Goal: Task Accomplishment & Management: Manage account settings

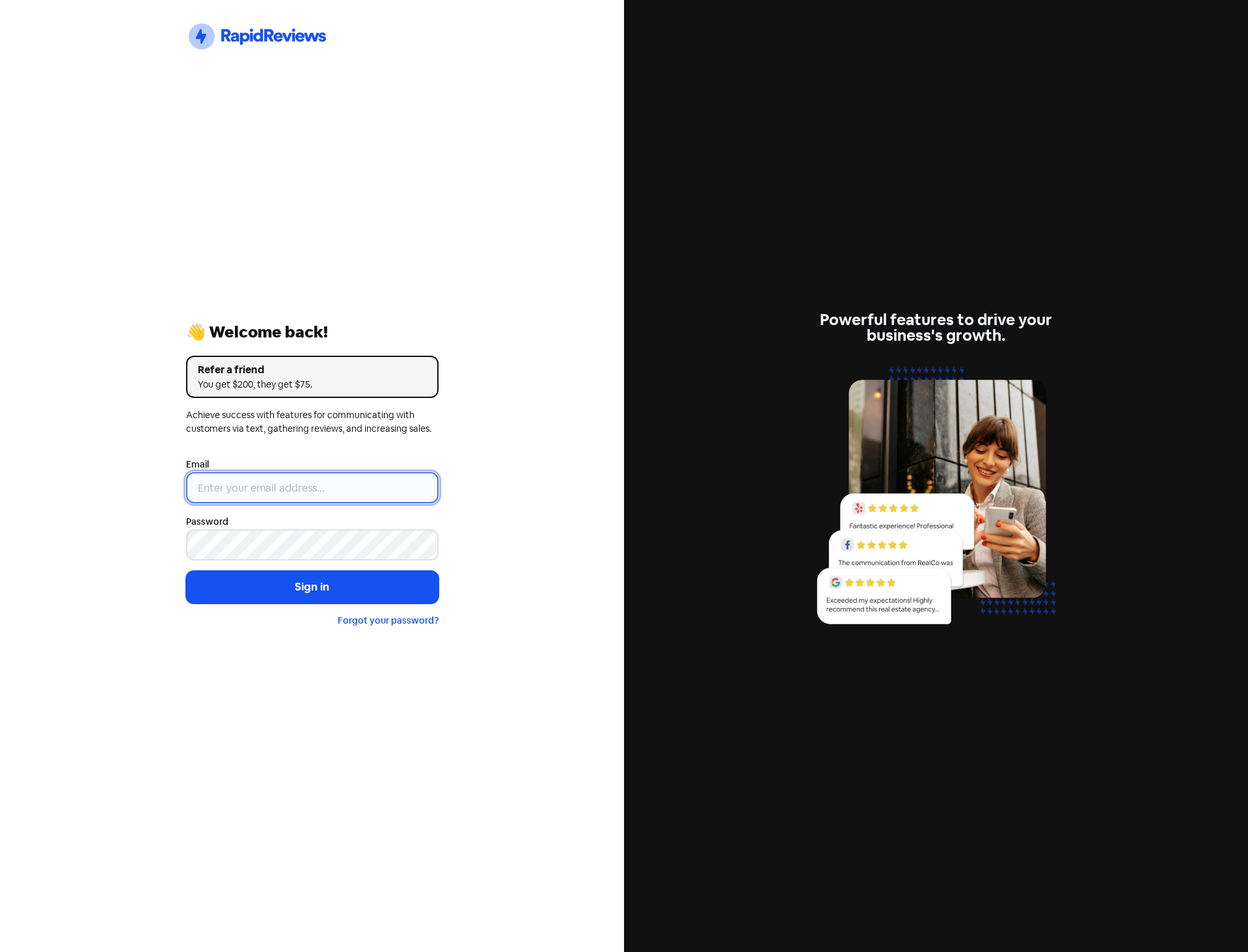
click at [371, 490] on input "email" at bounding box center [313, 487] width 252 height 31
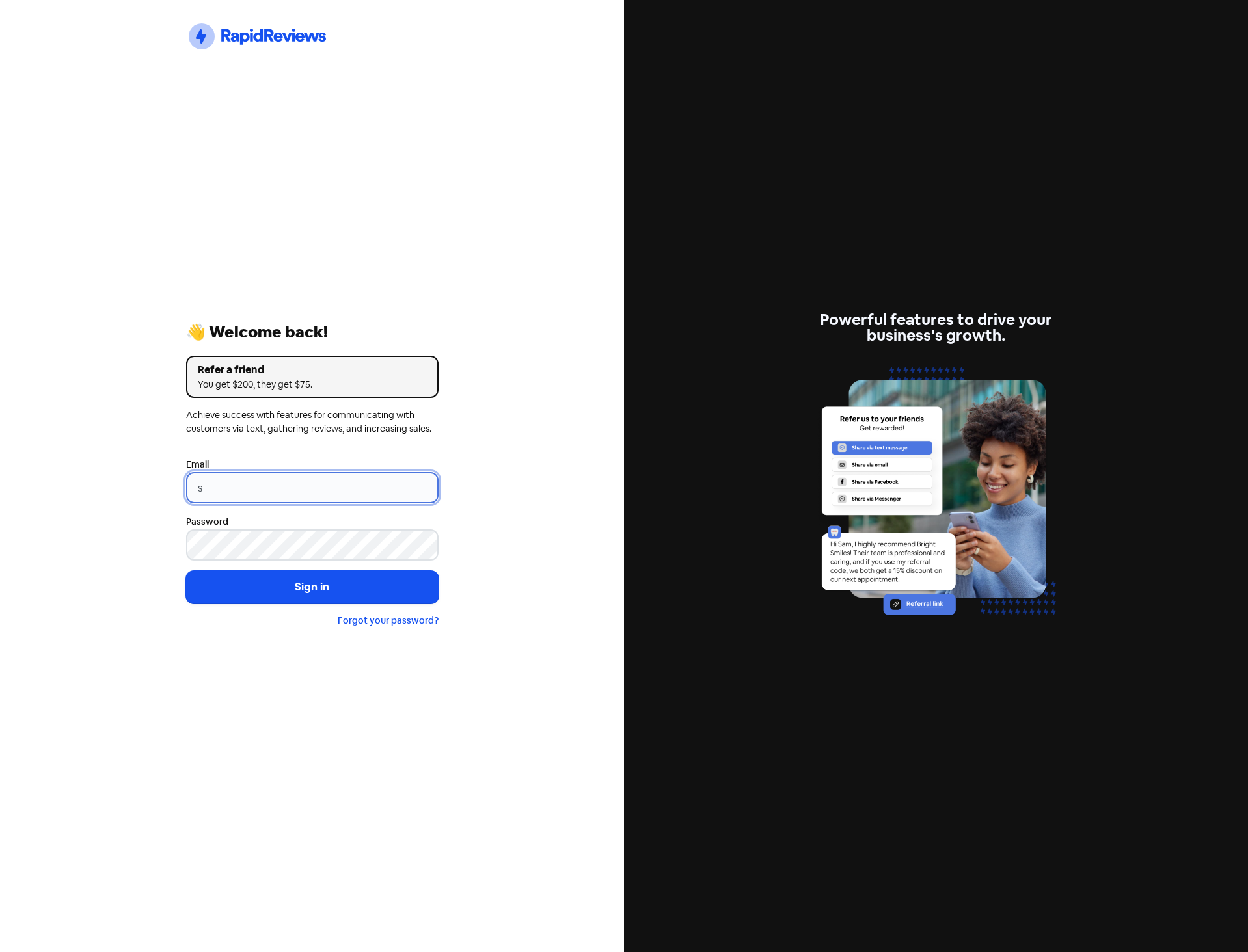
type input "[EMAIL_ADDRESS][DOMAIN_NAME]"
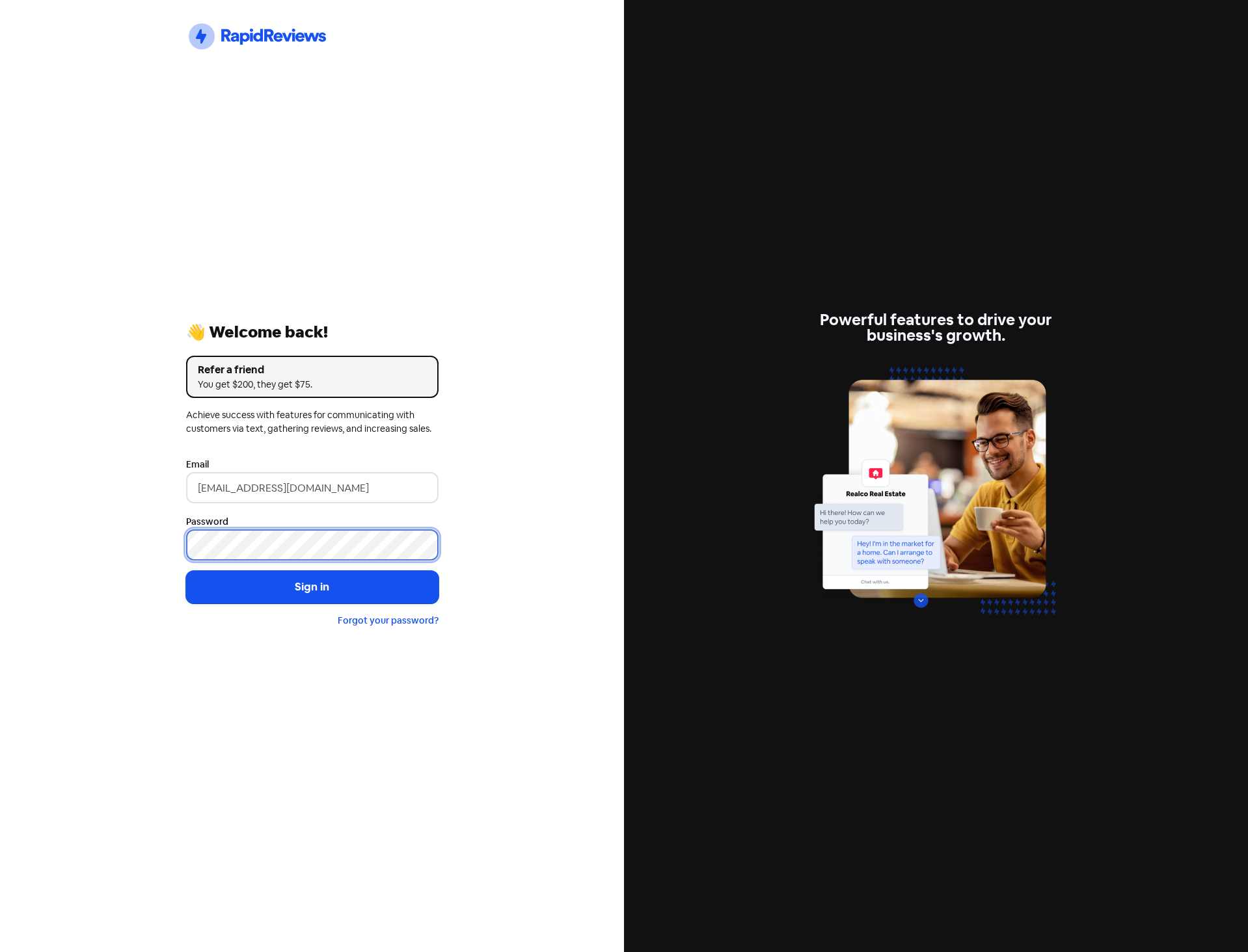
click at [186, 571] on button "Sign in" at bounding box center [313, 587] width 252 height 33
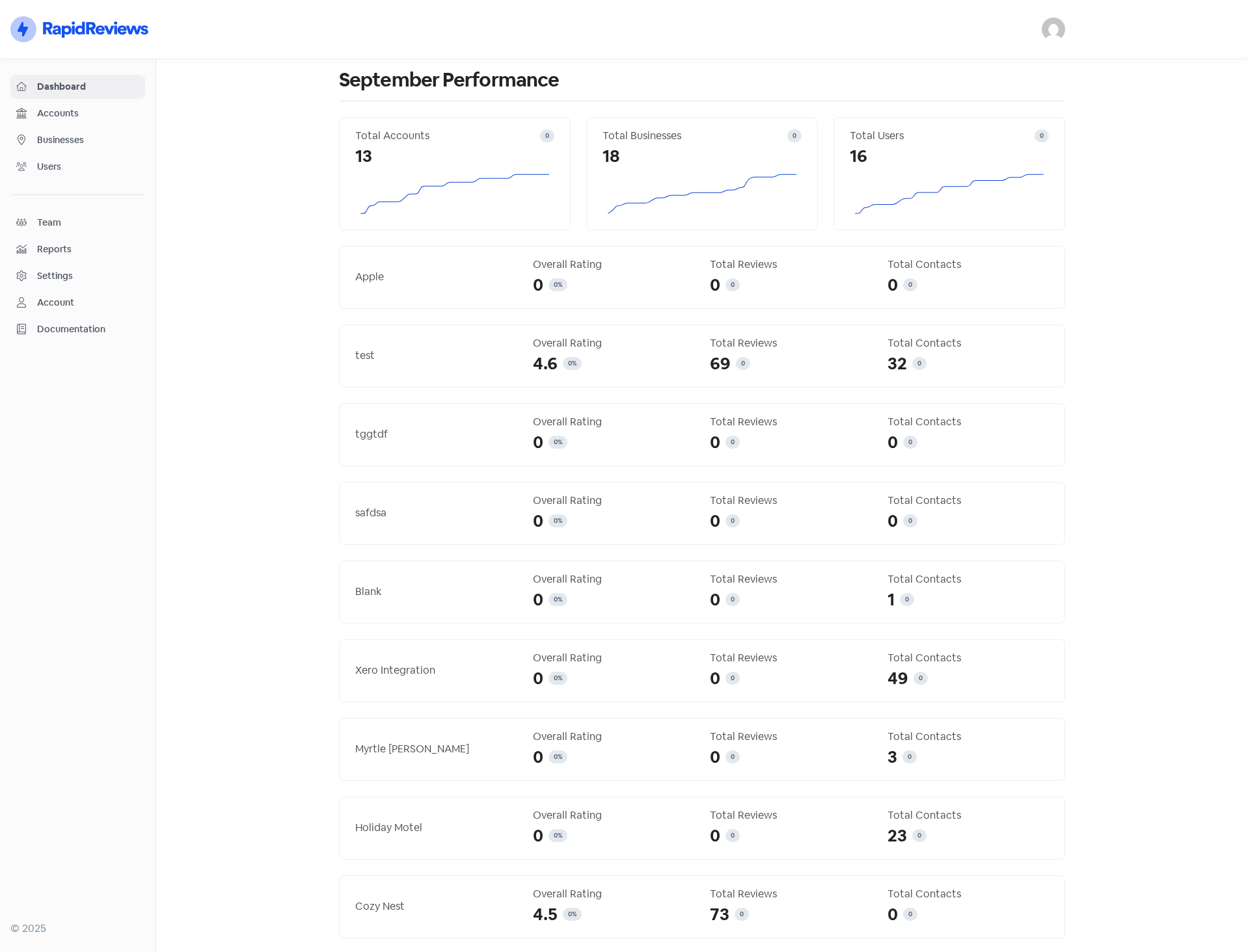
click at [59, 161] on span "Users" at bounding box center [88, 167] width 102 height 14
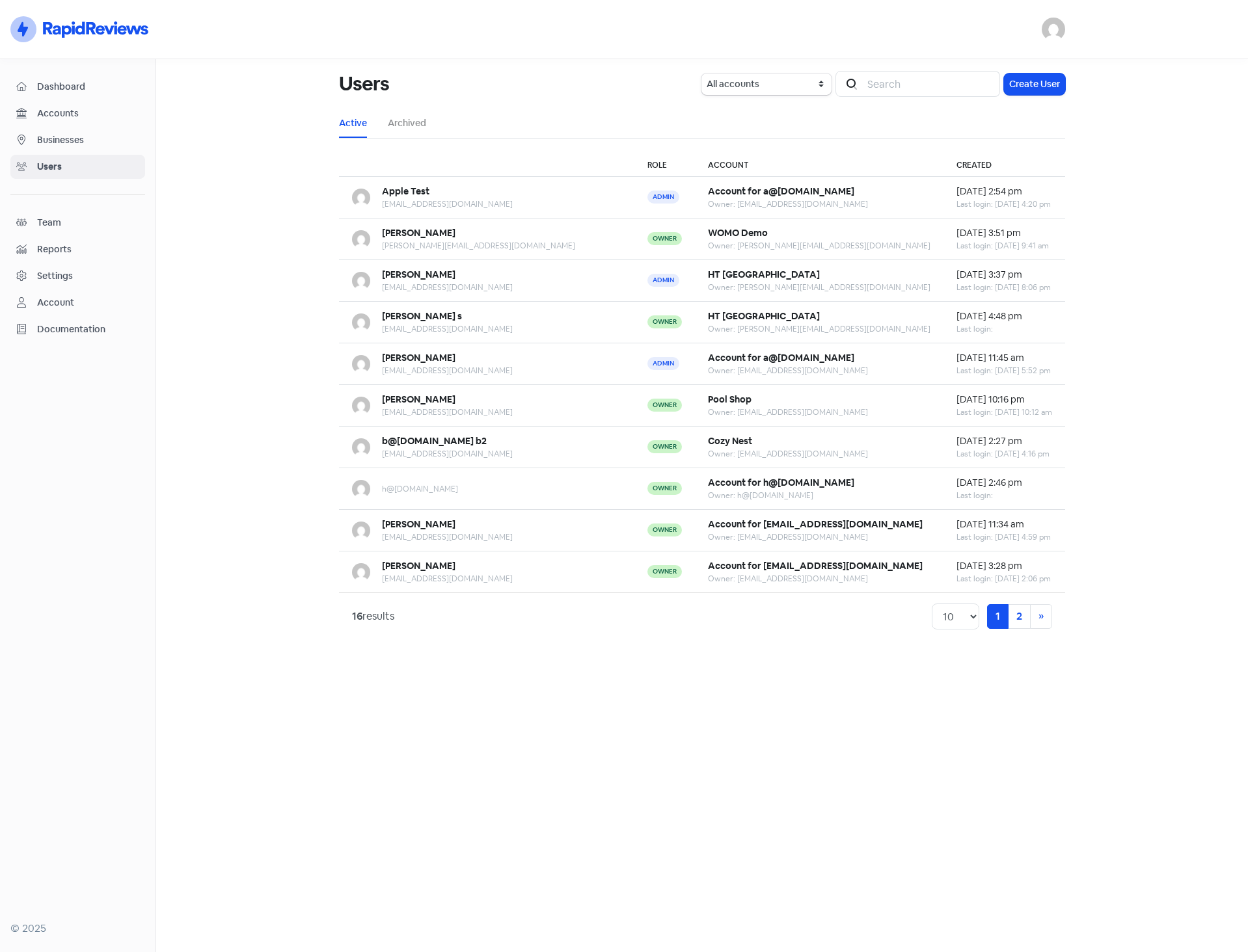
click at [439, 679] on main "Users All accounts WOMO Demo HT Australia Pool Shop Cozy Nest Account for h@gds…" at bounding box center [701, 506] width 1091 height 893
click at [216, 254] on main "Users All accounts WOMO Demo HT Australia Pool Shop Cozy Nest Account for h@gds…" at bounding box center [701, 506] width 1091 height 893
click at [63, 141] on span "Businesses" at bounding box center [88, 140] width 102 height 14
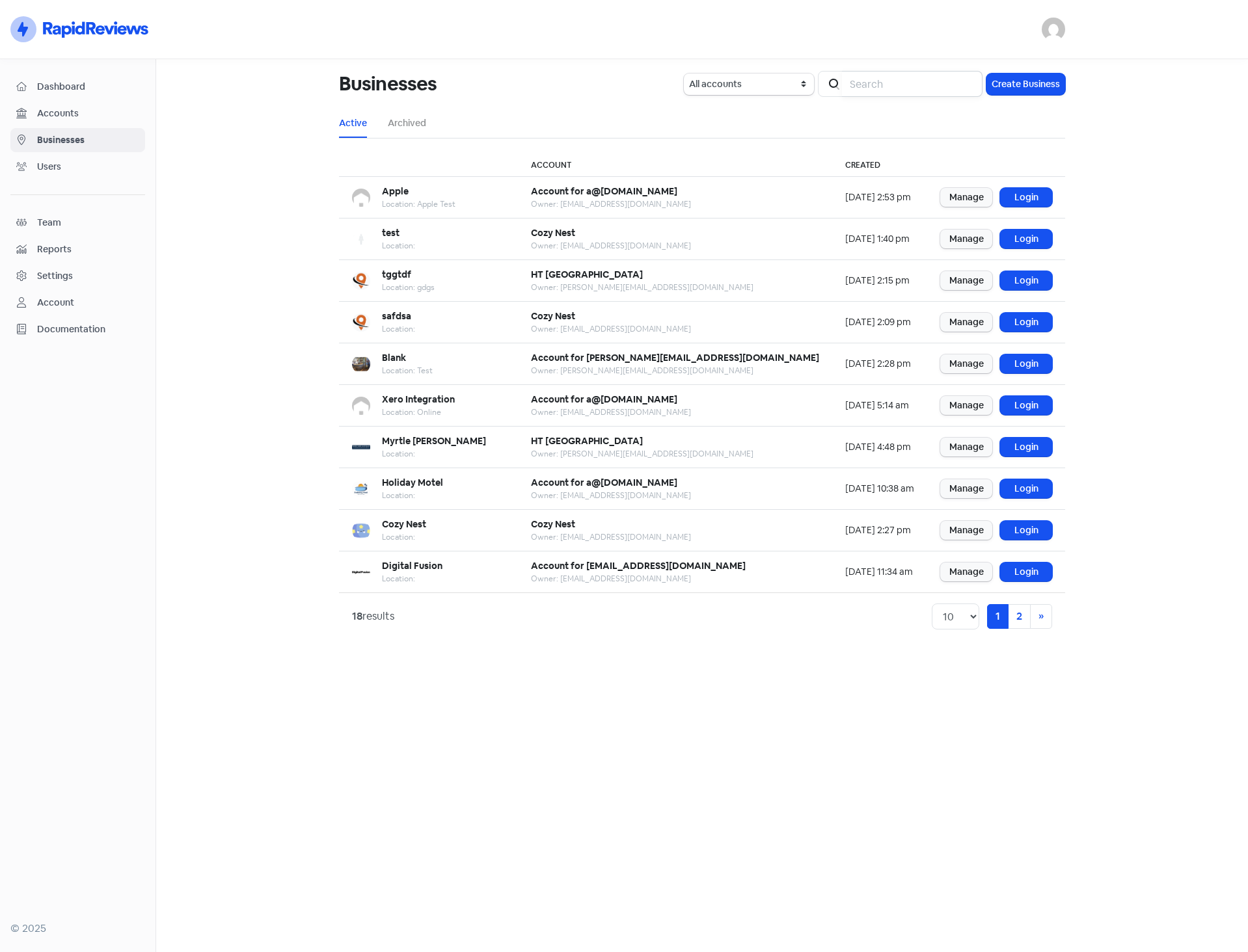
click at [900, 84] on input "search" at bounding box center [912, 84] width 141 height 26
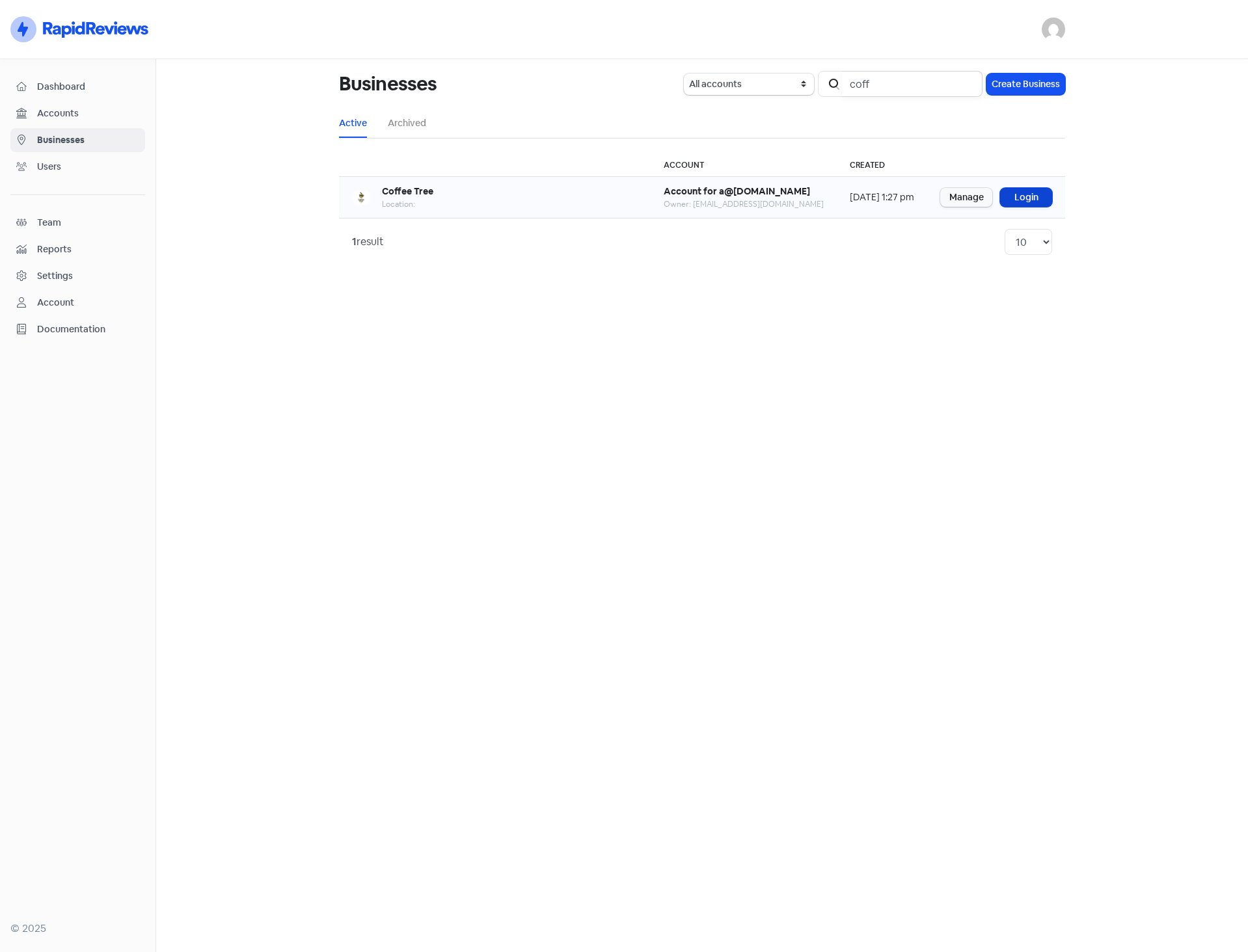
type input "coff"
click at [1039, 194] on link "Login" at bounding box center [1026, 197] width 52 height 19
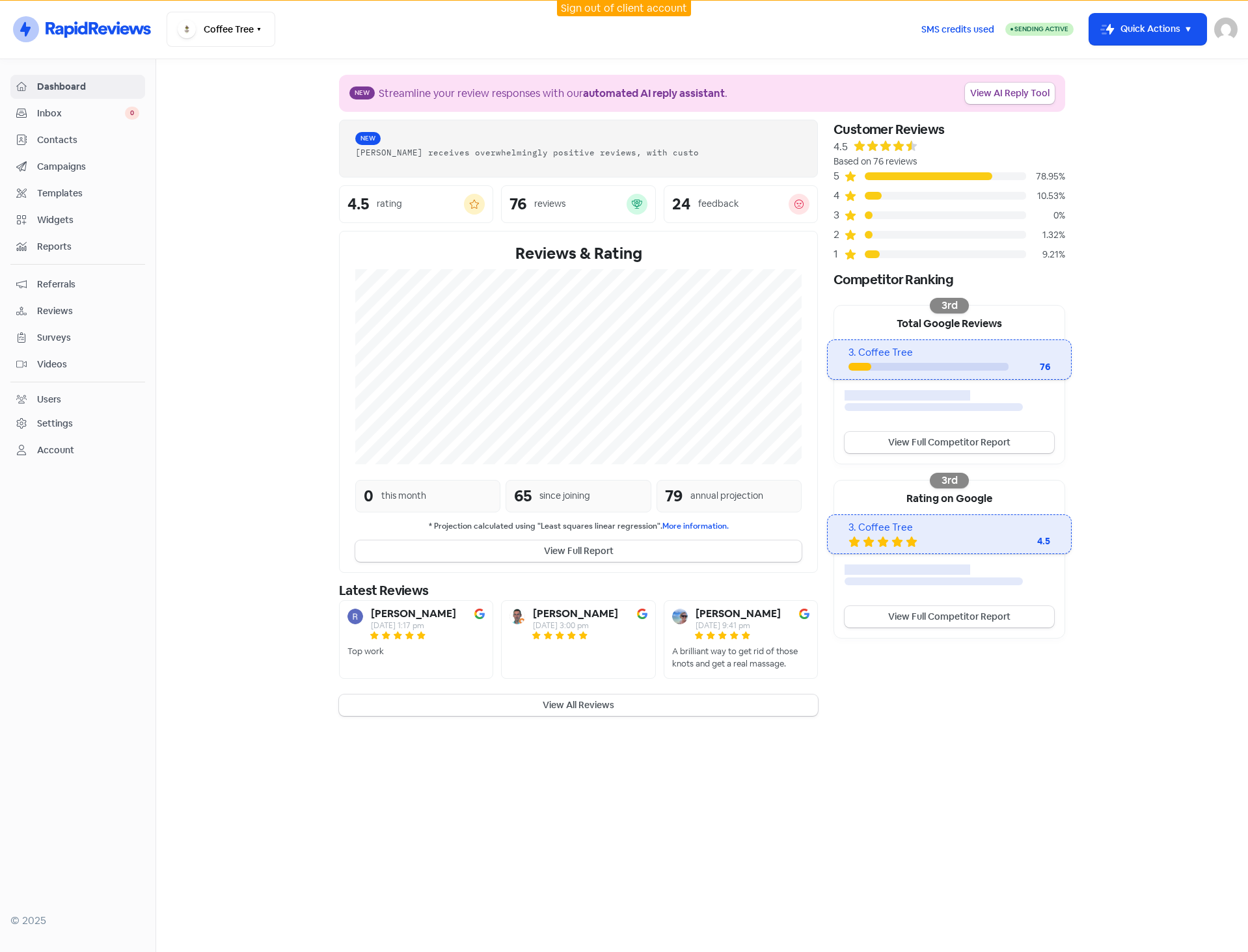
click at [50, 366] on span "Videos" at bounding box center [88, 364] width 102 height 14
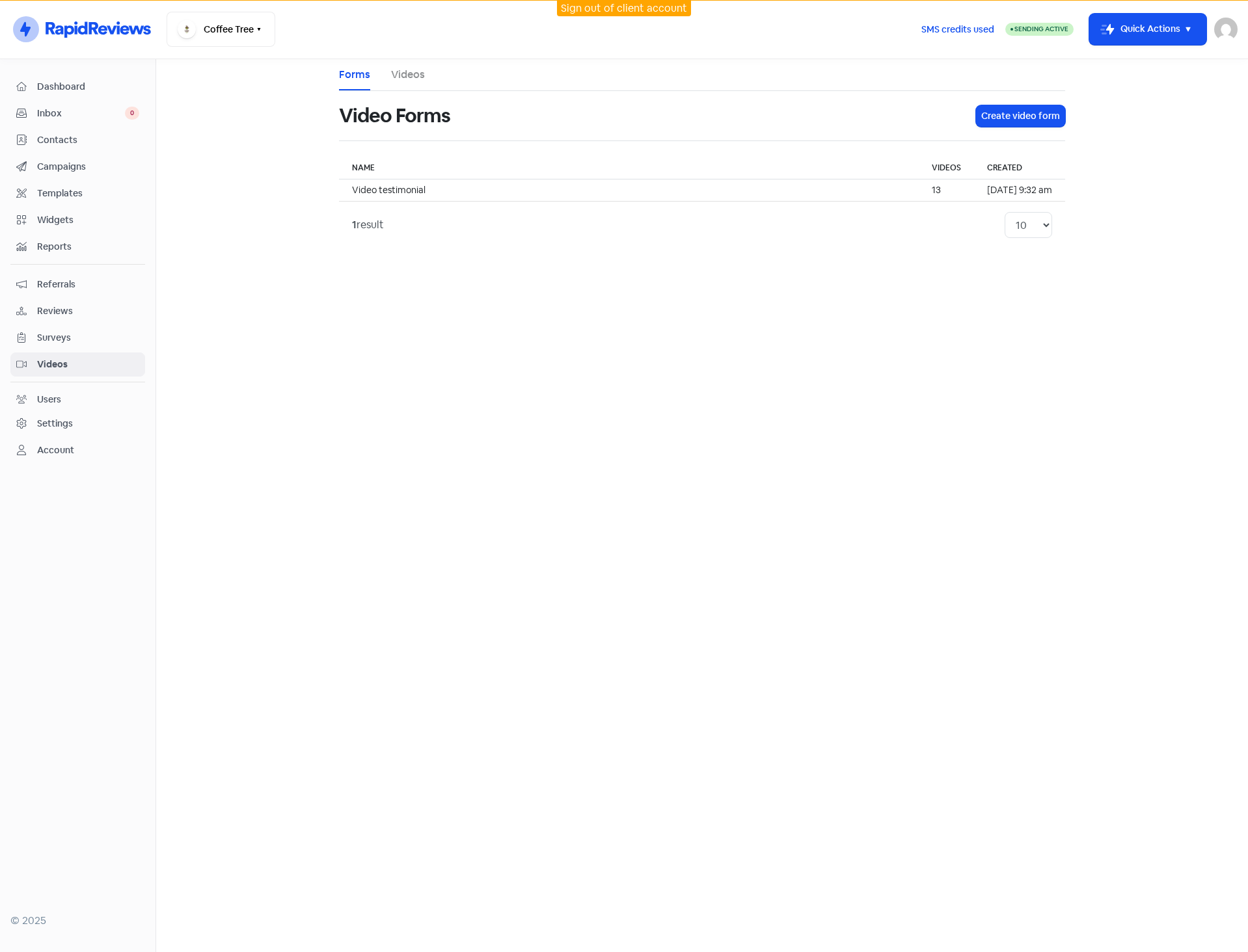
click at [407, 77] on link "Videos" at bounding box center [408, 75] width 33 height 16
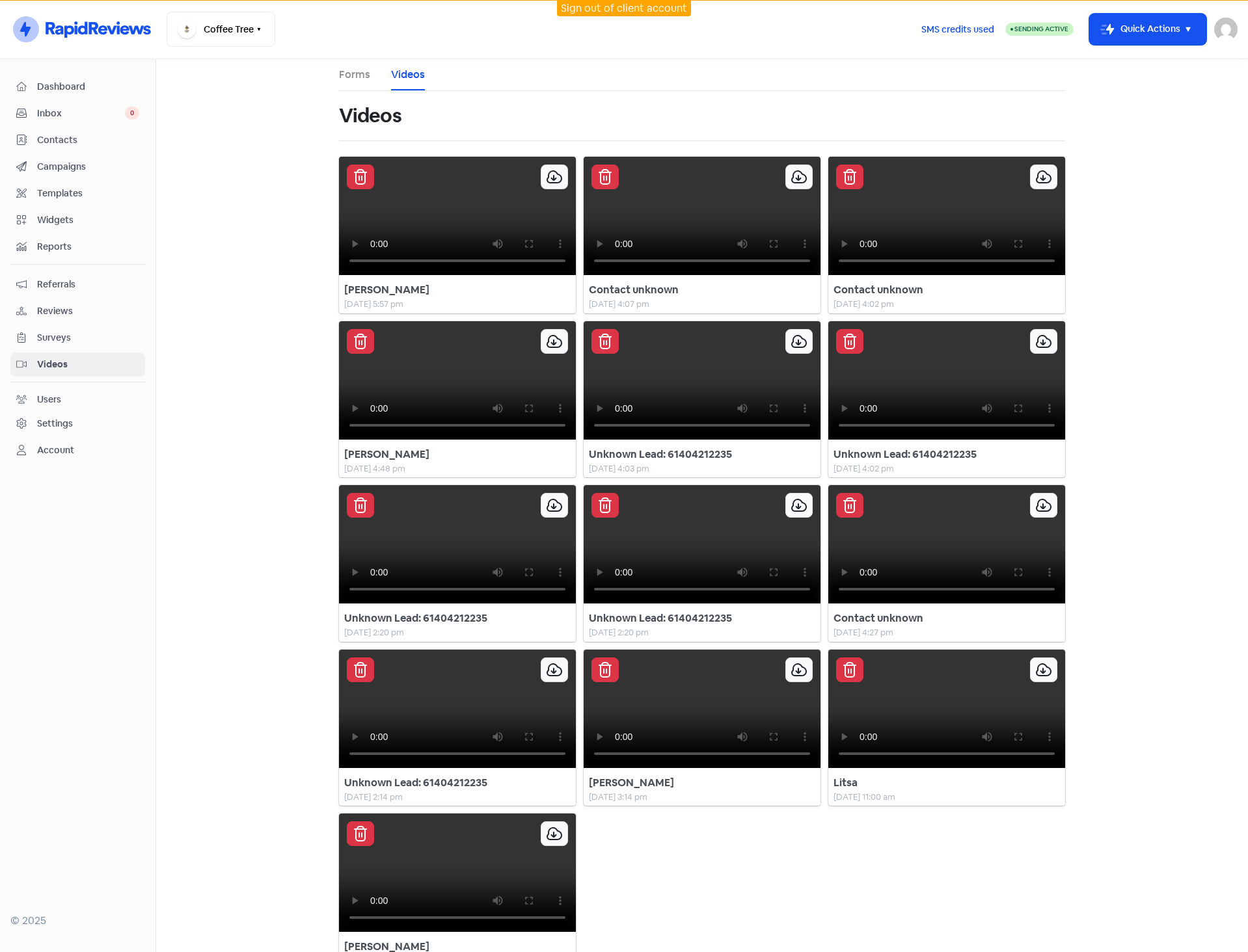
click at [353, 79] on link "Forms" at bounding box center [354, 75] width 31 height 16
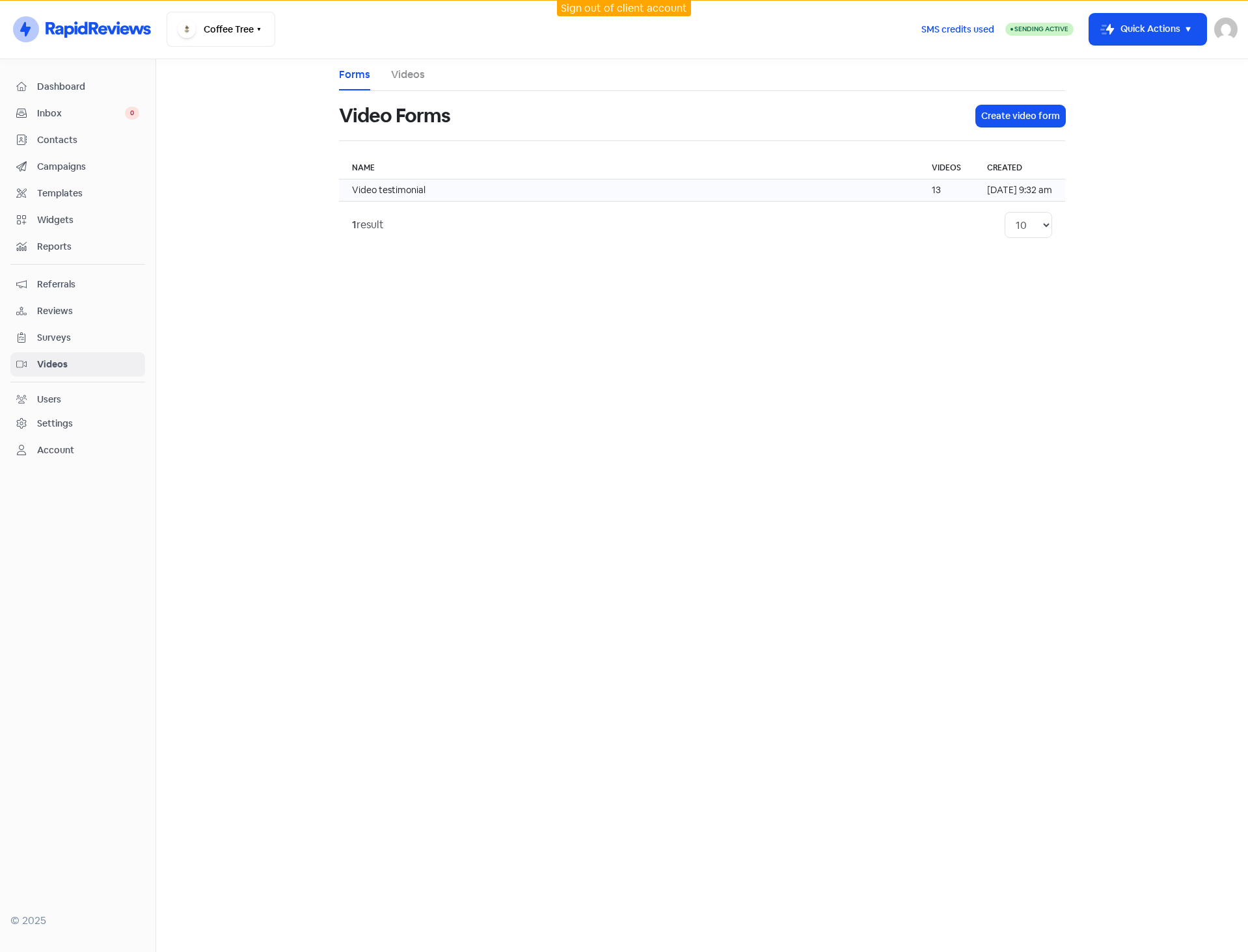
click at [405, 189] on td "Video testimonial" at bounding box center [629, 190] width 580 height 22
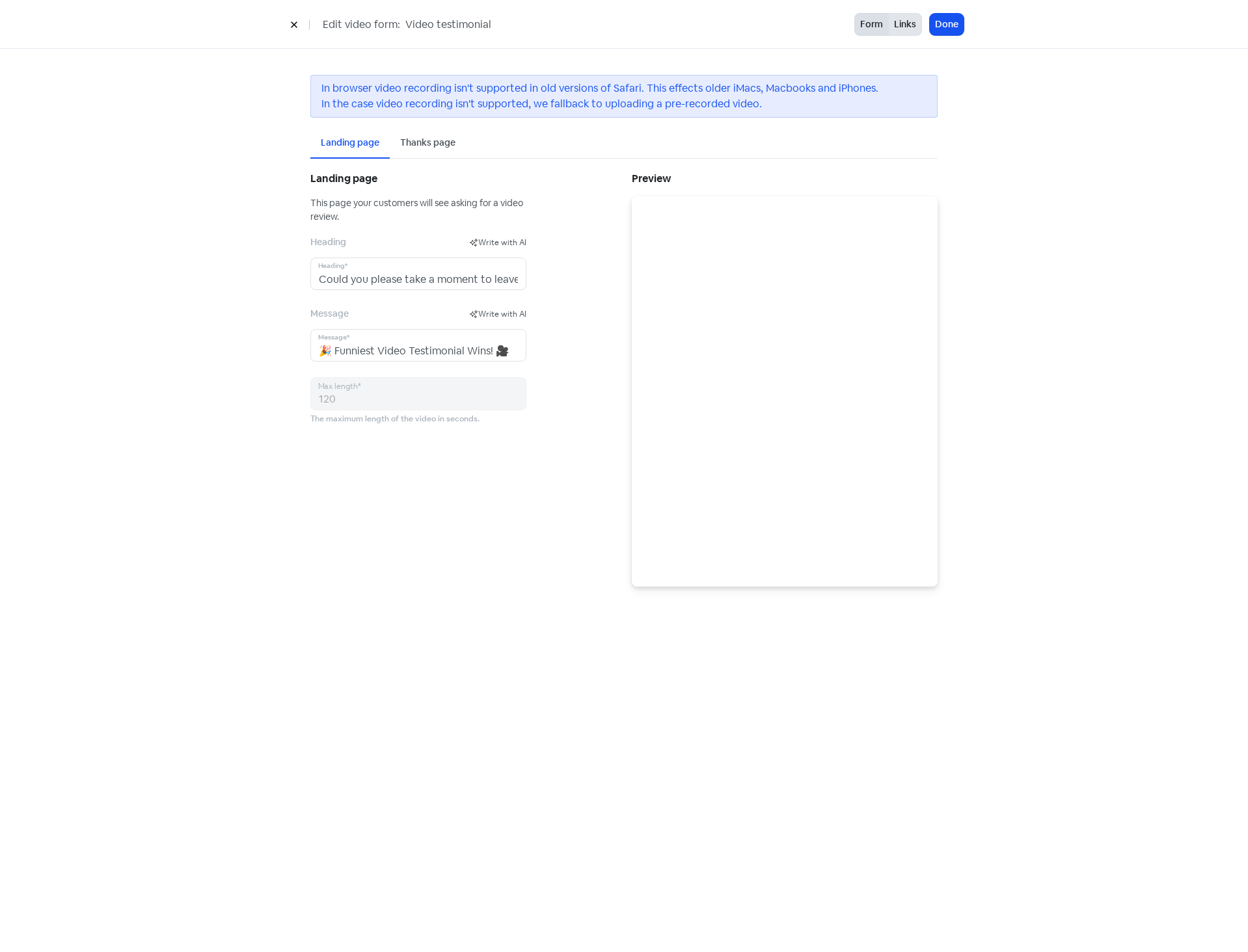
click at [903, 29] on button "Links" at bounding box center [905, 24] width 33 height 23
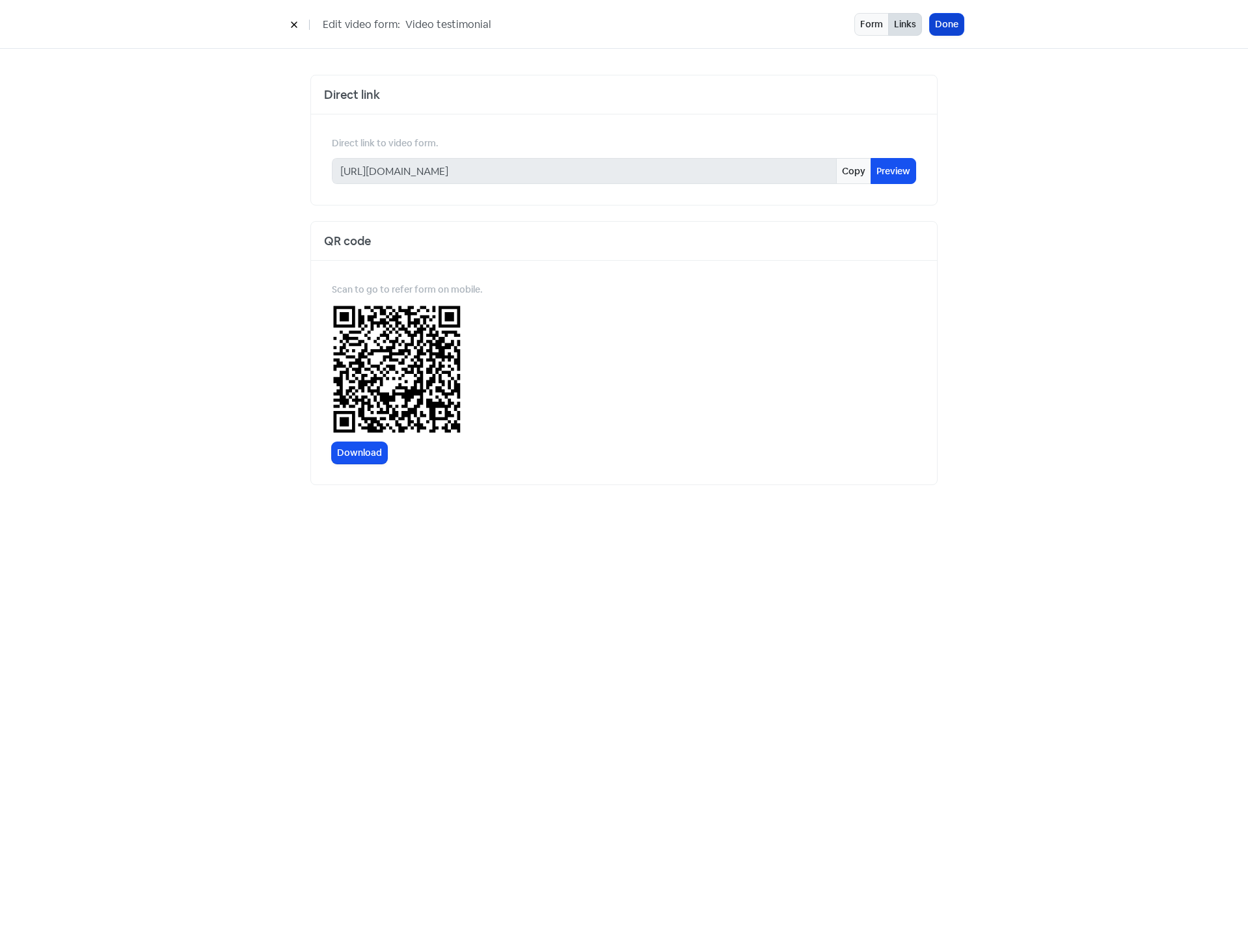
click at [938, 27] on button "Done" at bounding box center [946, 24] width 33 height 21
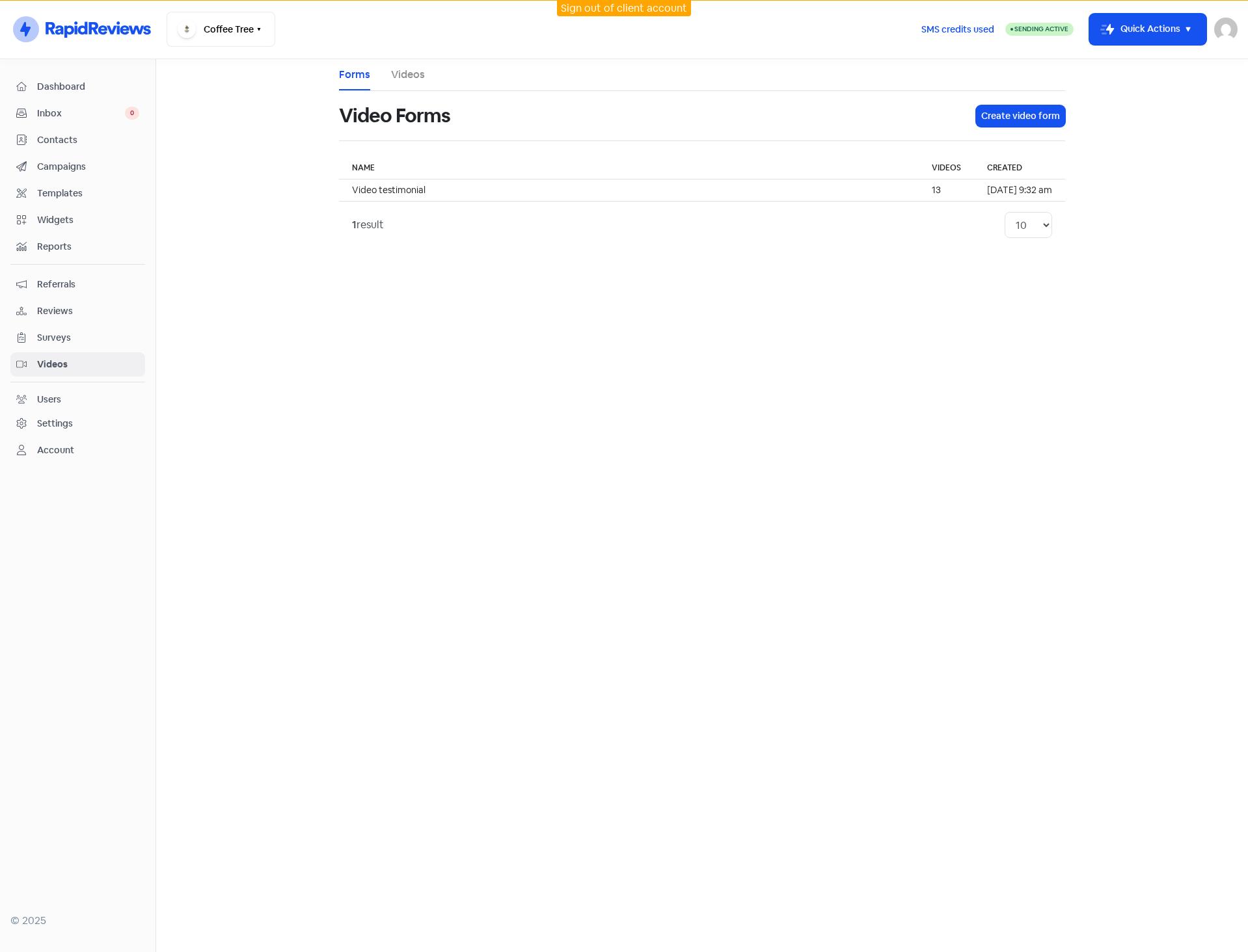
click at [407, 70] on link "Videos" at bounding box center [408, 75] width 33 height 16
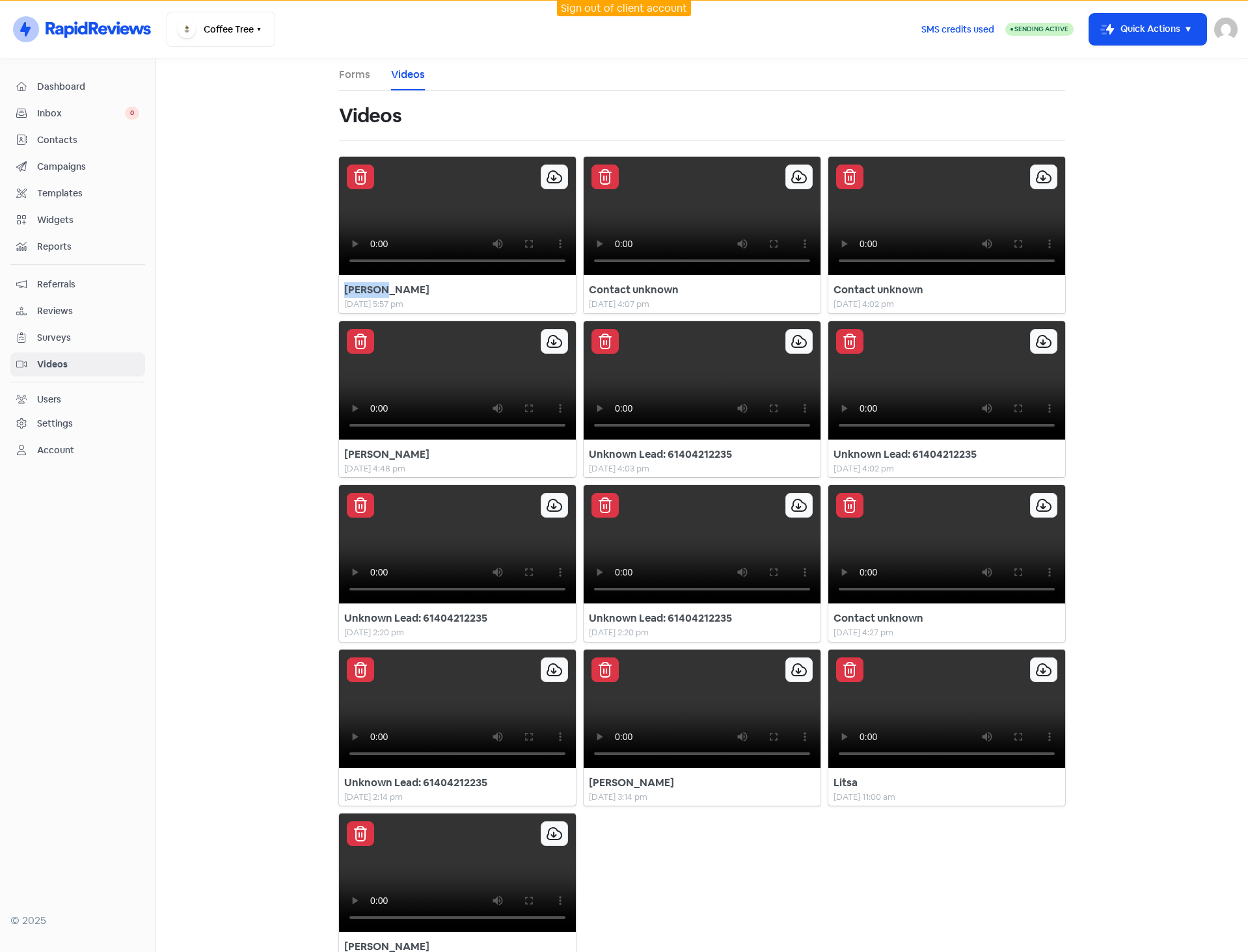
drag, startPoint x: 376, startPoint y: 486, endPoint x: 335, endPoint y: 486, distance: 41.0
click at [339, 313] on div "Allen S 15 Aug 2025, 5:57 pm" at bounding box center [457, 297] width 237 height 33
click at [374, 298] on div "Allen S" at bounding box center [458, 290] width 227 height 16
drag, startPoint x: 386, startPoint y: 484, endPoint x: 340, endPoint y: 484, distance: 46.0
click at [345, 298] on div "Allen S" at bounding box center [458, 290] width 227 height 16
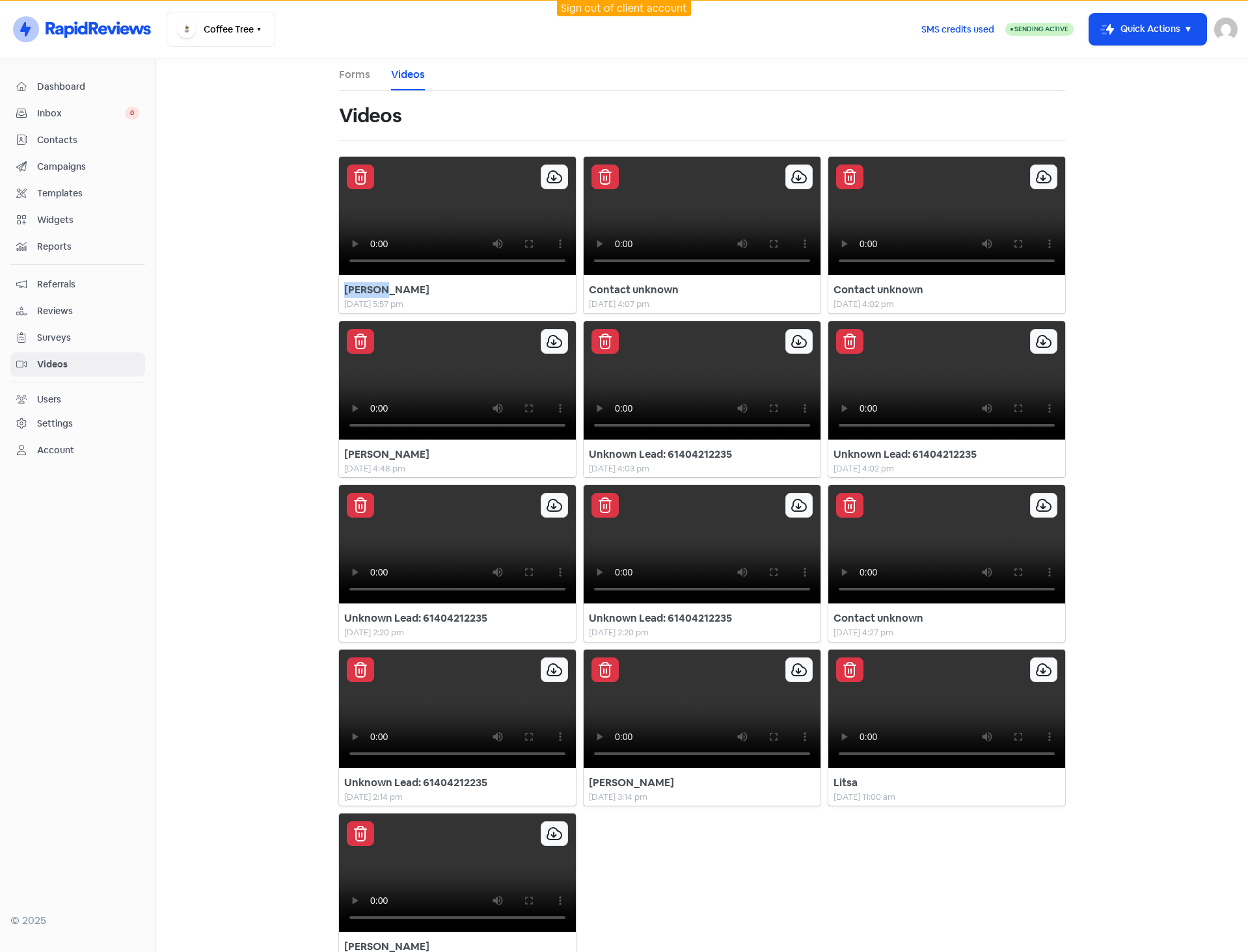
click at [415, 298] on div "Allen S" at bounding box center [458, 290] width 227 height 16
click at [74, 138] on span "Contacts" at bounding box center [88, 140] width 102 height 14
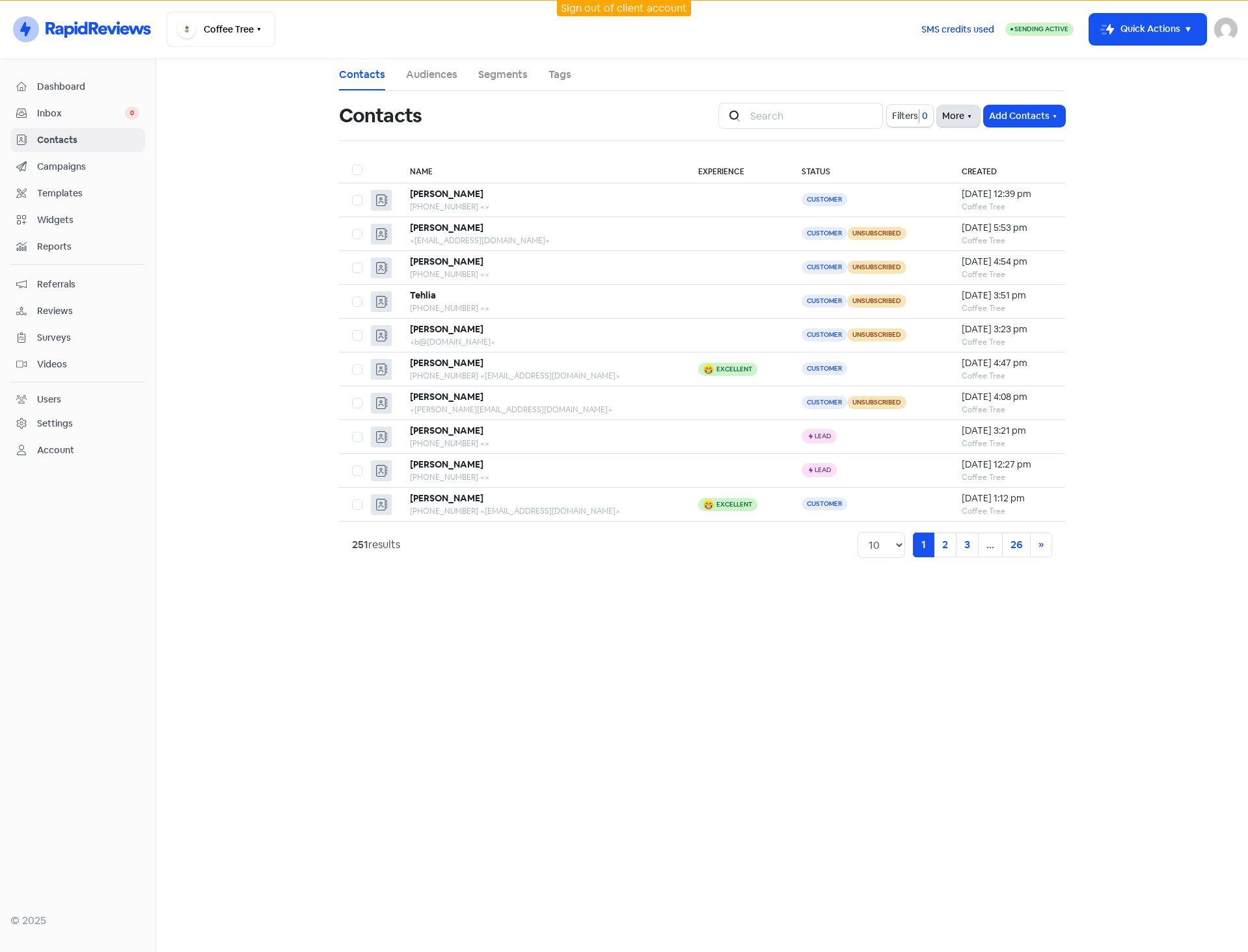
click at [945, 119] on button "More" at bounding box center [958, 116] width 43 height 21
click at [884, 143] on link "External Contact Forms" at bounding box center [918, 144] width 131 height 26
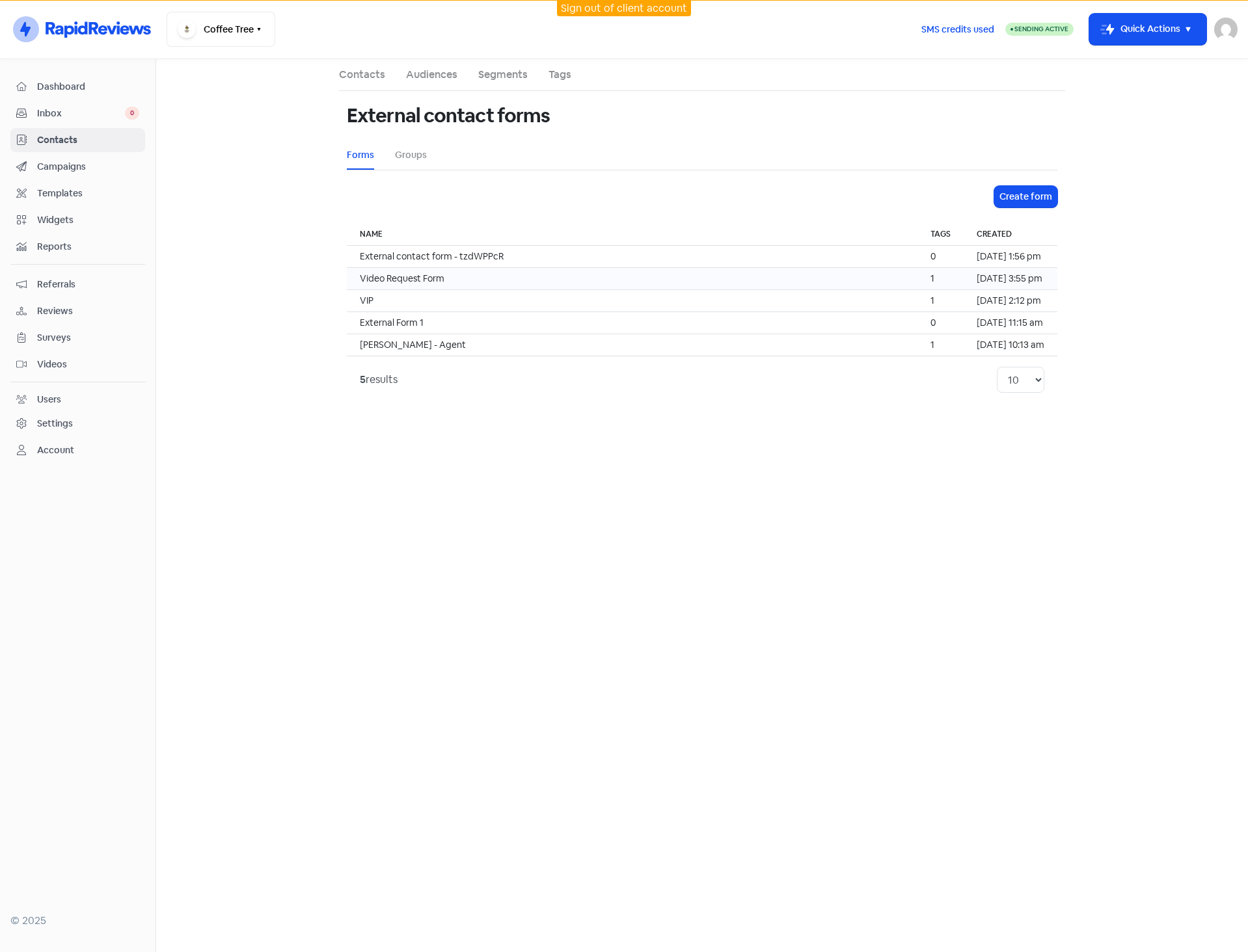
click at [460, 277] on td "Video Request Form" at bounding box center [632, 278] width 570 height 22
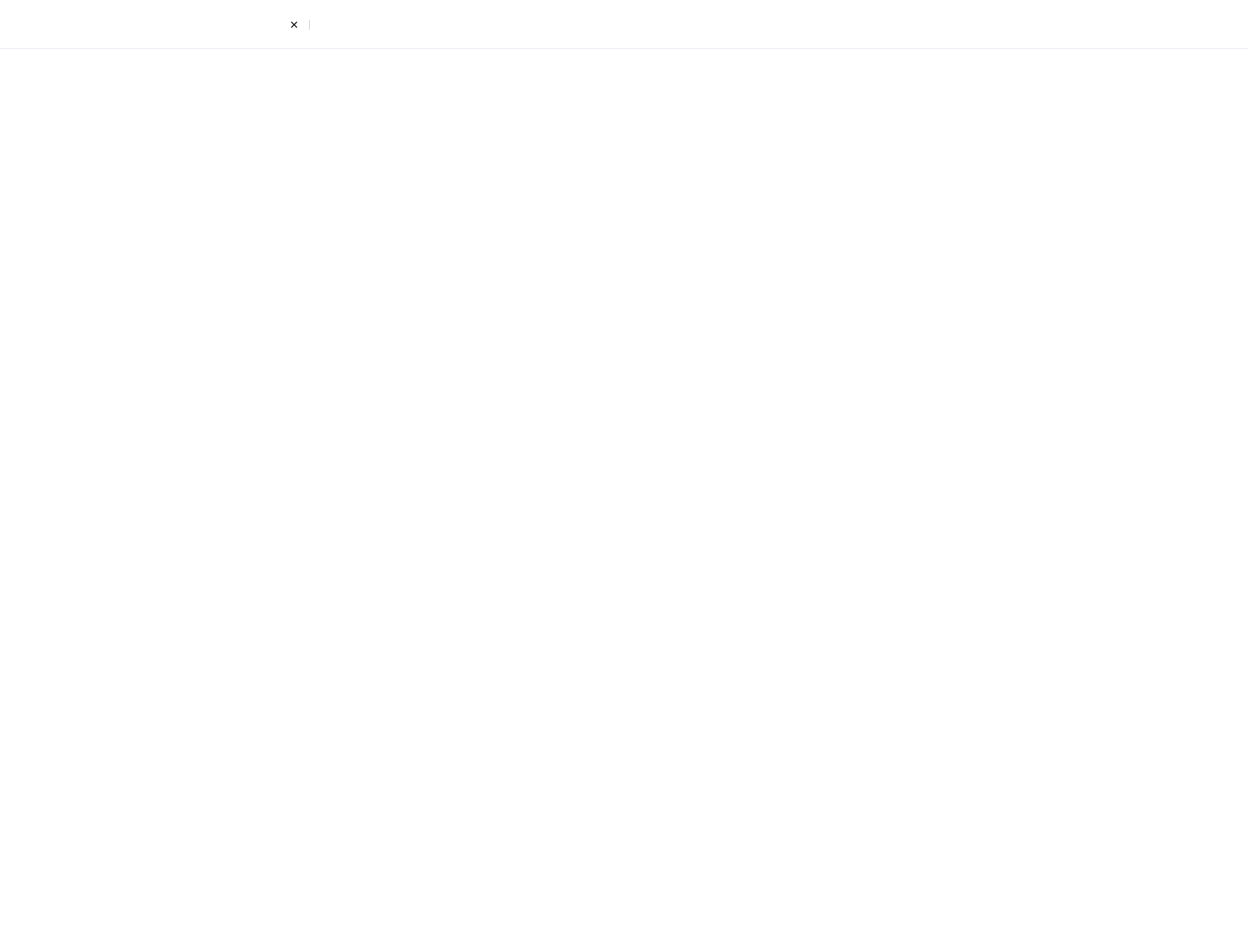
select select "phone"
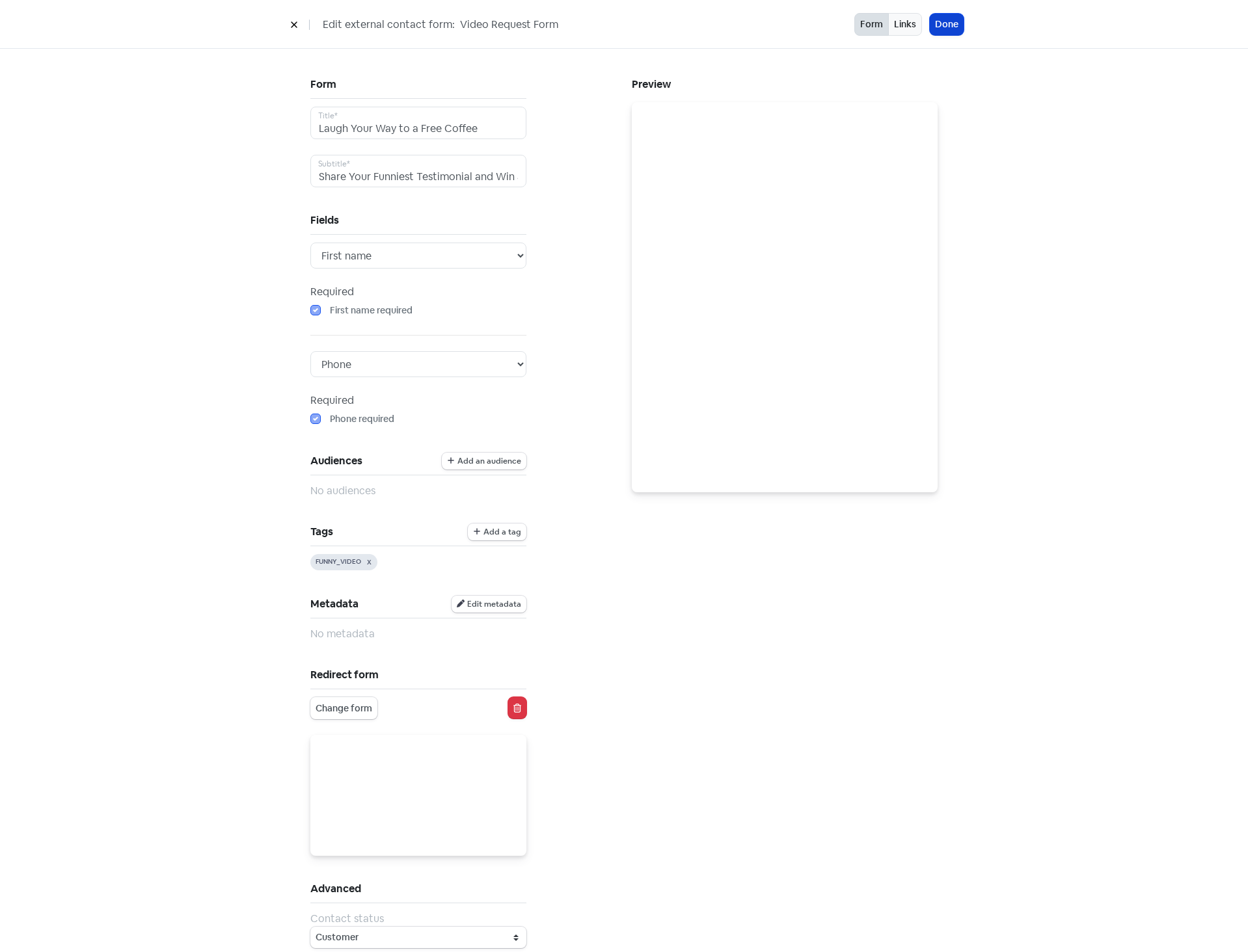
click at [934, 23] on button "Done" at bounding box center [946, 24] width 33 height 21
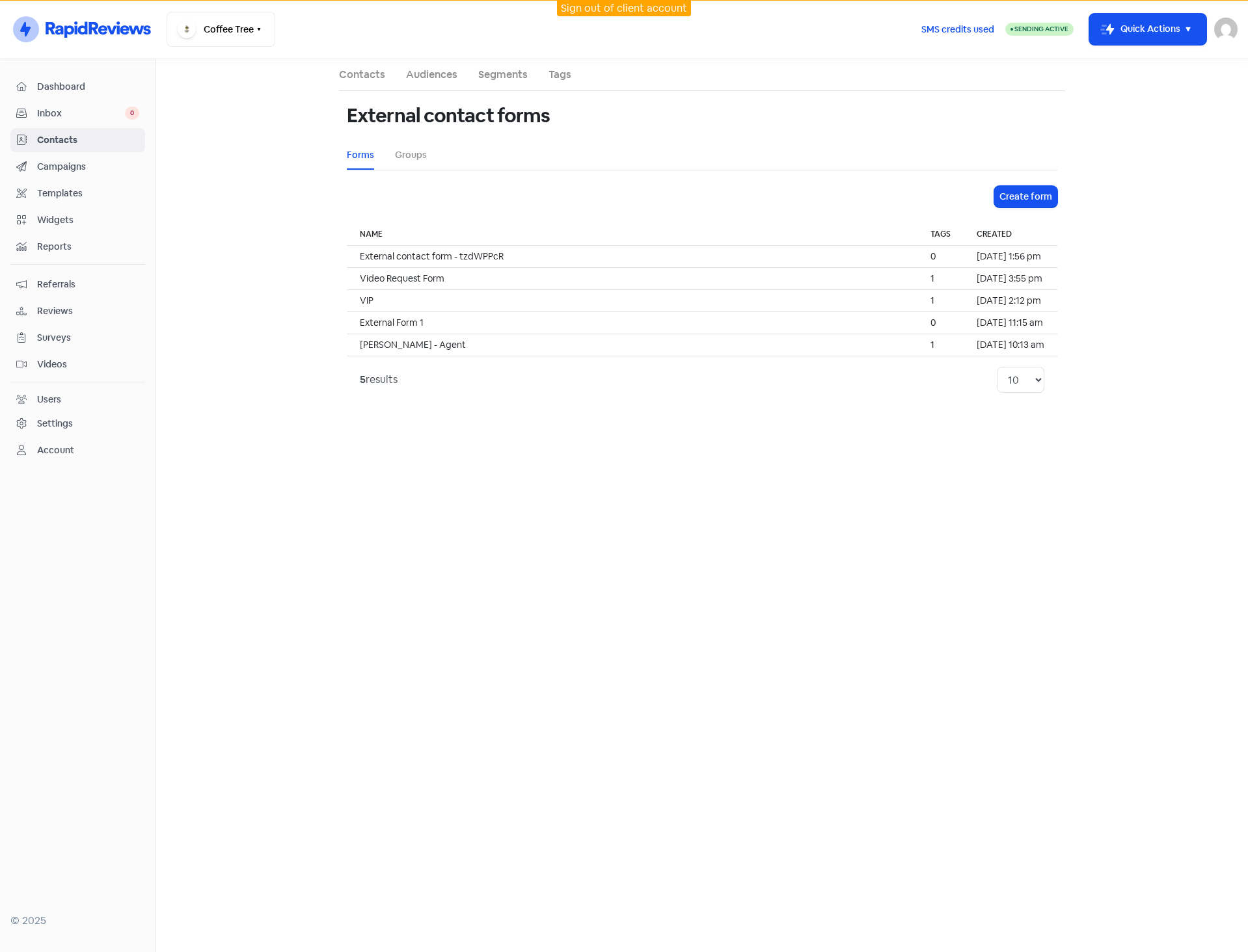
click at [52, 147] on div "Contacts" at bounding box center [78, 140] width 123 height 15
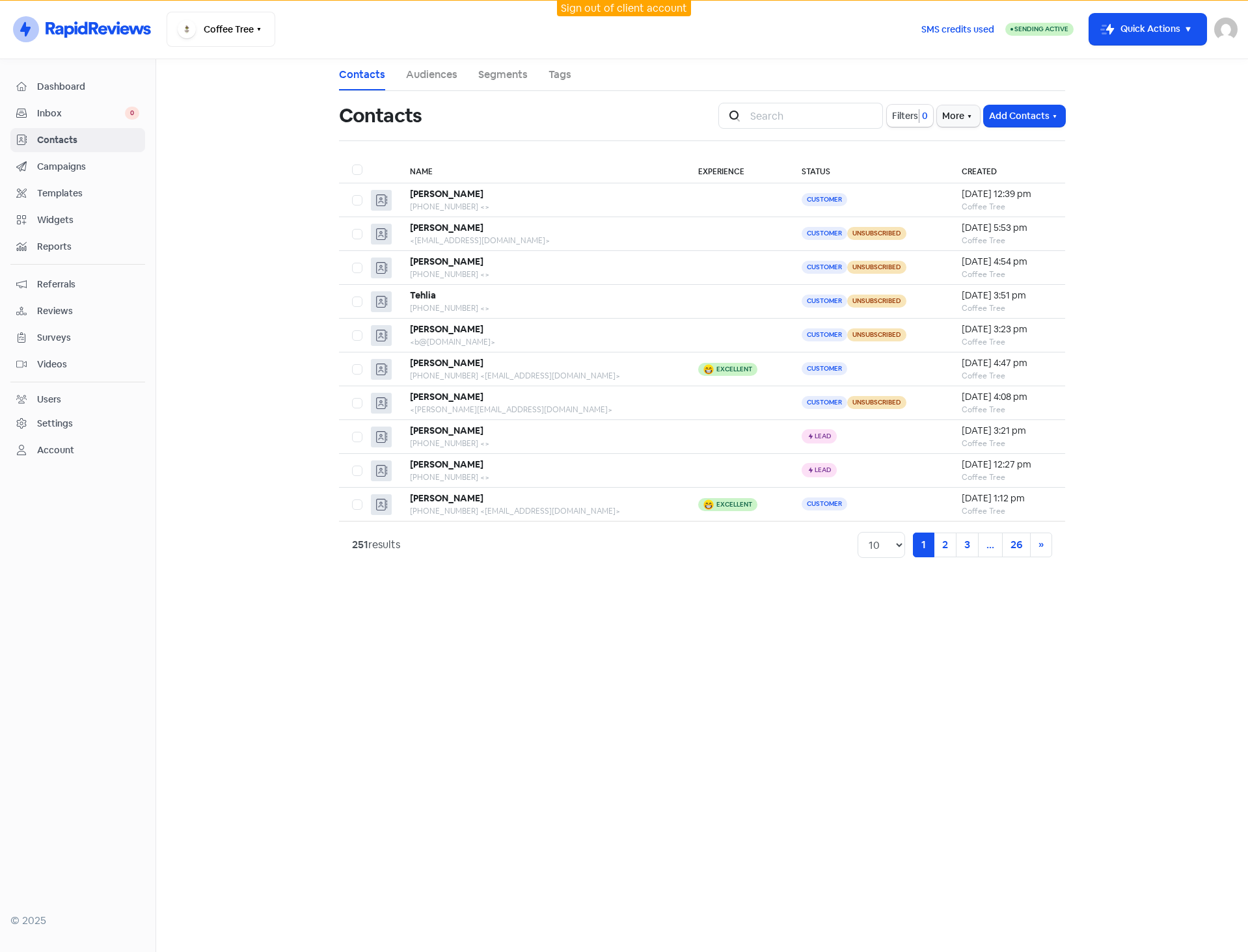
click at [50, 141] on span "Contacts" at bounding box center [88, 140] width 102 height 14
click at [945, 121] on button "More" at bounding box center [958, 116] width 43 height 21
click at [913, 144] on link "External Contact Forms" at bounding box center [918, 144] width 131 height 26
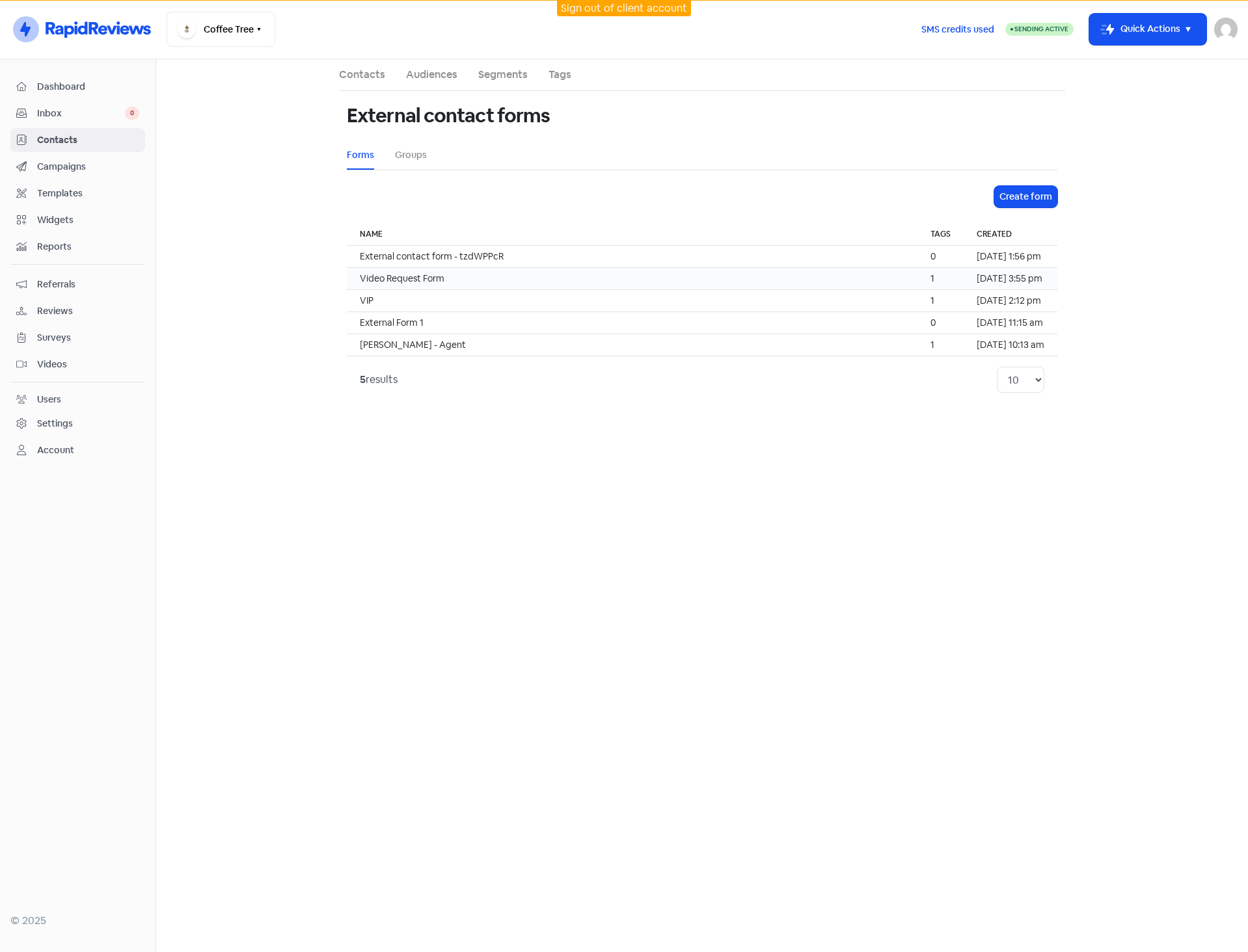
click at [479, 281] on td "Video Request Form" at bounding box center [632, 278] width 570 height 22
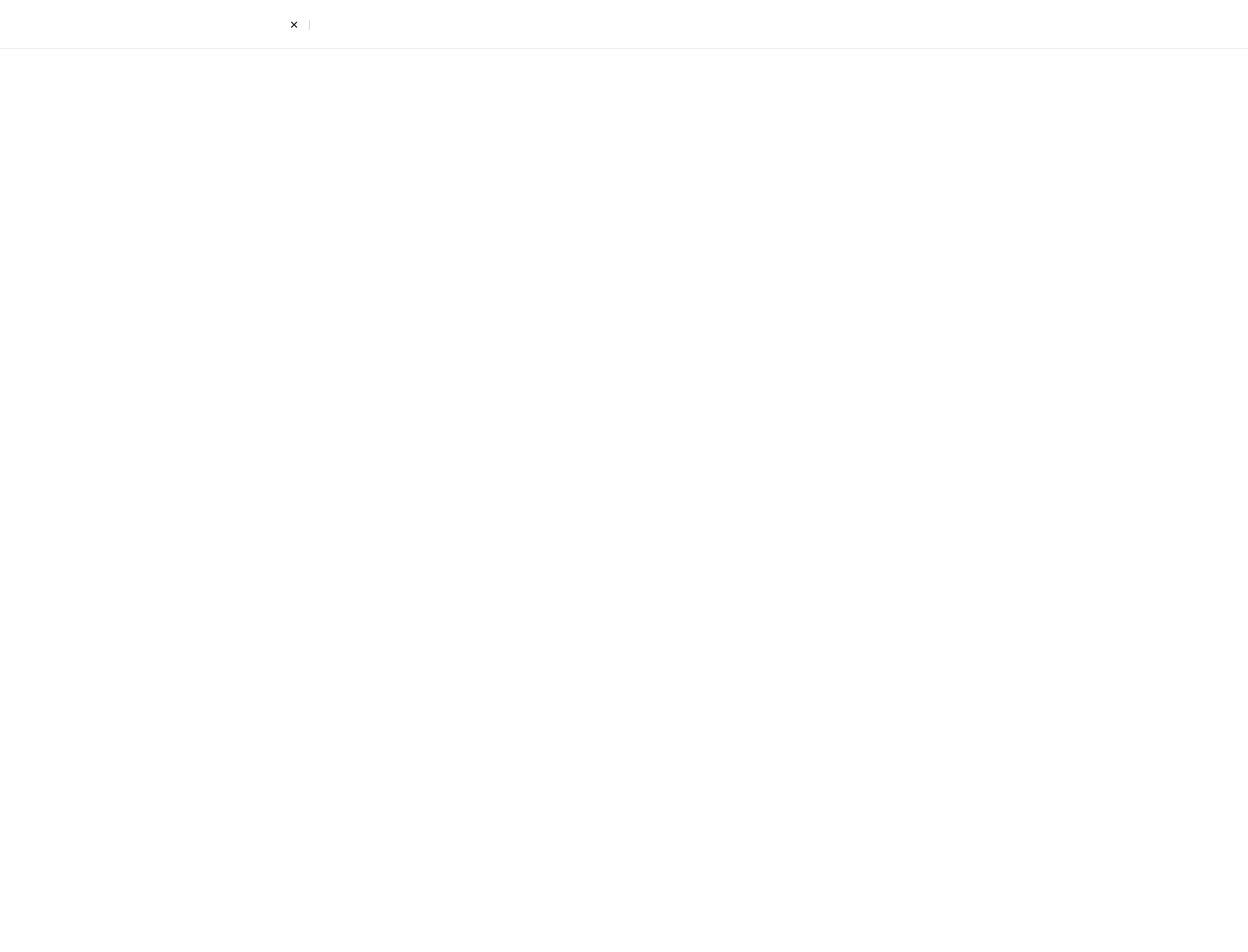
select select "phone"
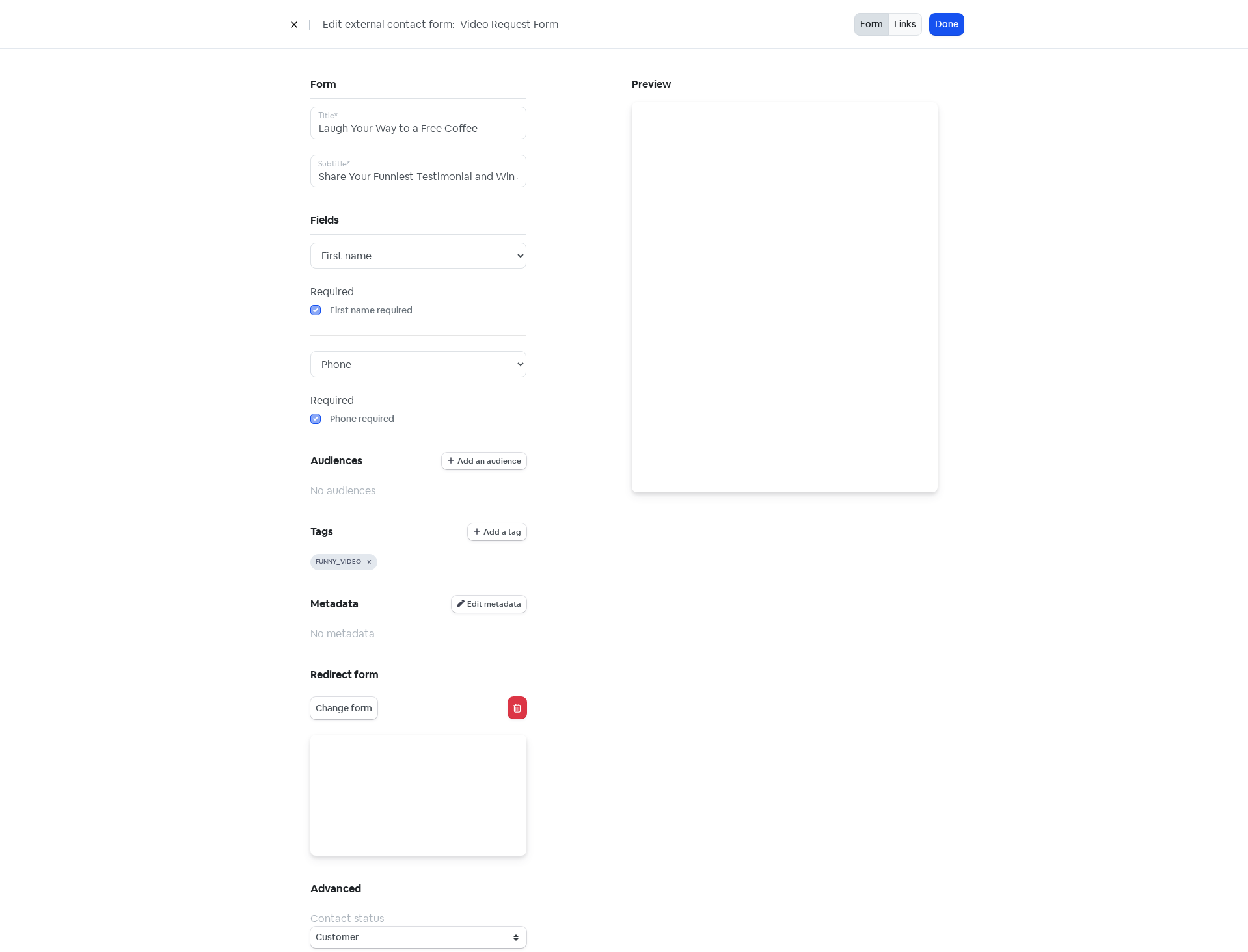
click at [422, 505] on div "Form Laugh Your Way to a Free Coffee Title* Share Your Funniest Testimonial and…" at bounding box center [418, 511] width 216 height 874
click at [583, 591] on div "Form Laugh Your Way to a Free Coffee Title* Share Your Funniest Testimonial and…" at bounding box center [463, 529] width 322 height 910
click at [294, 22] on icon at bounding box center [294, 24] width 8 height 8
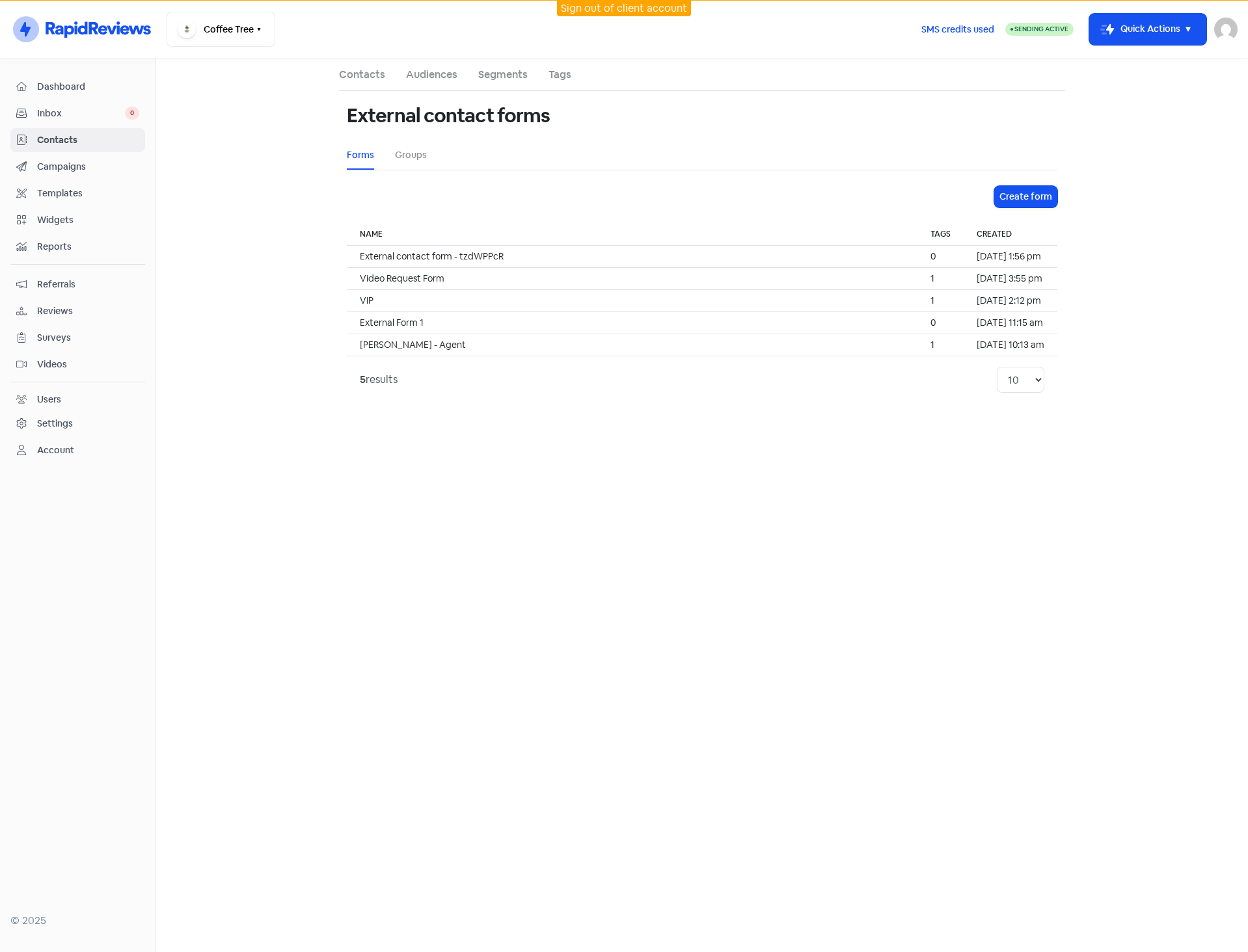
click at [51, 361] on span "Videos" at bounding box center [88, 364] width 102 height 14
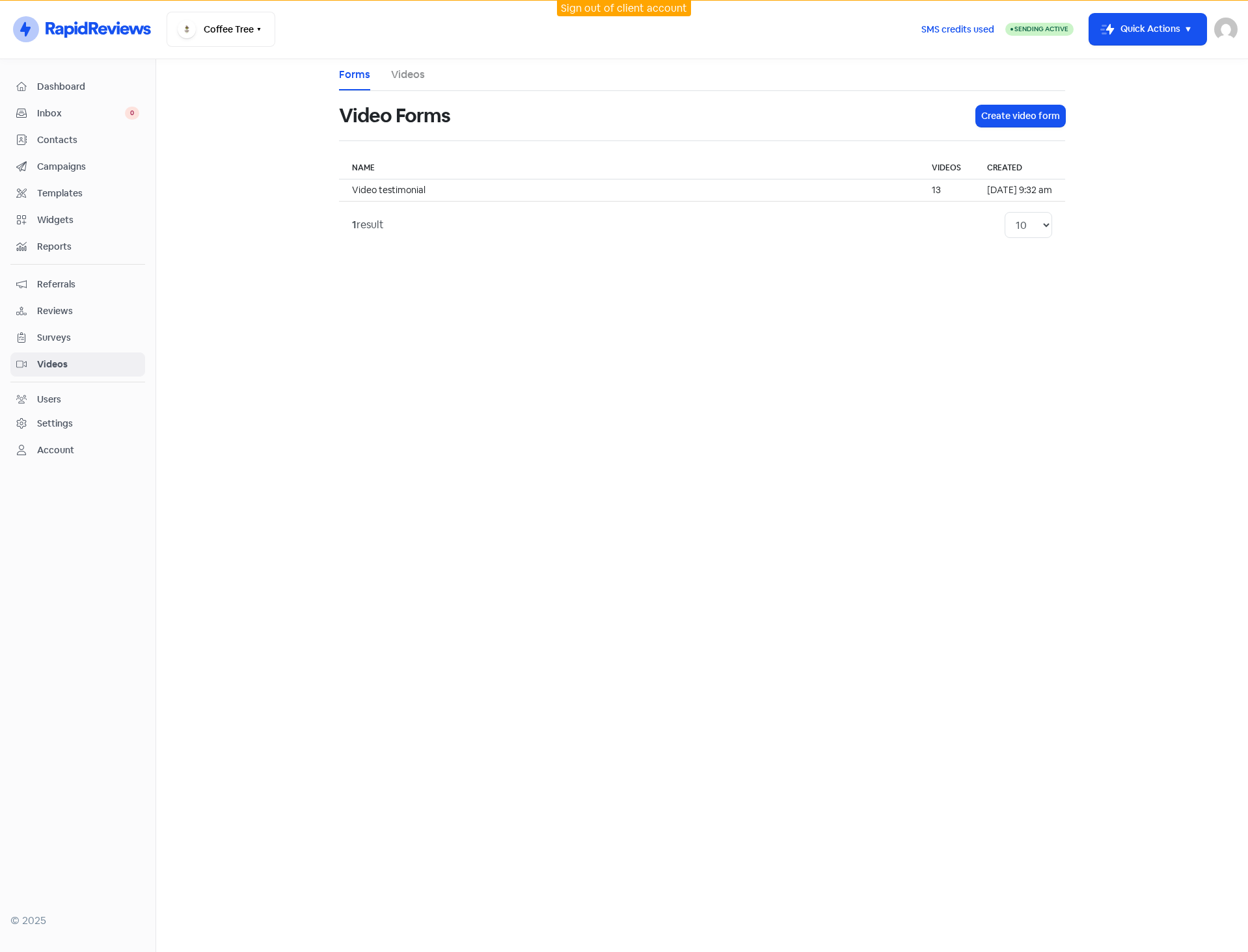
click at [413, 76] on link "Videos" at bounding box center [408, 75] width 33 height 16
click at [357, 75] on link "Forms" at bounding box center [354, 75] width 31 height 16
click at [407, 183] on td "Video testimonial" at bounding box center [629, 190] width 580 height 22
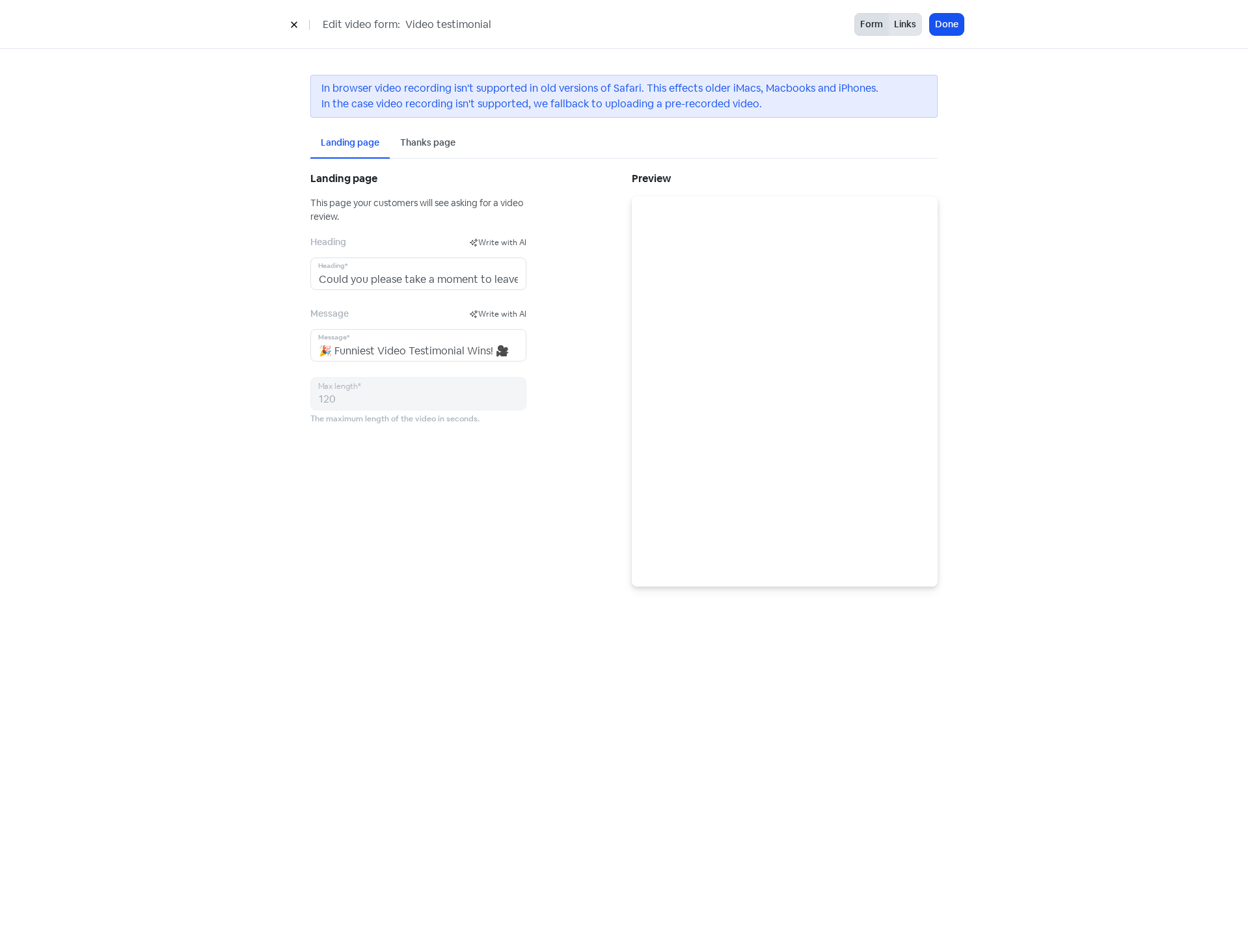
click at [902, 21] on button "Links" at bounding box center [905, 24] width 33 height 23
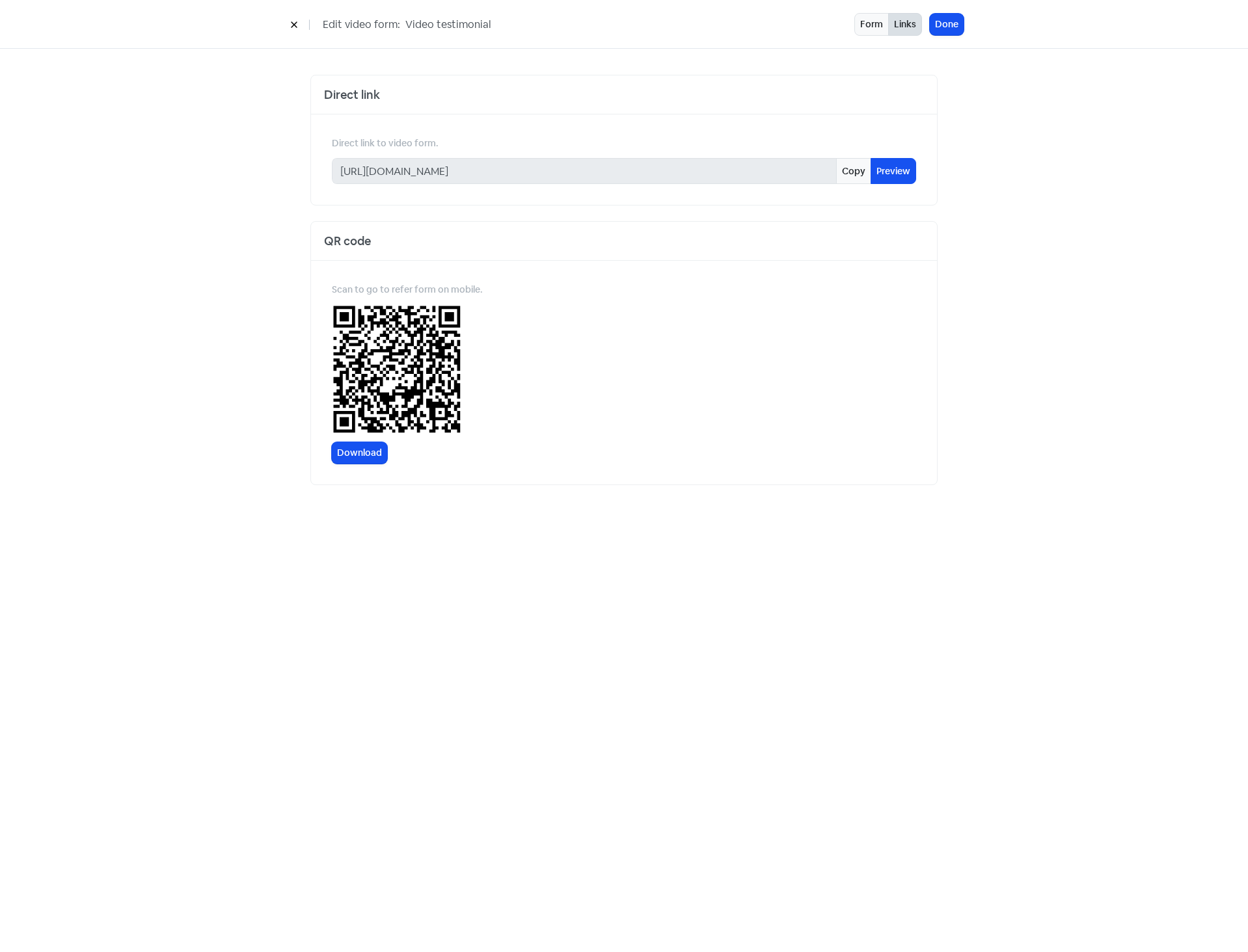
click at [294, 27] on icon at bounding box center [294, 24] width 8 height 8
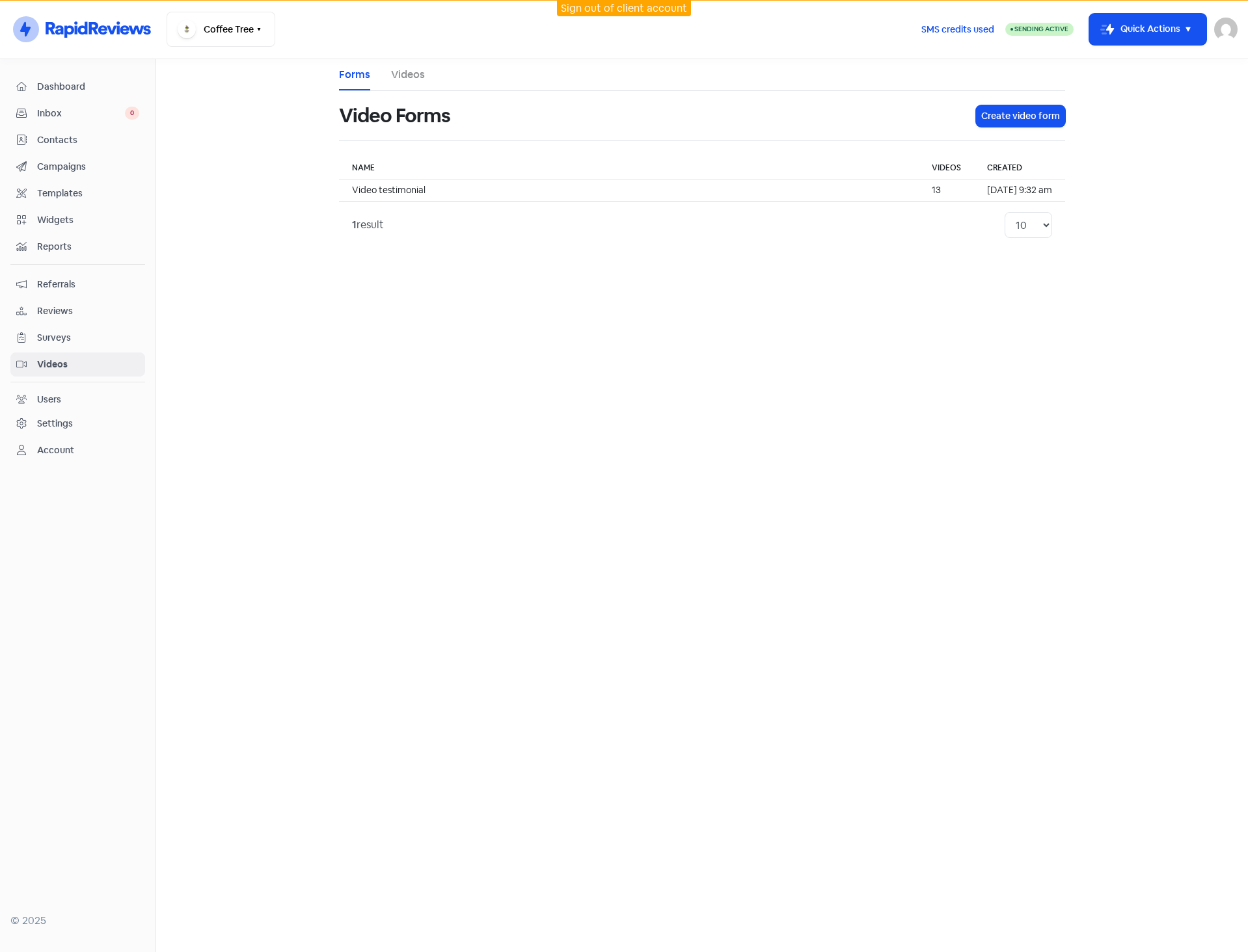
click at [415, 63] on li "Videos" at bounding box center [408, 75] width 33 height 31
click at [394, 65] on li "Videos" at bounding box center [408, 75] width 33 height 31
click at [395, 65] on li "Videos" at bounding box center [408, 75] width 33 height 31
click at [397, 65] on li "Videos" at bounding box center [408, 75] width 33 height 31
click at [401, 70] on link "Videos" at bounding box center [408, 75] width 33 height 16
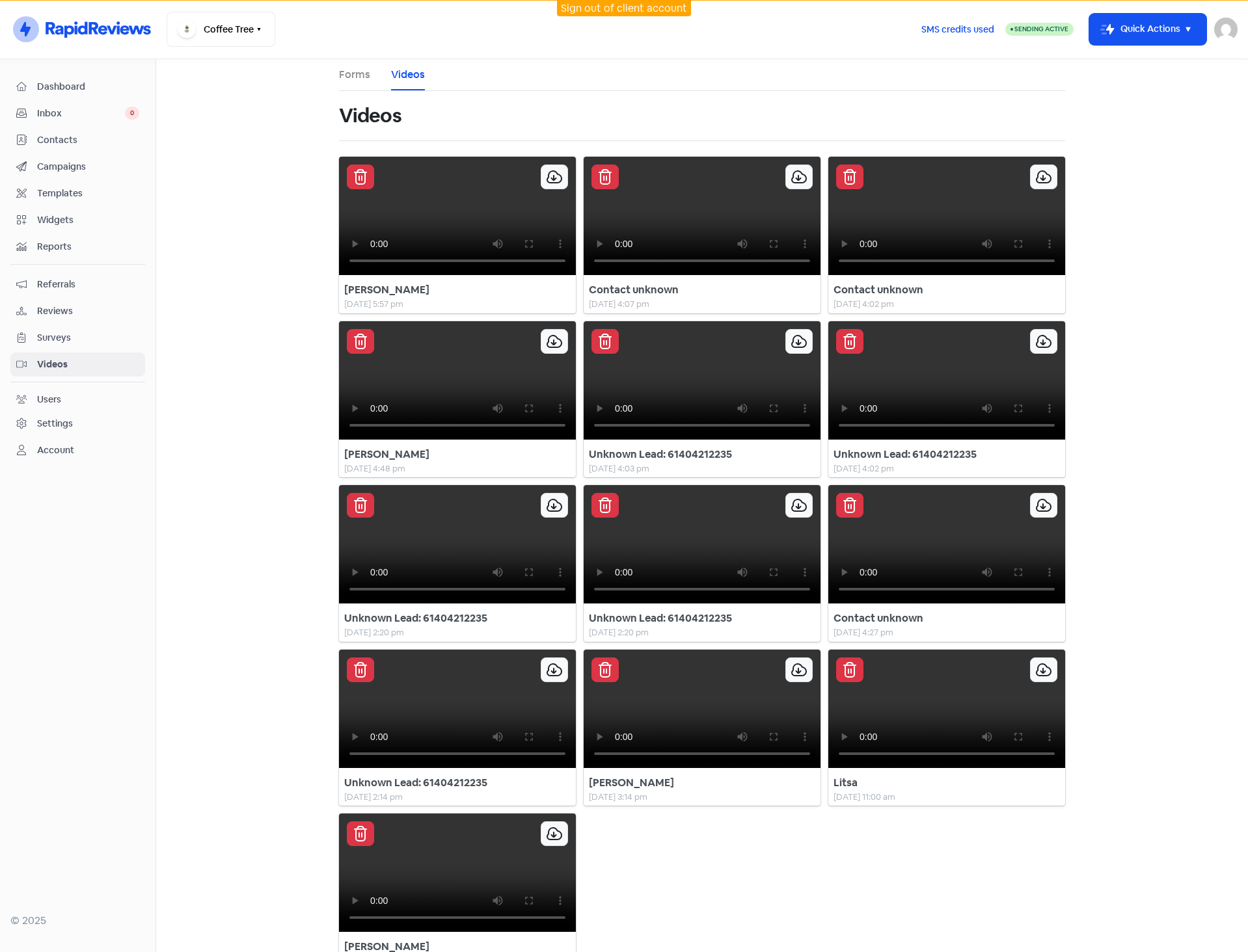
click at [782, 106] on div "Videos" at bounding box center [694, 116] width 710 height 42
click at [223, 323] on main "Forms Videos Videos Allen S 15 Aug 2025, 5:57 pm Embed Video Copy this code to …" at bounding box center [701, 506] width 1091 height 893
click at [97, 367] on span "Videos" at bounding box center [88, 364] width 102 height 14
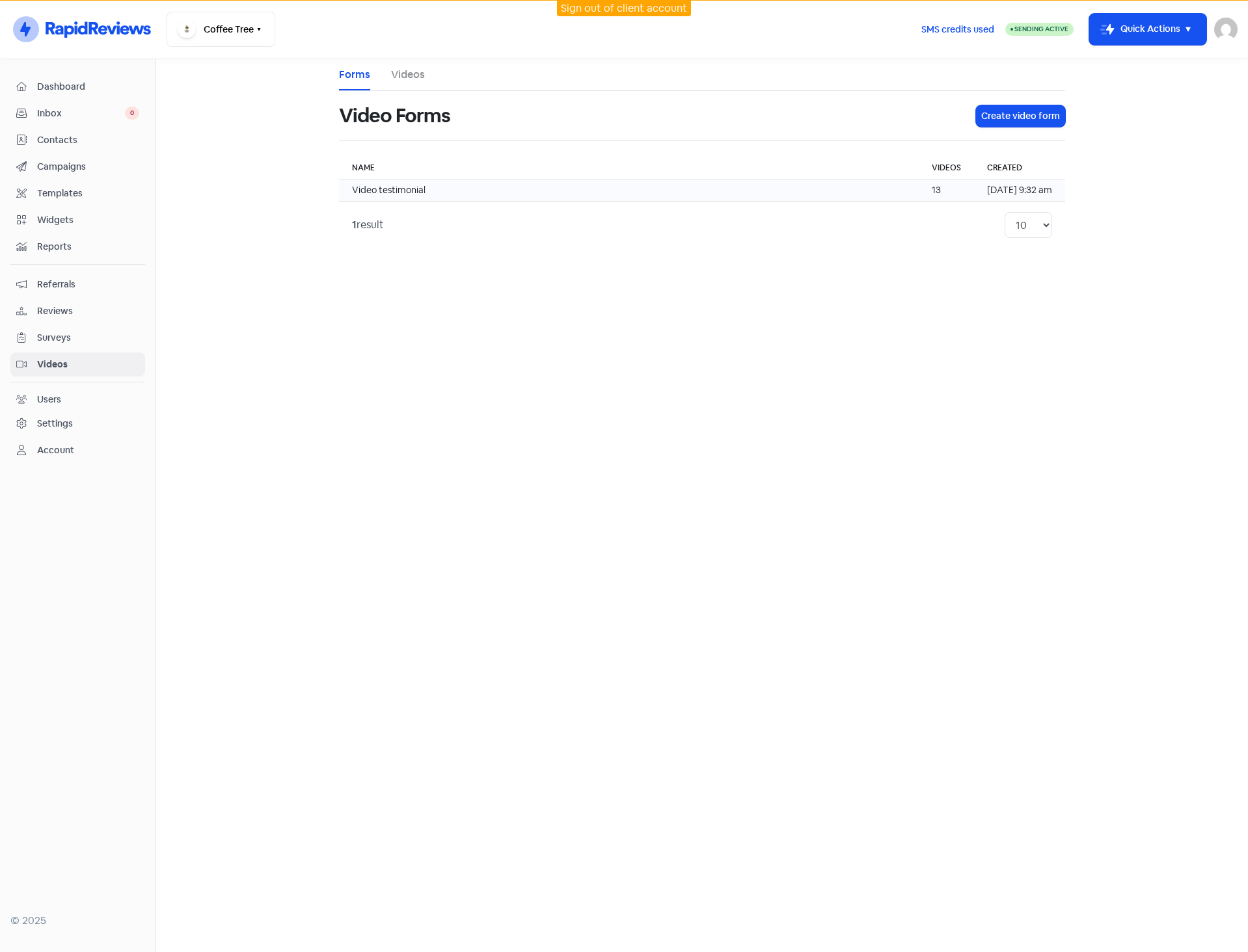
click at [443, 195] on td "Video testimonial" at bounding box center [629, 190] width 580 height 22
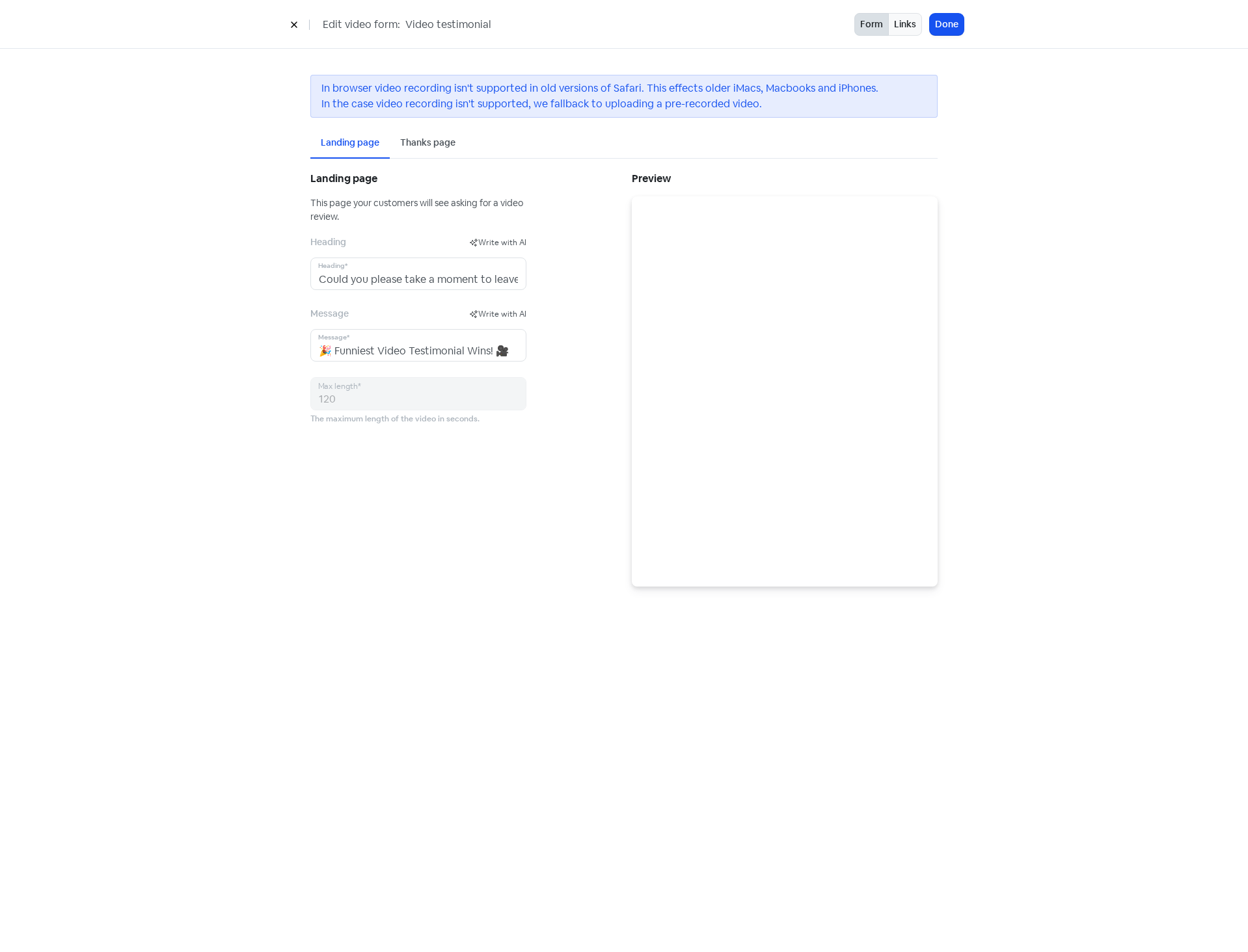
click at [585, 257] on div "Landing page This page your customers will see asking for a video review. Headi…" at bounding box center [463, 377] width 322 height 417
click at [423, 151] on div "Thanks page" at bounding box center [427, 144] width 76 height 30
click at [361, 149] on div "Landing page" at bounding box center [350, 143] width 59 height 14
click at [595, 262] on div "Landing page This page your customers will see asking for a video review. Headi…" at bounding box center [463, 377] width 322 height 417
click at [554, 252] on div "Landing page This page your customers will see asking for a video review. Headi…" at bounding box center [463, 377] width 322 height 417
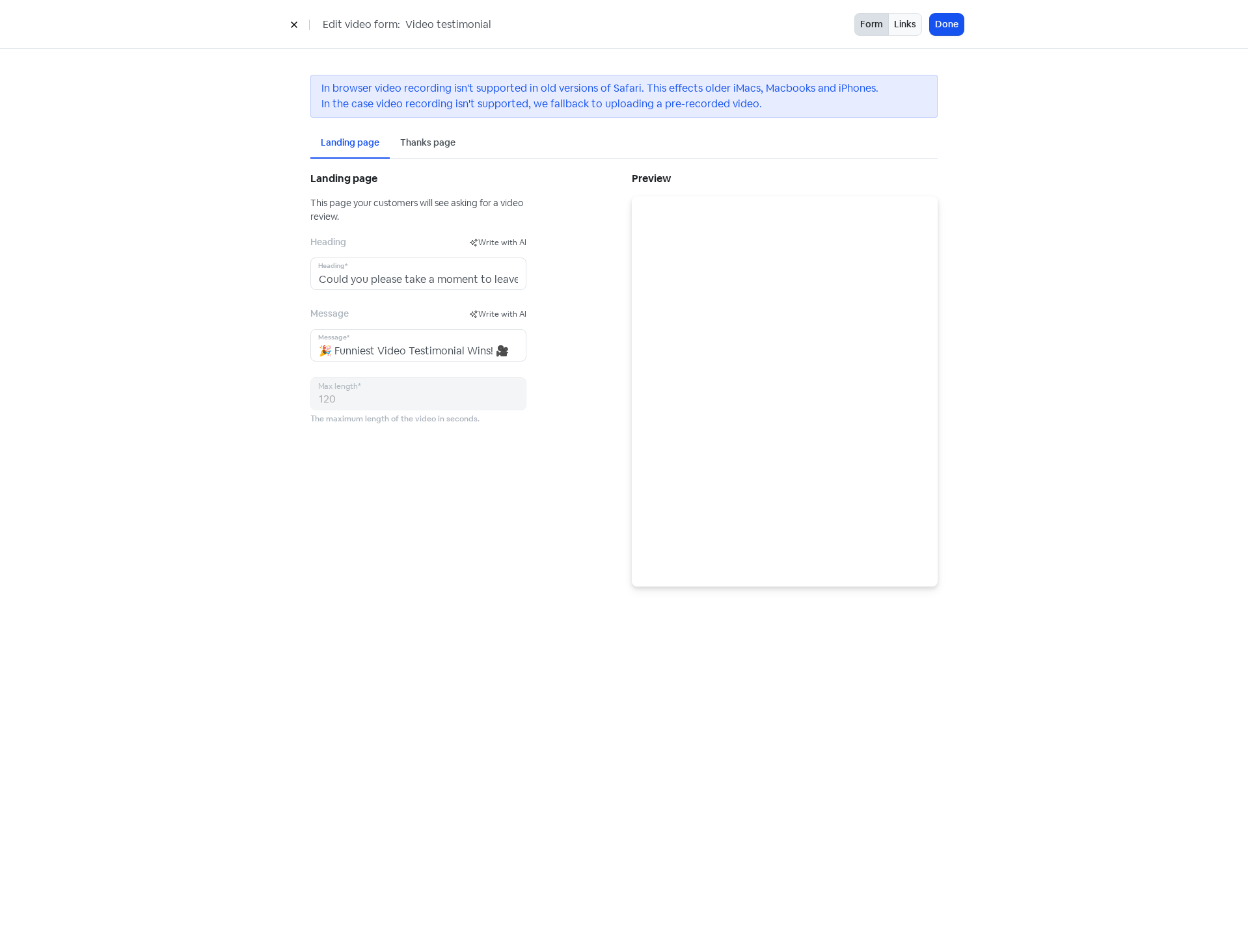
click at [558, 249] on div "Landing page This page your customers will see asking for a video review. Headi…" at bounding box center [463, 377] width 322 height 417
click at [291, 28] on icon at bounding box center [294, 25] width 6 height 6
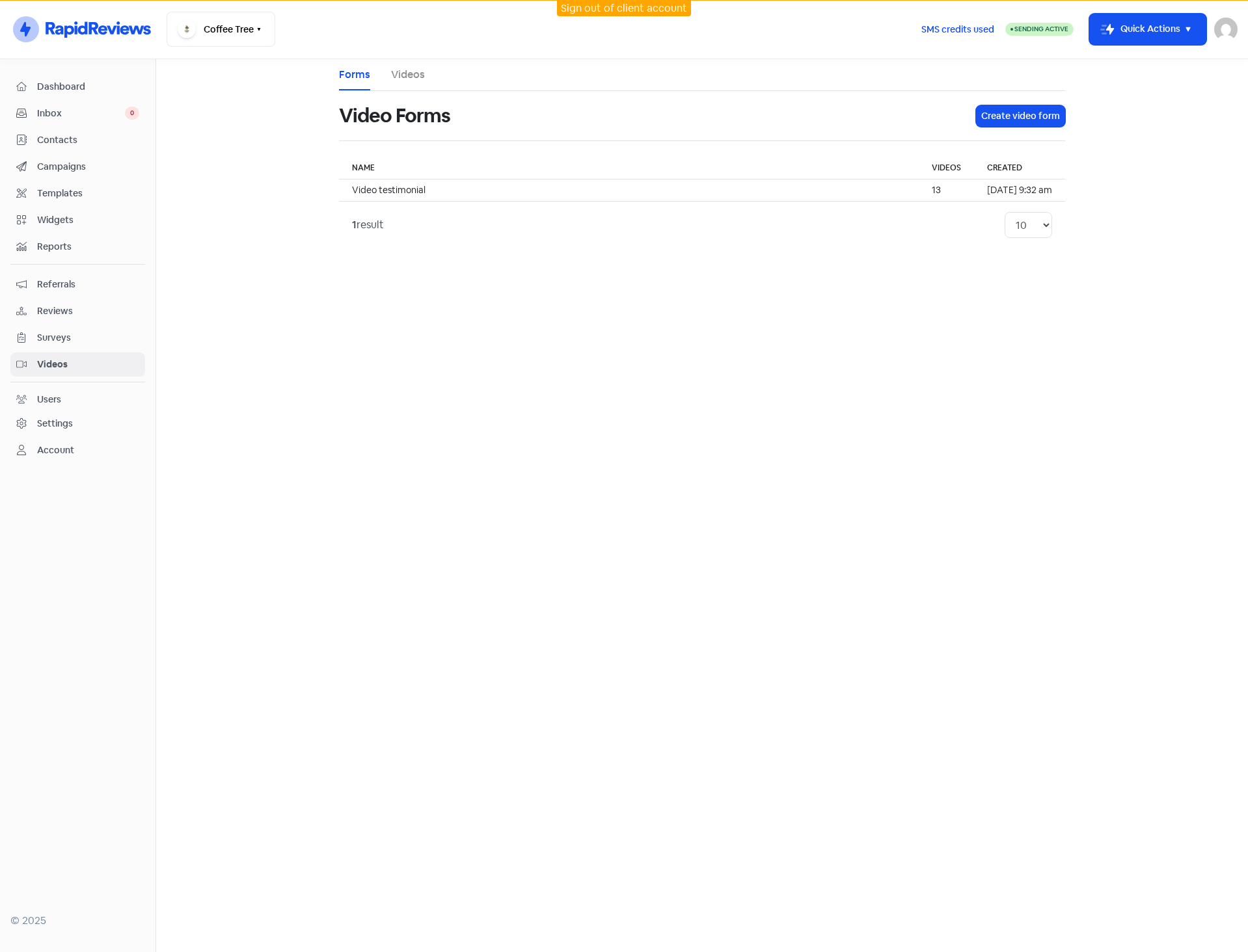
click at [81, 155] on link "Campaigns" at bounding box center [78, 167] width 135 height 24
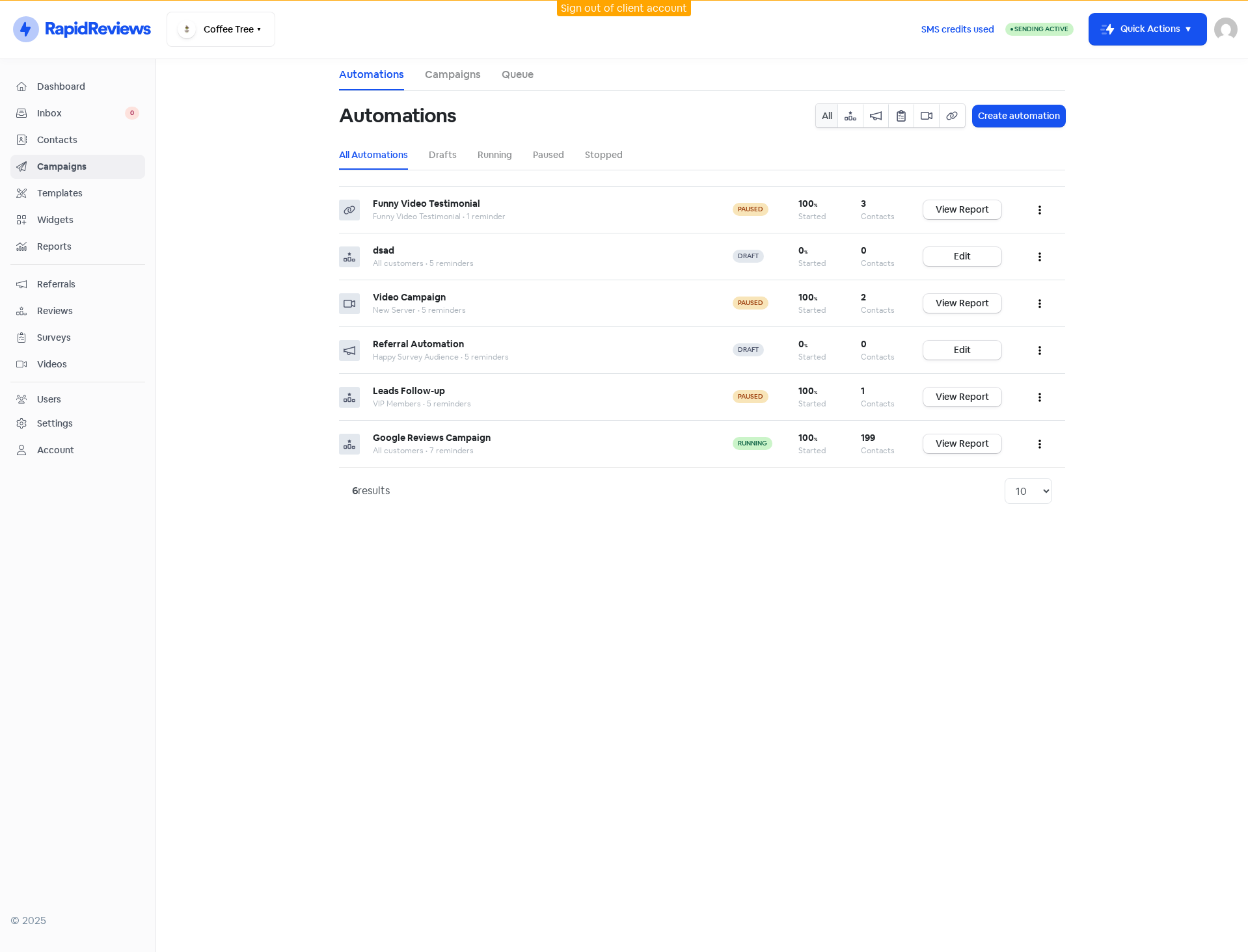
click at [85, 141] on span "Contacts" at bounding box center [88, 140] width 102 height 14
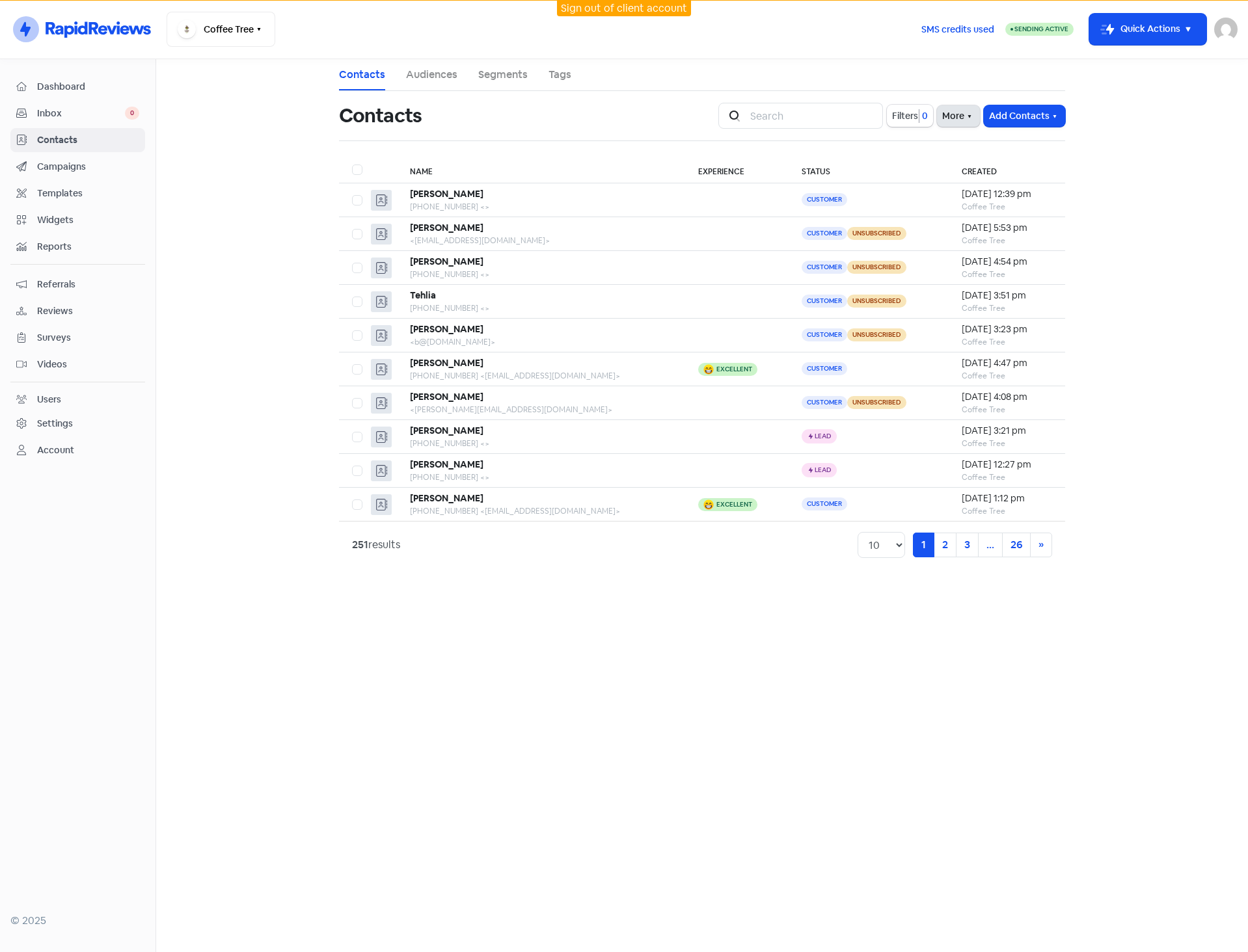
click at [947, 109] on button "More" at bounding box center [958, 116] width 43 height 21
click at [944, 147] on link "External Contact Forms" at bounding box center [918, 144] width 131 height 26
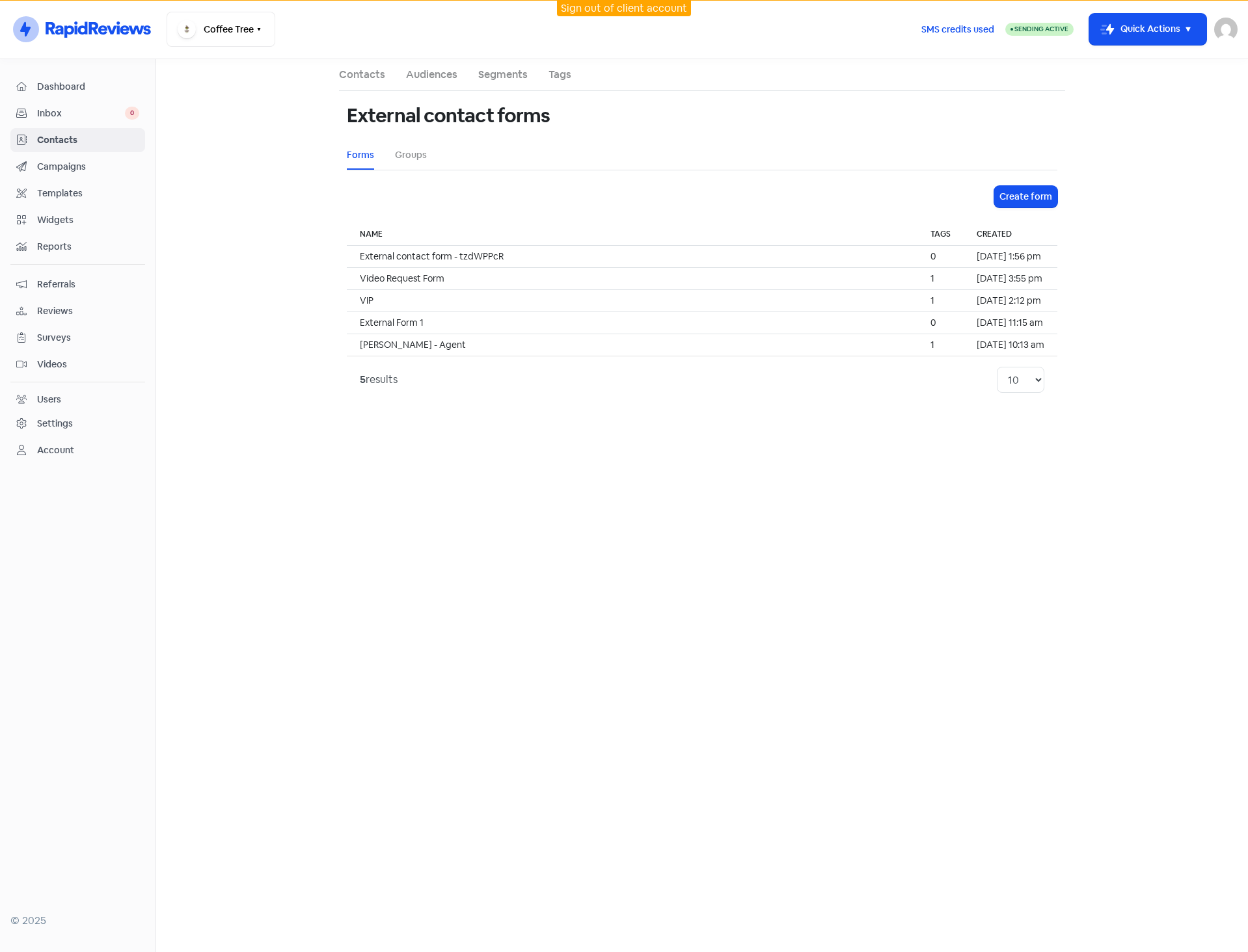
click at [75, 364] on span "Videos" at bounding box center [88, 364] width 102 height 14
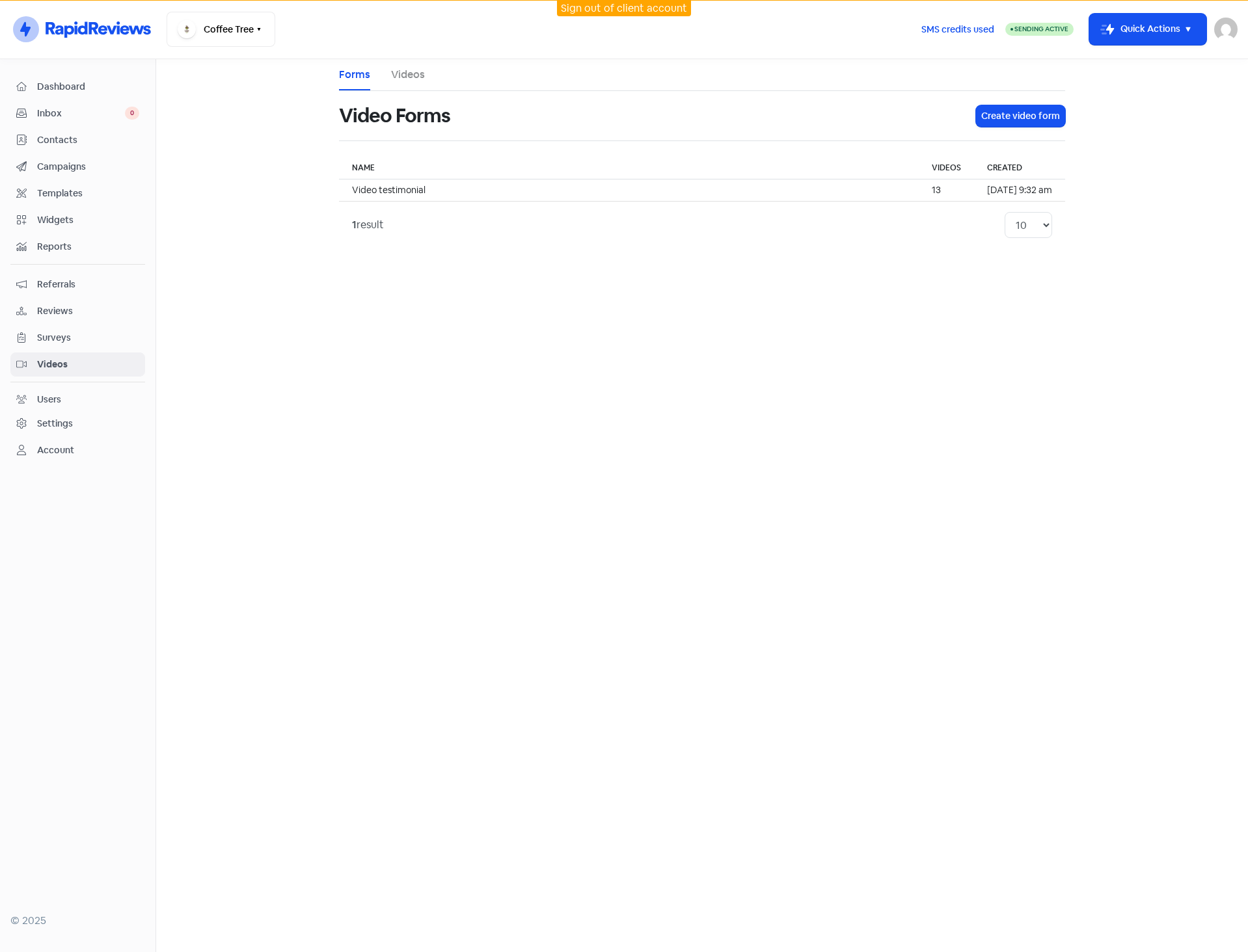
click at [407, 79] on link "Videos" at bounding box center [408, 75] width 33 height 16
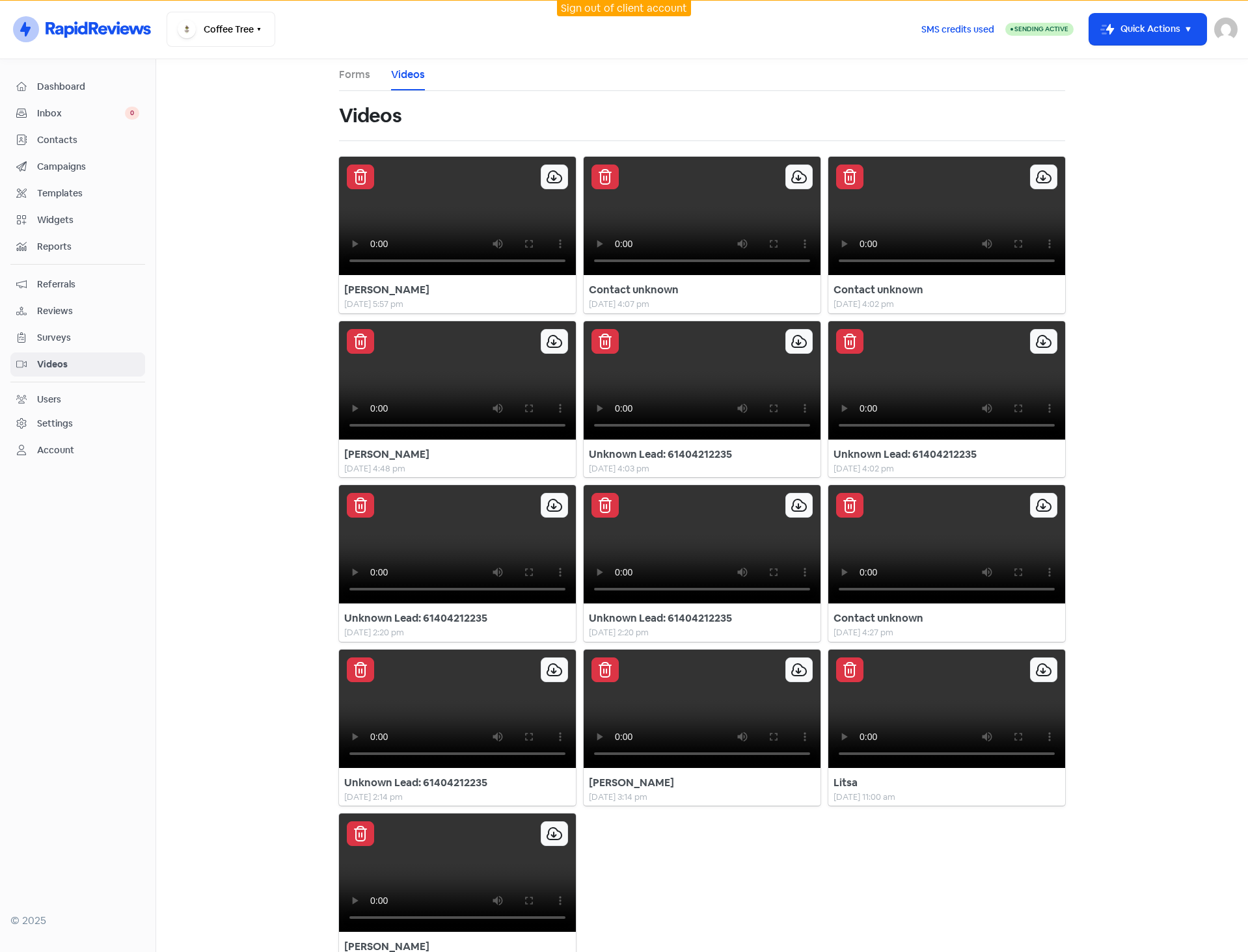
click at [361, 75] on link "Forms" at bounding box center [354, 75] width 31 height 16
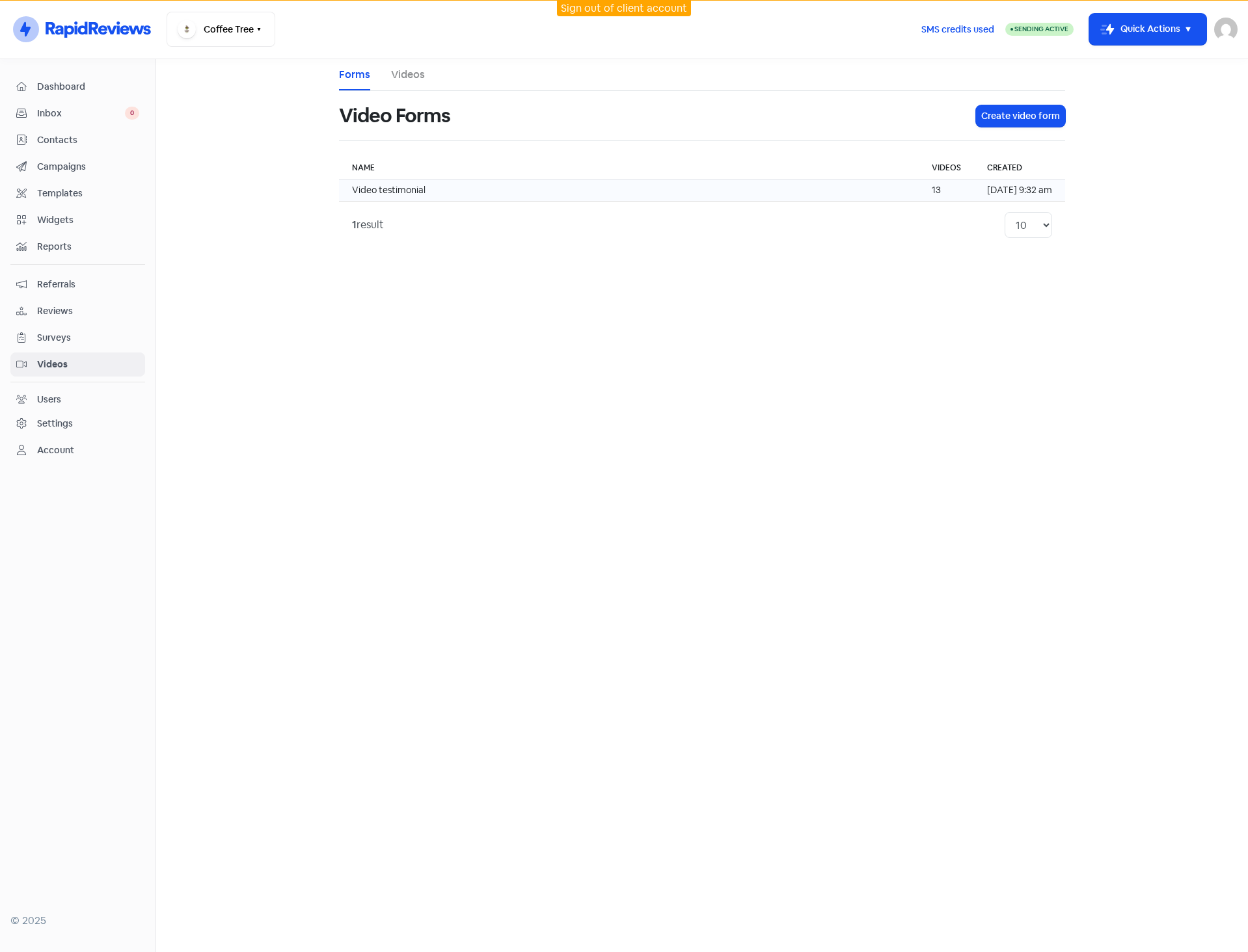
click at [872, 195] on td "Video testimonial" at bounding box center [629, 190] width 580 height 22
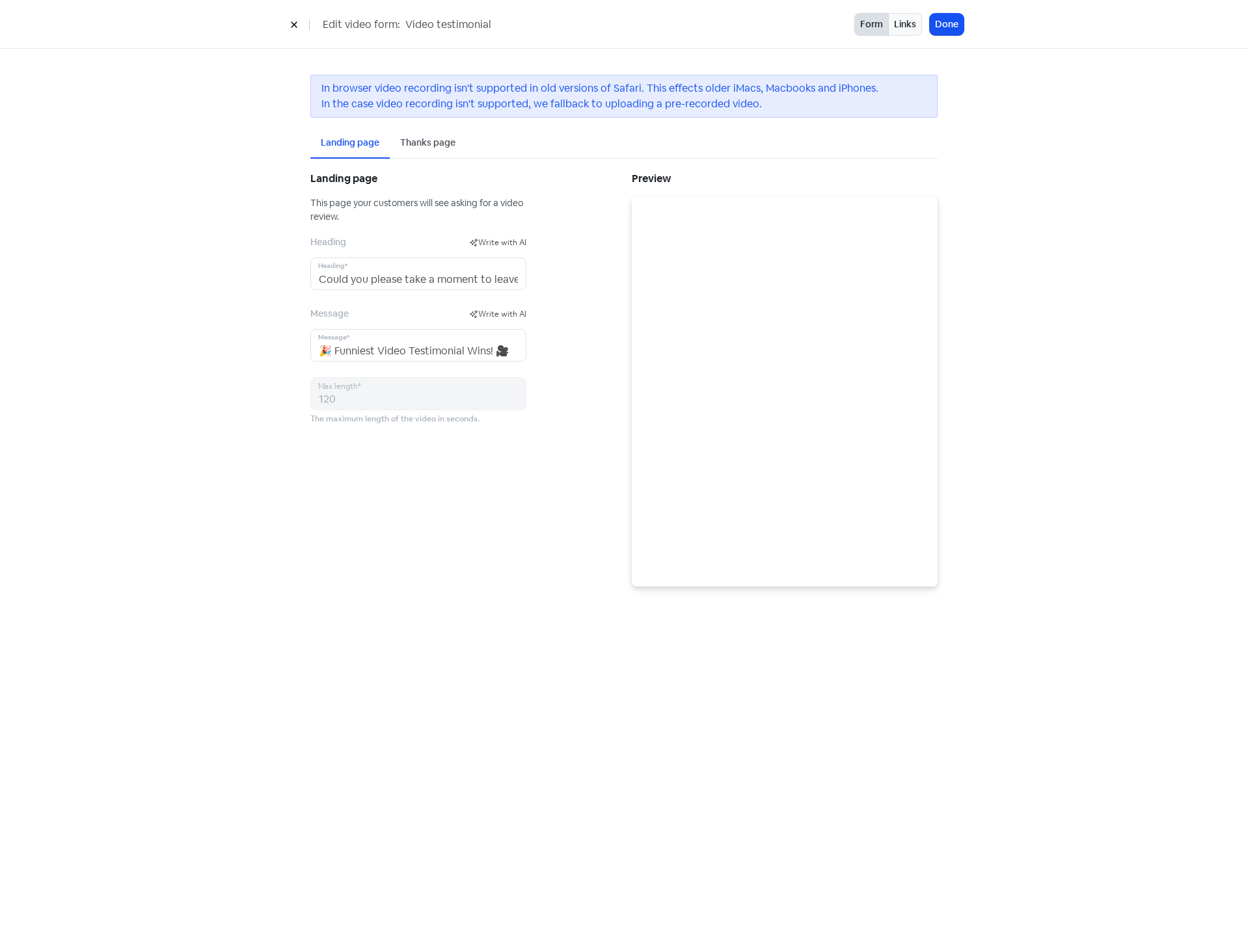
click at [587, 281] on div "Landing page This page your customers will see asking for a video review. Headi…" at bounding box center [463, 377] width 322 height 417
click at [335, 440] on div "Landing page This page your customers will see asking for a video review. Headi…" at bounding box center [463, 377] width 322 height 417
click at [330, 443] on div "Landing page This page your customers will see asking for a video review. Headi…" at bounding box center [463, 377] width 322 height 417
click at [437, 144] on div "Thanks page" at bounding box center [427, 143] width 56 height 14
click at [376, 147] on div "Landing page" at bounding box center [350, 143] width 59 height 14
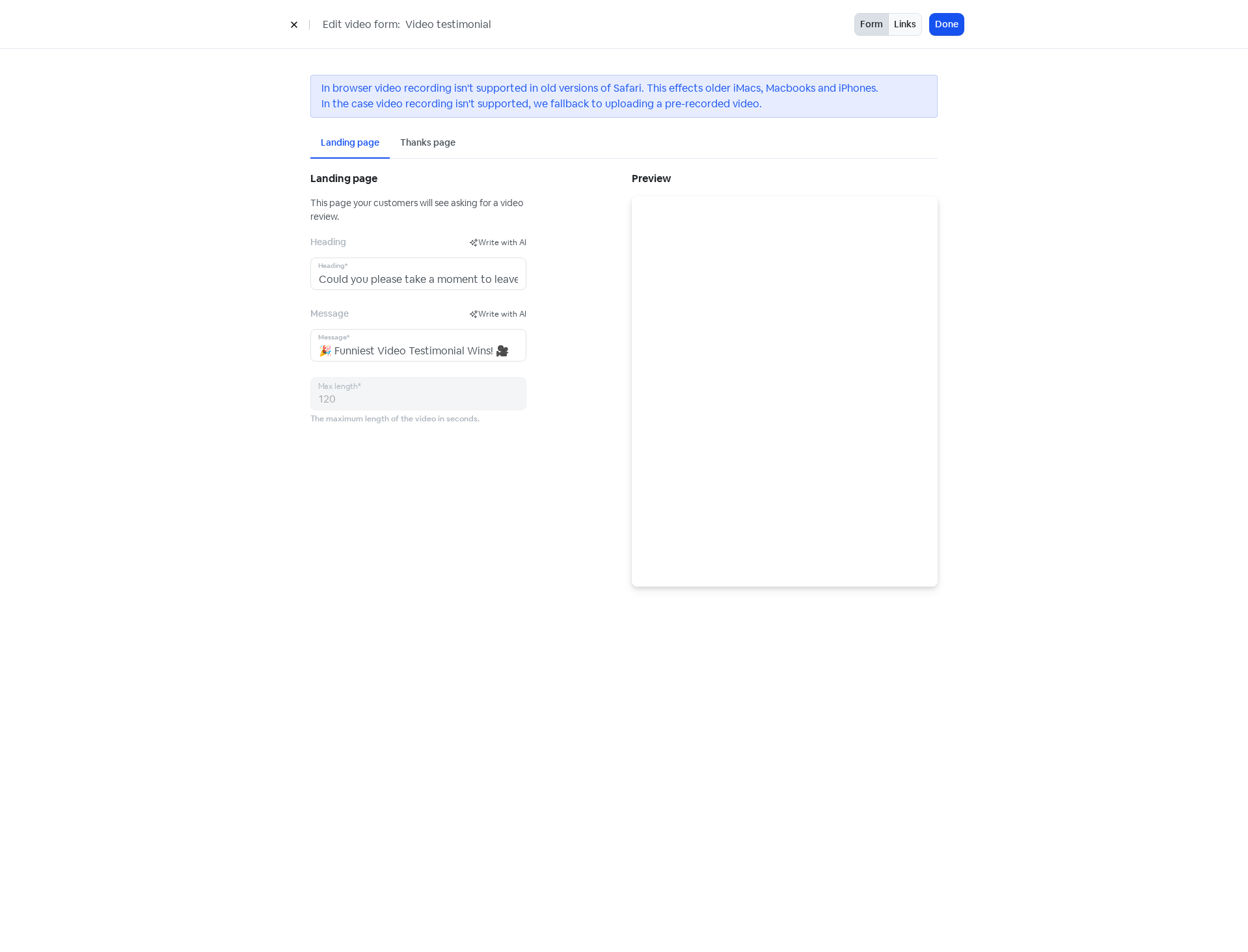
click at [299, 31] on button at bounding box center [294, 24] width 20 height 23
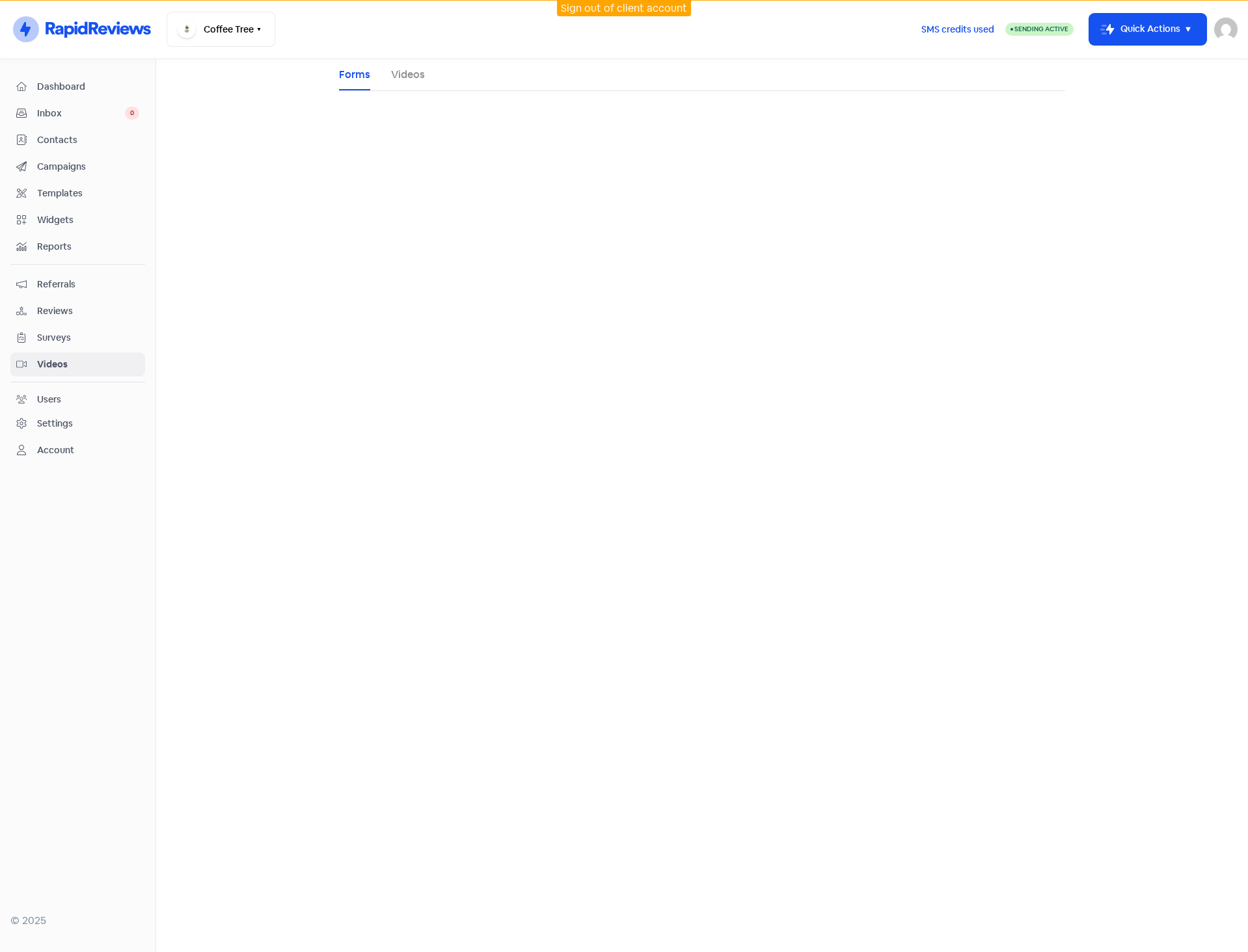
click at [299, 33] on div "Sign out of client account Icon For Thunder-circle Coffee Tree Switch Business …" at bounding box center [624, 476] width 1248 height 952
drag, startPoint x: 66, startPoint y: 303, endPoint x: 84, endPoint y: 298, distance: 18.7
click at [66, 303] on link "Reviews" at bounding box center [78, 311] width 135 height 24
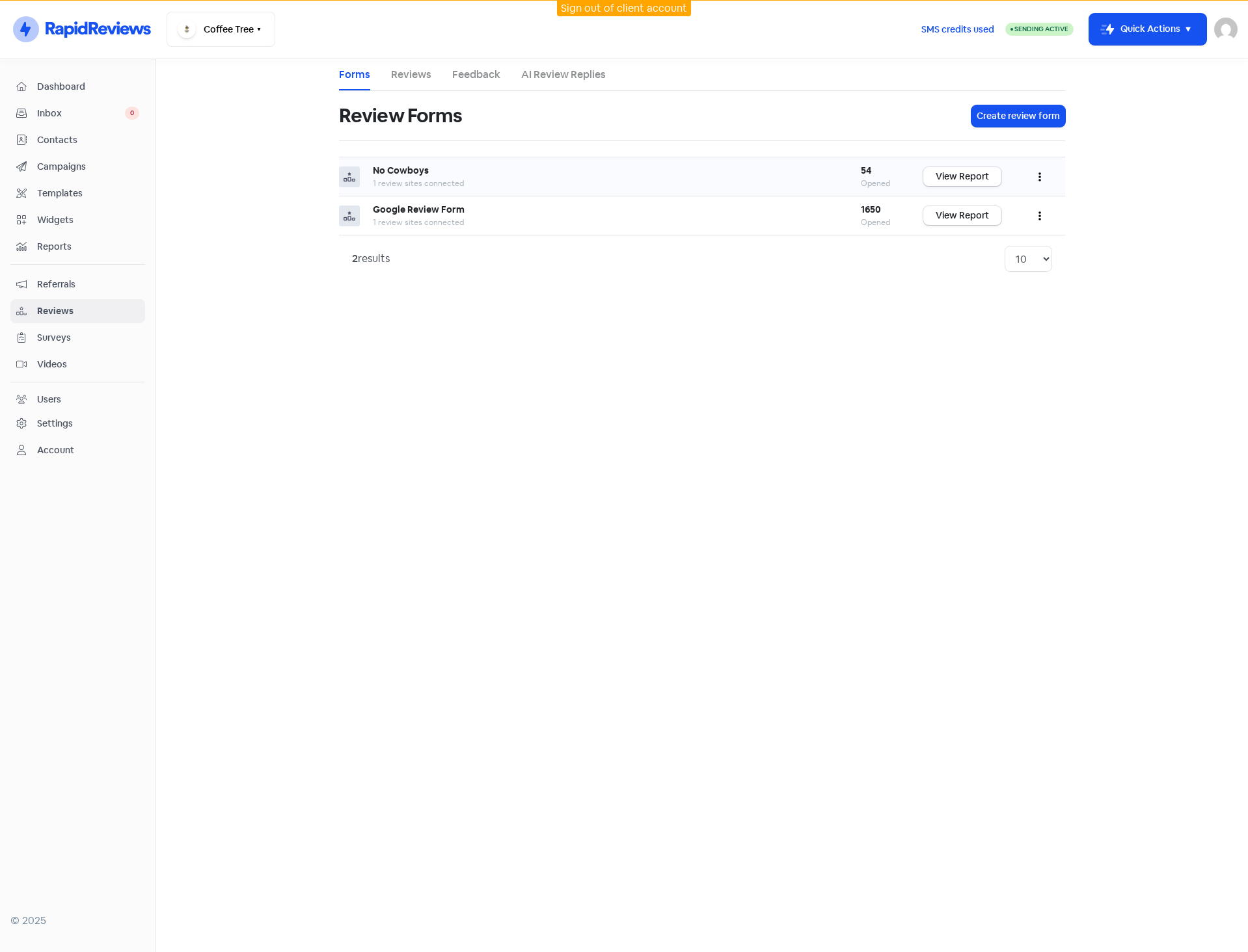
click at [1037, 178] on button "button" at bounding box center [1040, 176] width 25 height 30
click at [983, 236] on link "Edit" at bounding box center [997, 236] width 110 height 26
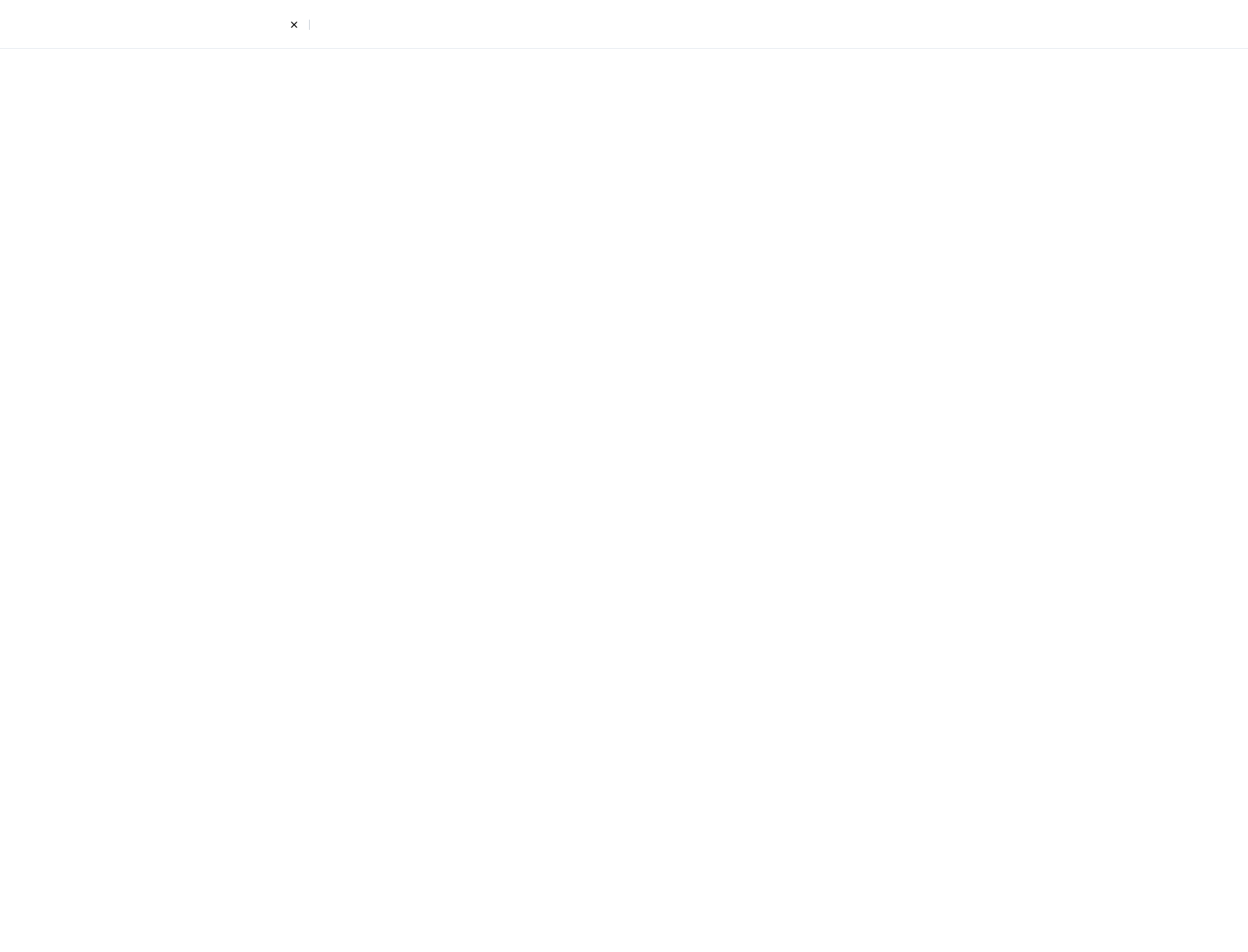
select select "4"
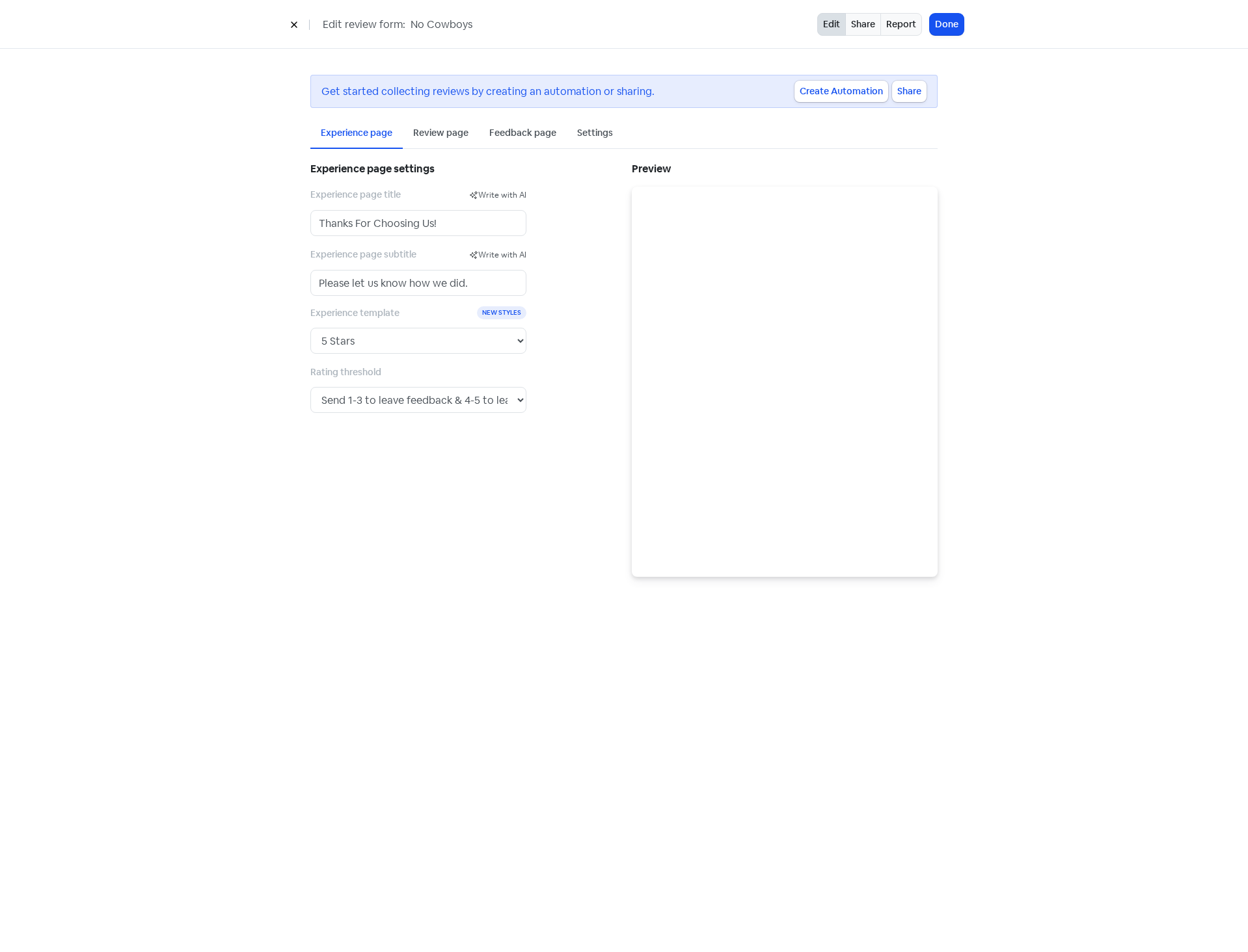
click at [624, 141] on div "Experience page Review page Feedback page Settings" at bounding box center [624, 134] width 627 height 30
click at [601, 141] on div "Settings" at bounding box center [595, 134] width 56 height 30
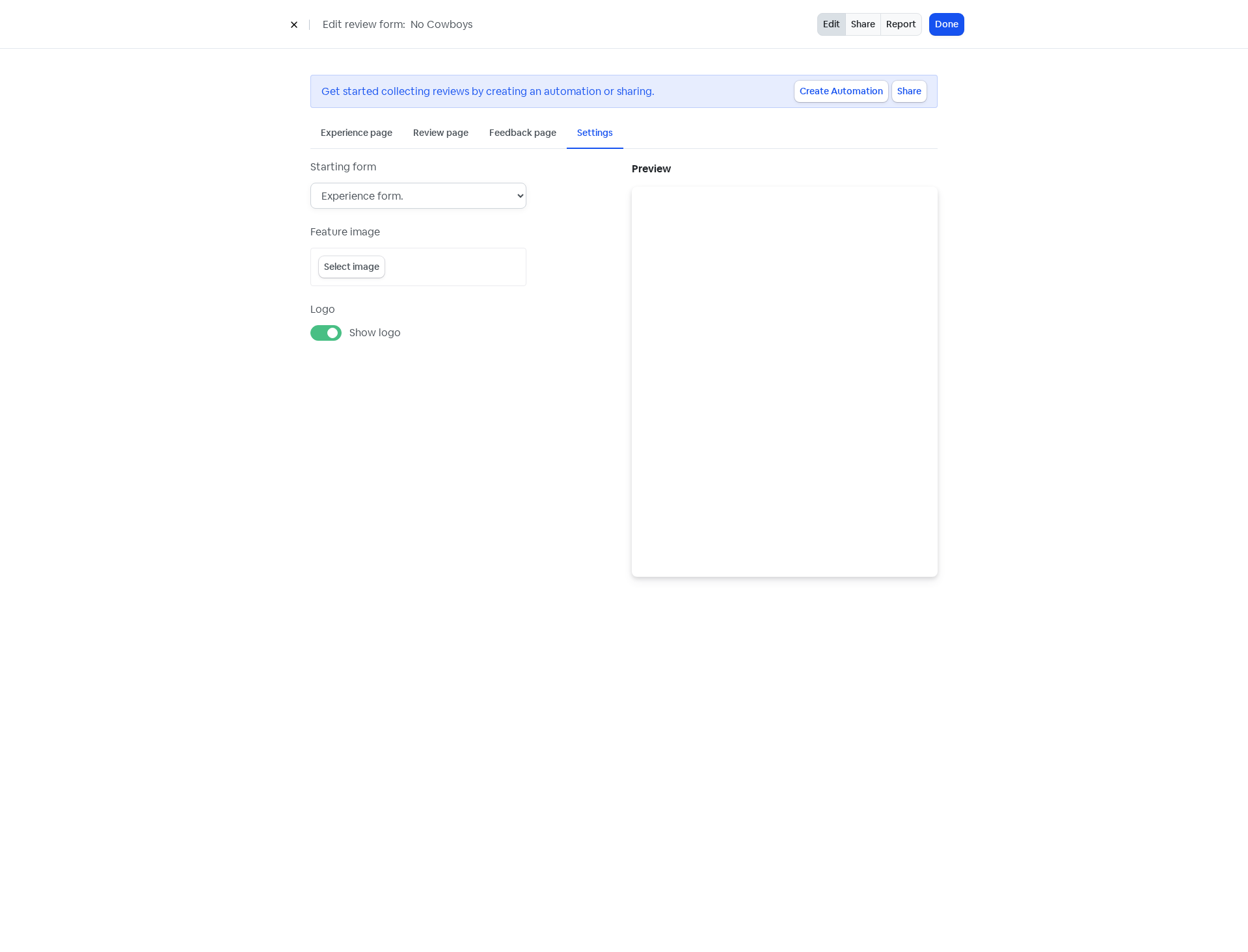
click at [382, 195] on select "Experience form. Review form (experience & feedback form disabled). Feedback fo…" at bounding box center [418, 195] width 216 height 26
click at [246, 205] on div "Get started collecting reviews by creating an automation or sharing. Create Aut…" at bounding box center [624, 325] width 1248 height 554
click at [358, 138] on div "Experience page" at bounding box center [357, 133] width 71 height 14
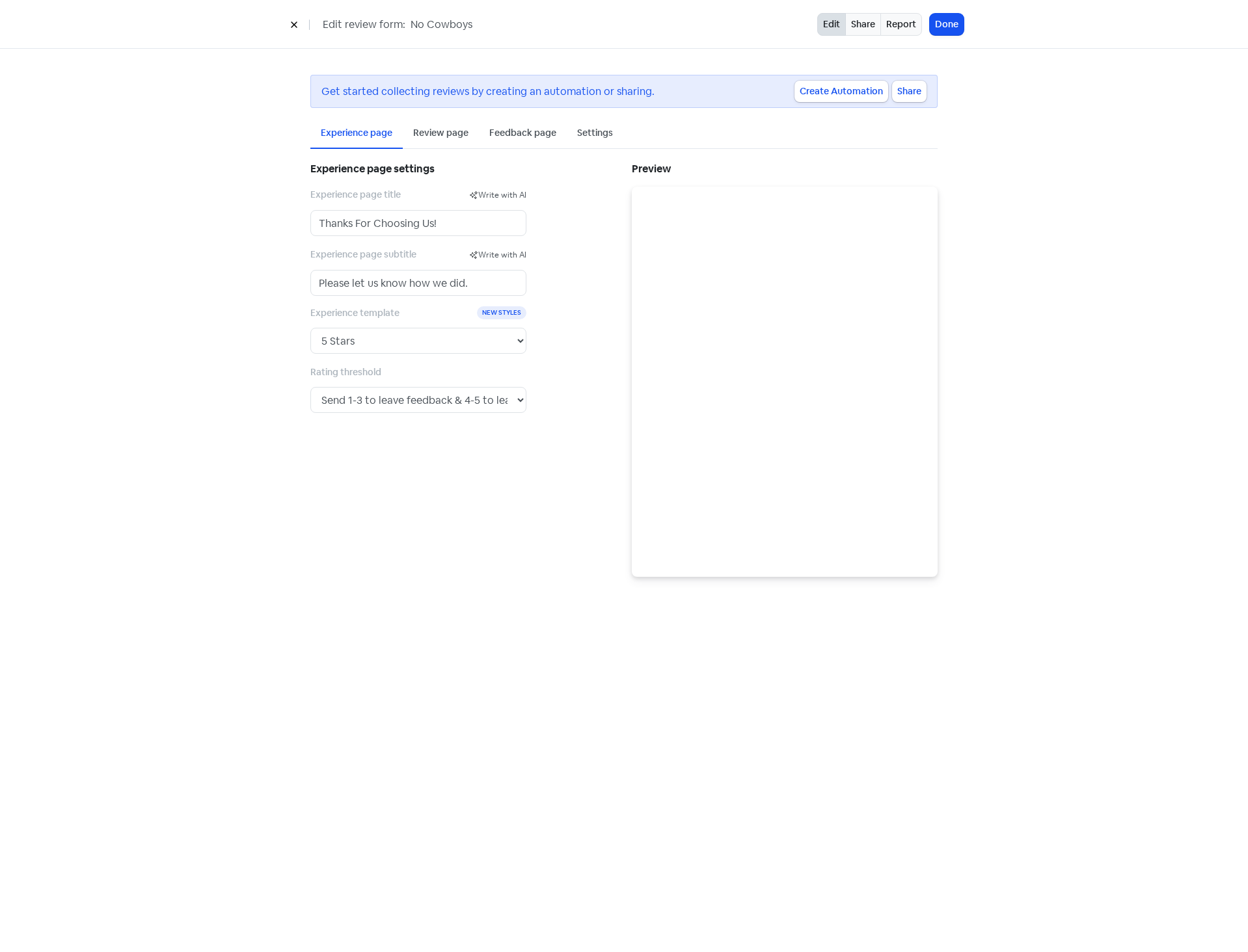
click at [460, 138] on div "Review page" at bounding box center [440, 133] width 56 height 14
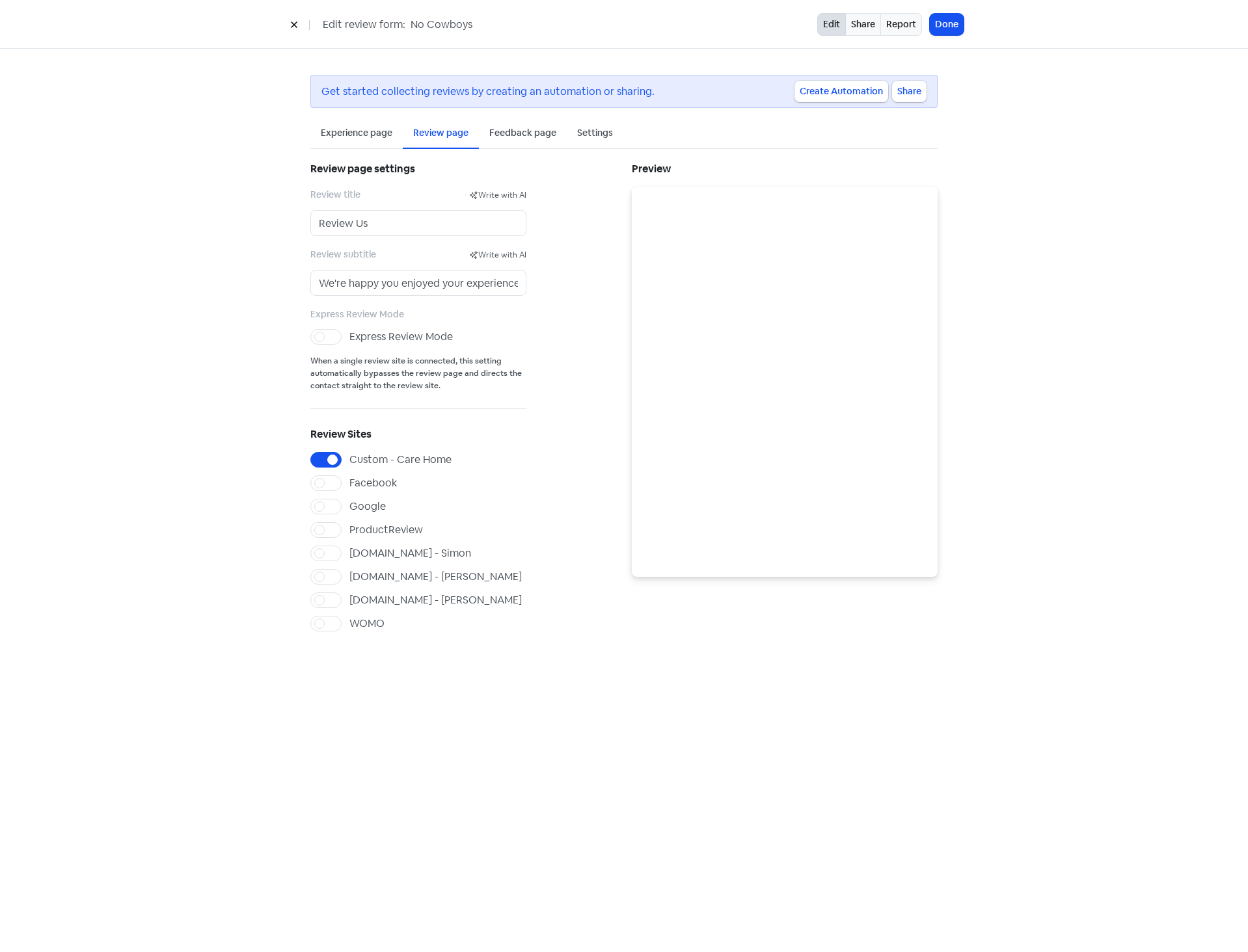
click at [500, 125] on div "Feedback page" at bounding box center [522, 134] width 87 height 30
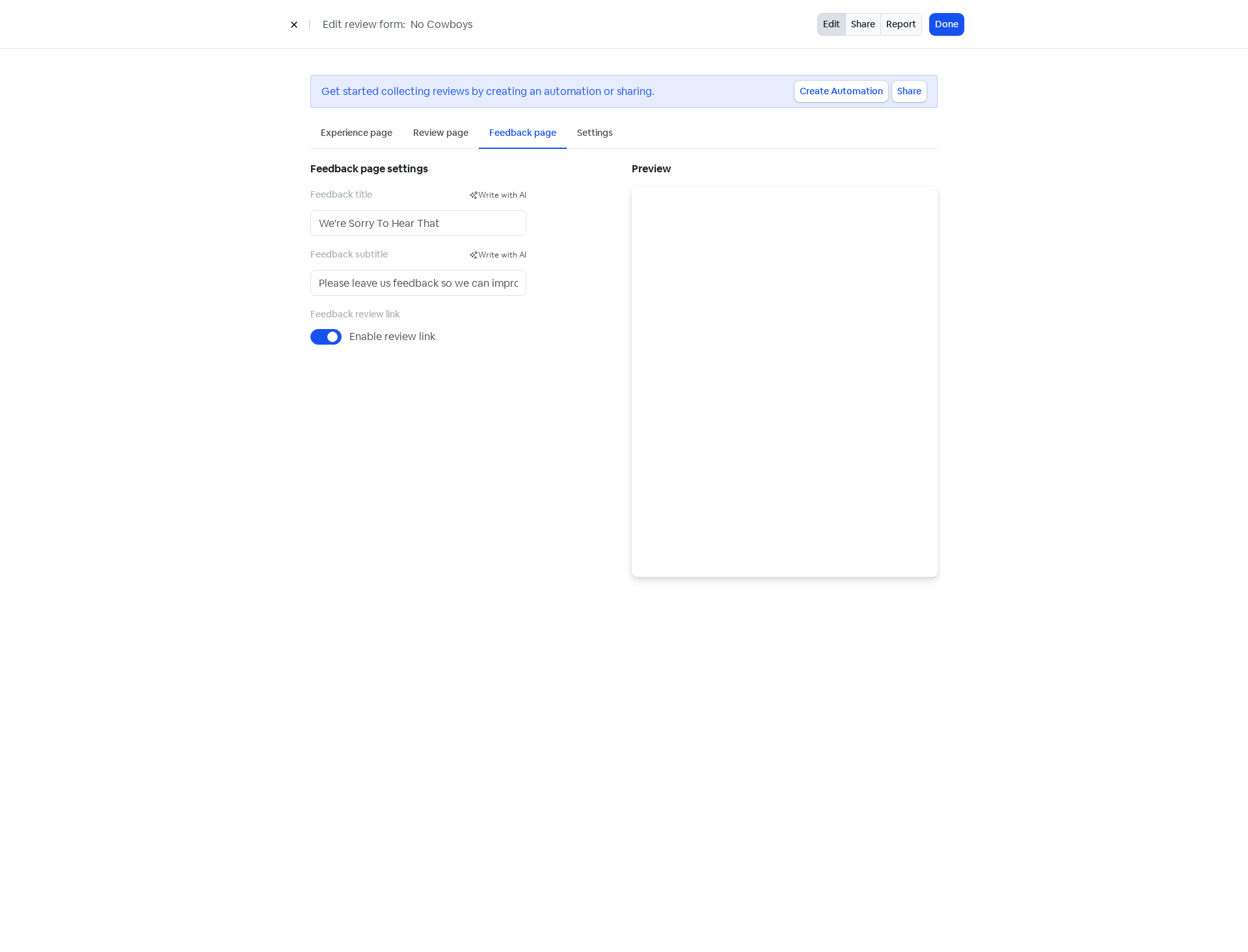
click at [300, 25] on button at bounding box center [294, 24] width 20 height 23
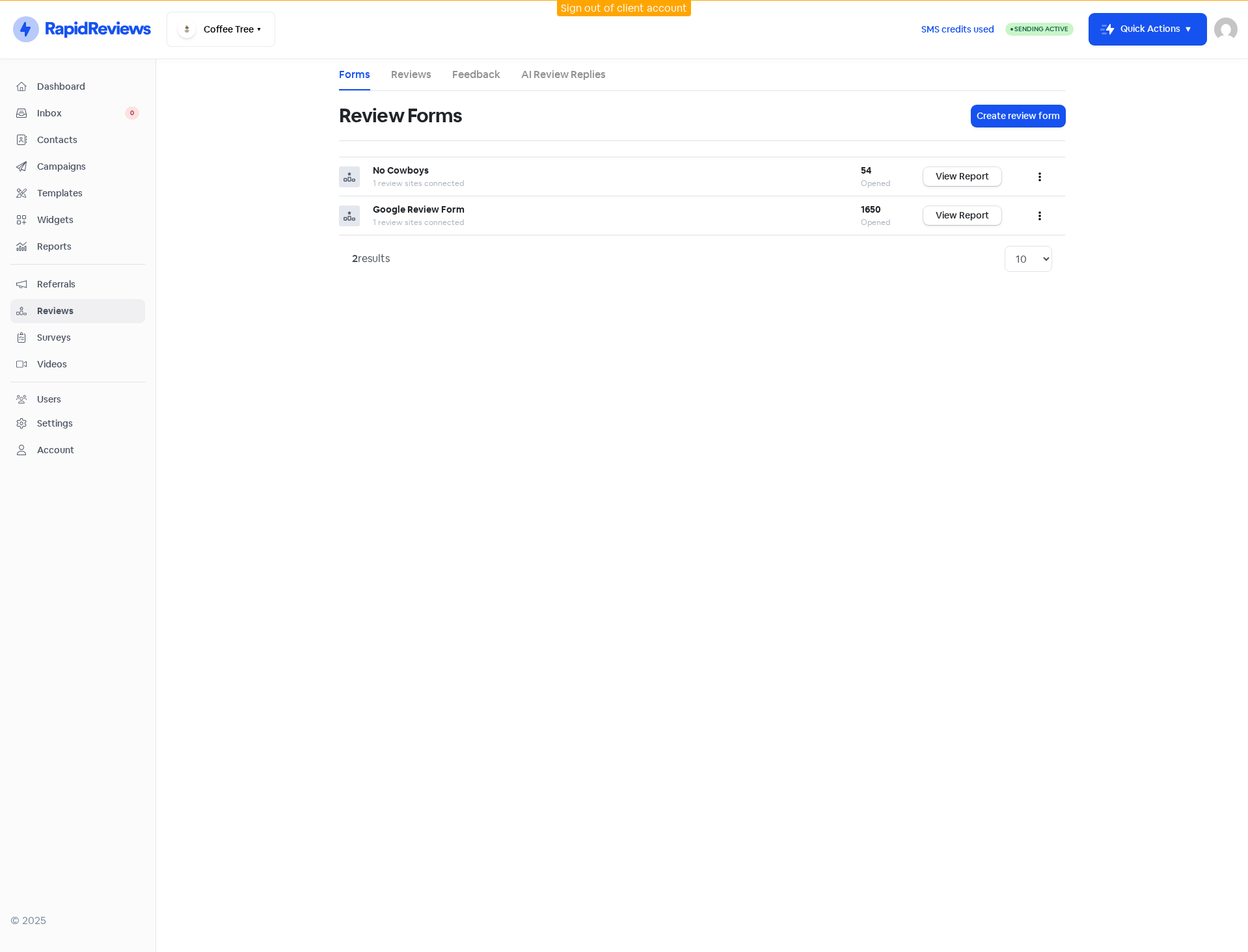
drag, startPoint x: 91, startPoint y: 281, endPoint x: 104, endPoint y: 279, distance: 13.2
click at [91, 281] on span "Referrals" at bounding box center [88, 284] width 102 height 14
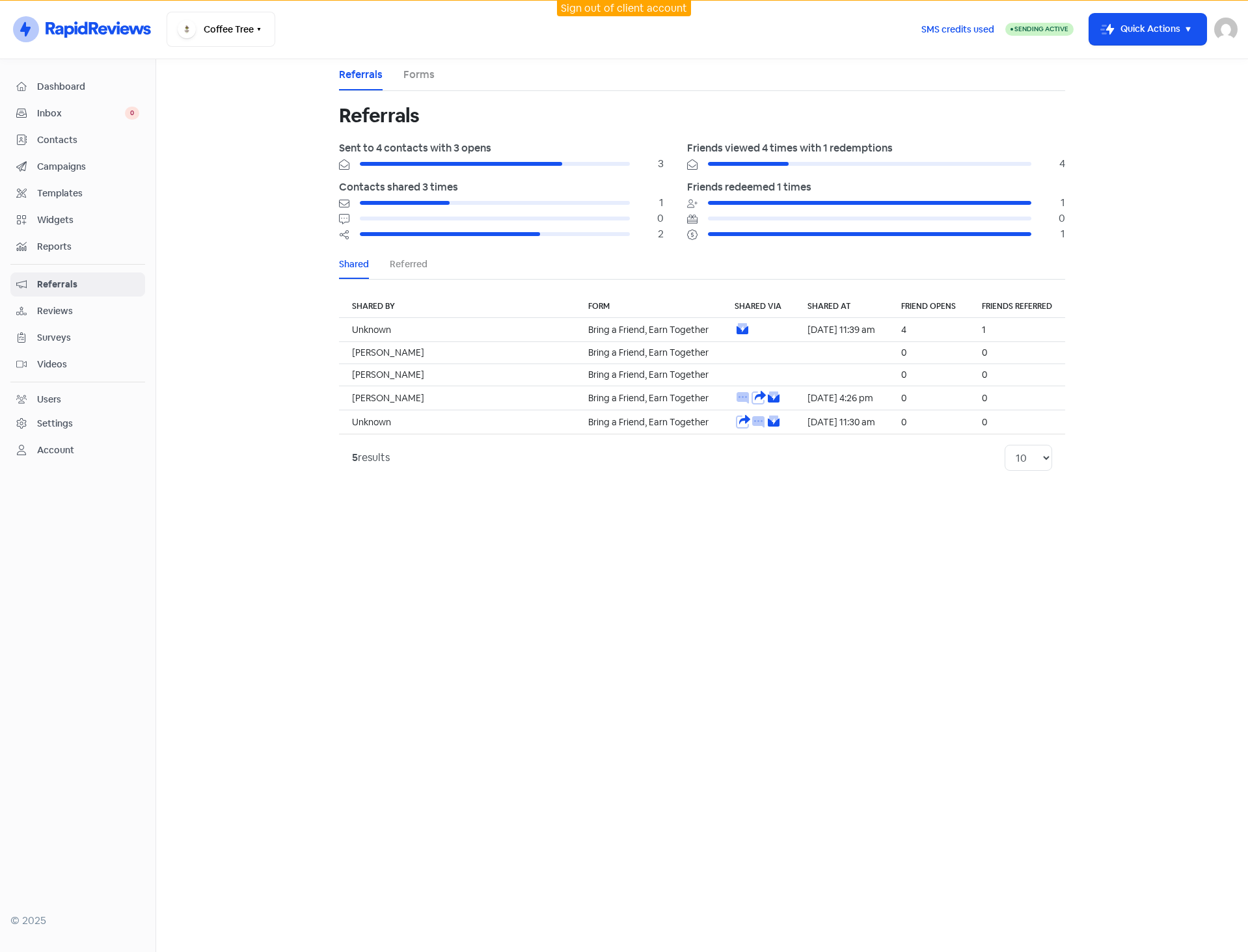
click at [426, 75] on link "Forms" at bounding box center [418, 75] width 31 height 16
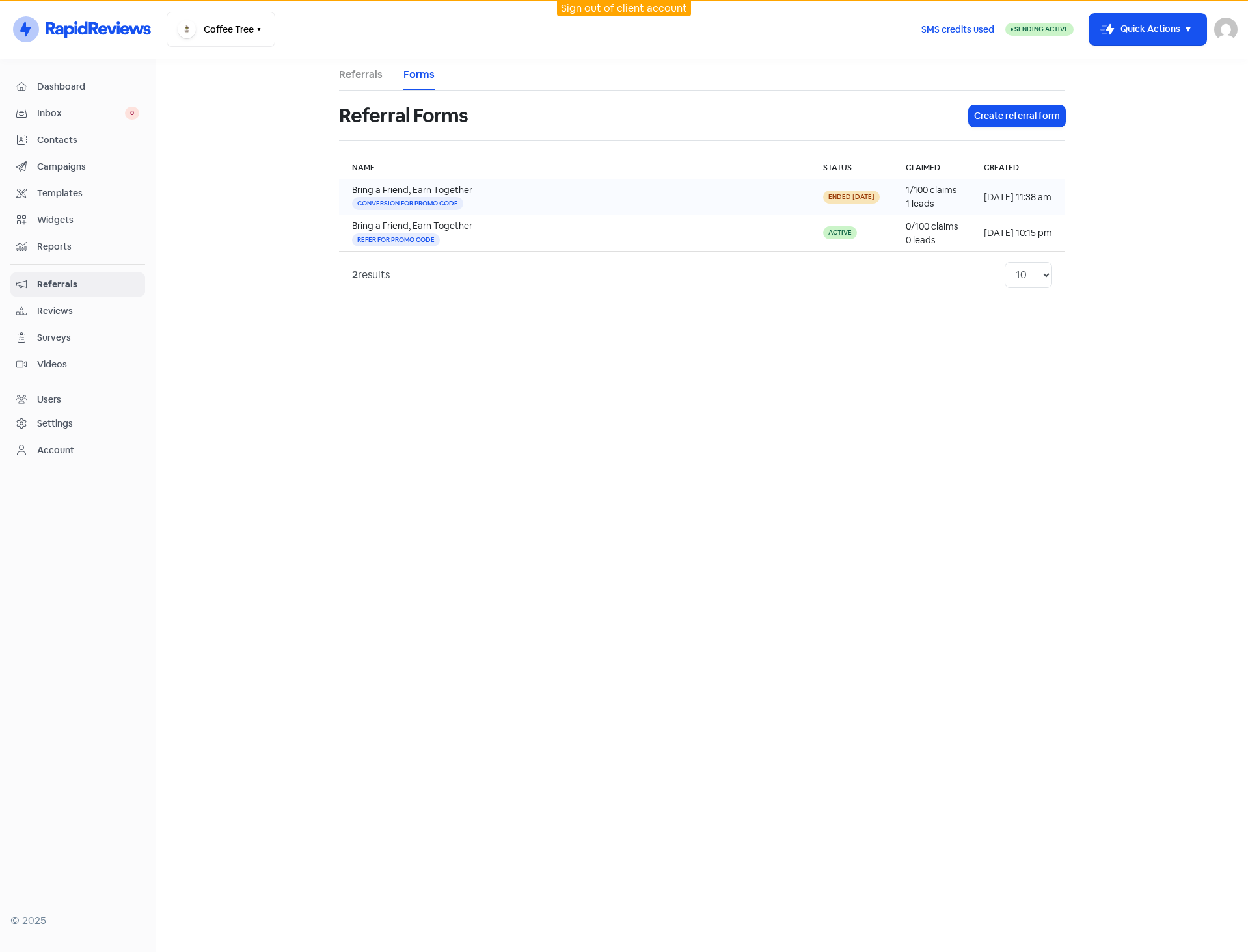
click at [459, 195] on div "Bring a Friend, Earn Together" at bounding box center [574, 190] width 445 height 14
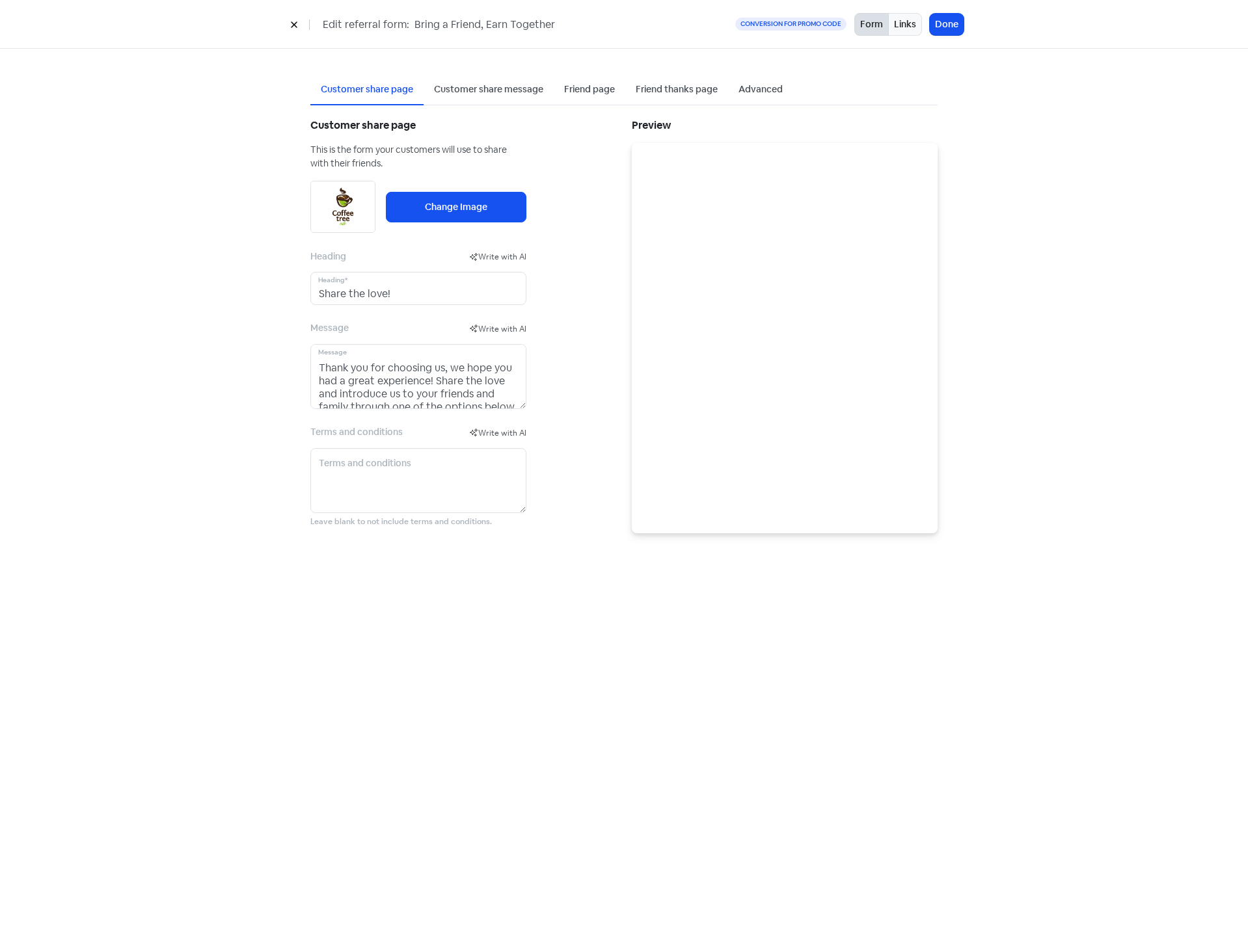
click at [481, 87] on div "Customer share message" at bounding box center [489, 90] width 110 height 14
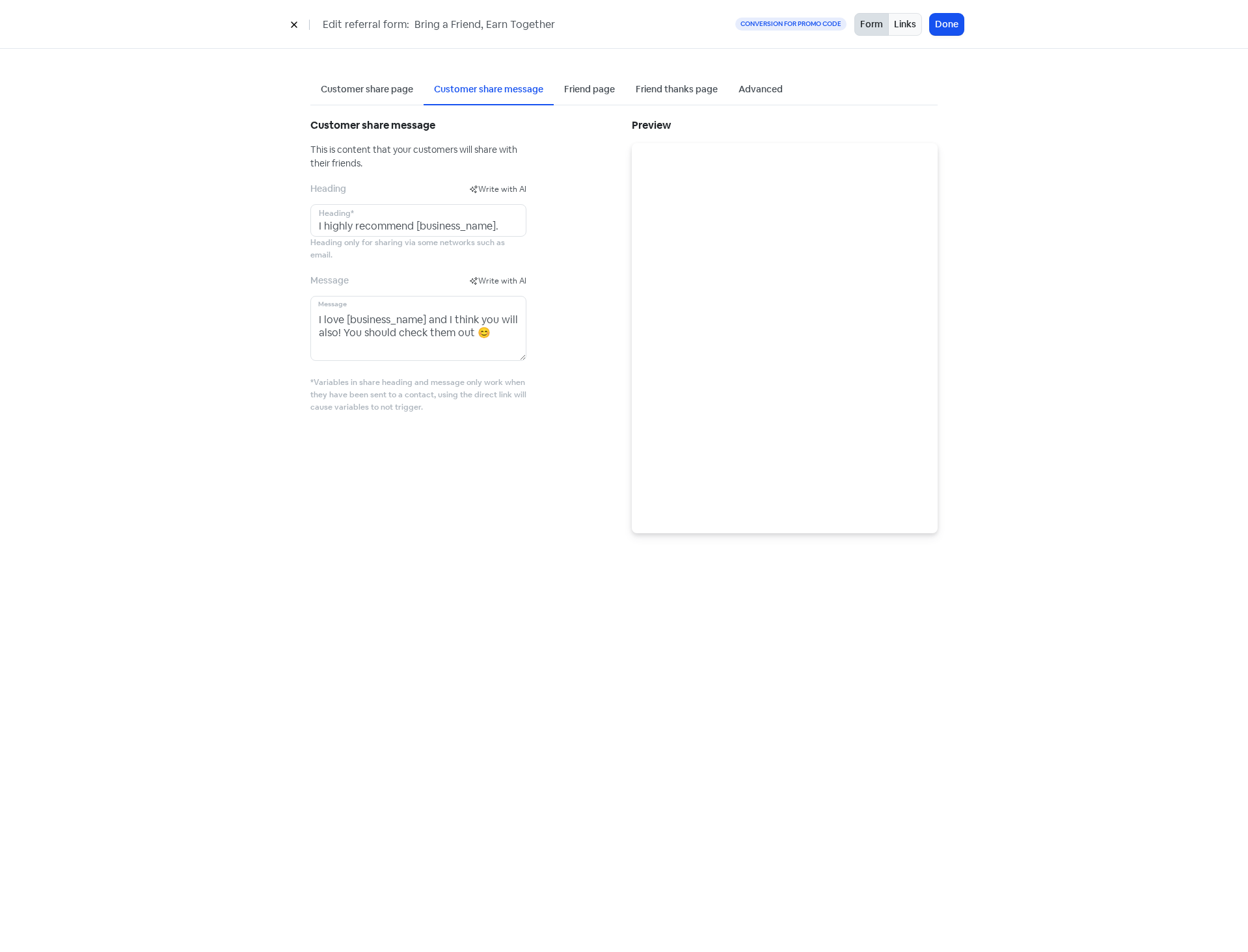
click at [592, 88] on div "Friend page" at bounding box center [589, 90] width 51 height 14
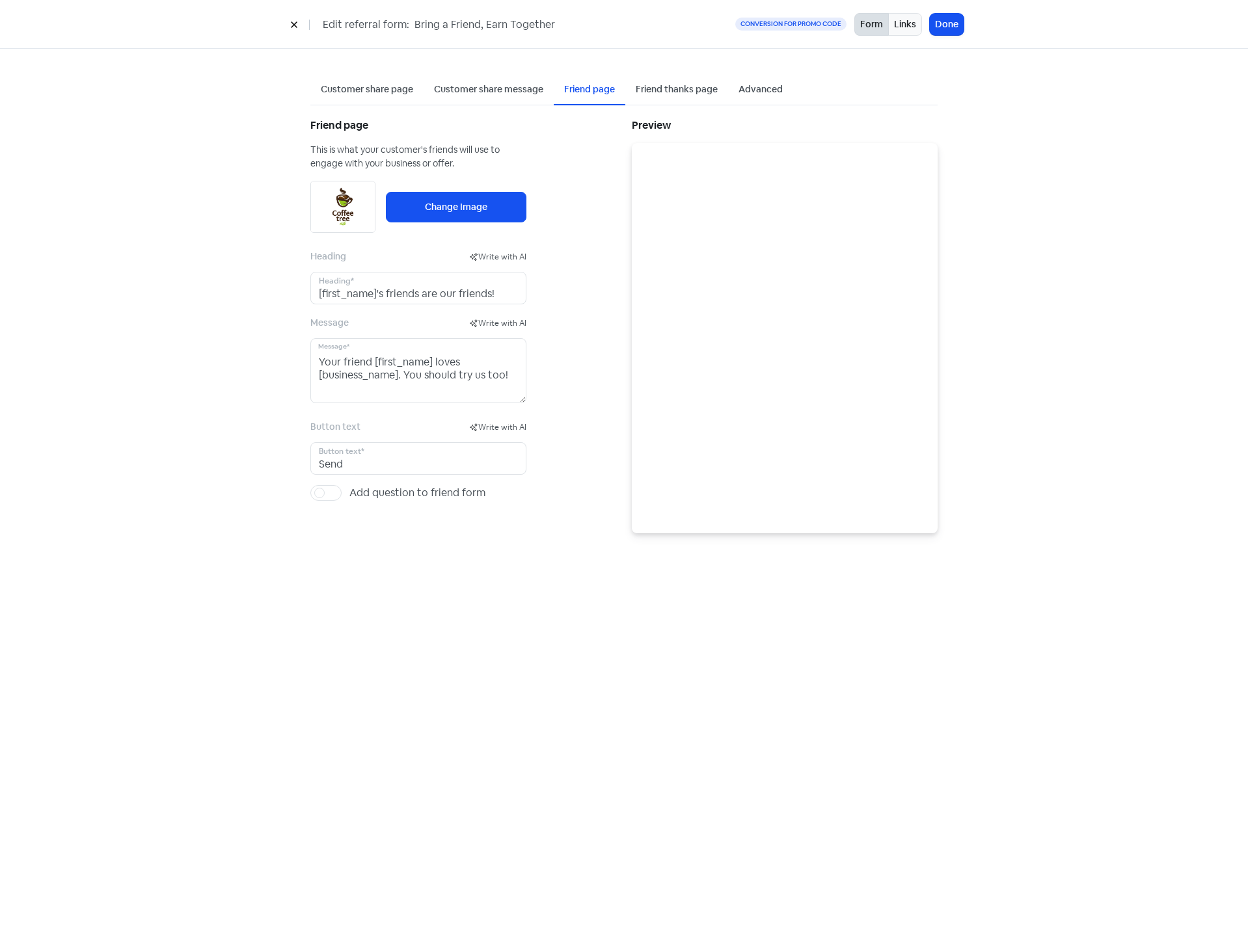
click at [655, 82] on div "Friend thanks page" at bounding box center [676, 90] width 103 height 30
click at [747, 79] on div "Advanced" at bounding box center [761, 90] width 65 height 30
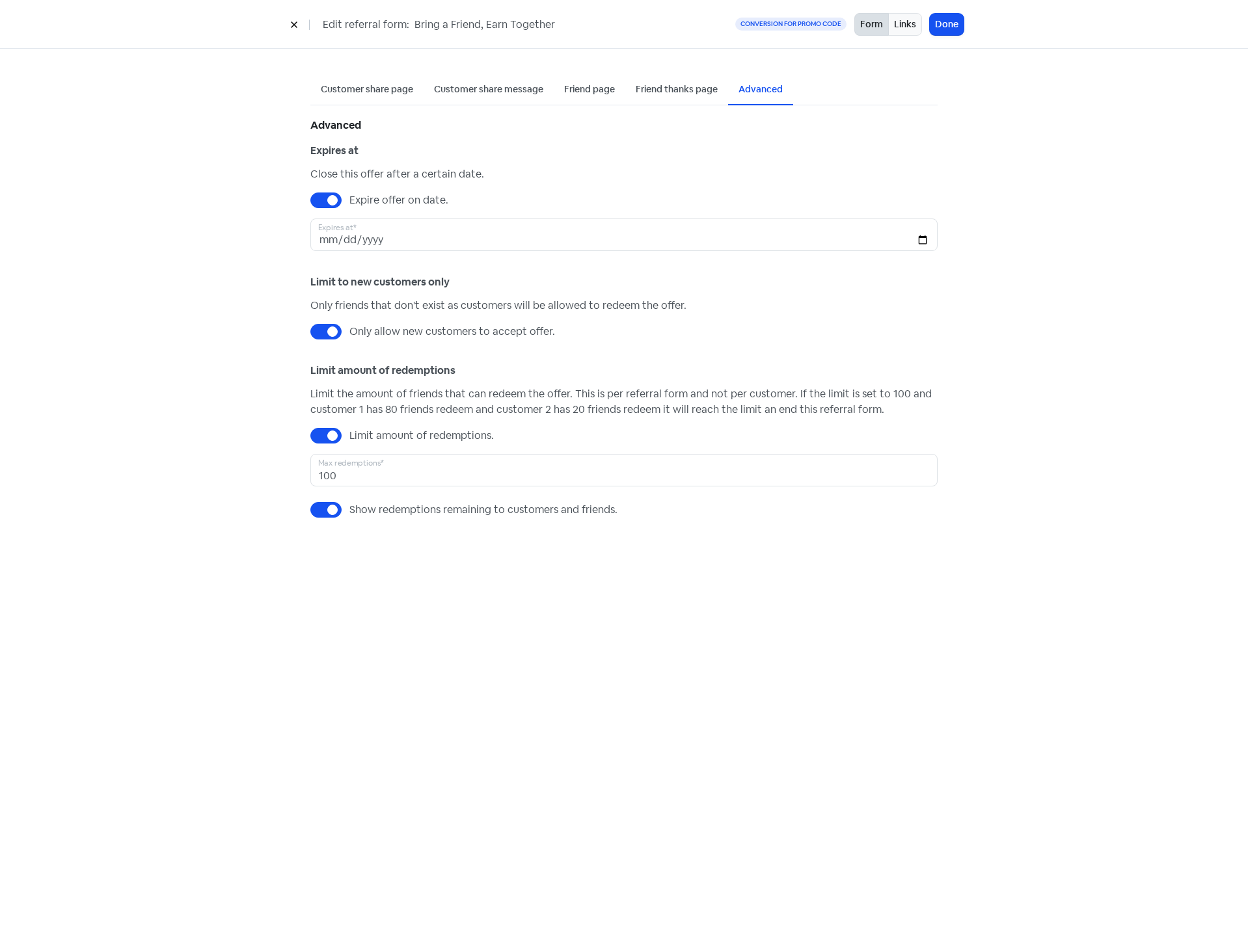
click at [294, 27] on icon at bounding box center [294, 24] width 8 height 8
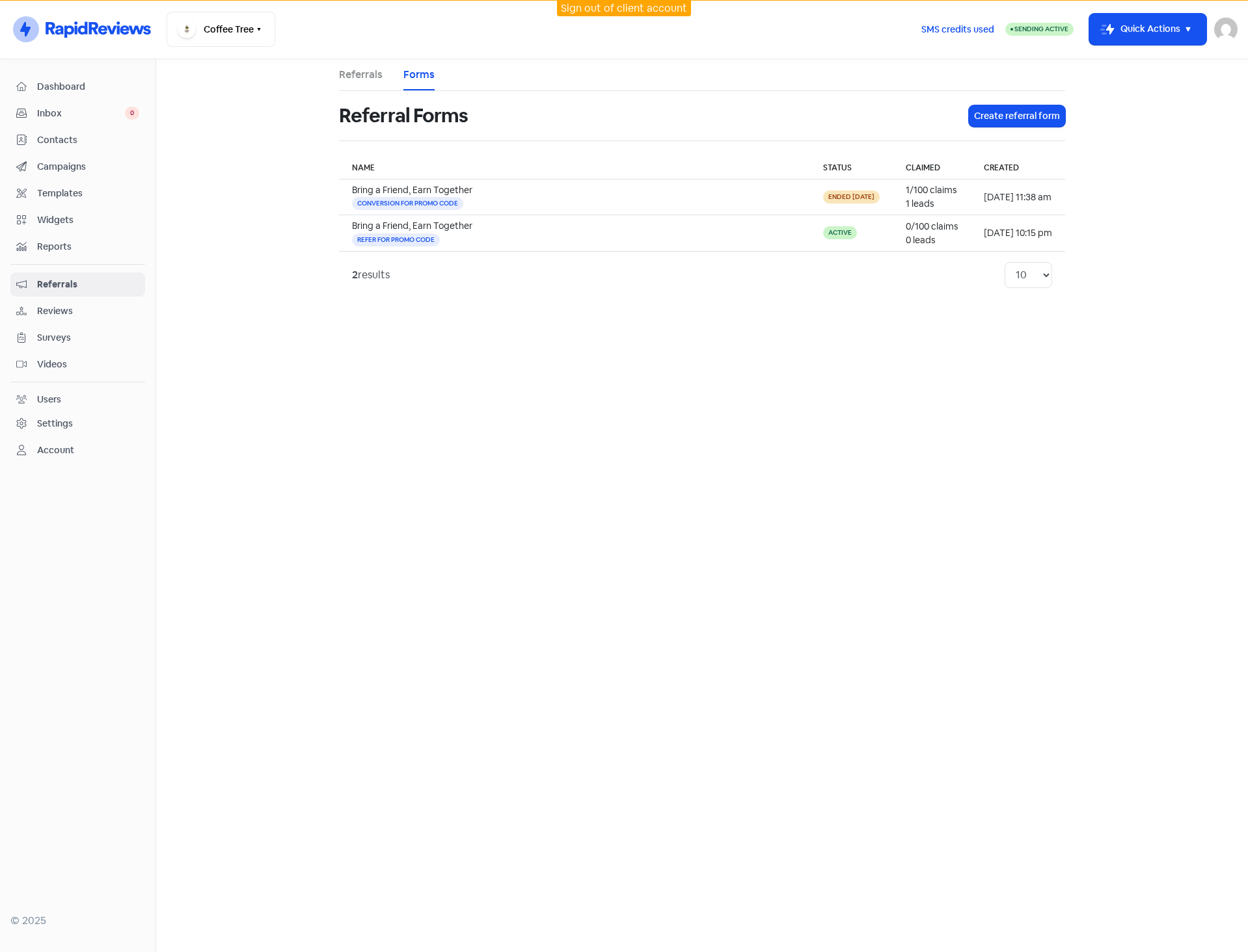
click at [78, 308] on span "Reviews" at bounding box center [88, 311] width 102 height 14
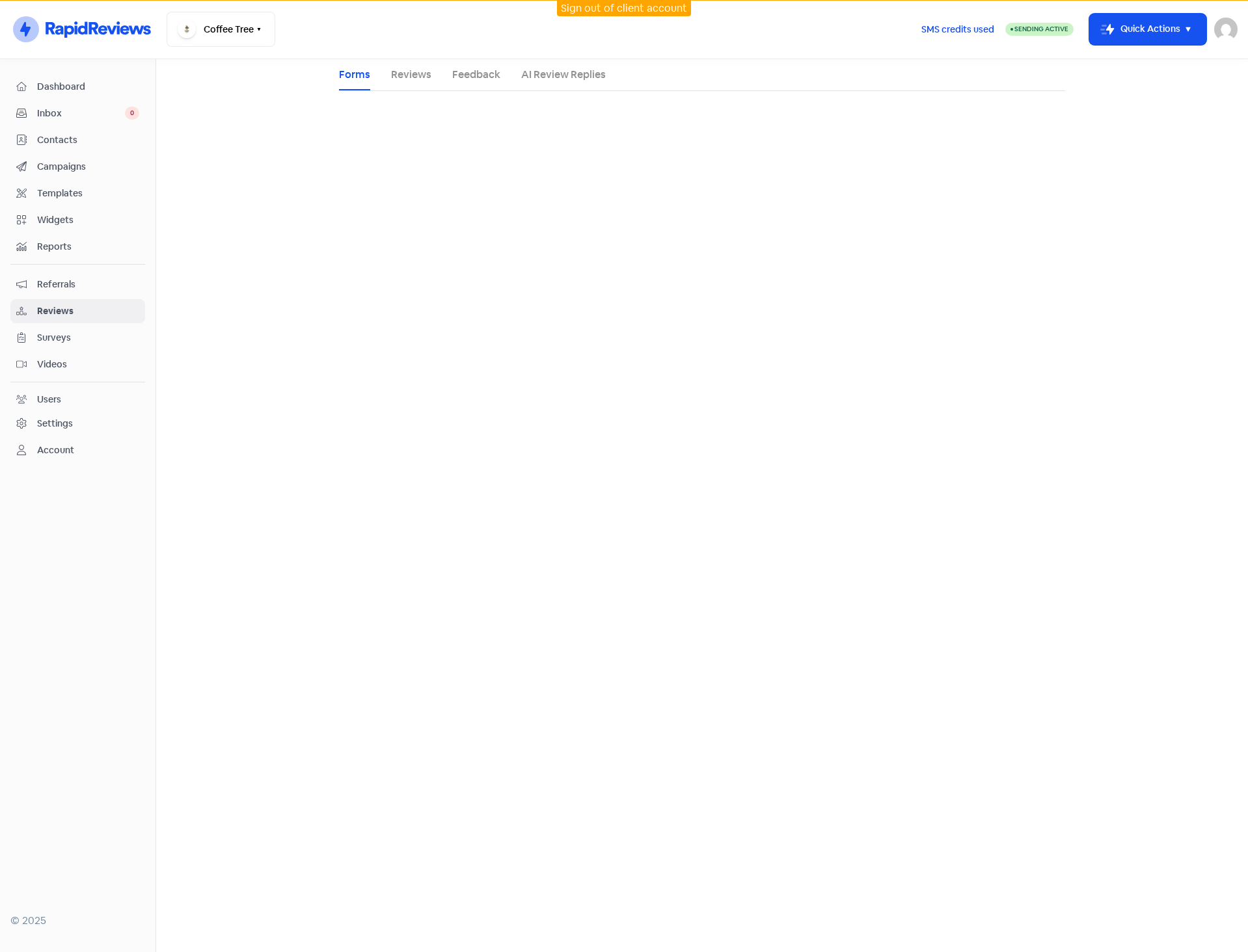
click at [68, 332] on span "Surveys" at bounding box center [88, 338] width 102 height 14
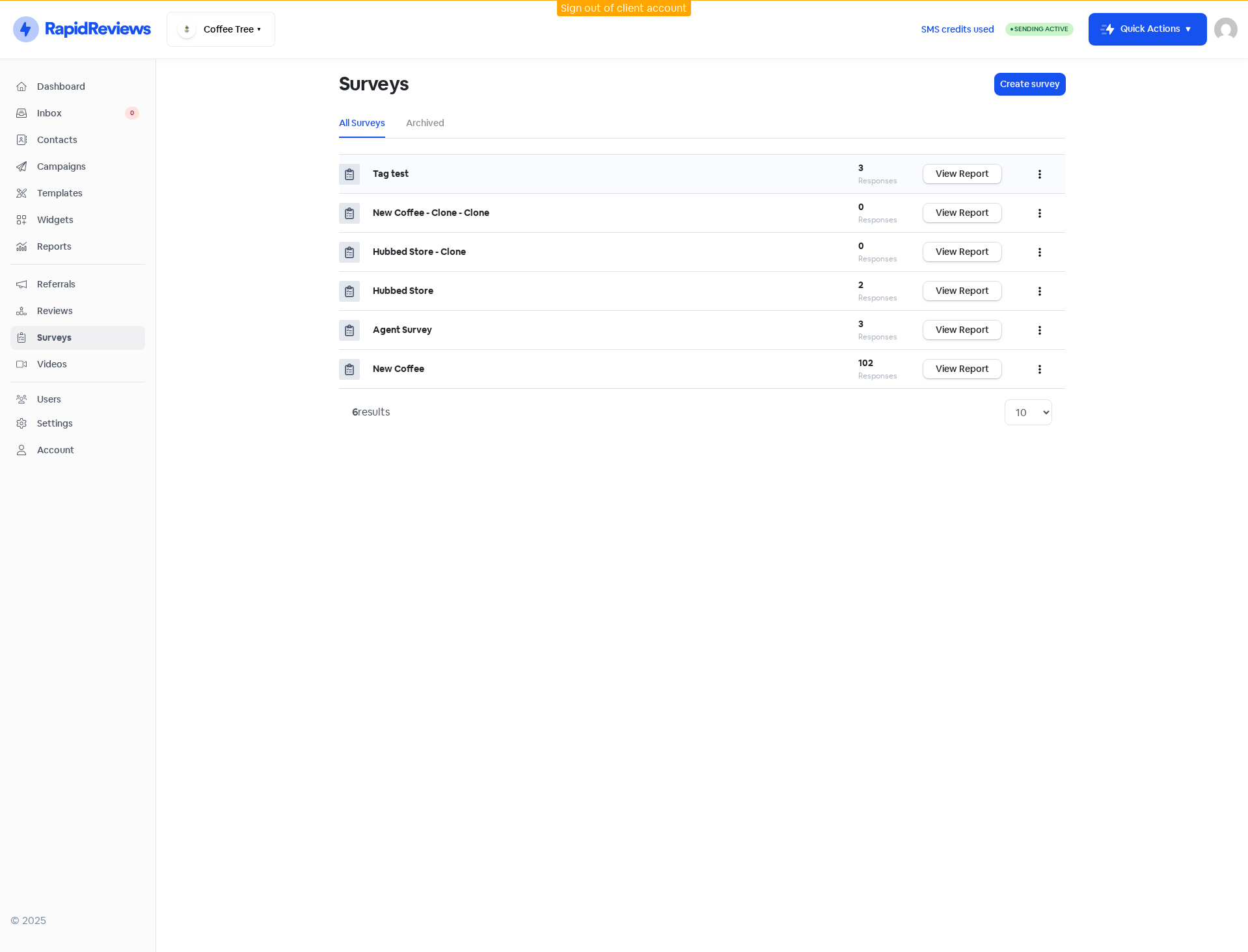
click at [1041, 173] on button "button" at bounding box center [1040, 174] width 25 height 30
click at [999, 231] on link "Edit" at bounding box center [999, 233] width 103 height 26
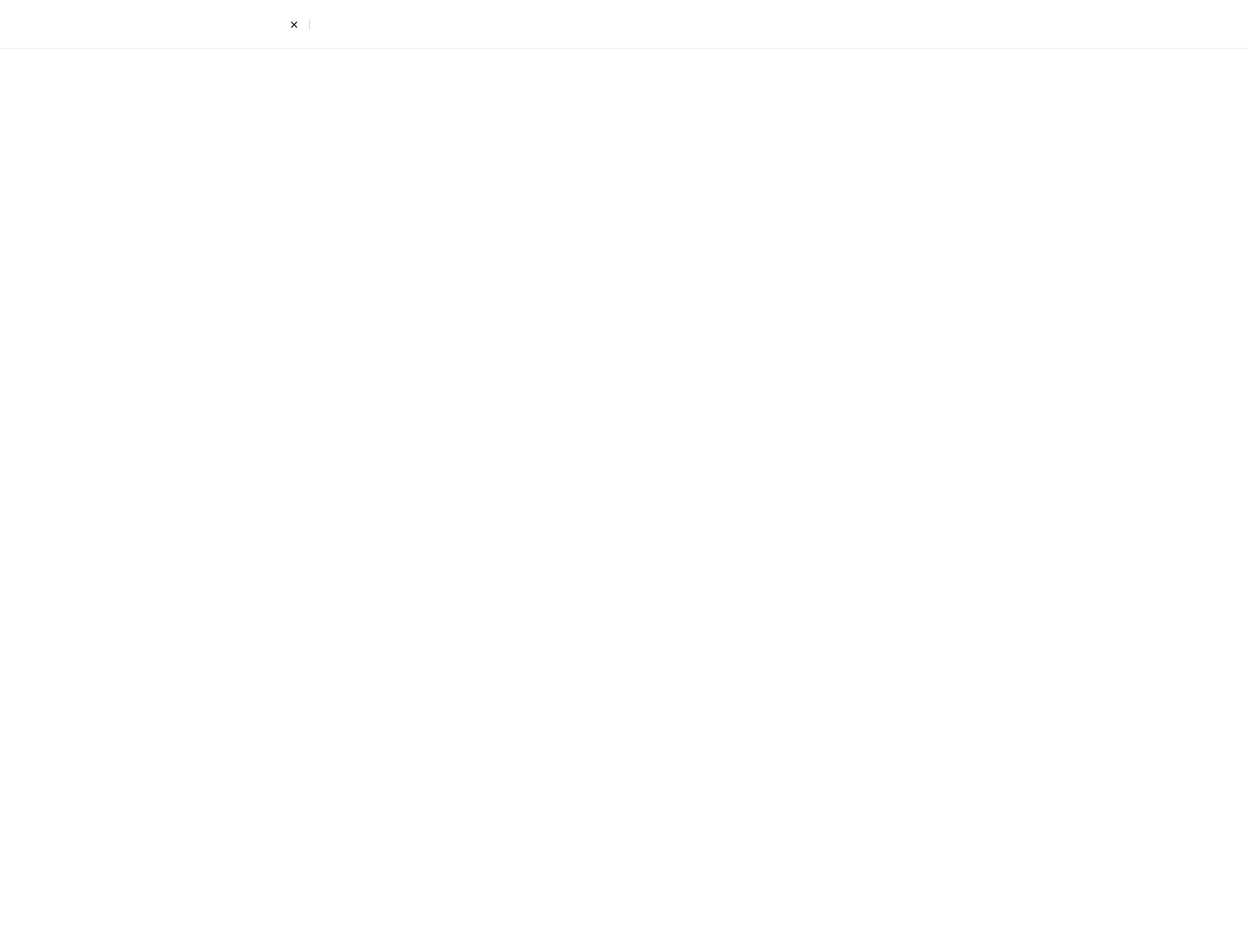
select select "short_text"
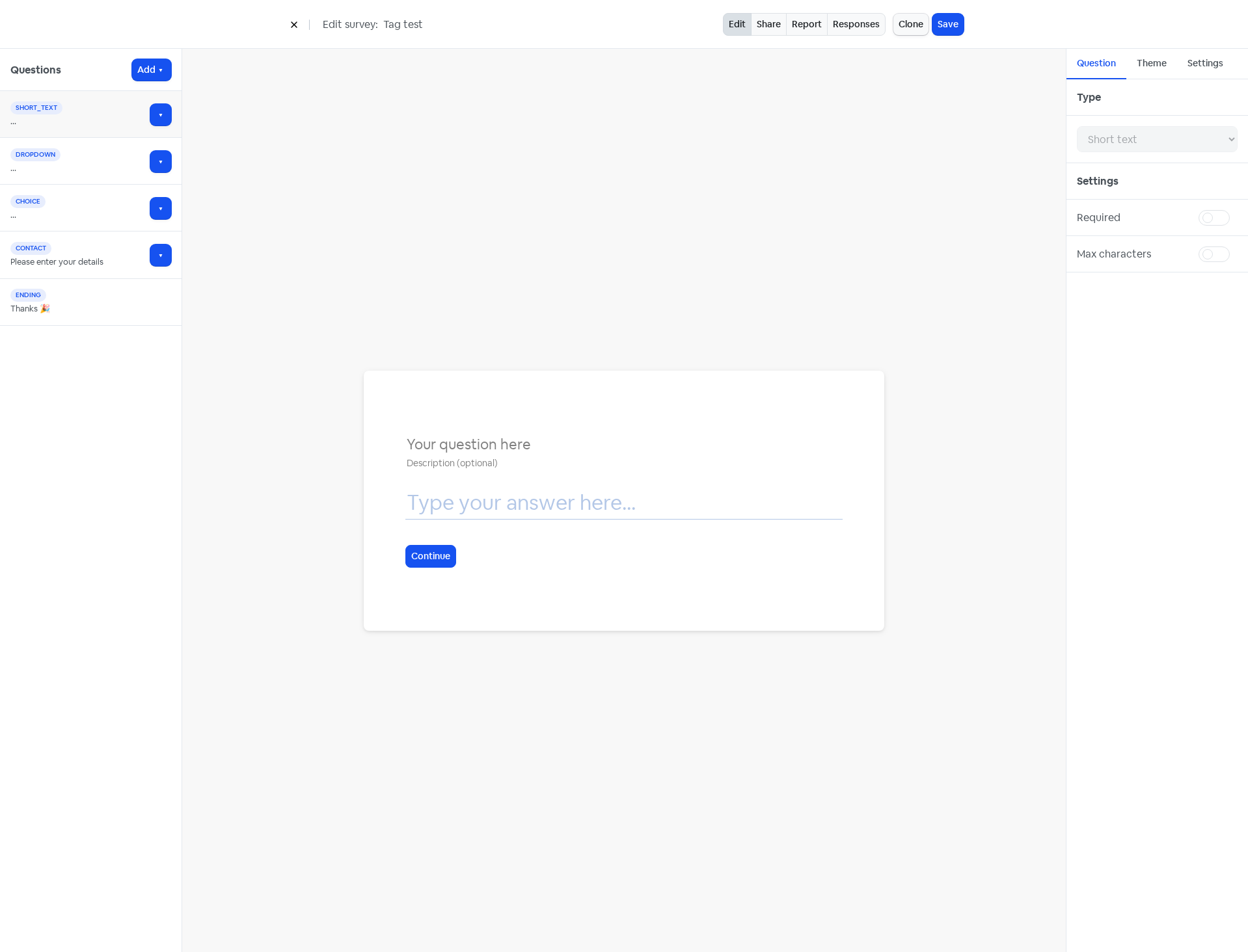
click at [1205, 56] on div "Settings" at bounding box center [1205, 64] width 56 height 30
click at [1085, 56] on div "Question" at bounding box center [1096, 63] width 39 height 14
click at [303, 28] on button at bounding box center [294, 24] width 20 height 23
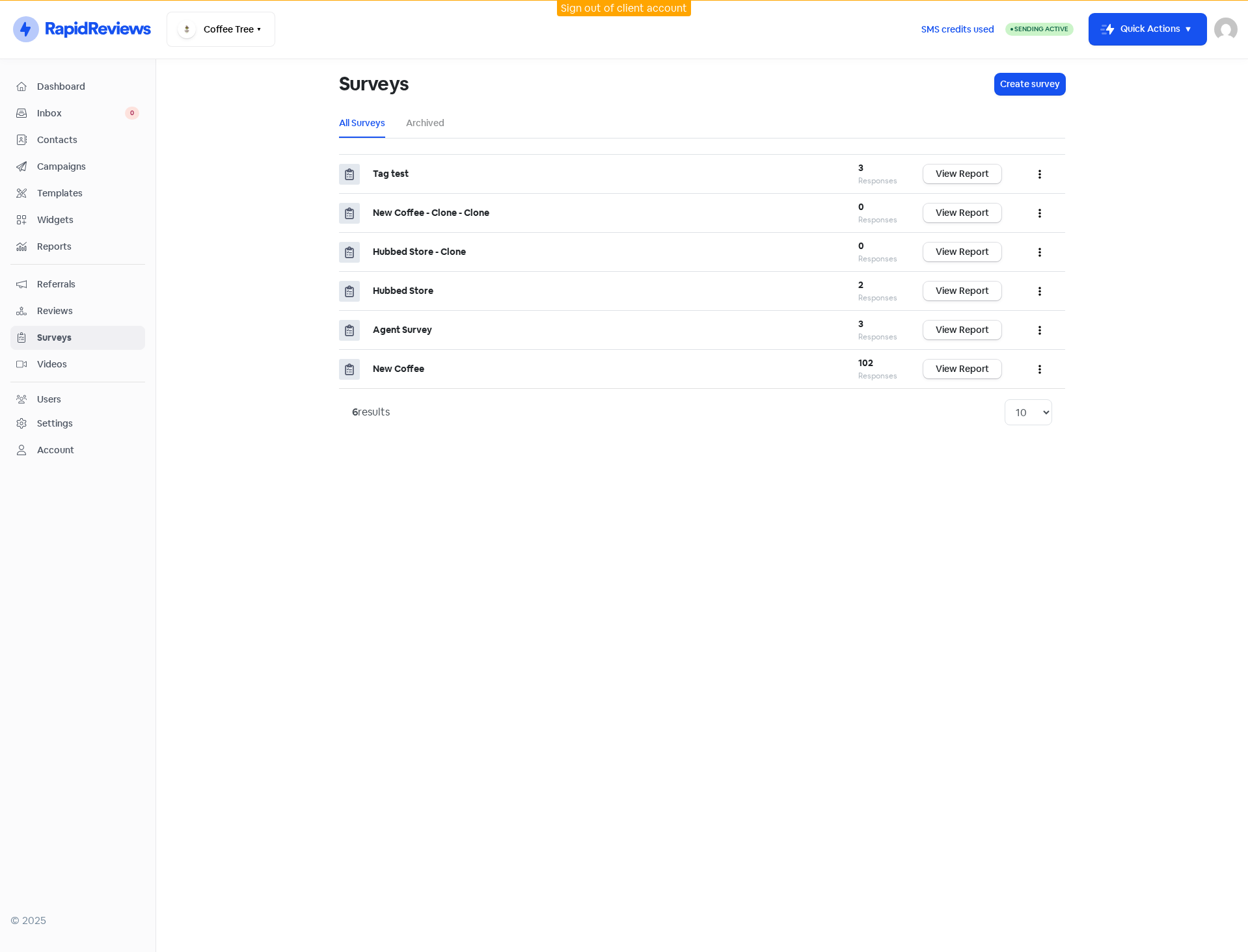
drag, startPoint x: 599, startPoint y: 401, endPoint x: 567, endPoint y: 426, distance: 40.6
click at [599, 401] on div "6 results 10 20 30 50 100" at bounding box center [702, 412] width 700 height 26
click at [104, 374] on link "Videos" at bounding box center [78, 365] width 135 height 24
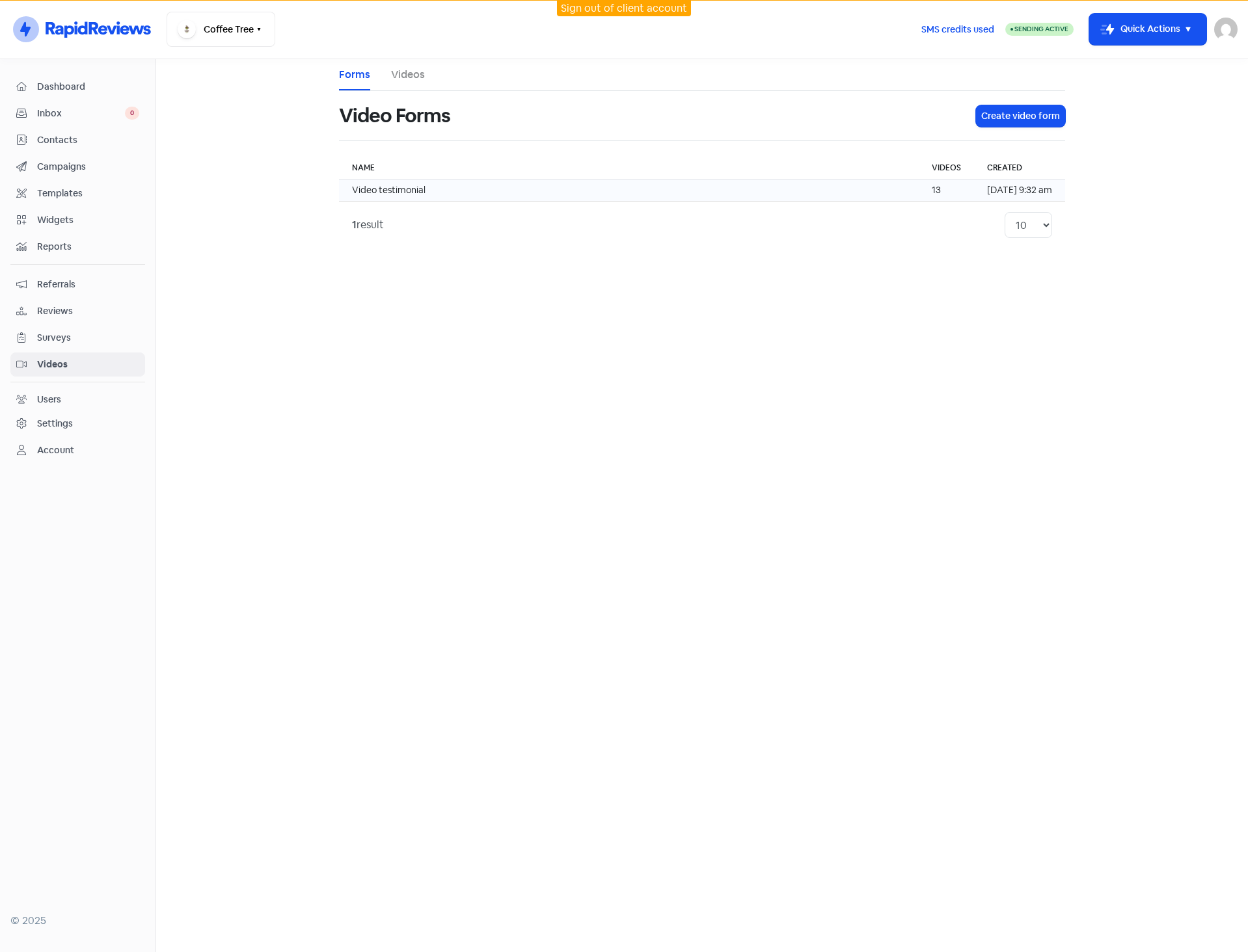
click at [436, 198] on td "Video testimonial" at bounding box center [629, 190] width 580 height 22
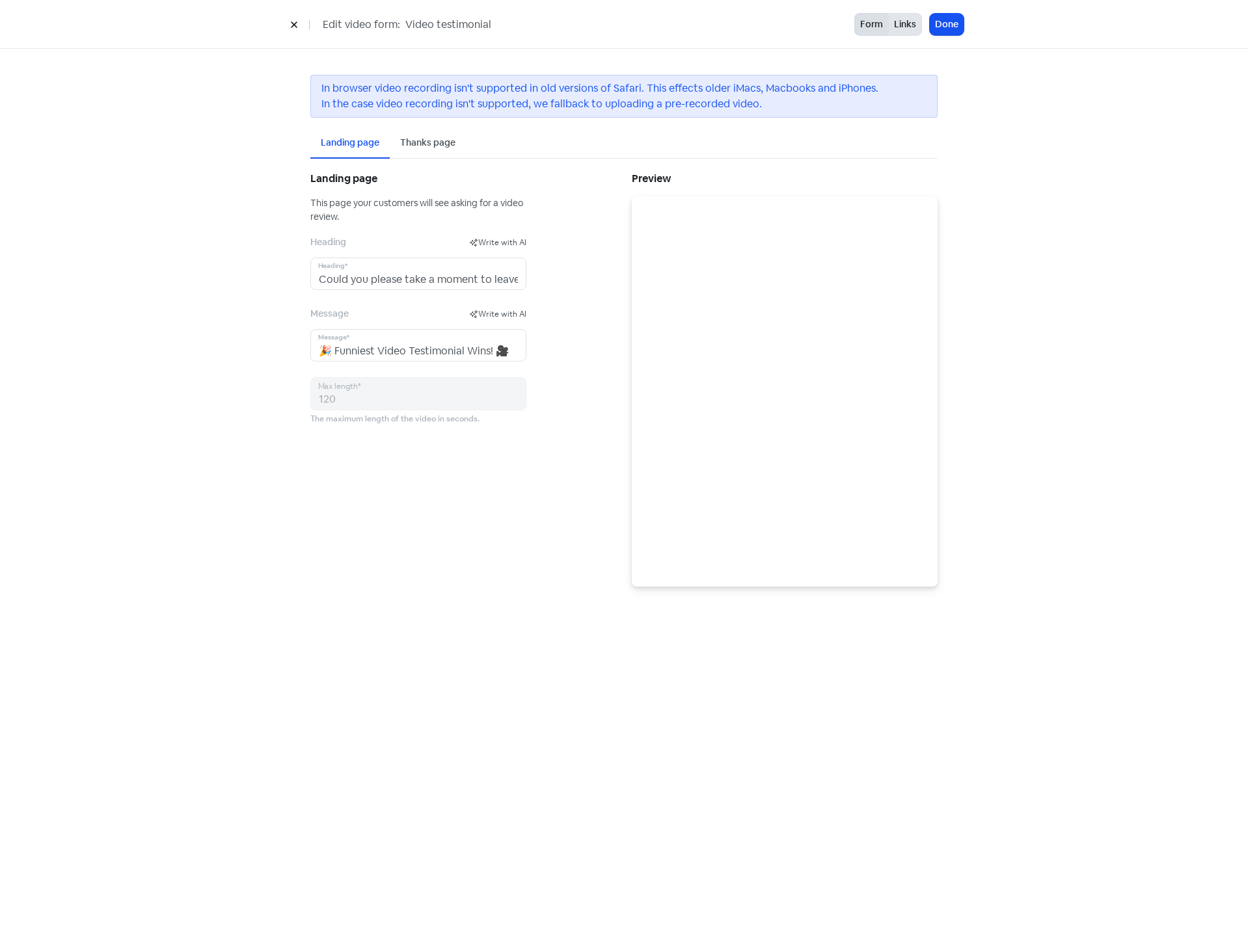
click at [910, 21] on button "Links" at bounding box center [905, 24] width 33 height 23
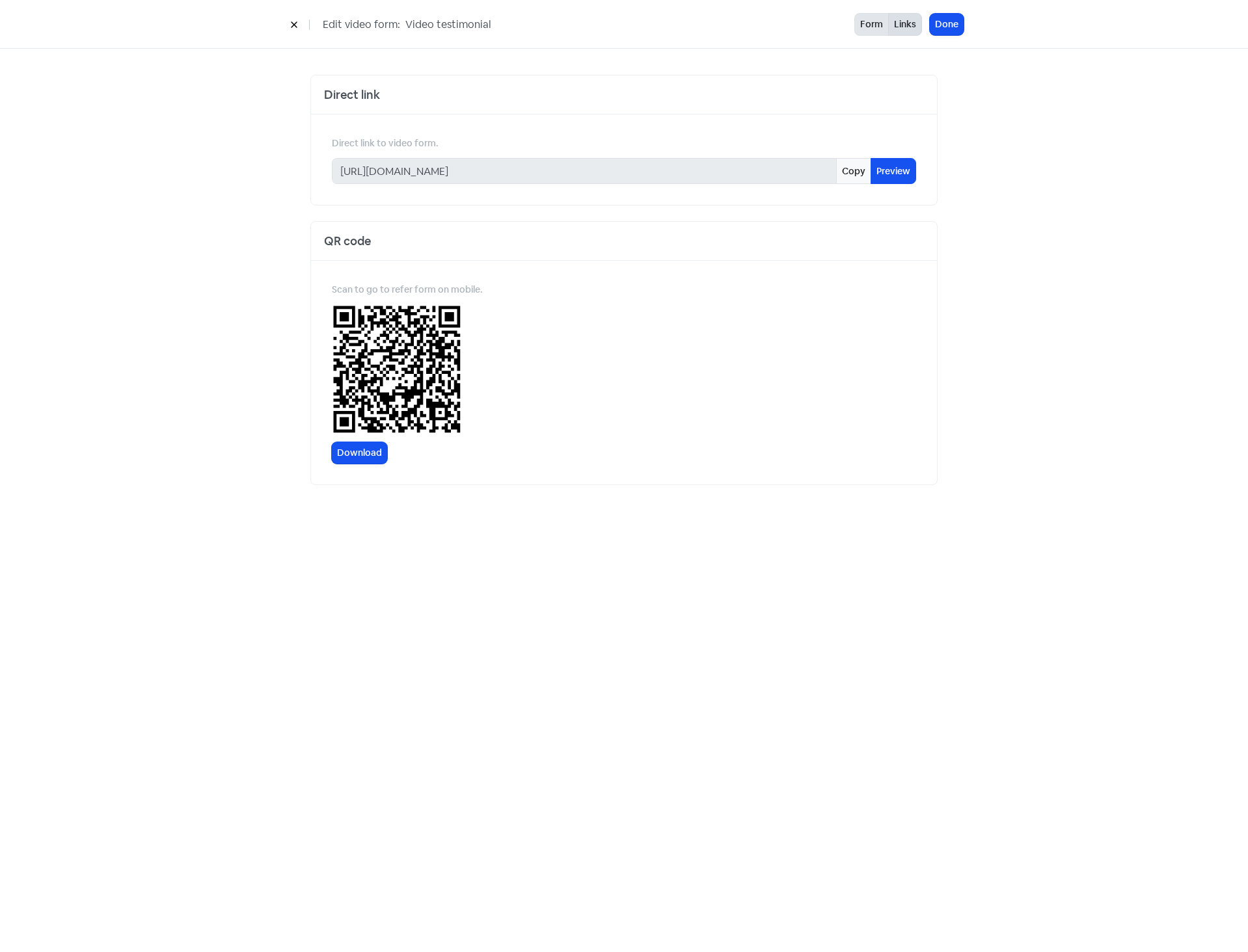
click at [865, 22] on button "Form" at bounding box center [871, 24] width 34 height 23
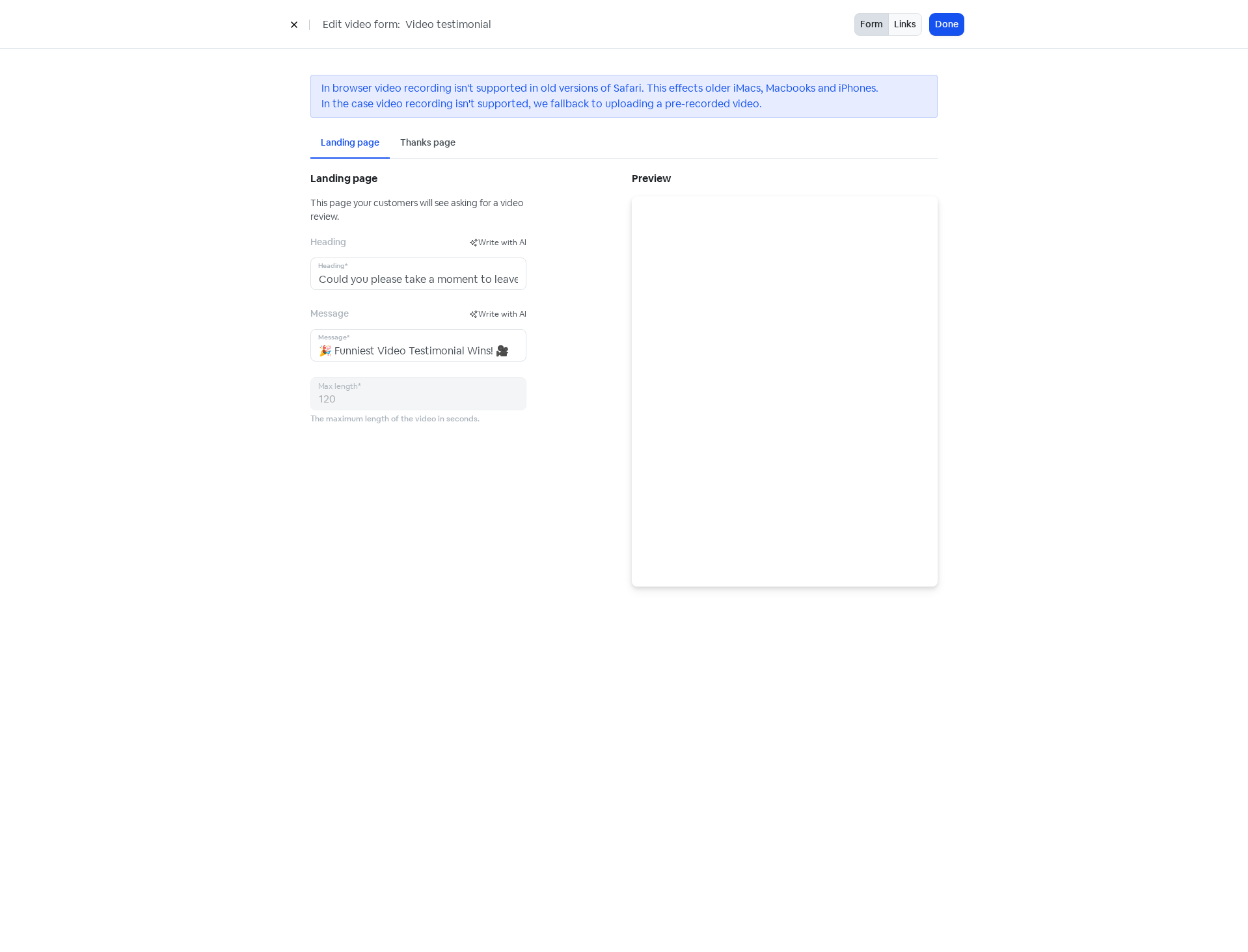
click at [299, 22] on button at bounding box center [294, 24] width 20 height 23
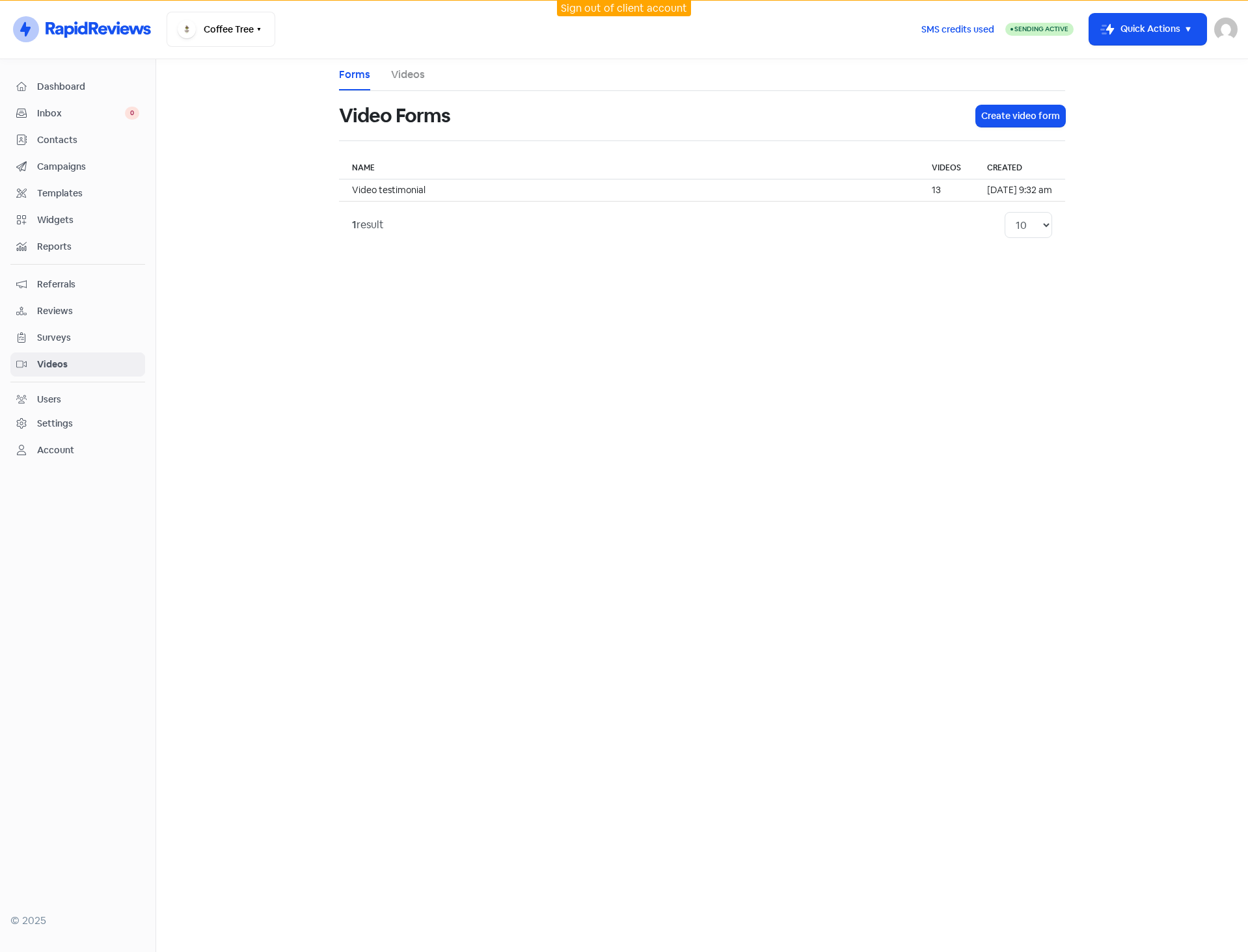
click at [408, 65] on li "Videos" at bounding box center [408, 75] width 33 height 31
click at [408, 70] on link "Videos" at bounding box center [408, 75] width 33 height 16
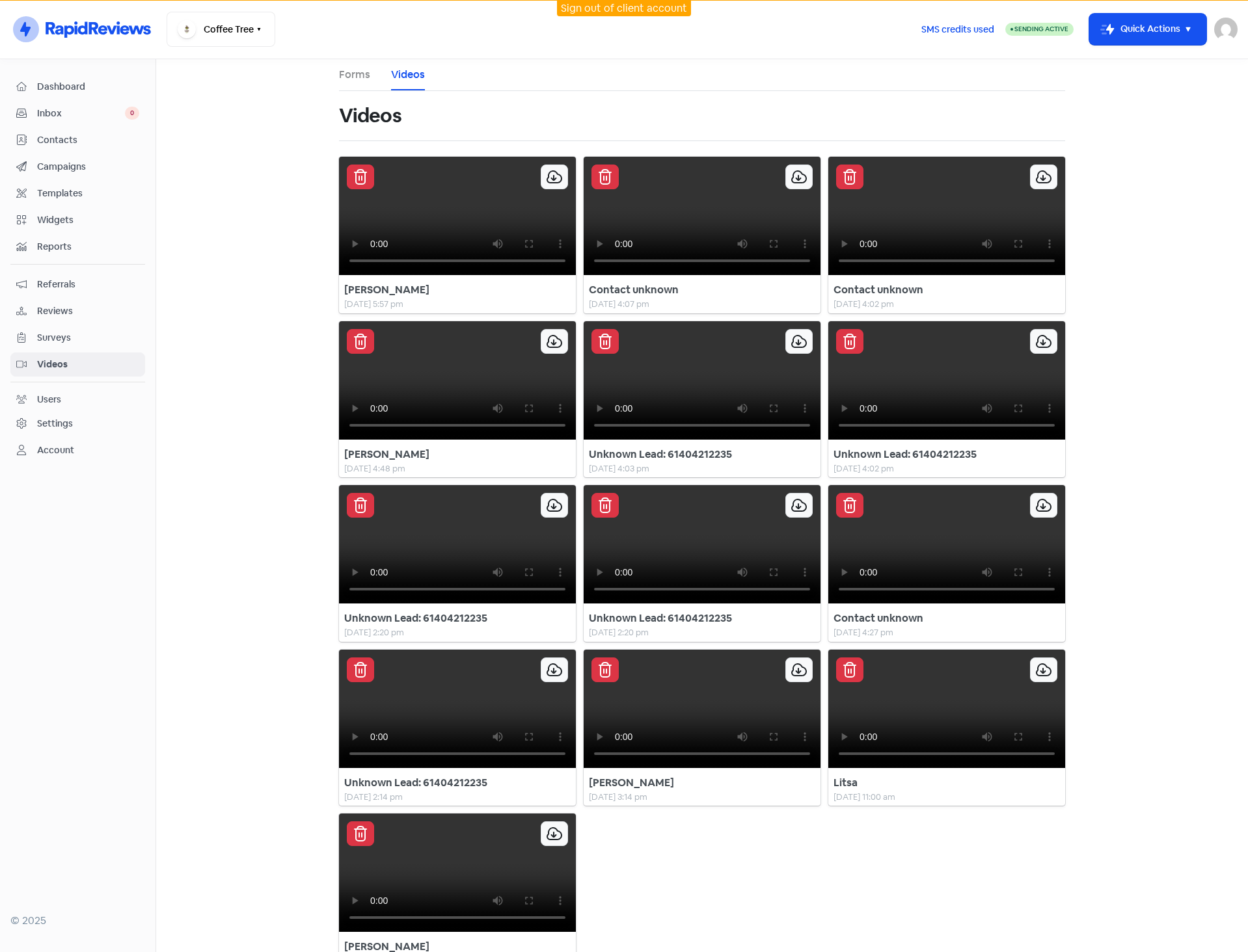
click at [183, 146] on main "Forms Videos Videos Allen S 15 Aug 2025, 5:57 pm Embed Video Copy this code to …" at bounding box center [701, 506] width 1091 height 893
click at [57, 330] on link "Surveys" at bounding box center [78, 338] width 135 height 24
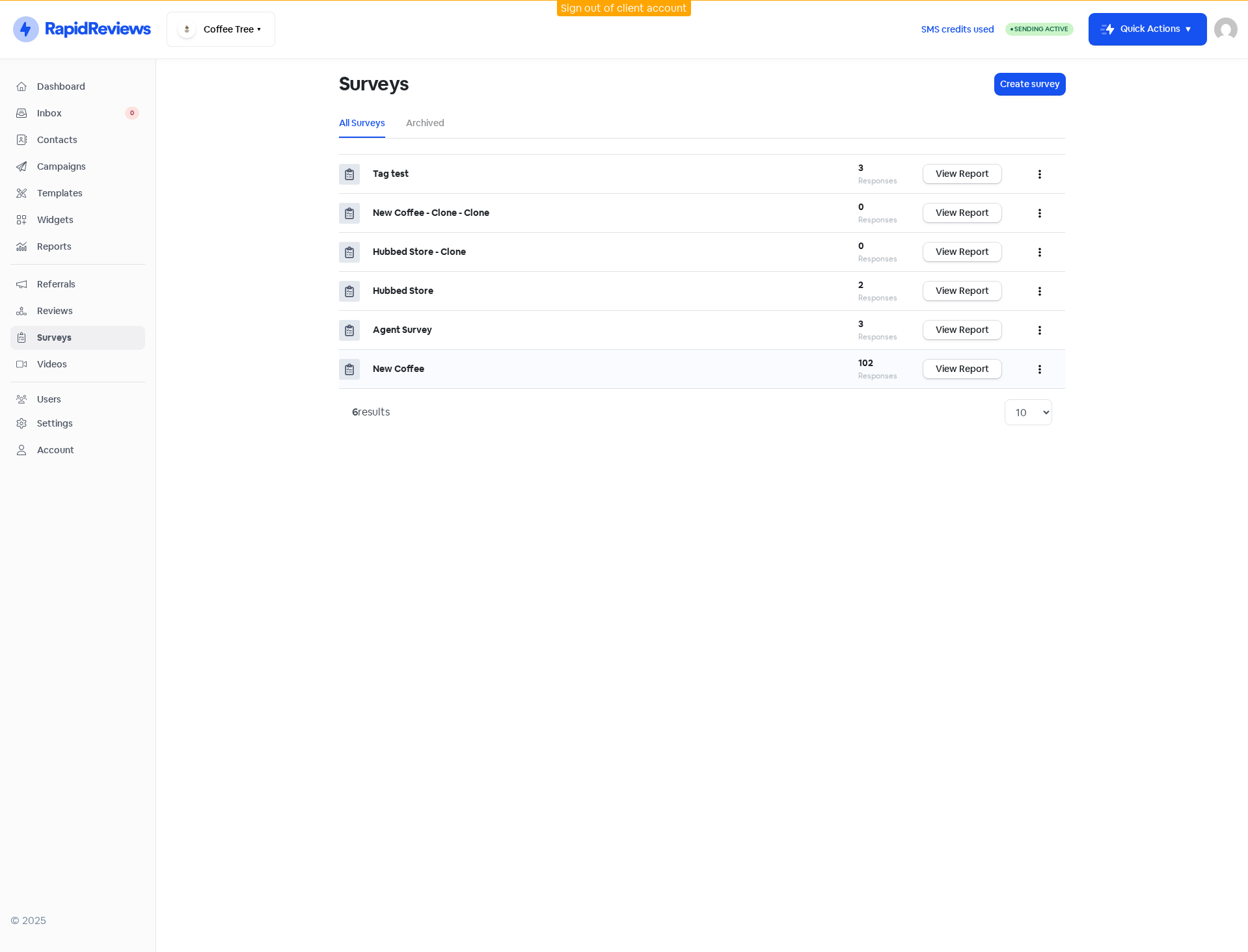
click at [379, 368] on b "New Coffee" at bounding box center [399, 368] width 52 height 11
click at [1037, 367] on button "button" at bounding box center [1040, 369] width 25 height 30
click at [972, 428] on link "Edit" at bounding box center [999, 428] width 103 height 26
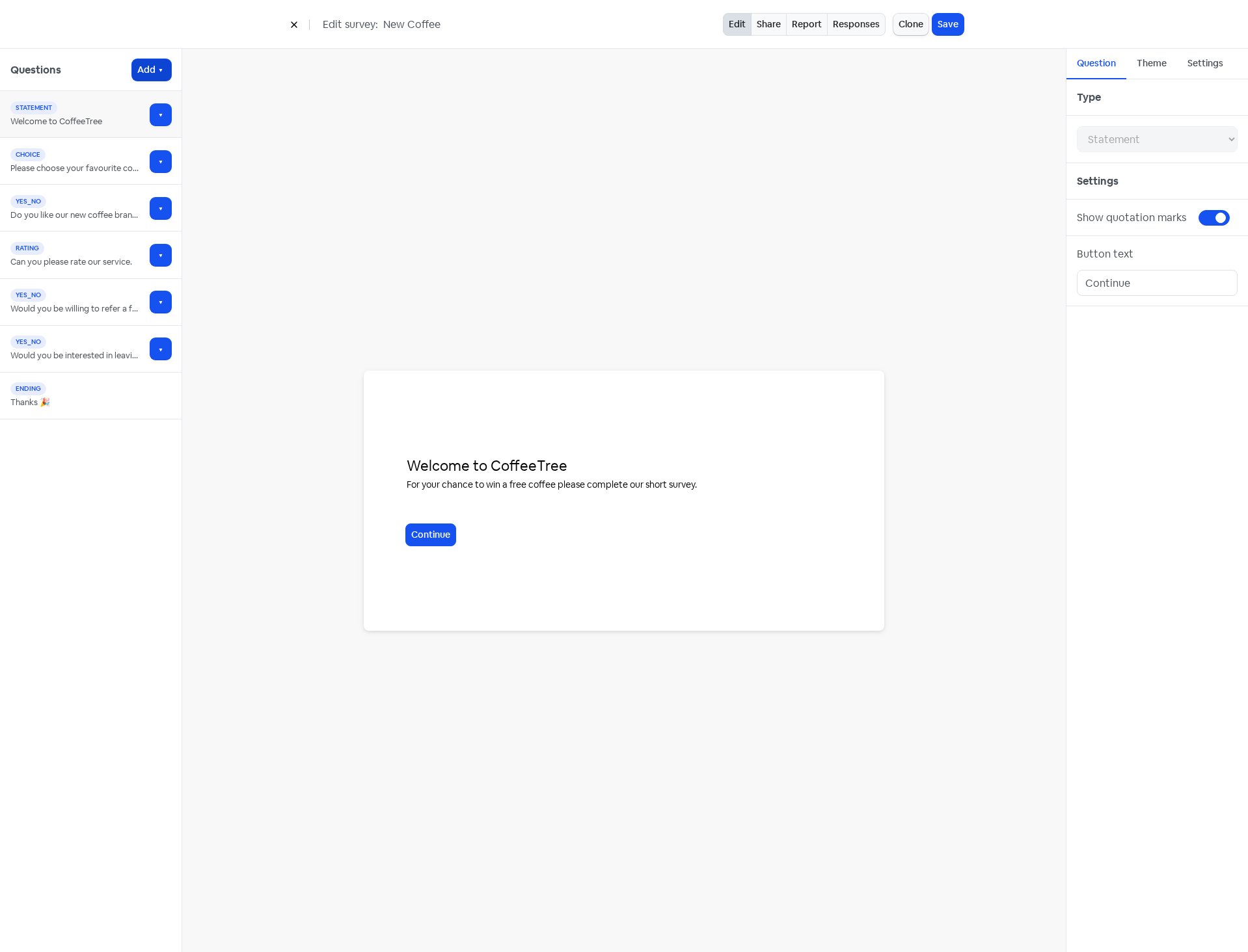
click at [155, 65] on button "Add" at bounding box center [151, 70] width 39 height 21
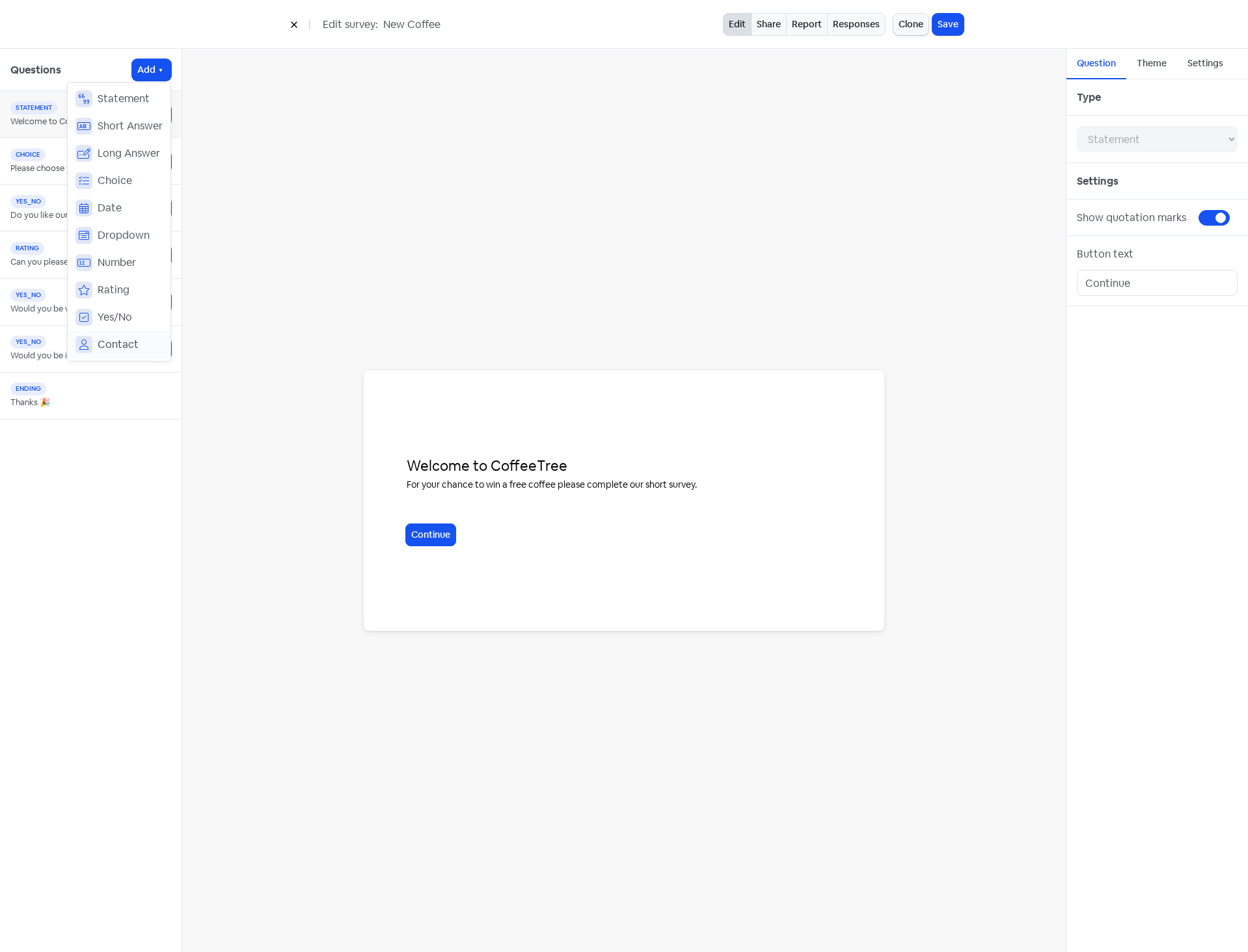
click at [102, 347] on span "Contact" at bounding box center [118, 344] width 41 height 16
select select "contact"
select select "2"
select select "3"
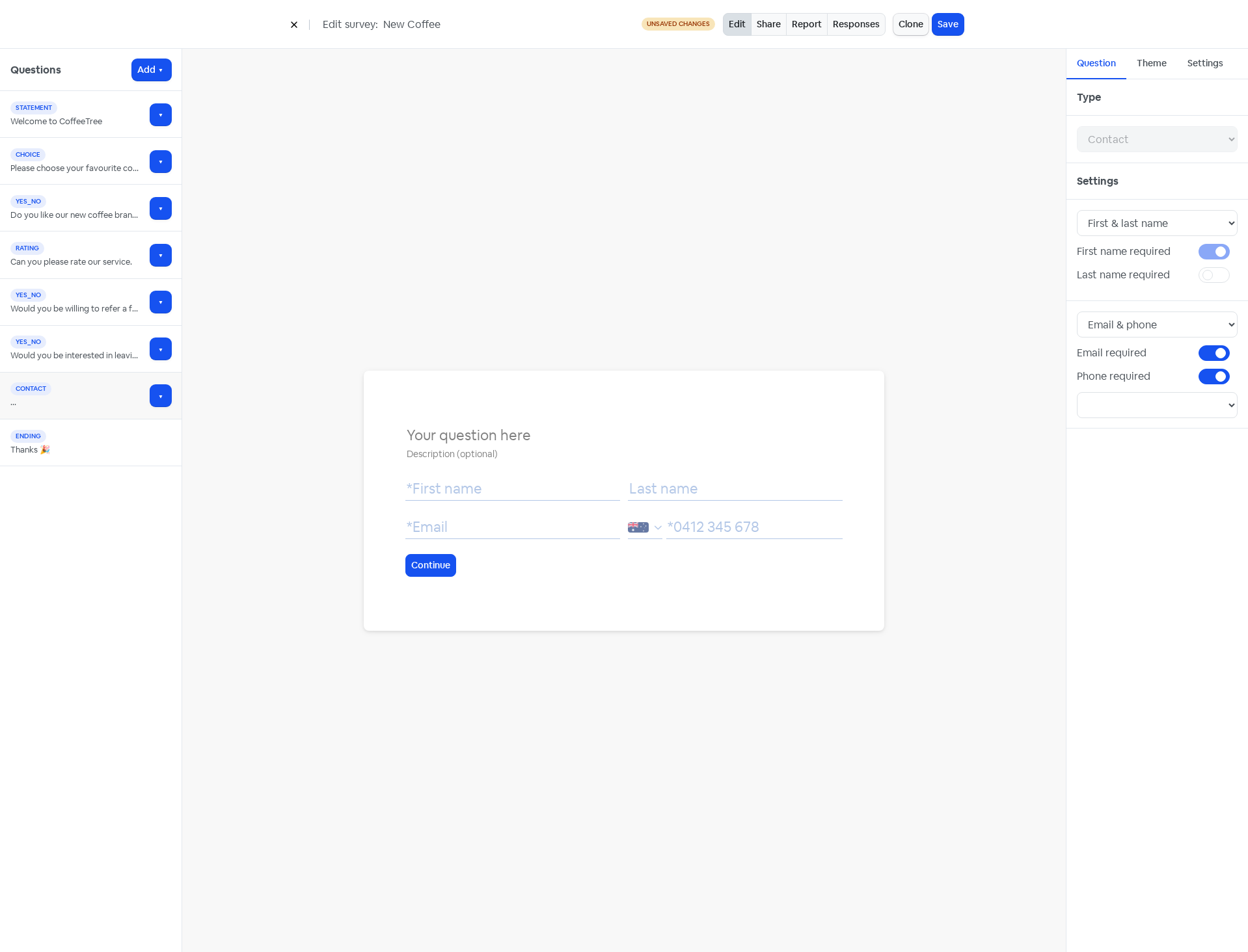
select select "AU"
click at [751, 452] on input "text" at bounding box center [624, 455] width 437 height 15
click at [590, 578] on div "Continue" at bounding box center [624, 500] width 437 height 177
click at [1227, 322] on select "Email Phone Email & phone" at bounding box center [1157, 325] width 160 height 26
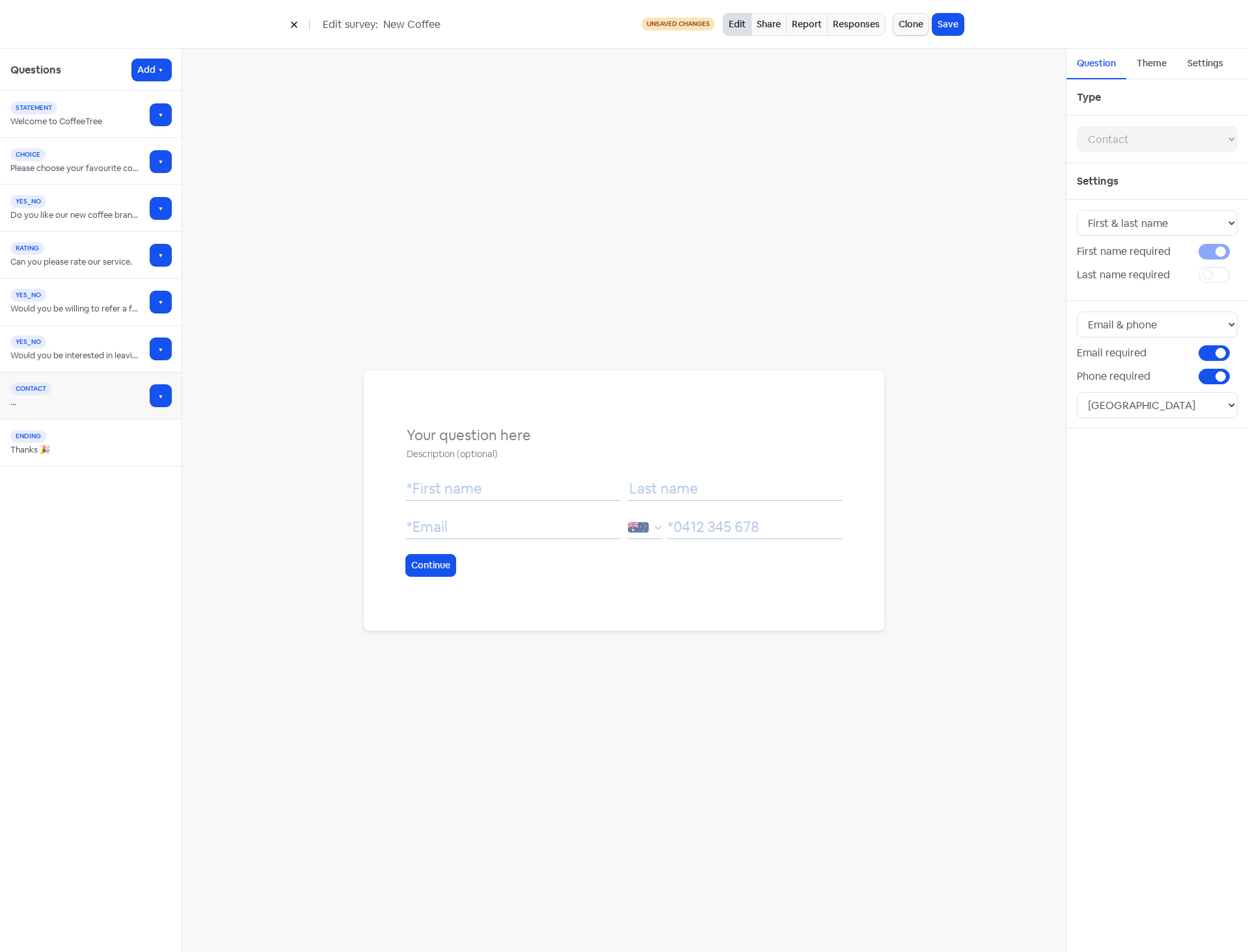
click at [288, 24] on button at bounding box center [294, 24] width 20 height 23
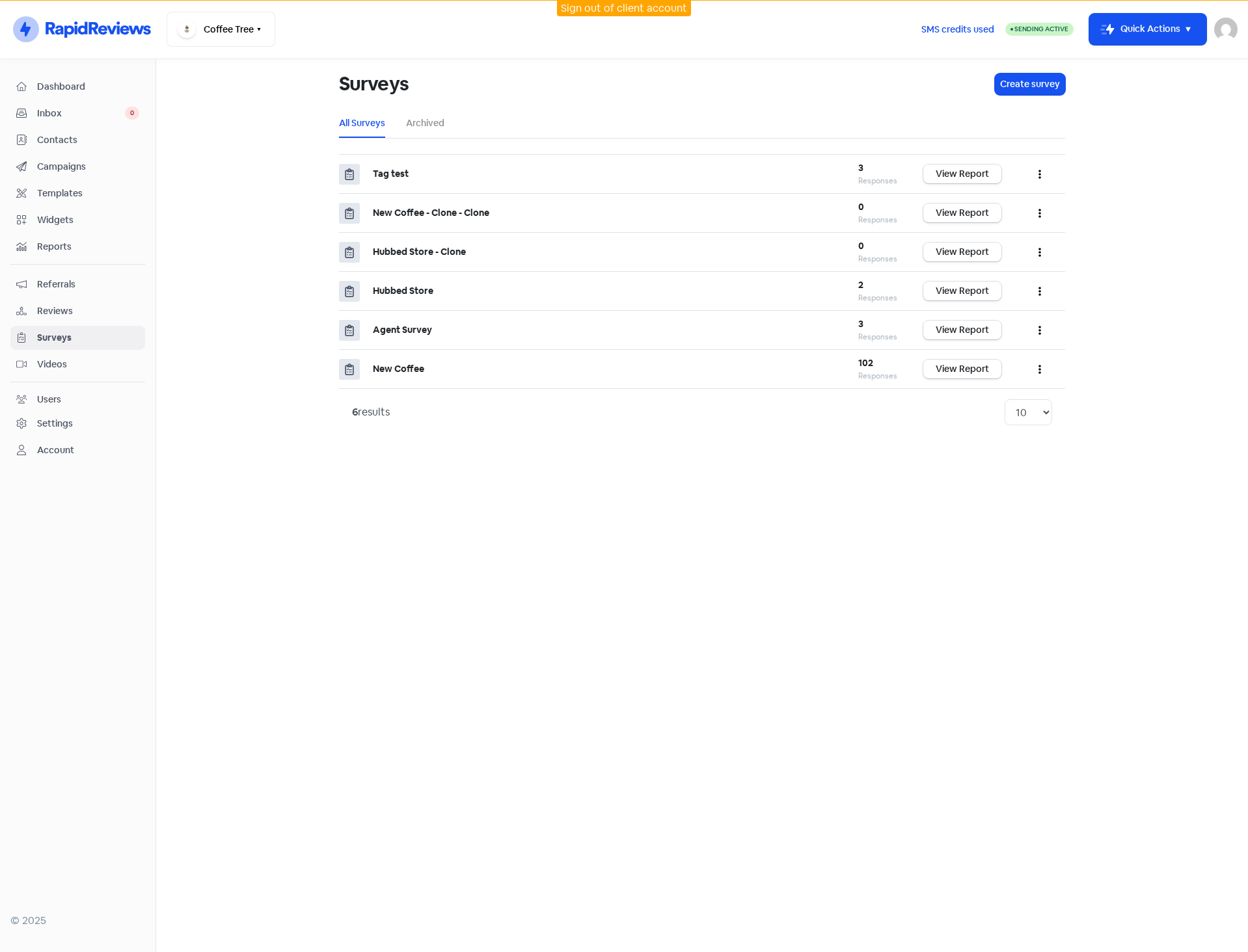
click at [56, 138] on span "Contacts" at bounding box center [88, 140] width 102 height 14
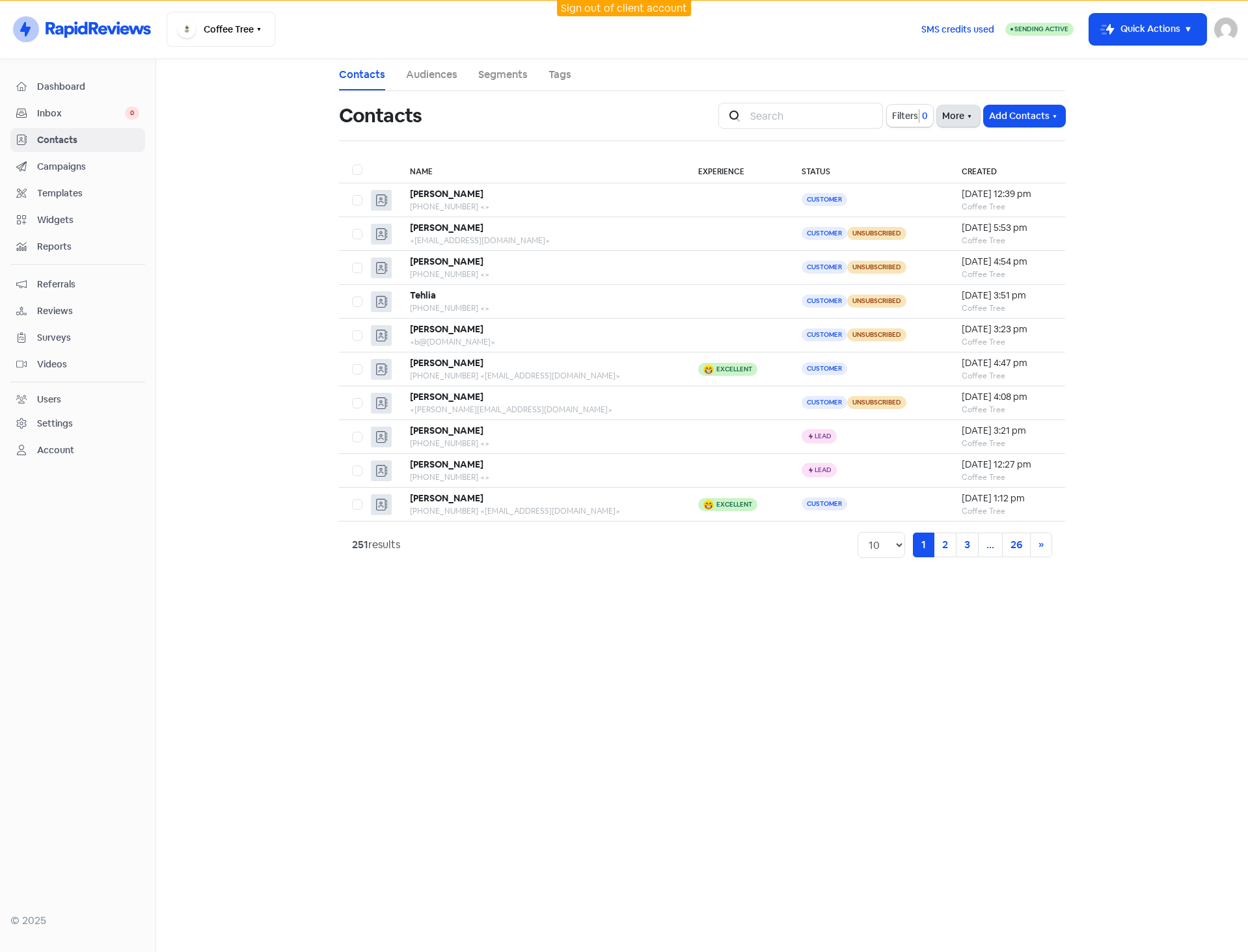
click at [939, 118] on button "More" at bounding box center [958, 116] width 43 height 21
click at [898, 143] on link "External Contact Forms" at bounding box center [918, 144] width 131 height 26
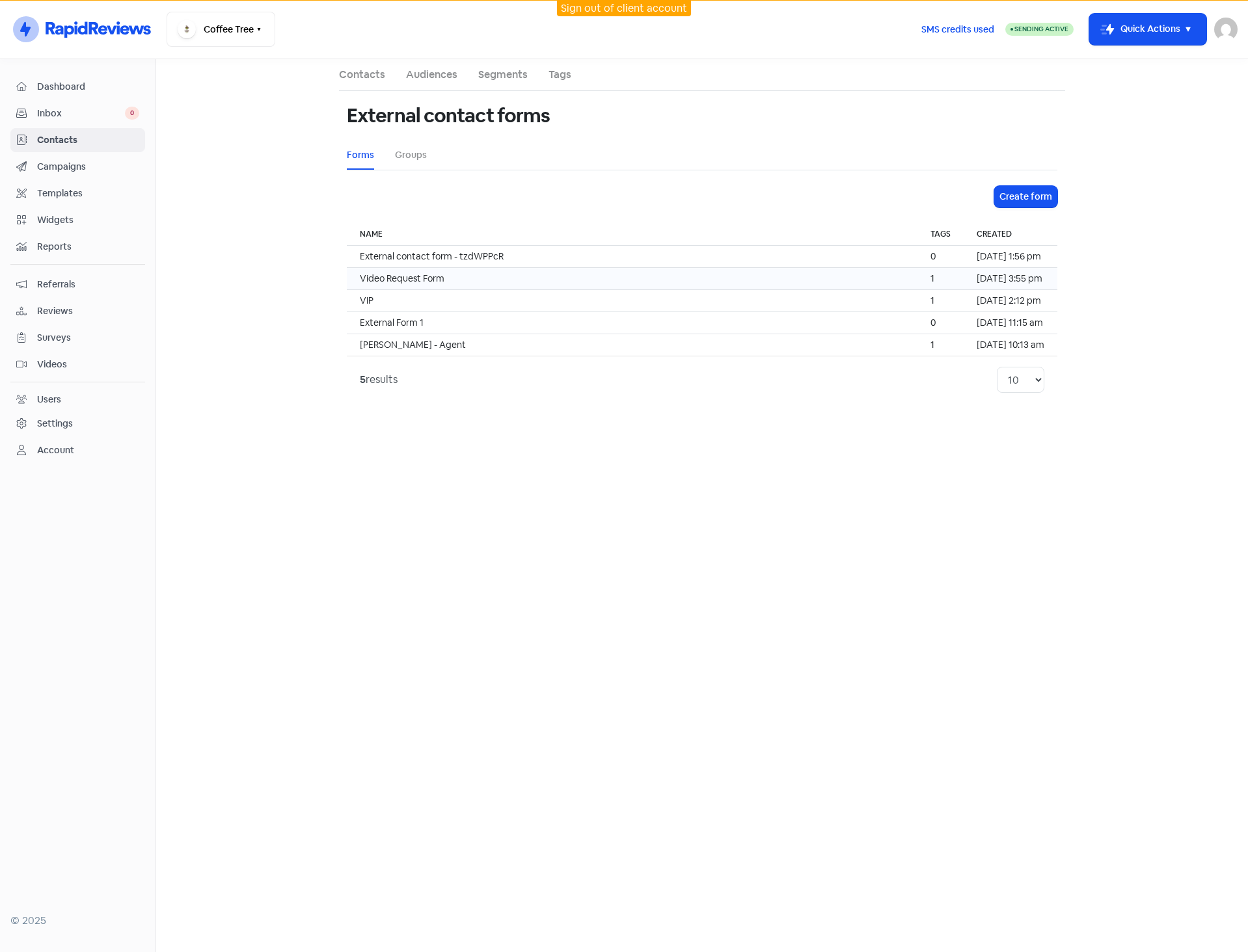
click at [458, 274] on td "Video Request Form" at bounding box center [632, 278] width 570 height 22
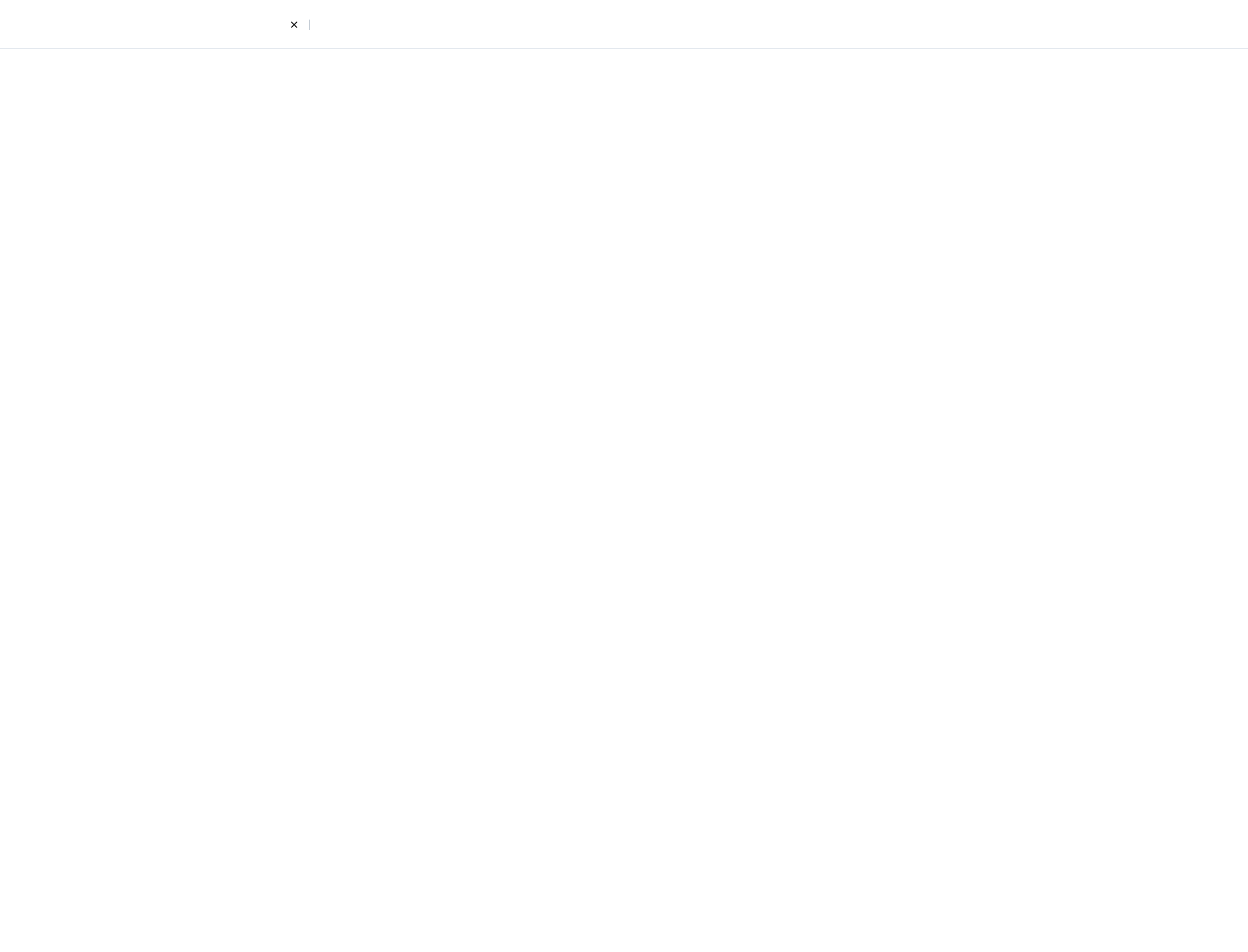
select select "phone"
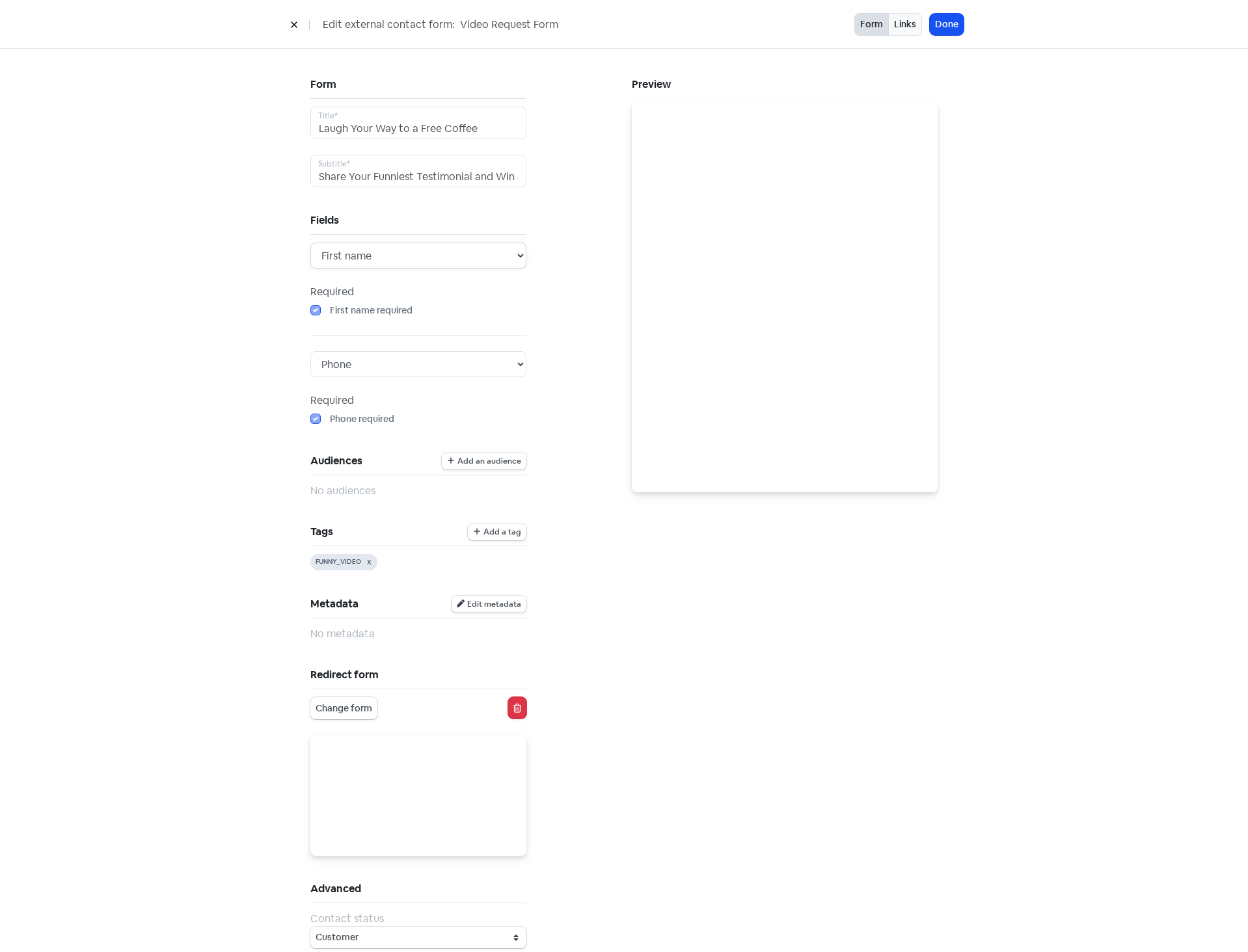
click at [392, 258] on select "First name First & last name" at bounding box center [418, 255] width 216 height 26
drag, startPoint x: 238, startPoint y: 277, endPoint x: 240, endPoint y: 283, distance: 6.3
click at [238, 277] on div "Form Laugh Your Way to a Free Coffee Title* Share Your Funniest Testimonial and…" at bounding box center [624, 529] width 1248 height 962
click at [395, 258] on select "First name First & last name" at bounding box center [418, 255] width 216 height 26
select select "first_last"
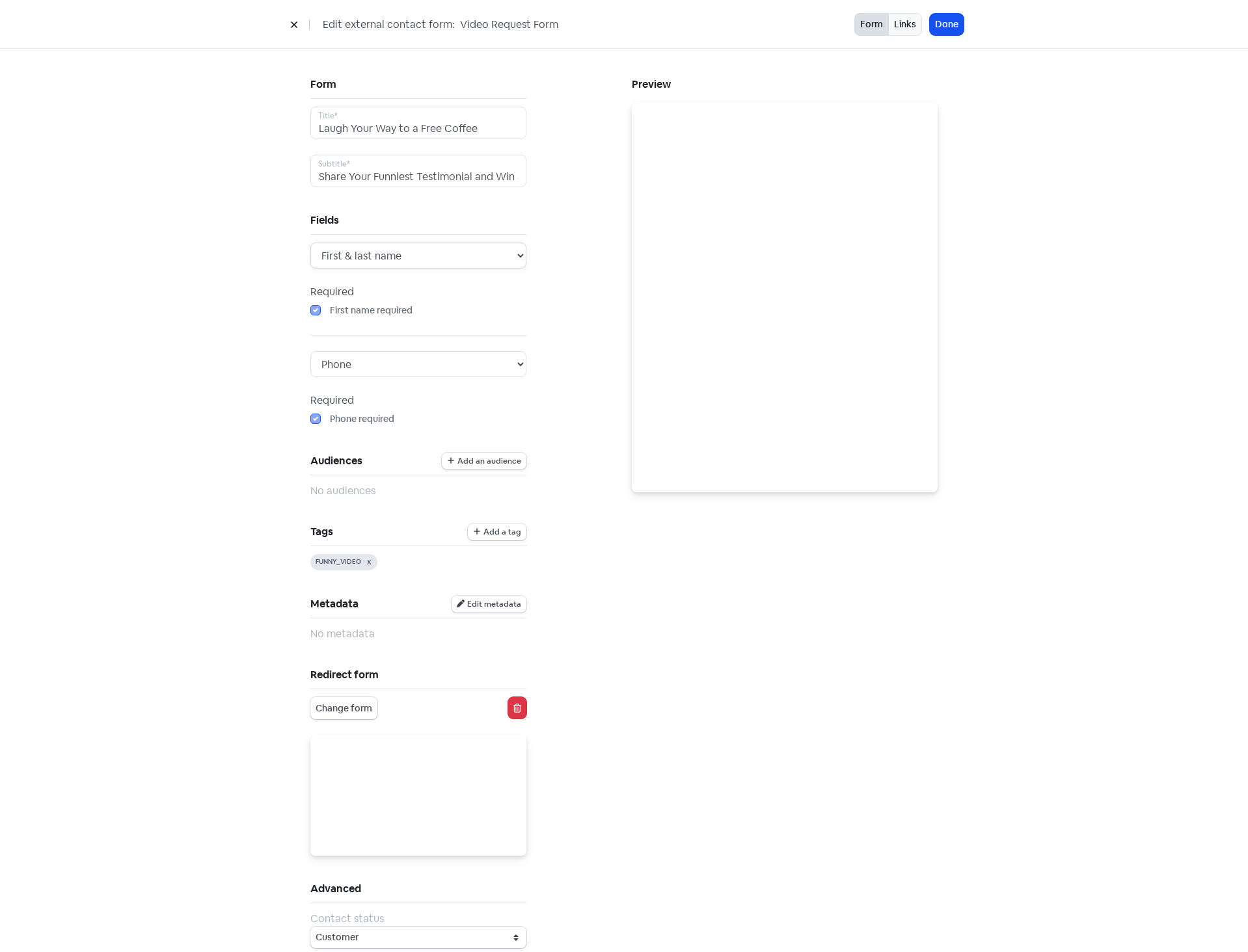
click at [310, 243] on select "First name First & last name" at bounding box center [418, 255] width 216 height 26
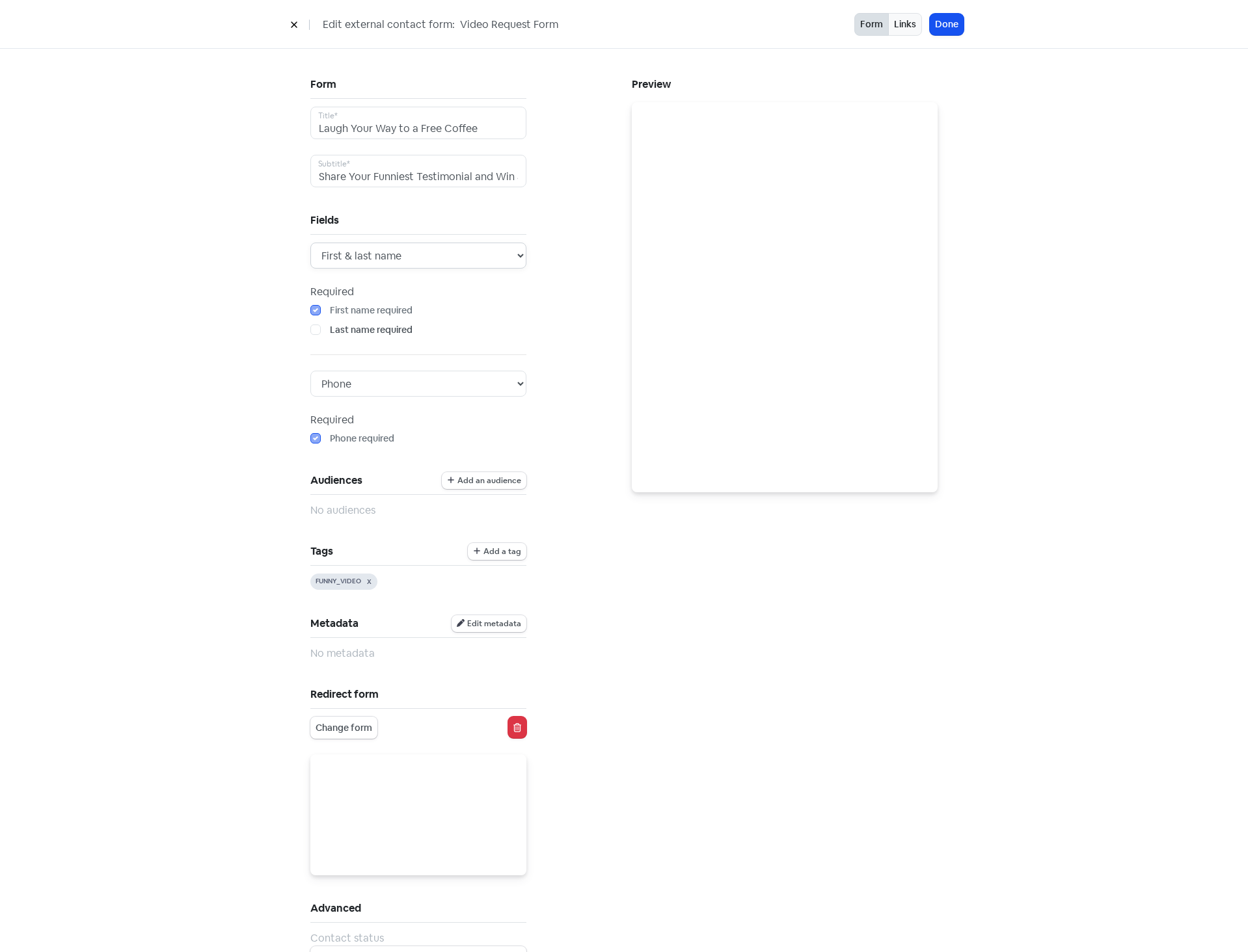
click at [395, 264] on select "First name First & last name" at bounding box center [418, 255] width 216 height 26
drag, startPoint x: 280, startPoint y: 354, endPoint x: 295, endPoint y: 347, distance: 16.6
click at [284, 354] on div "Form Laugh Your Way to a Free Coffee Title* Share Your Funniest Testimonial and…" at bounding box center [624, 539] width 679 height 982
click at [330, 331] on label "Last name required" at bounding box center [371, 330] width 83 height 14
click at [330, 331] on input "Last name required" at bounding box center [334, 327] width 8 height 8
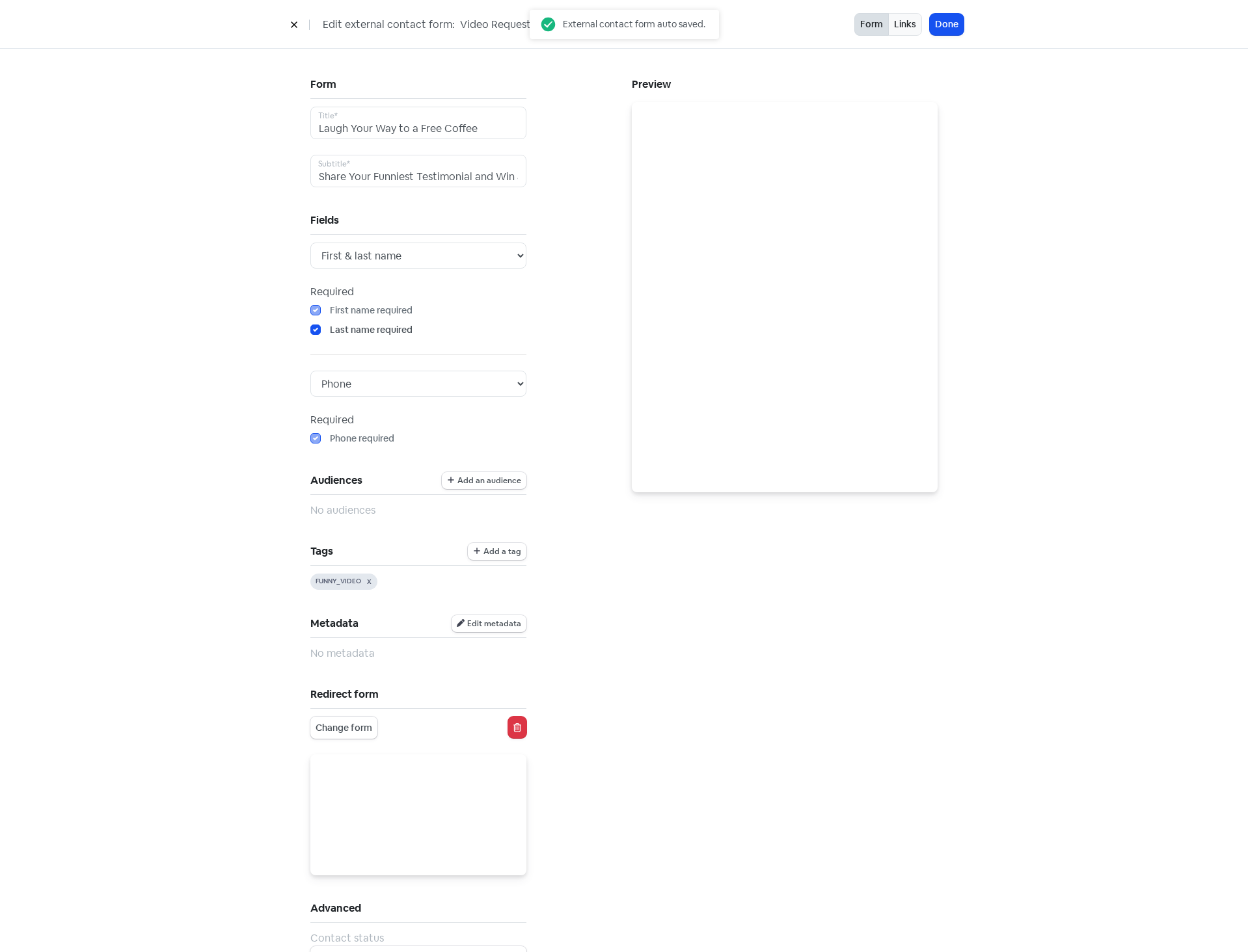
click at [330, 331] on label "Last name required" at bounding box center [371, 330] width 83 height 14
click at [330, 331] on input "Last name required" at bounding box center [334, 327] width 8 height 8
checkbox input "false"
click at [392, 252] on select "First name First & last name" at bounding box center [418, 255] width 216 height 26
click at [310, 243] on select "First name First & last name" at bounding box center [418, 255] width 216 height 26
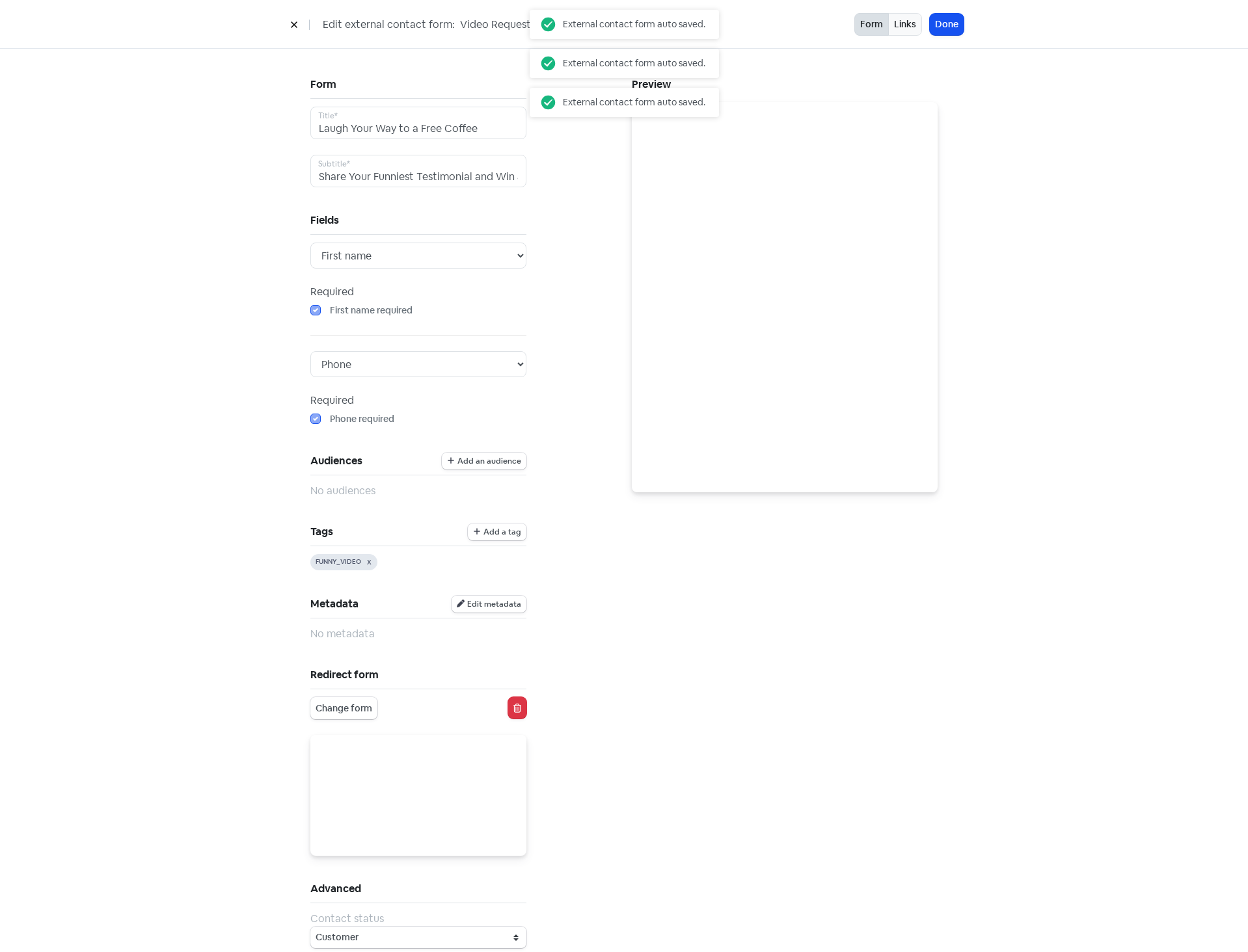
click at [364, 309] on label "First name required" at bounding box center [371, 310] width 83 height 14
click at [381, 259] on select "First name First & last name" at bounding box center [418, 255] width 216 height 26
click at [277, 272] on div "Form Laugh Your Way to a Free Coffee Title* Share Your Funniest Testimonial and…" at bounding box center [624, 529] width 741 height 962
click at [385, 259] on select "First name First & last name" at bounding box center [418, 255] width 216 height 26
select select "first_last"
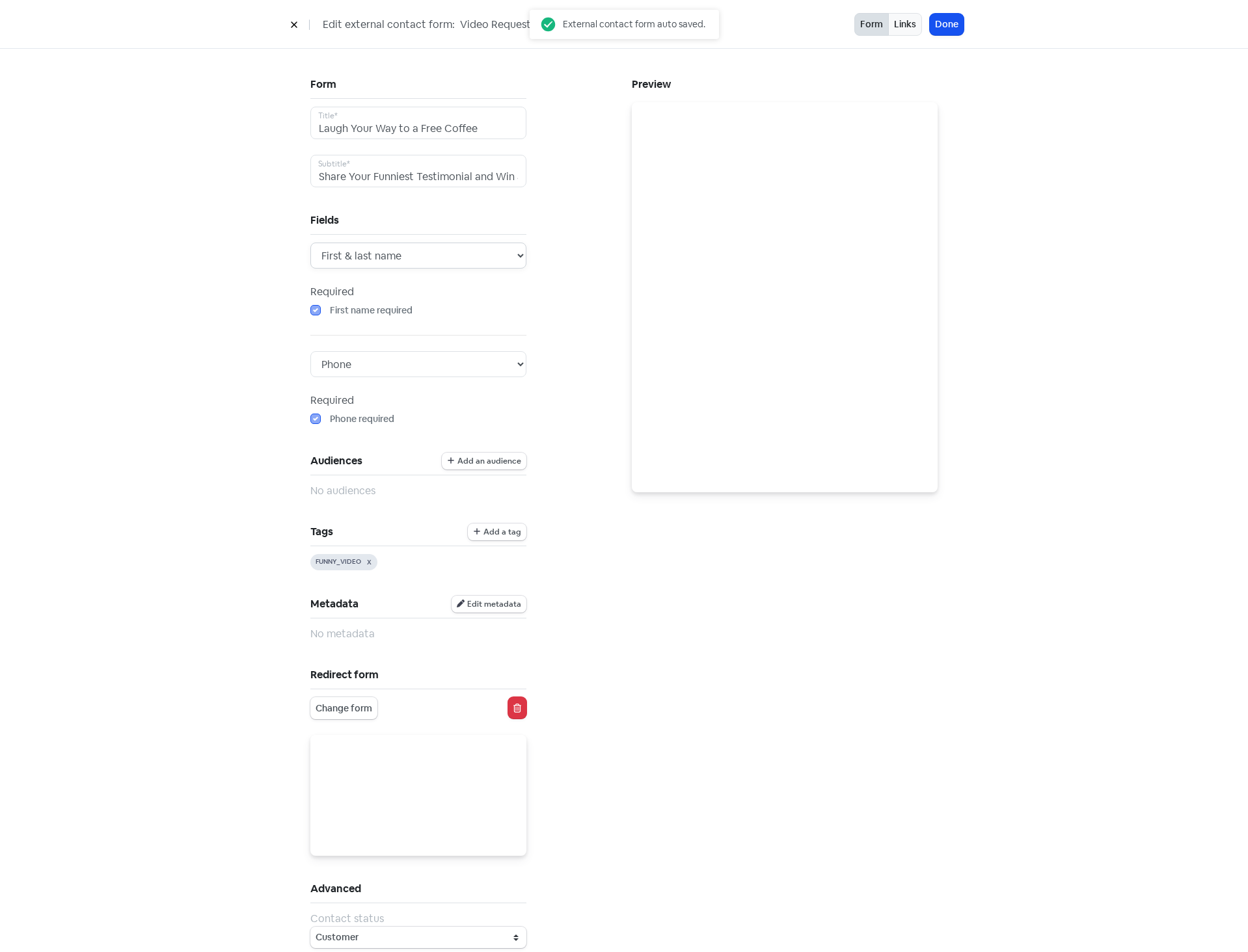
click at [310, 243] on select "First name First & last name" at bounding box center [418, 255] width 216 height 26
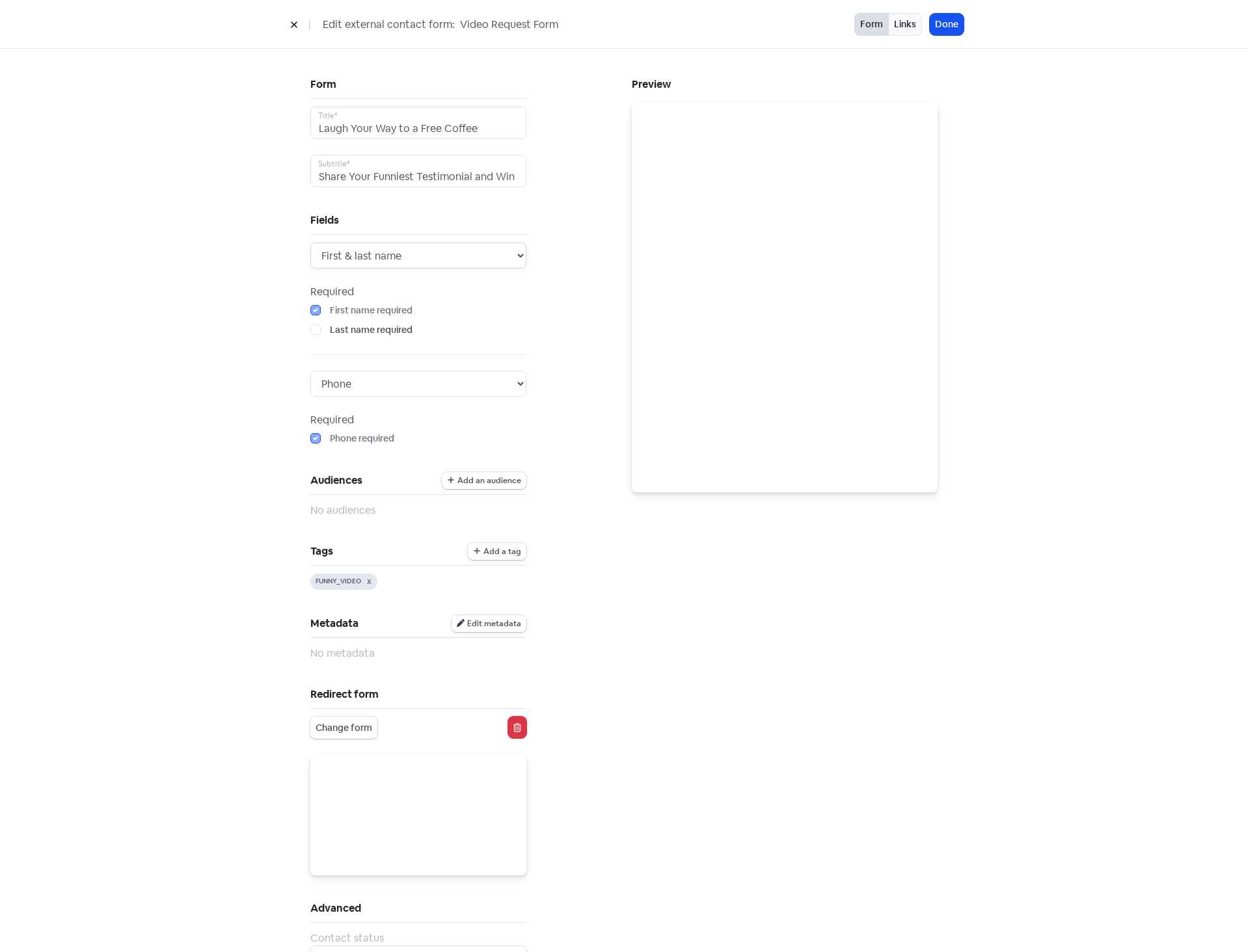
click at [392, 259] on select "First name First & last name" at bounding box center [418, 255] width 216 height 26
click at [214, 274] on div "Form Laugh Your Way to a Free Coffee Title* Share Your Funniest Testimonial and…" at bounding box center [624, 539] width 1248 height 982
click at [413, 372] on select "Email Phone Email & Phone" at bounding box center [418, 384] width 216 height 26
click at [310, 371] on select "Email Phone Email & Phone" at bounding box center [418, 384] width 216 height 26
click at [418, 379] on select "Email Phone Email & Phone" at bounding box center [418, 384] width 216 height 26
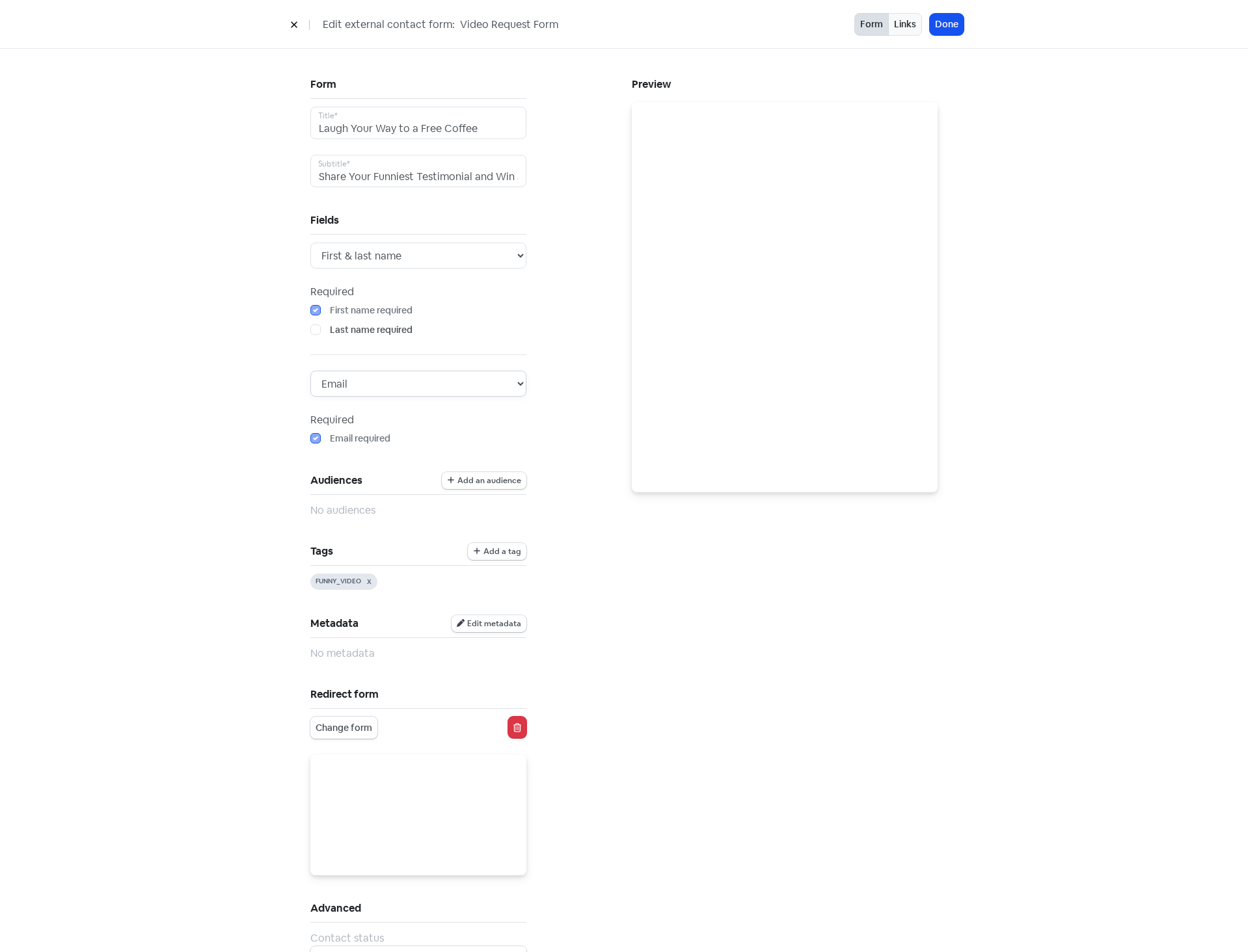
select select "email_phone"
click at [310, 371] on select "Email Phone Email & Phone" at bounding box center [418, 384] width 216 height 26
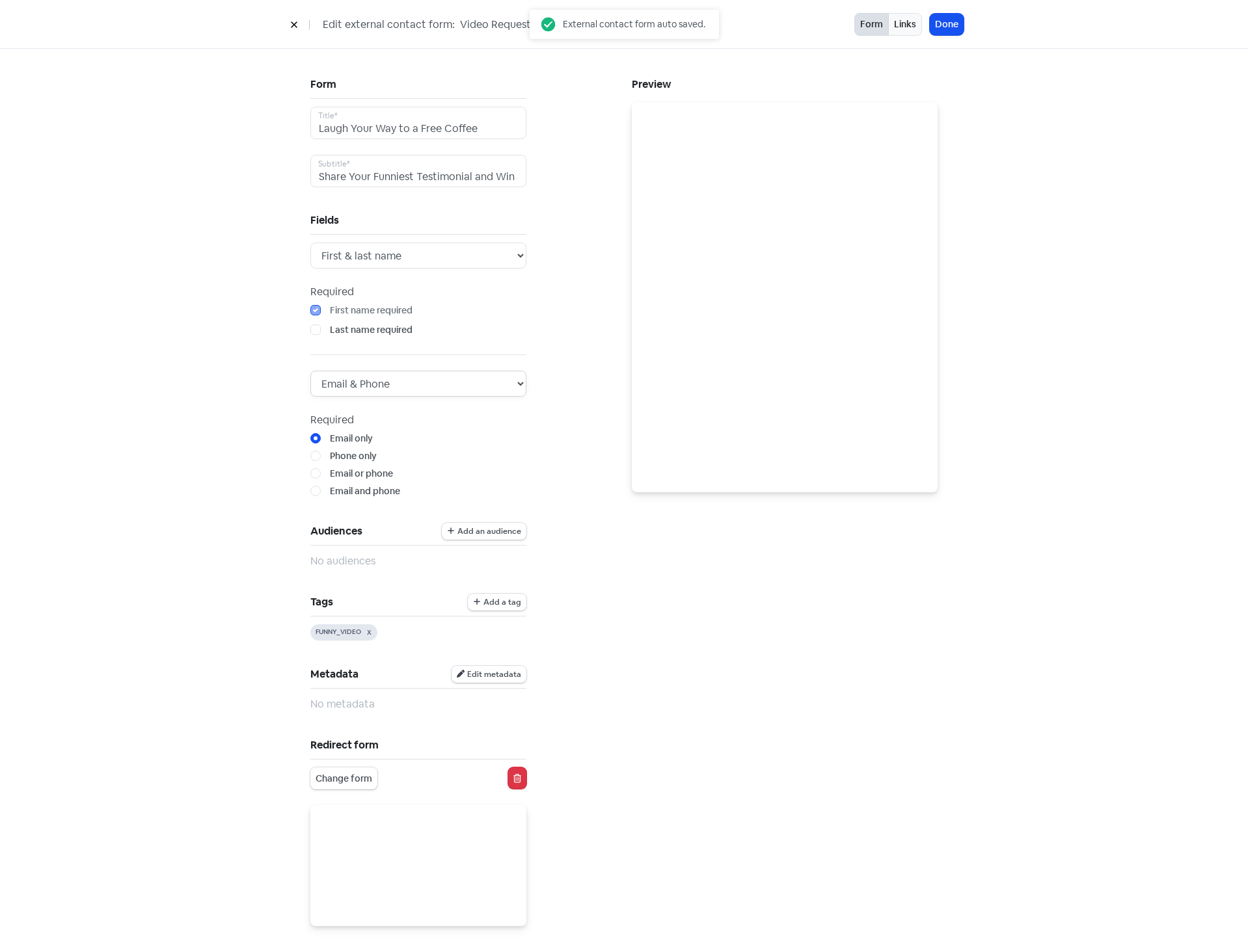
radio input "false"
radio input "true"
click at [386, 383] on select "Email Phone Email & Phone" at bounding box center [418, 384] width 216 height 26
click at [205, 383] on div "Form Laugh Your Way to a Free Coffee Title* Share Your Funniest Testimonial and…" at bounding box center [624, 565] width 1248 height 1033
click at [355, 439] on label "Email only" at bounding box center [351, 439] width 43 height 14
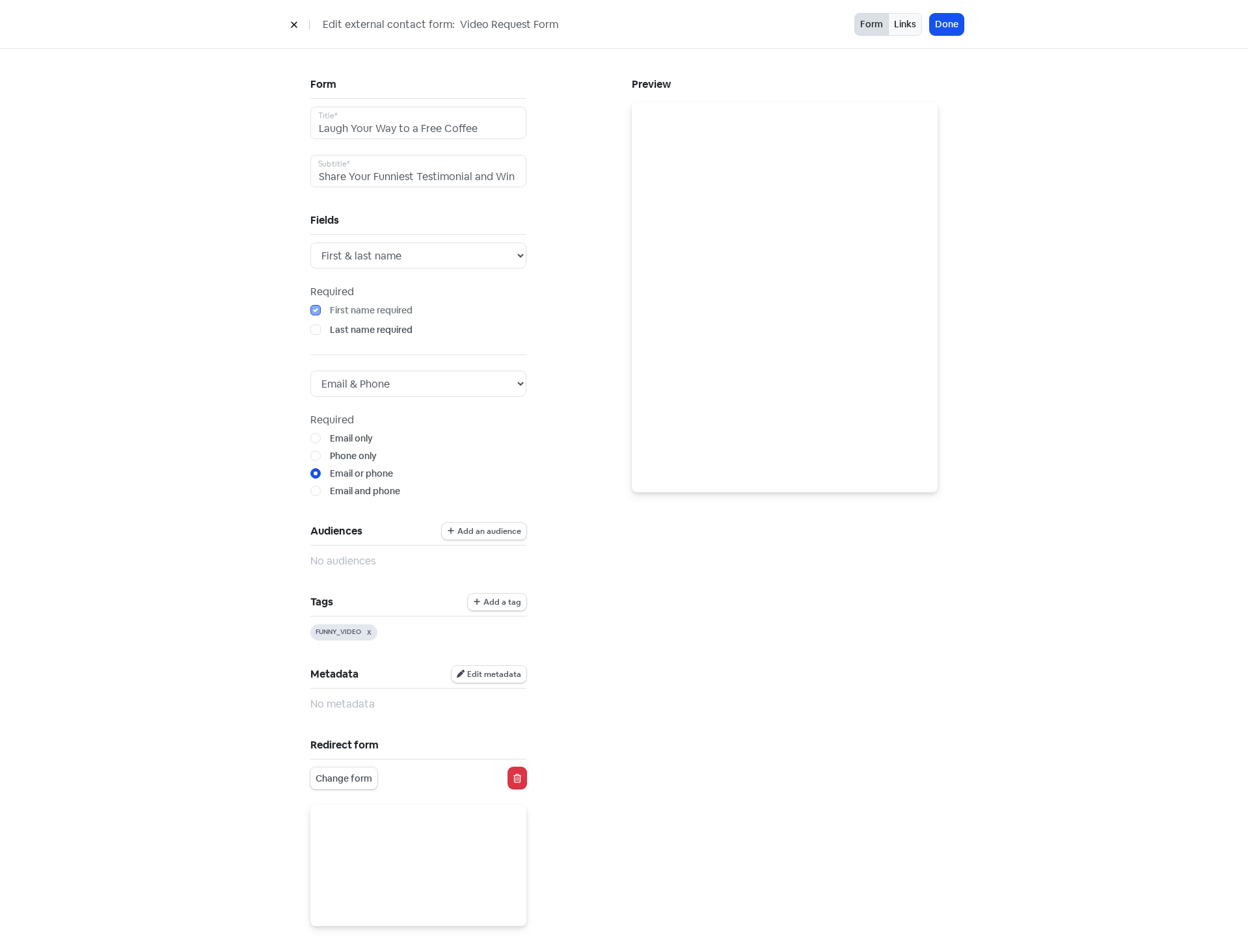
click at [338, 439] on input "Email only" at bounding box center [334, 436] width 8 height 8
radio input "true"
drag, startPoint x: 392, startPoint y: 309, endPoint x: 241, endPoint y: 331, distance: 152.6
click at [241, 331] on div "Form Laugh Your Way to a Free Coffee Title* Share Your Funniest Testimonial and…" at bounding box center [624, 565] width 1248 height 1033
drag, startPoint x: 327, startPoint y: 307, endPoint x: 367, endPoint y: 310, distance: 40.1
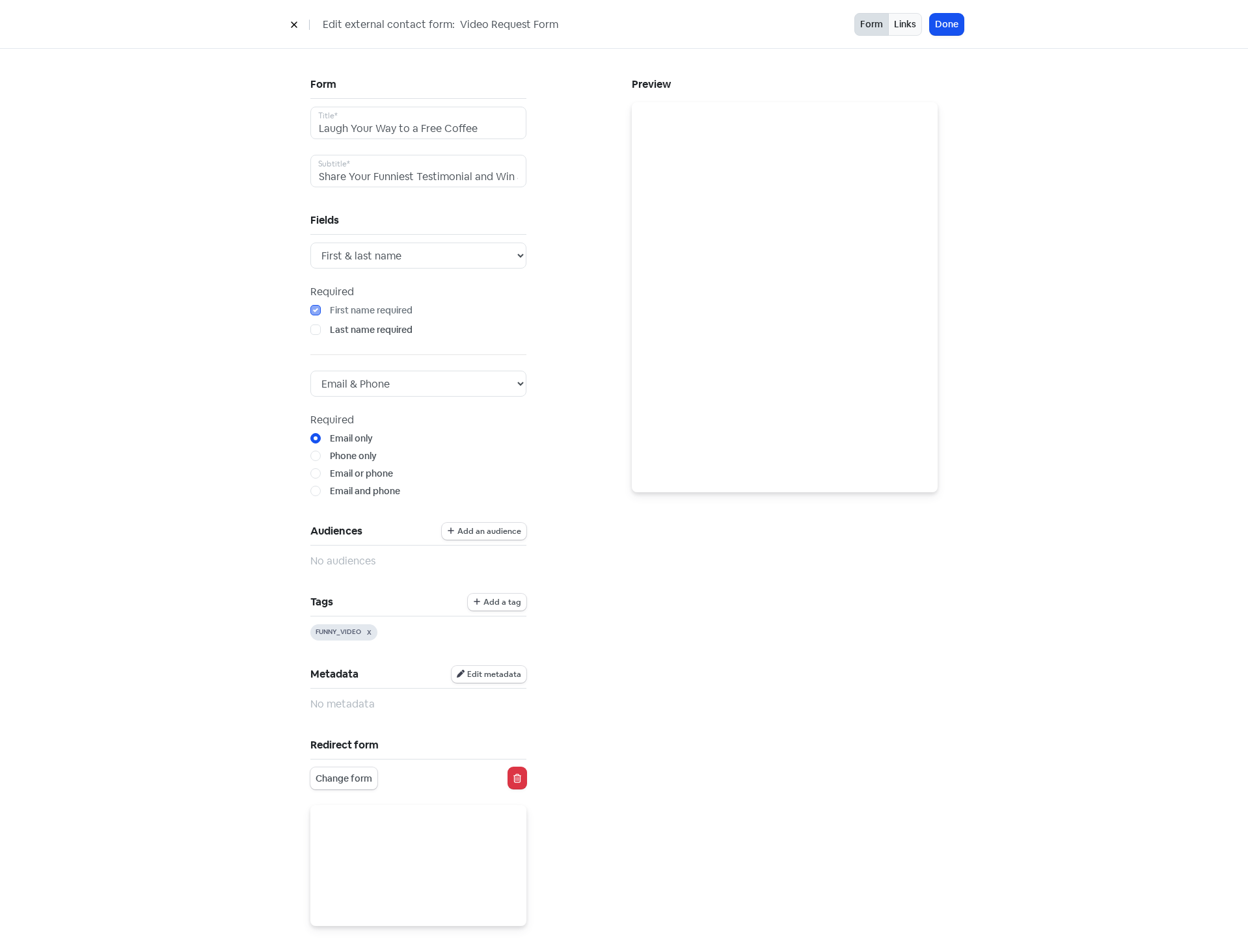
click at [367, 310] on label "First name required" at bounding box center [371, 310] width 83 height 14
click at [377, 334] on label "Last name required" at bounding box center [371, 330] width 83 height 14
click at [338, 332] on input "Last name required" at bounding box center [334, 327] width 8 height 8
click at [330, 332] on label "Last name required" at bounding box center [371, 330] width 83 height 14
click at [330, 332] on input "Last name required" at bounding box center [334, 327] width 8 height 8
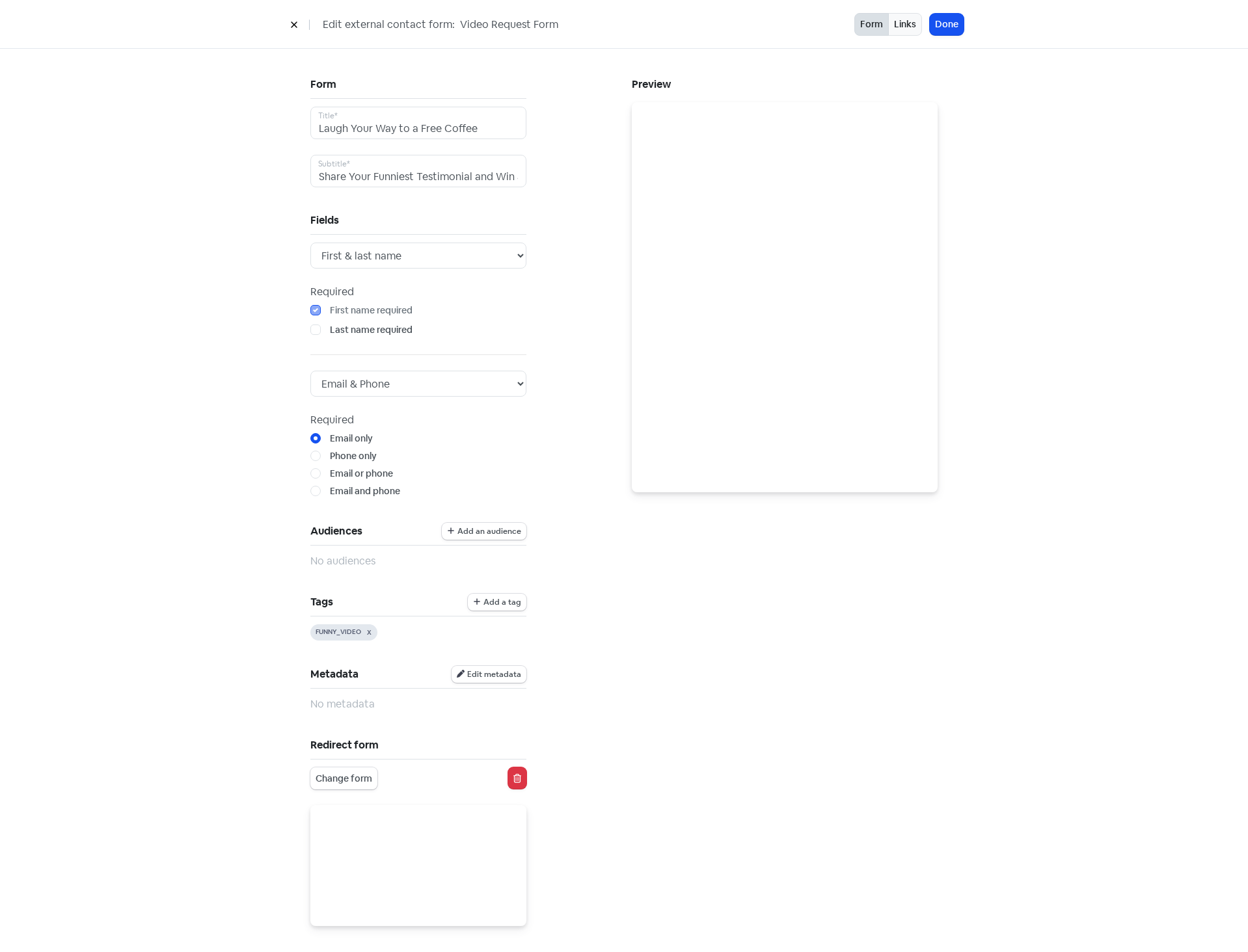
click at [275, 342] on div "Form Laugh Your Way to a Free Coffee Title* Share Your Funniest Testimonial and…" at bounding box center [624, 565] width 741 height 1033
click at [422, 272] on div "First name First & last name Required First name required Last name required" at bounding box center [418, 290] width 216 height 97
click at [430, 259] on select "First name First & last name" at bounding box center [418, 255] width 216 height 26
click at [253, 258] on div "Form Laugh Your Way to a Free Coffee Title* Share Your Funniest Testimonial and…" at bounding box center [624, 565] width 741 height 1033
click at [368, 255] on select "First name First & last name" at bounding box center [418, 255] width 216 height 26
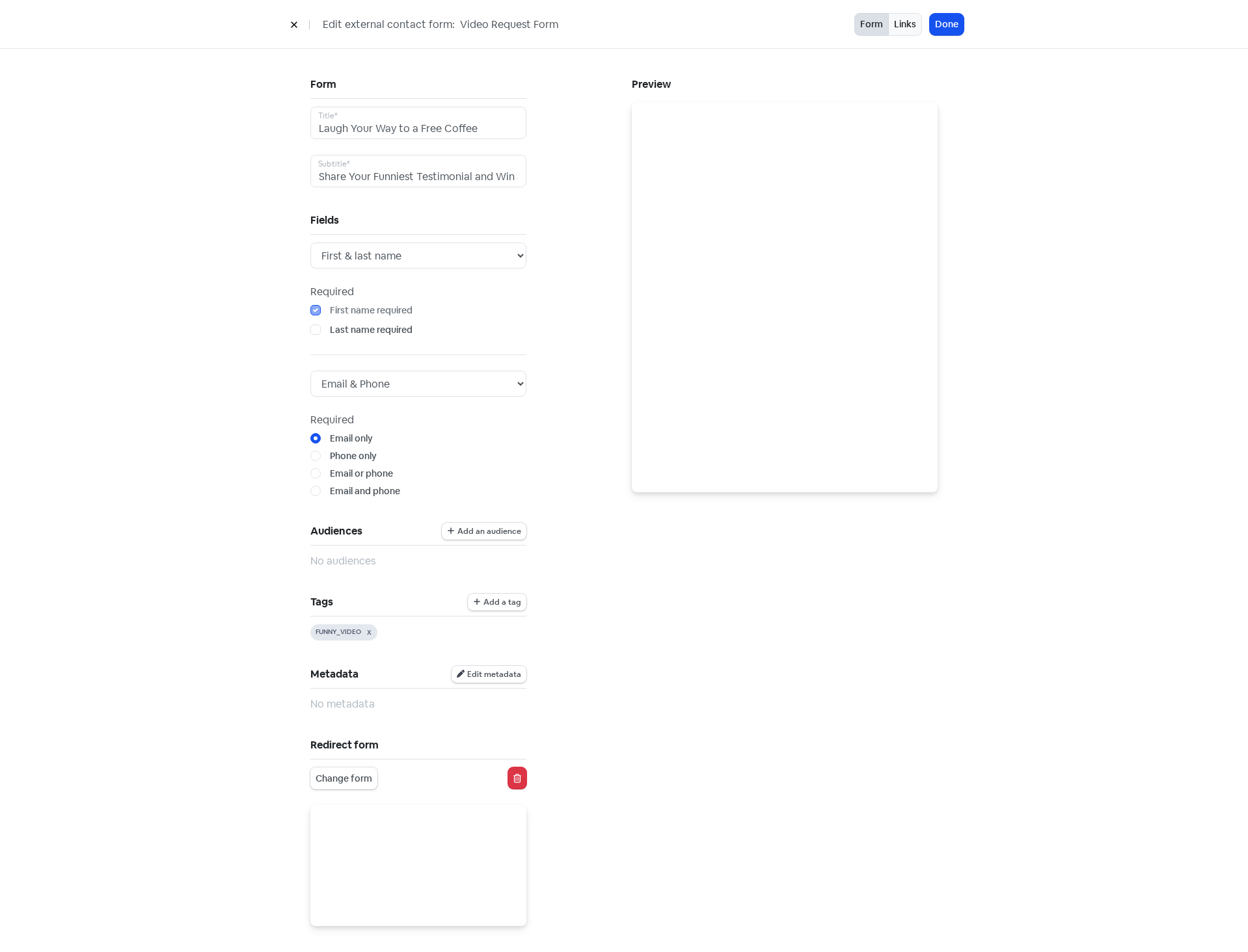
click at [259, 290] on div "Form Laugh Your Way to a Free Coffee Title* Share Your Funniest Testimonial and…" at bounding box center [624, 565] width 741 height 1033
click at [394, 261] on select "First name First & last name" at bounding box center [418, 255] width 216 height 26
drag, startPoint x: 268, startPoint y: 268, endPoint x: 287, endPoint y: 265, distance: 19.2
click at [268, 268] on div "Form Laugh Your Way to a Free Coffee Title* Share Your Funniest Testimonial and…" at bounding box center [624, 565] width 741 height 1033
click at [371, 254] on select "First name First & last name" at bounding box center [418, 255] width 216 height 26
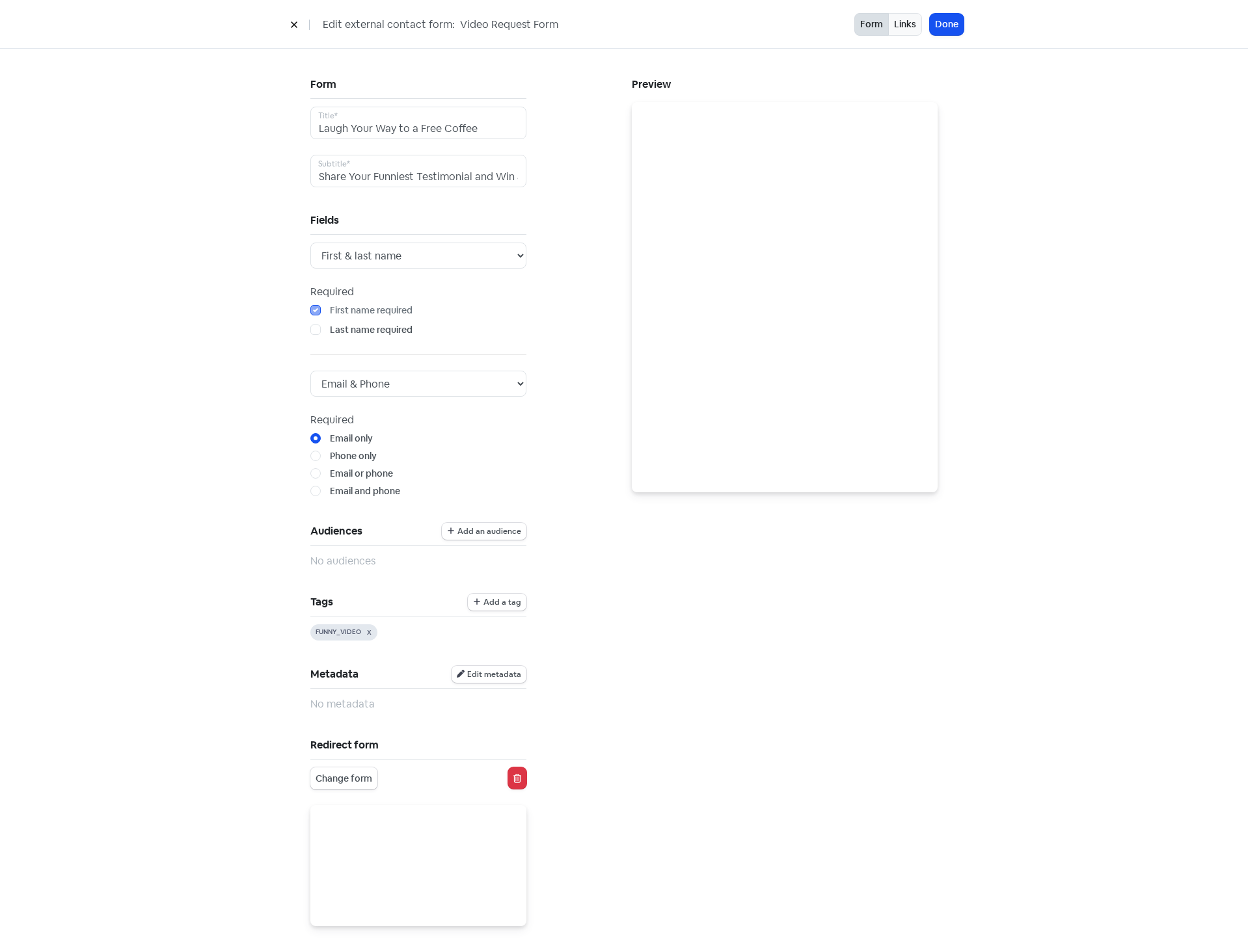
click at [278, 260] on div "Form Laugh Your Way to a Free Coffee Title* Share Your Funniest Testimonial and…" at bounding box center [624, 565] width 741 height 1033
click at [341, 332] on label "Last name required" at bounding box center [371, 330] width 83 height 14
click at [338, 332] on input "Last name required" at bounding box center [334, 327] width 8 height 8
click at [341, 332] on label "Last name required" at bounding box center [371, 330] width 83 height 14
click at [338, 332] on input "Last name required" at bounding box center [334, 327] width 8 height 8
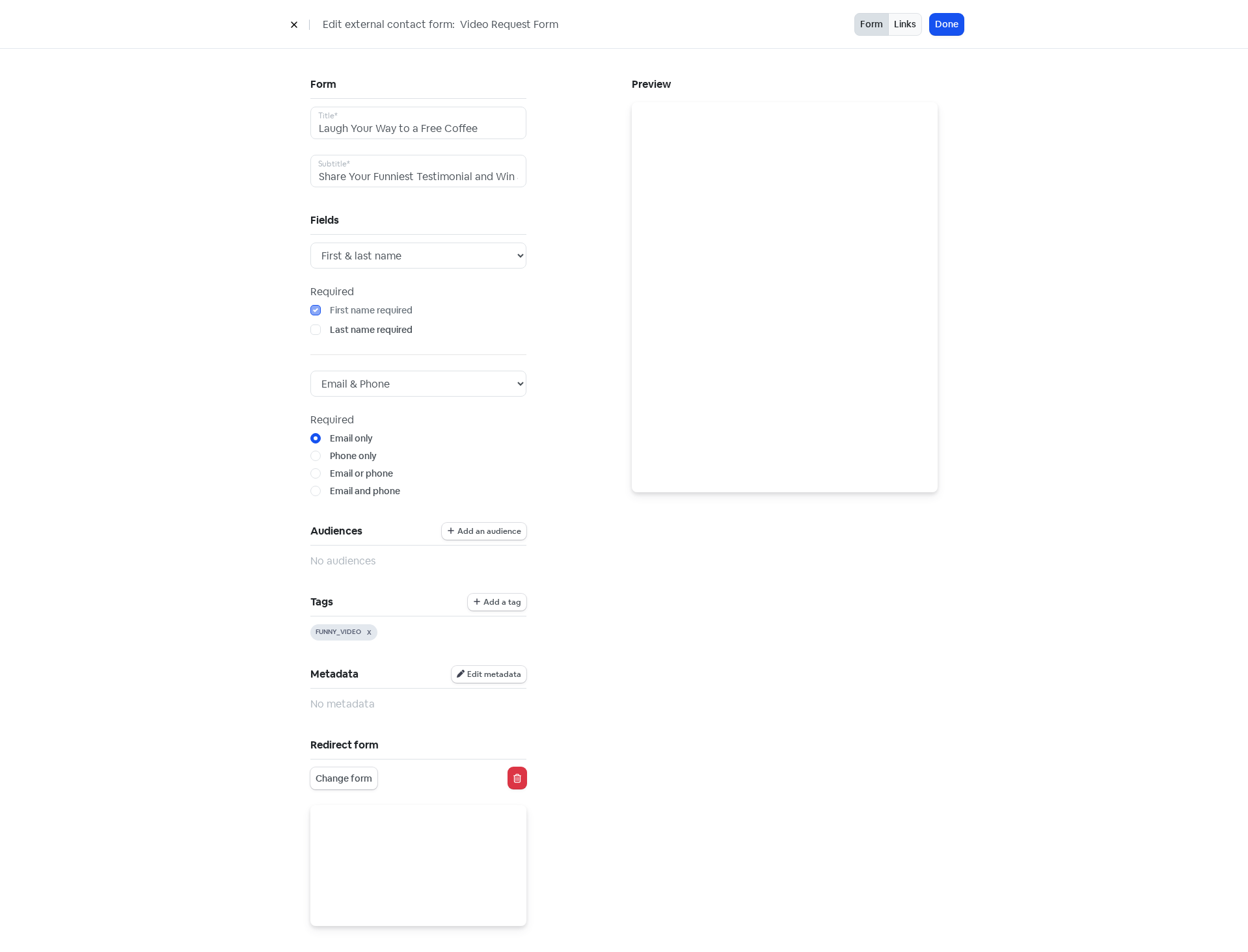
click at [330, 329] on label "Last name required" at bounding box center [371, 330] width 83 height 14
click at [330, 329] on input "Last name required" at bounding box center [334, 327] width 8 height 8
checkbox input "true"
click at [201, 195] on div "Form Laugh Your Way to a Free Coffee Title* Share Your Funniest Testimonial and…" at bounding box center [624, 565] width 1248 height 1033
click at [200, 251] on div "Form Laugh Your Way to a Free Coffee Title* Share Your Funniest Testimonial and…" at bounding box center [624, 565] width 1248 height 1033
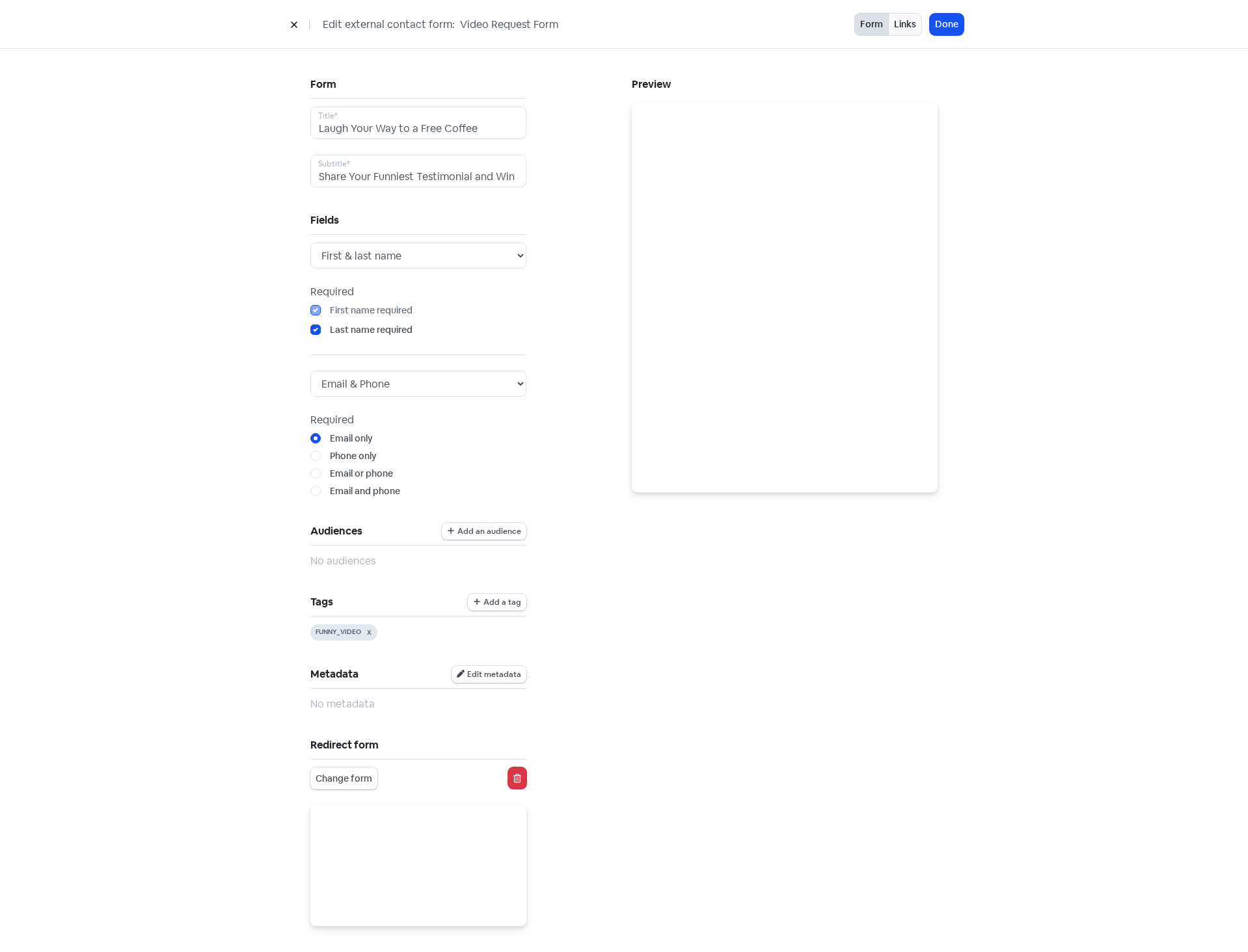
drag, startPoint x: 529, startPoint y: 146, endPoint x: 517, endPoint y: 143, distance: 12.4
click at [529, 146] on div "Form Laugh Your Way to a Free Coffee Title* Share Your Funniest Testimonial and…" at bounding box center [463, 564] width 322 height 980
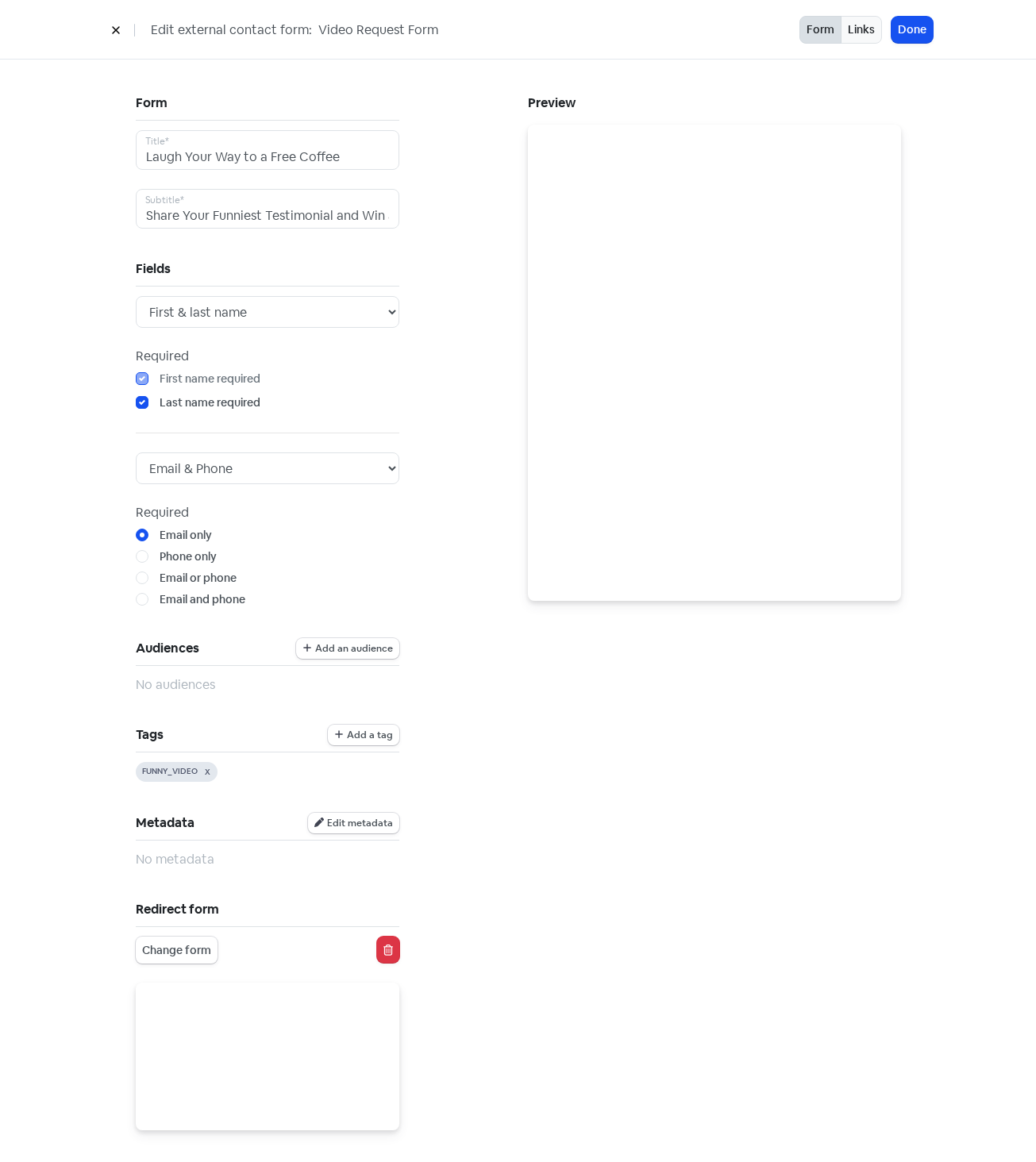
click at [442, 549] on div "Form Laugh Your Way to a Free Coffee Title* Share Your Funniest Testimonial and…" at bounding box center [322, 689] width 393 height 1196
click at [902, 32] on button "Done" at bounding box center [913, 30] width 41 height 26
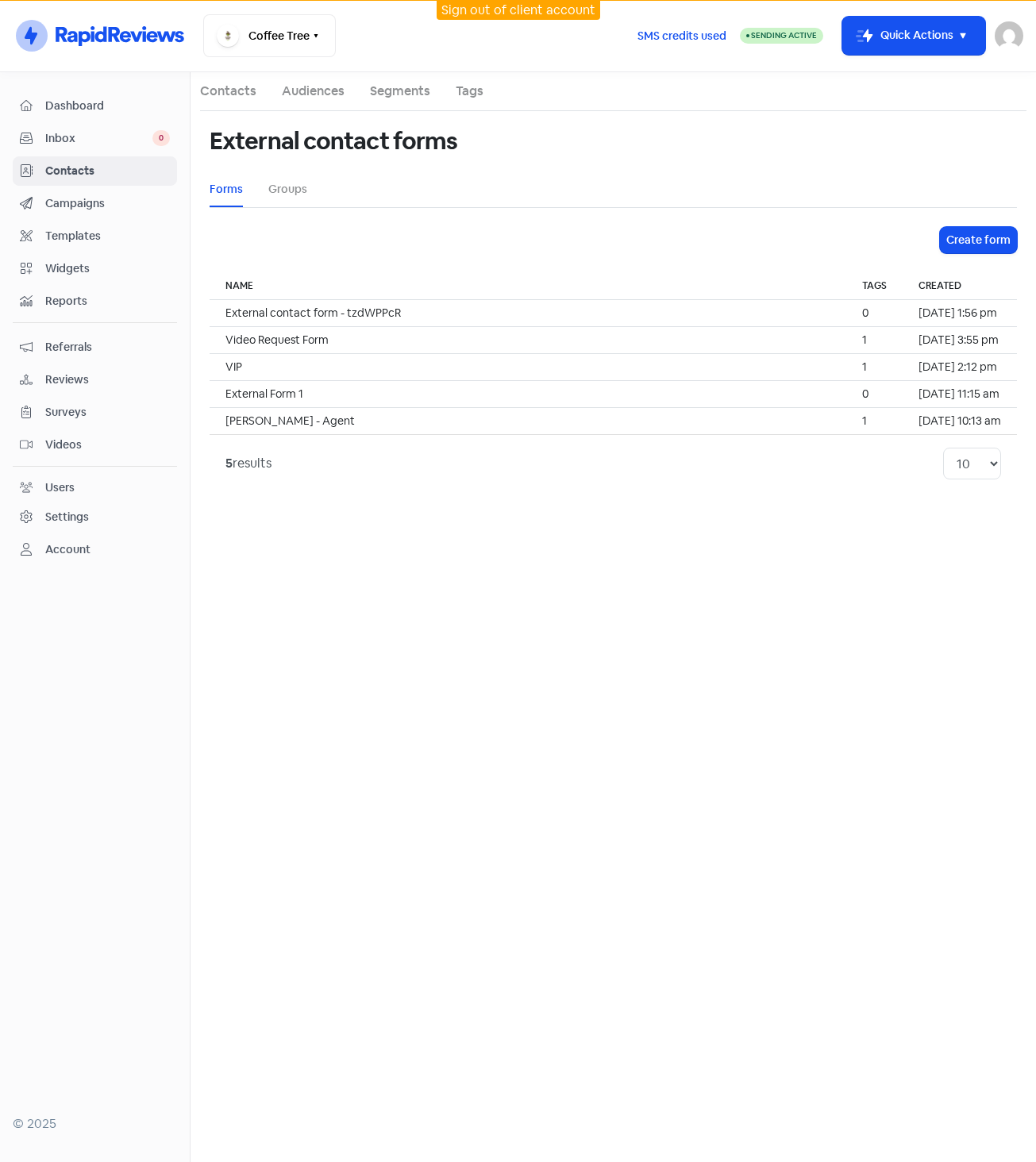
click at [69, 293] on span "Reports" at bounding box center [108, 302] width 124 height 17
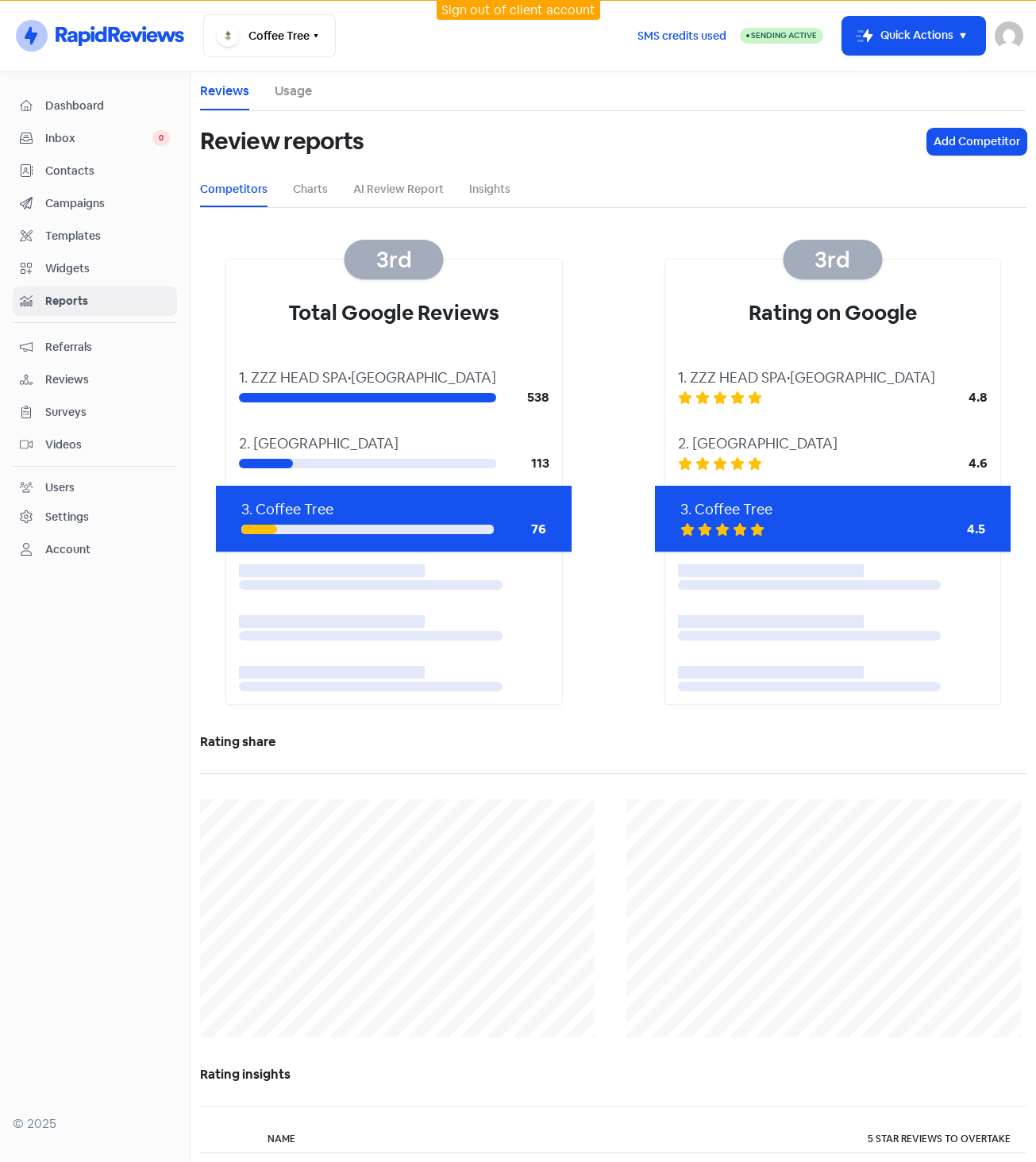
click at [106, 513] on div "Settings" at bounding box center [95, 517] width 150 height 19
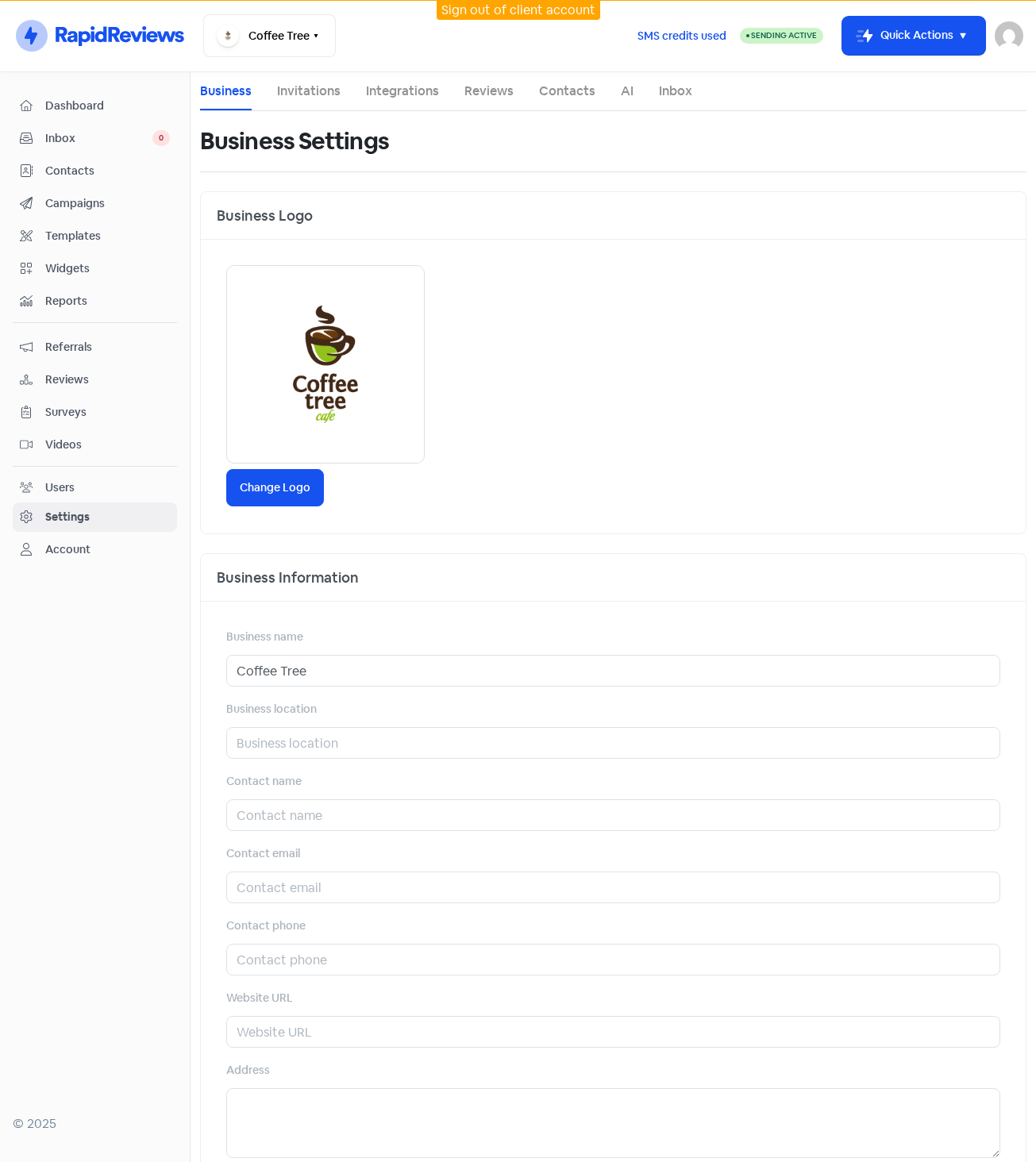
click at [330, 80] on li "Invitations" at bounding box center [309, 91] width 63 height 38
click at [359, 84] on ul "Business Invitations Integrations Reviews Contacts AI Inbox" at bounding box center [614, 92] width 826 height 39
click at [395, 91] on link "Integrations" at bounding box center [402, 91] width 73 height 19
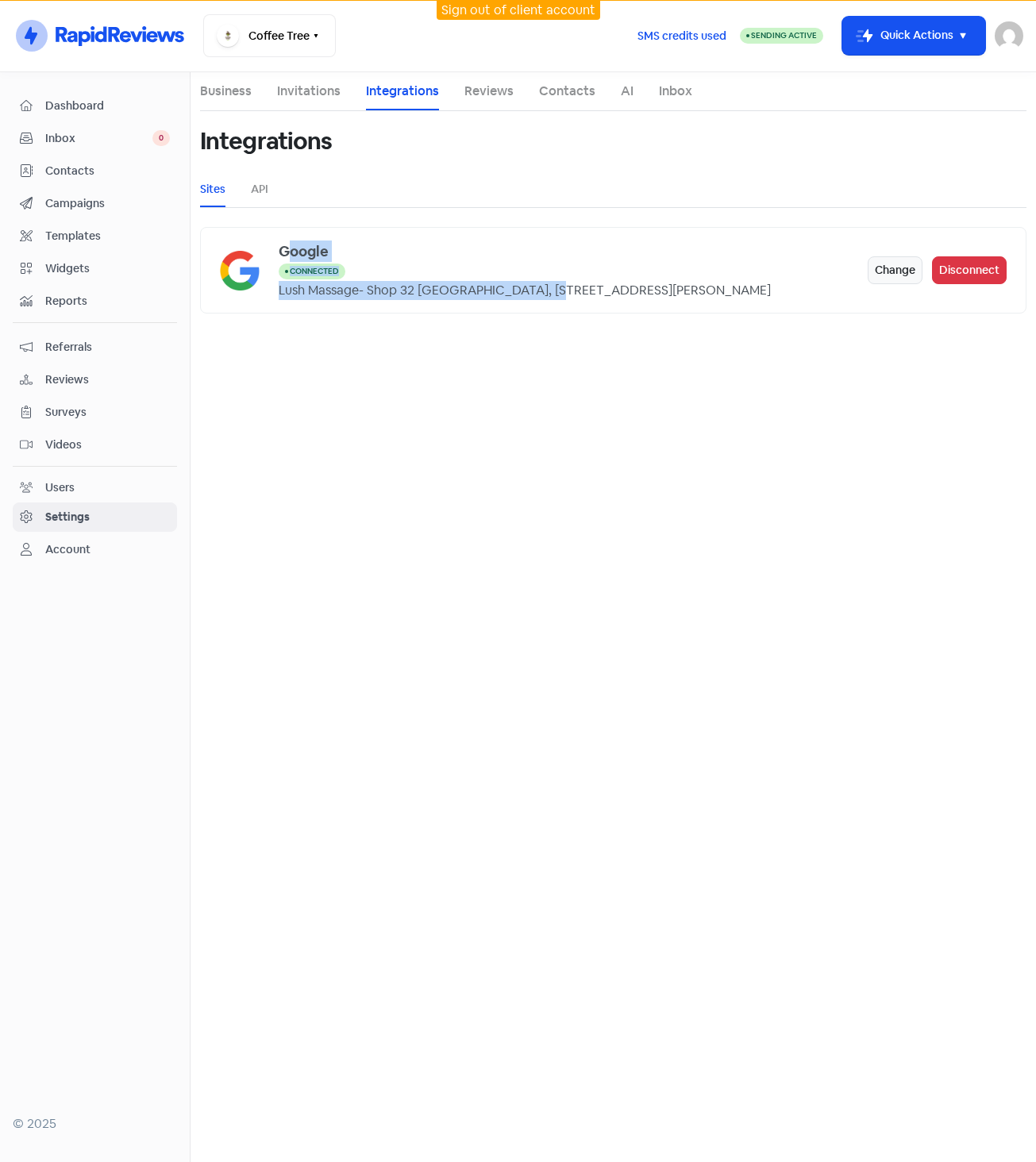
drag, startPoint x: 290, startPoint y: 255, endPoint x: 550, endPoint y: 325, distance: 269.3
click at [550, 325] on main "Business Invitations Integrations Reviews Contacts AI Inbox Integrations Sites …" at bounding box center [613, 617] width 846 height 1090
click at [112, 167] on span "Contacts" at bounding box center [108, 171] width 124 height 17
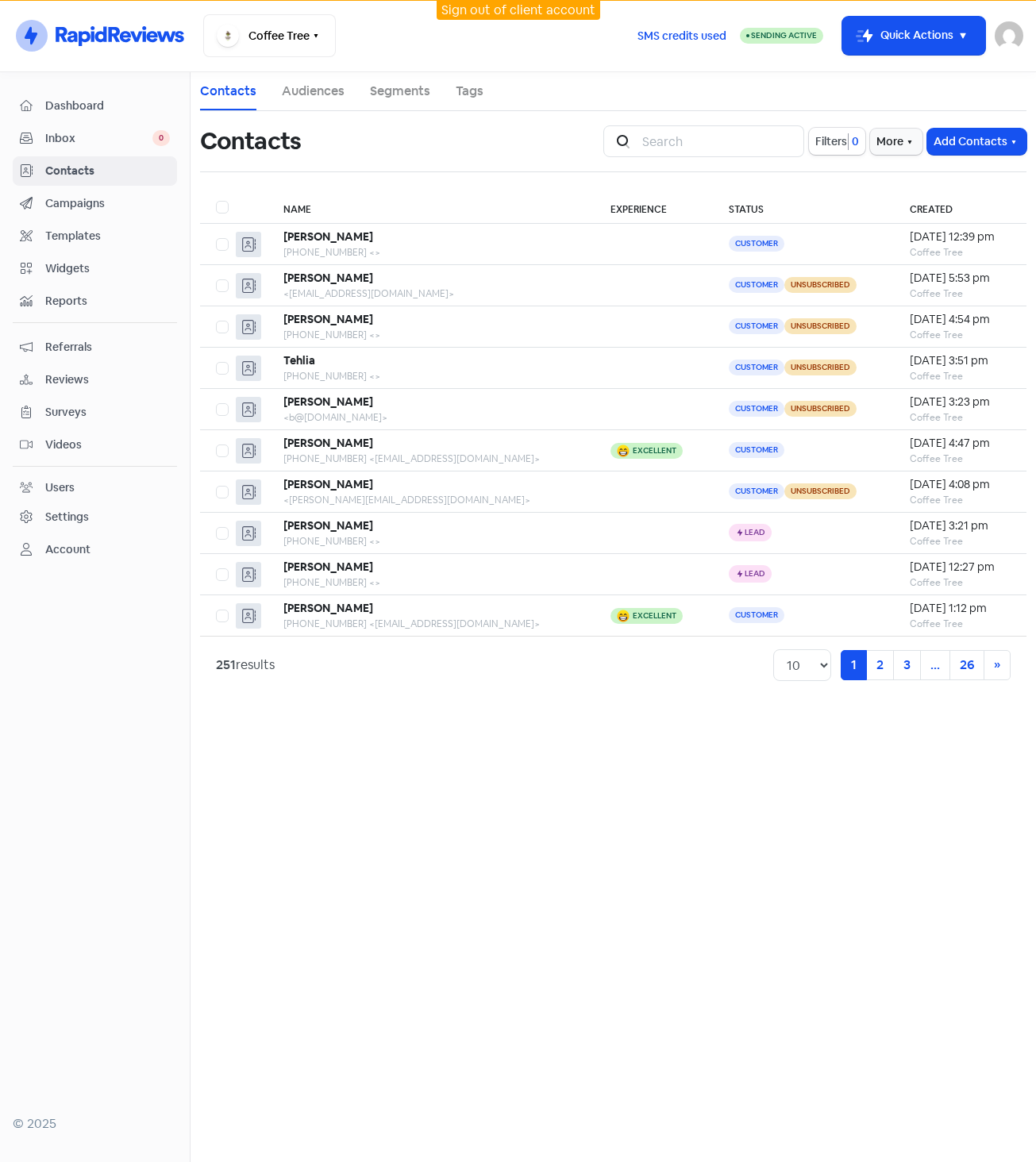
click at [98, 292] on div "Reports" at bounding box center [95, 302] width 150 height 19
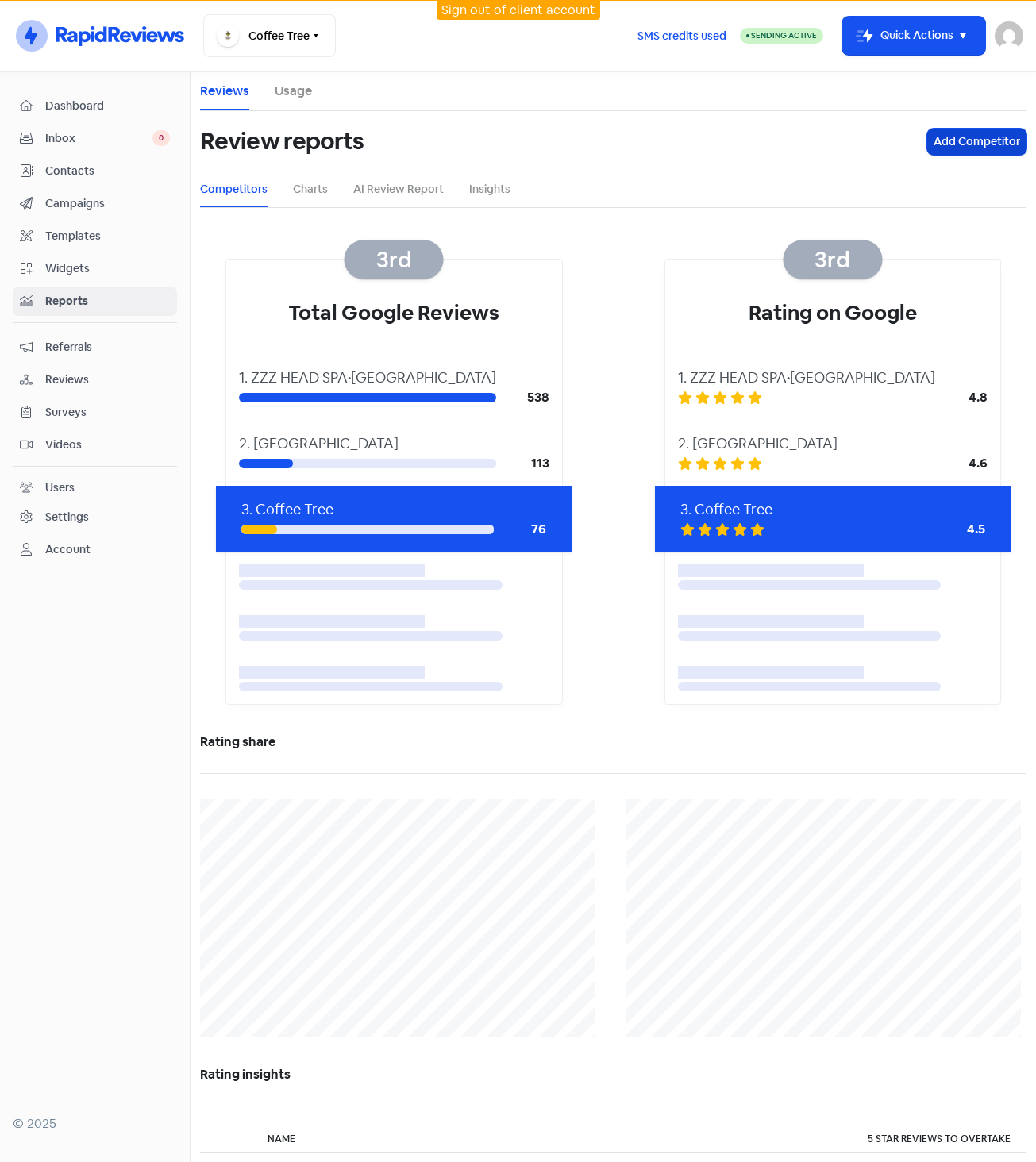
click at [965, 140] on button "Add Competitor" at bounding box center [977, 142] width 99 height 26
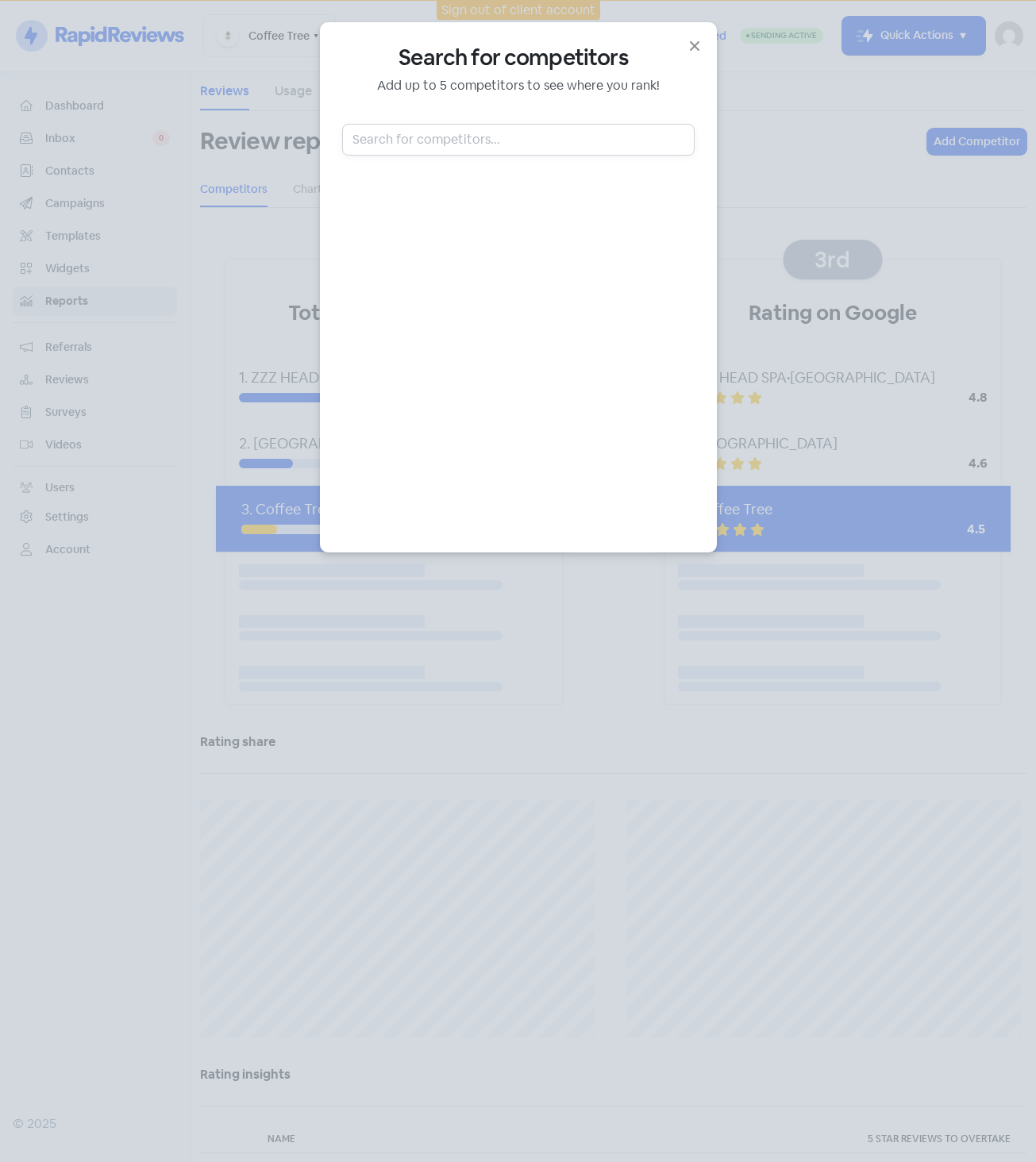
click at [477, 146] on input "text" at bounding box center [519, 139] width 353 height 32
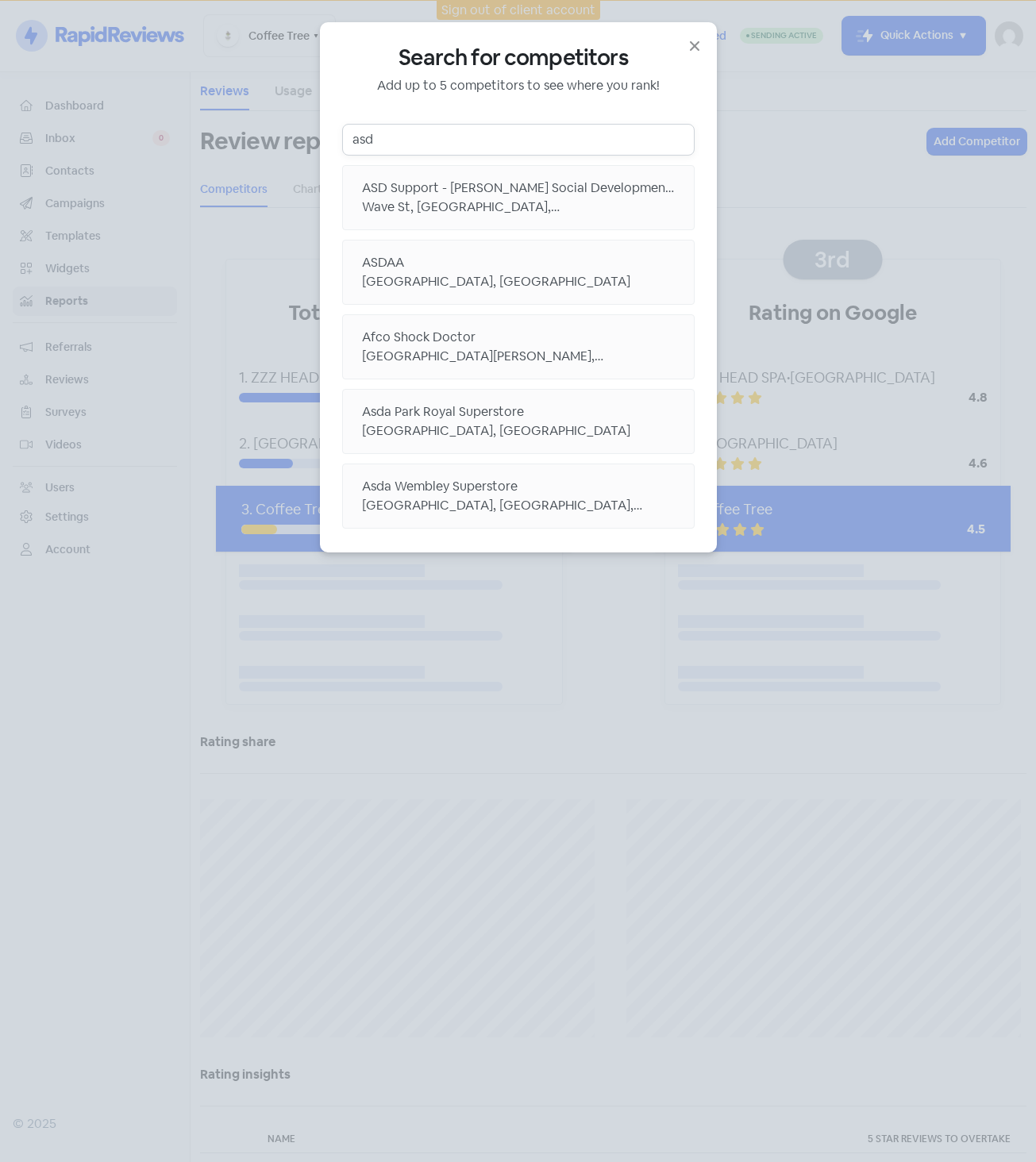
type input "asd"
drag, startPoint x: 415, startPoint y: 141, endPoint x: 323, endPoint y: 131, distance: 92.5
click at [323, 131] on div "Search for competitors Add up to 5 competitors to see where you rank! asd ASD S…" at bounding box center [519, 287] width 397 height 530
click at [404, 134] on input "asd" at bounding box center [519, 139] width 353 height 32
click at [187, 226] on div "Search for competitors Add up to 5 competitors to see where you rank! asd ASD S…" at bounding box center [518, 581] width 1036 height 1162
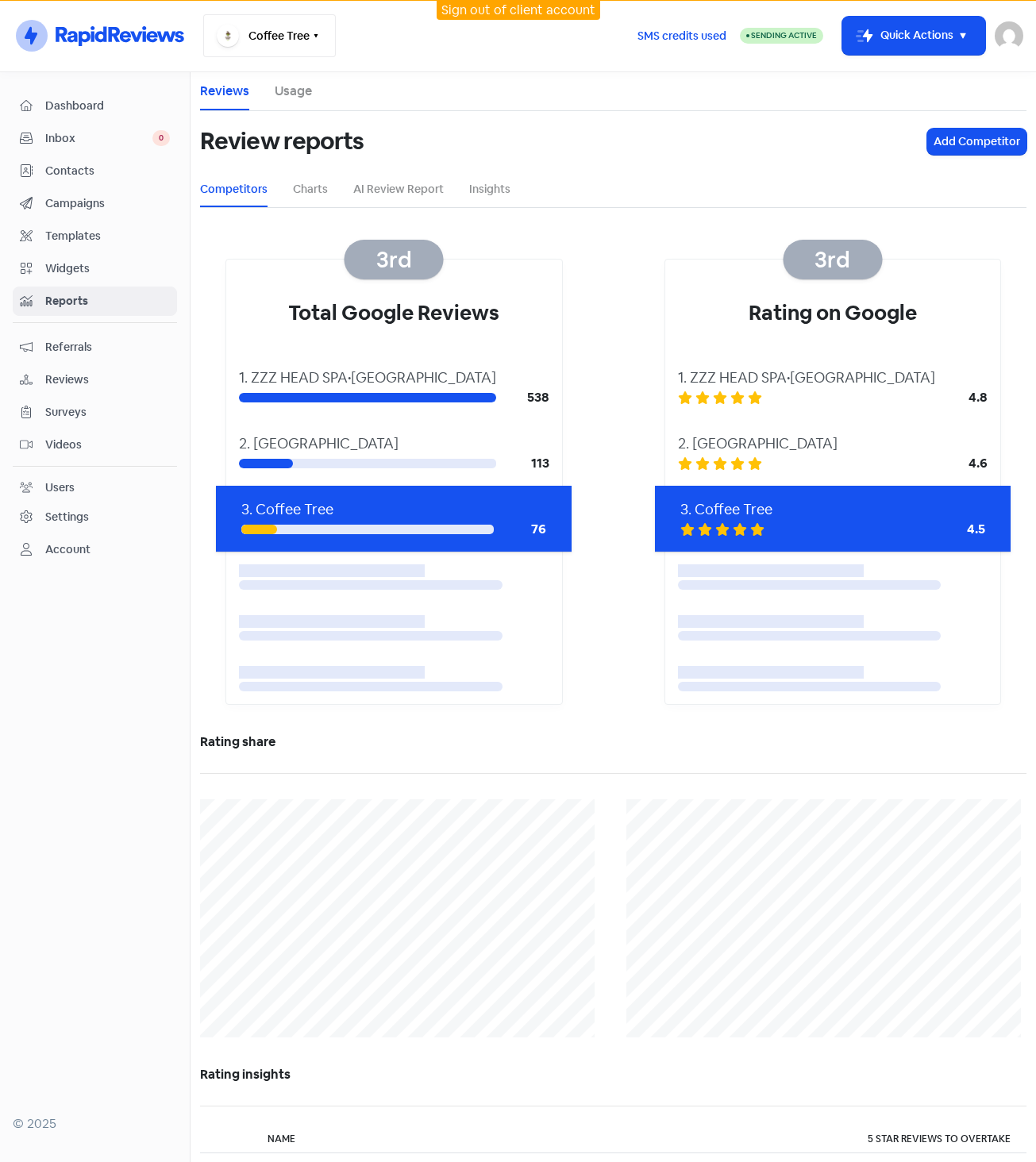
click at [278, 33] on button "Coffee Tree" at bounding box center [269, 35] width 133 height 43
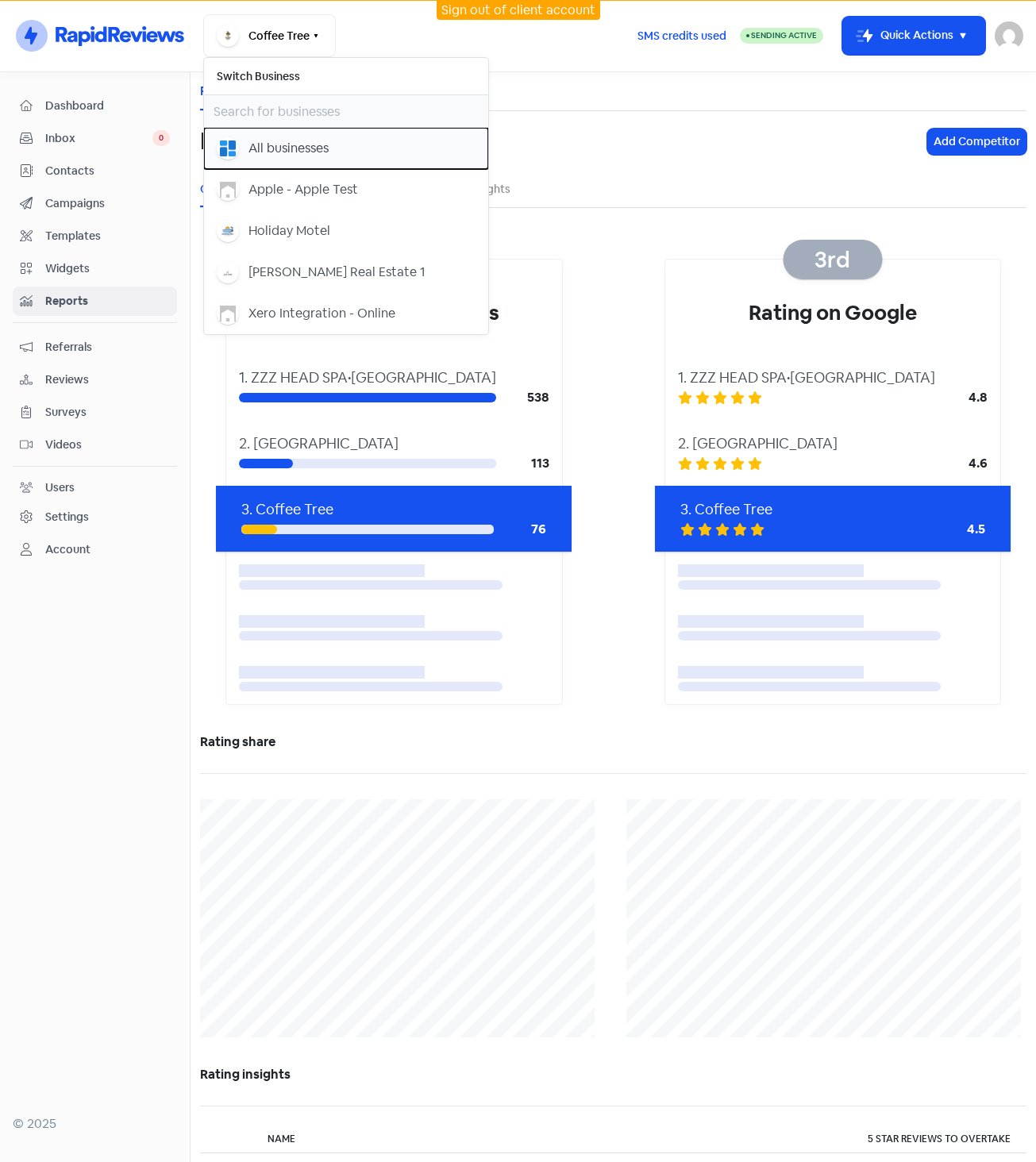
click at [274, 148] on div "All businesses" at bounding box center [289, 148] width 80 height 19
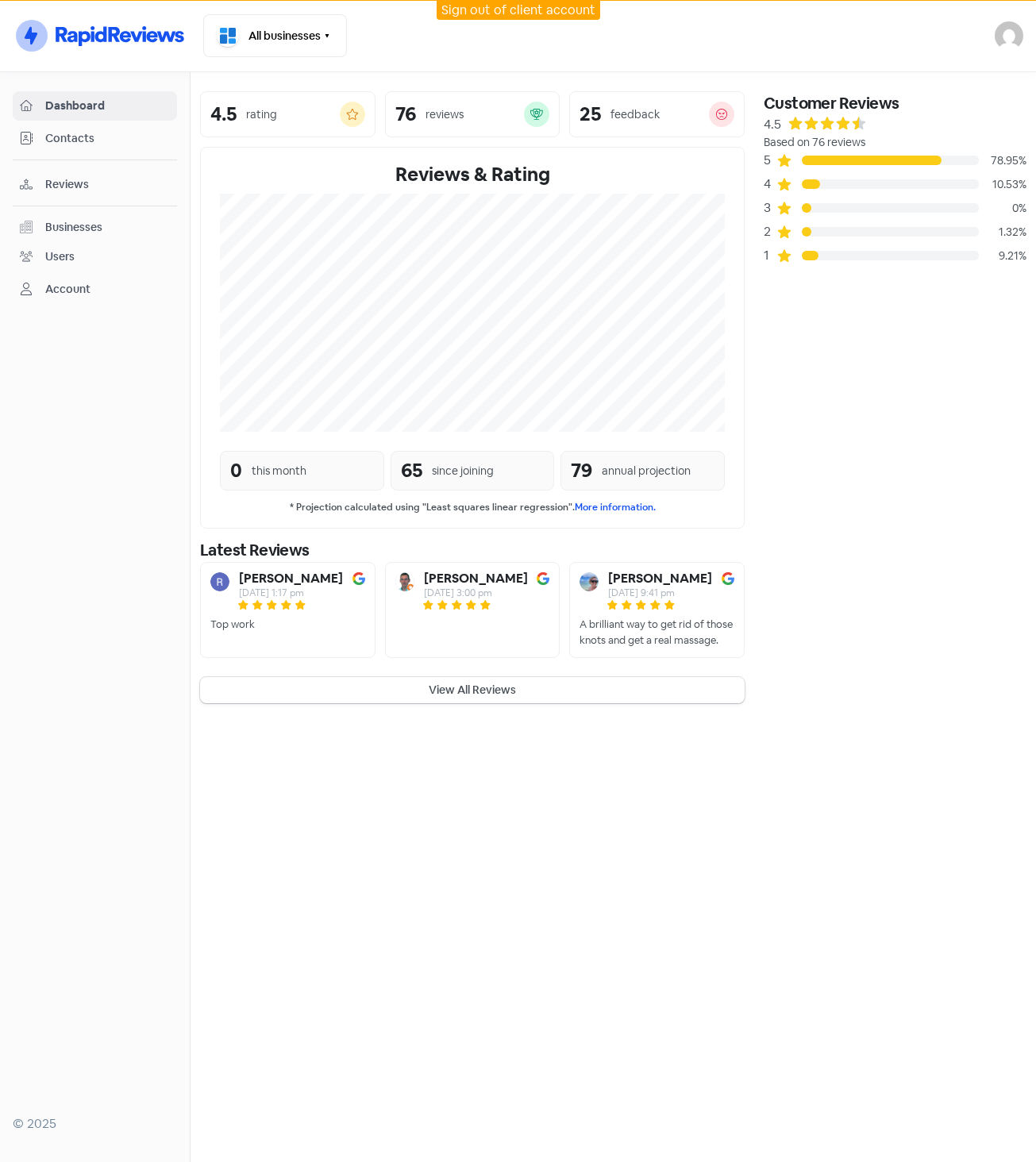
click at [70, 182] on span "Reviews" at bounding box center [108, 185] width 124 height 17
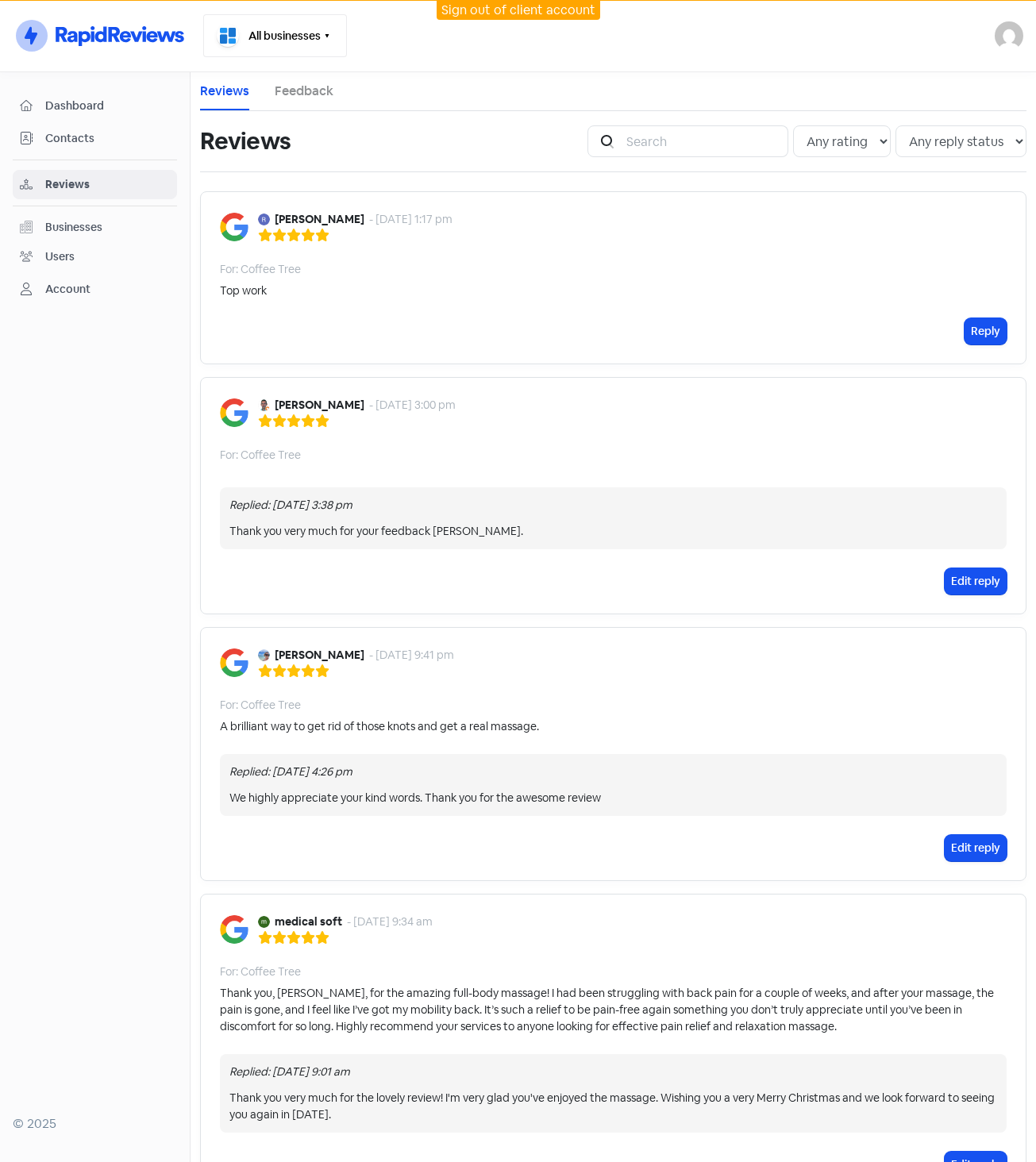
click at [326, 31] on icon "button" at bounding box center [328, 36] width 13 height 13
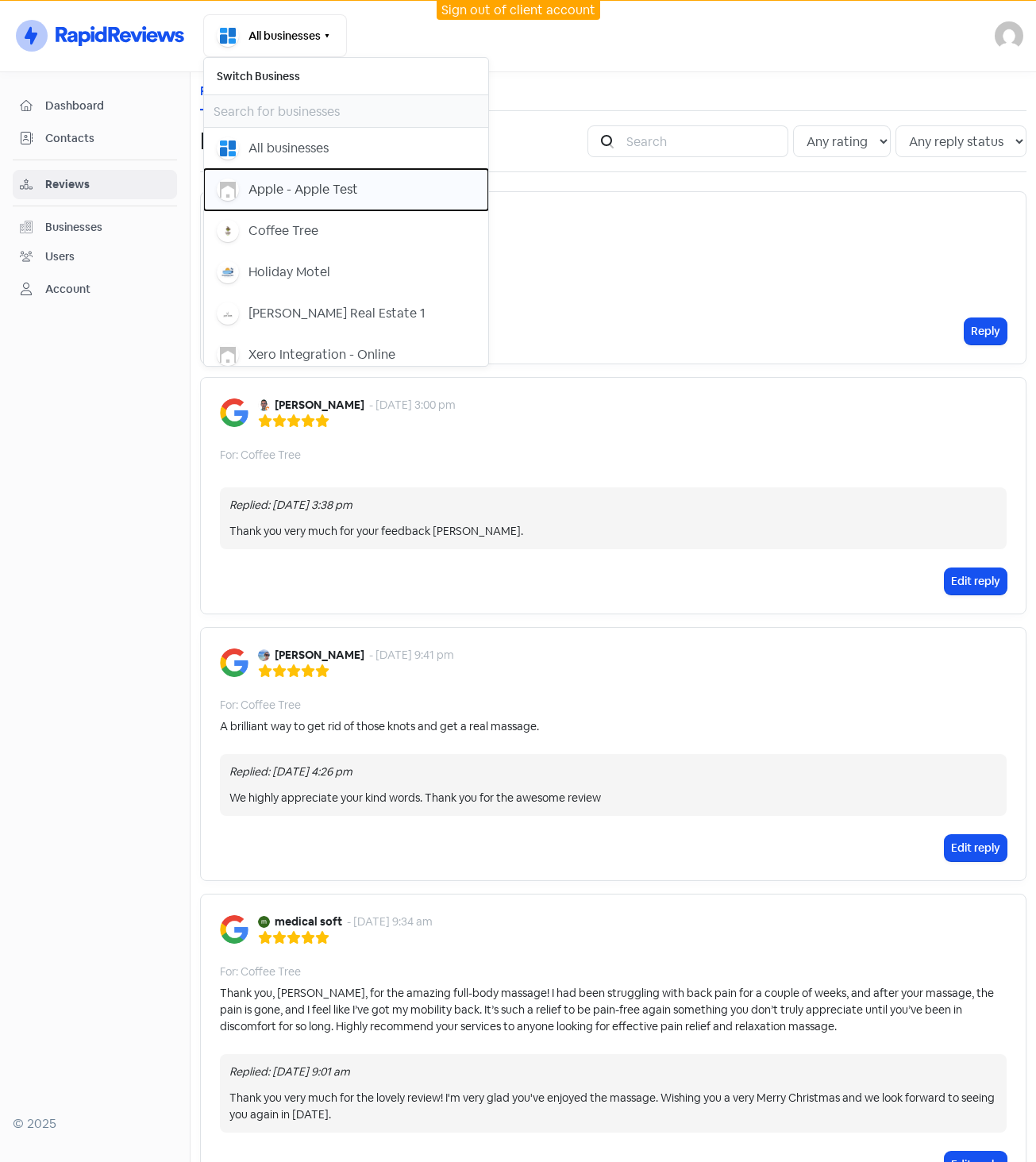
click at [335, 186] on div "Apple - Apple Test" at bounding box center [304, 189] width 110 height 19
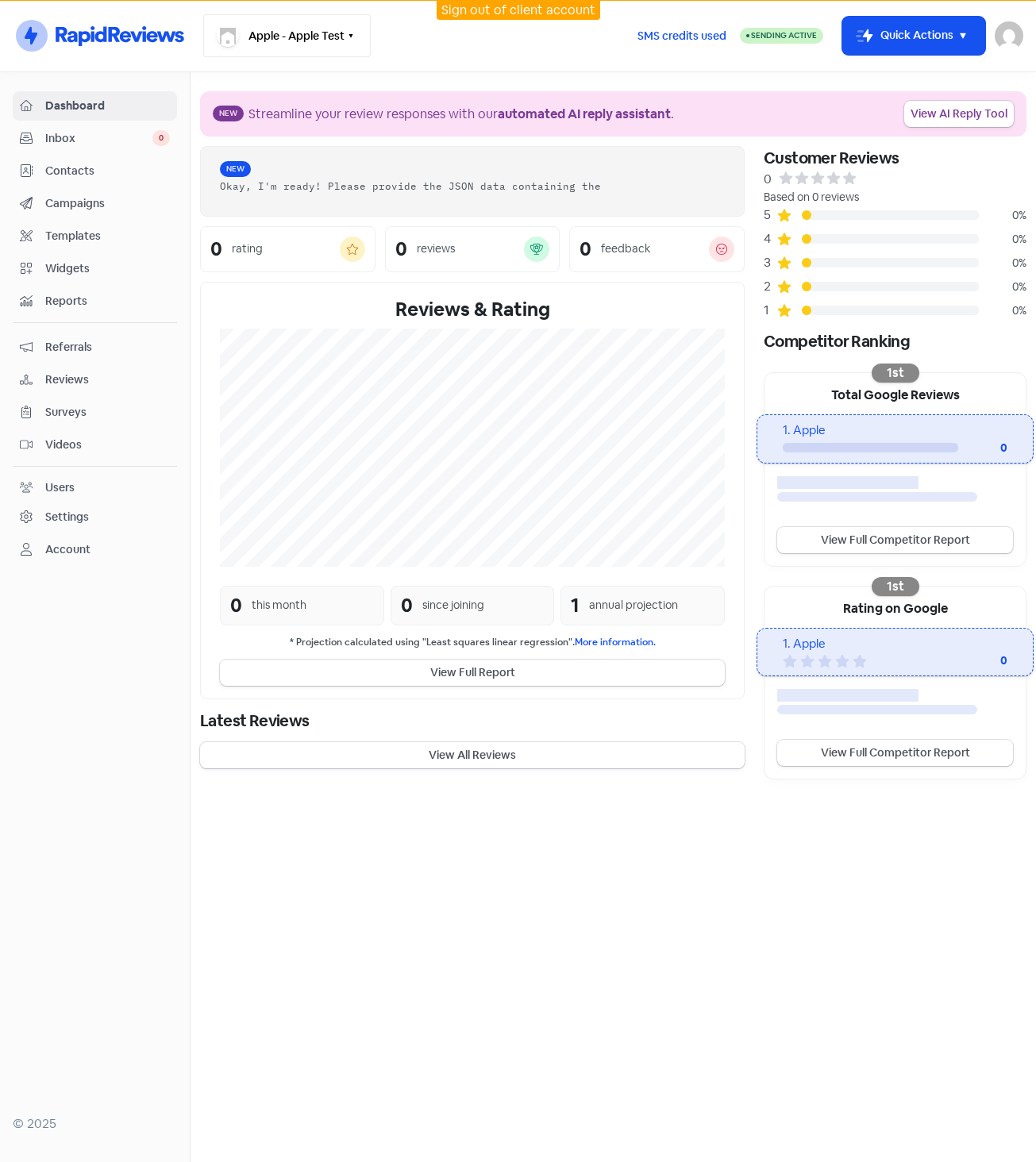
click at [324, 33] on button "Apple - Apple Test" at bounding box center [287, 35] width 167 height 43
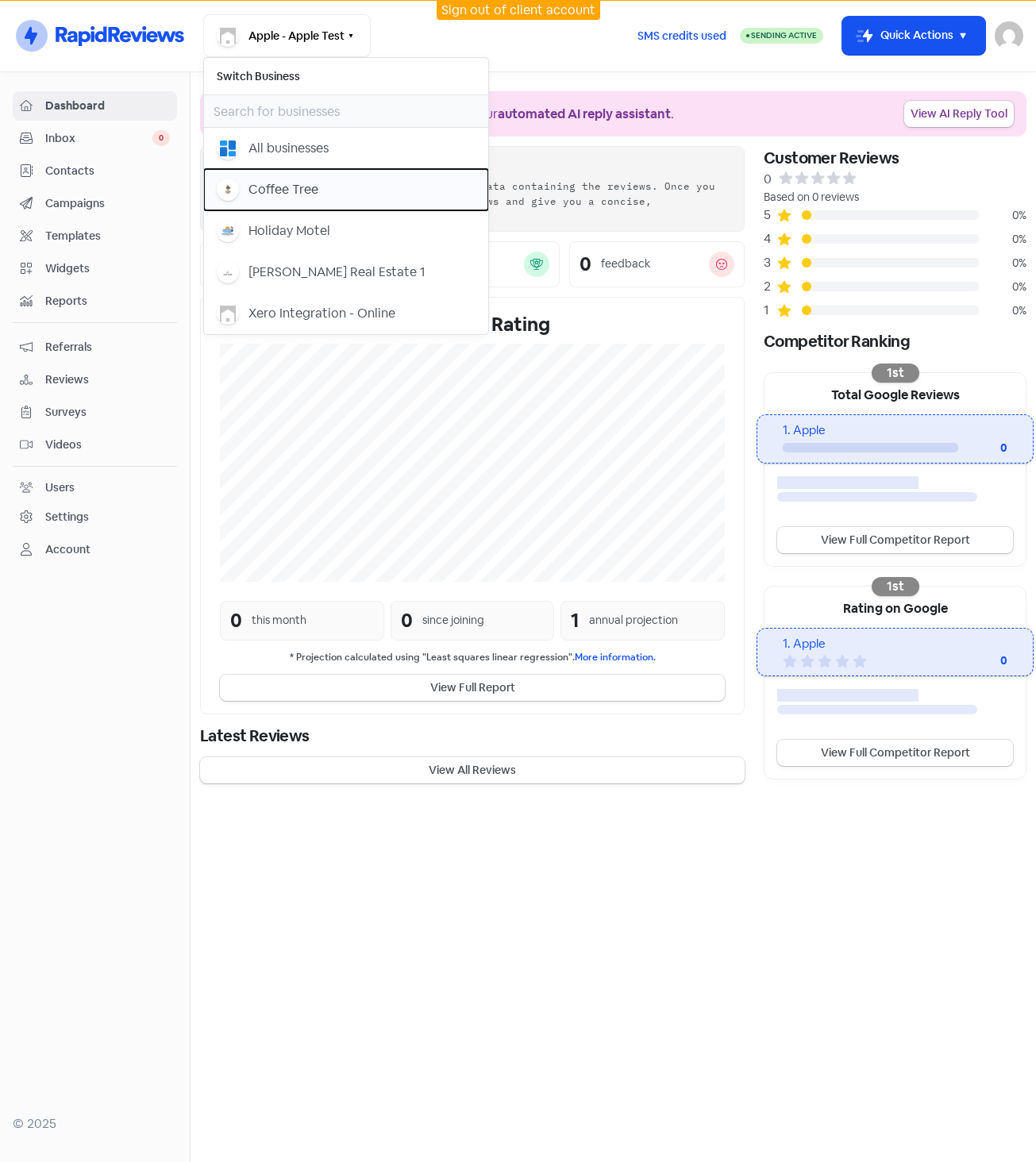
click at [339, 184] on div "Coffee Tree" at bounding box center [346, 189] width 259 height 22
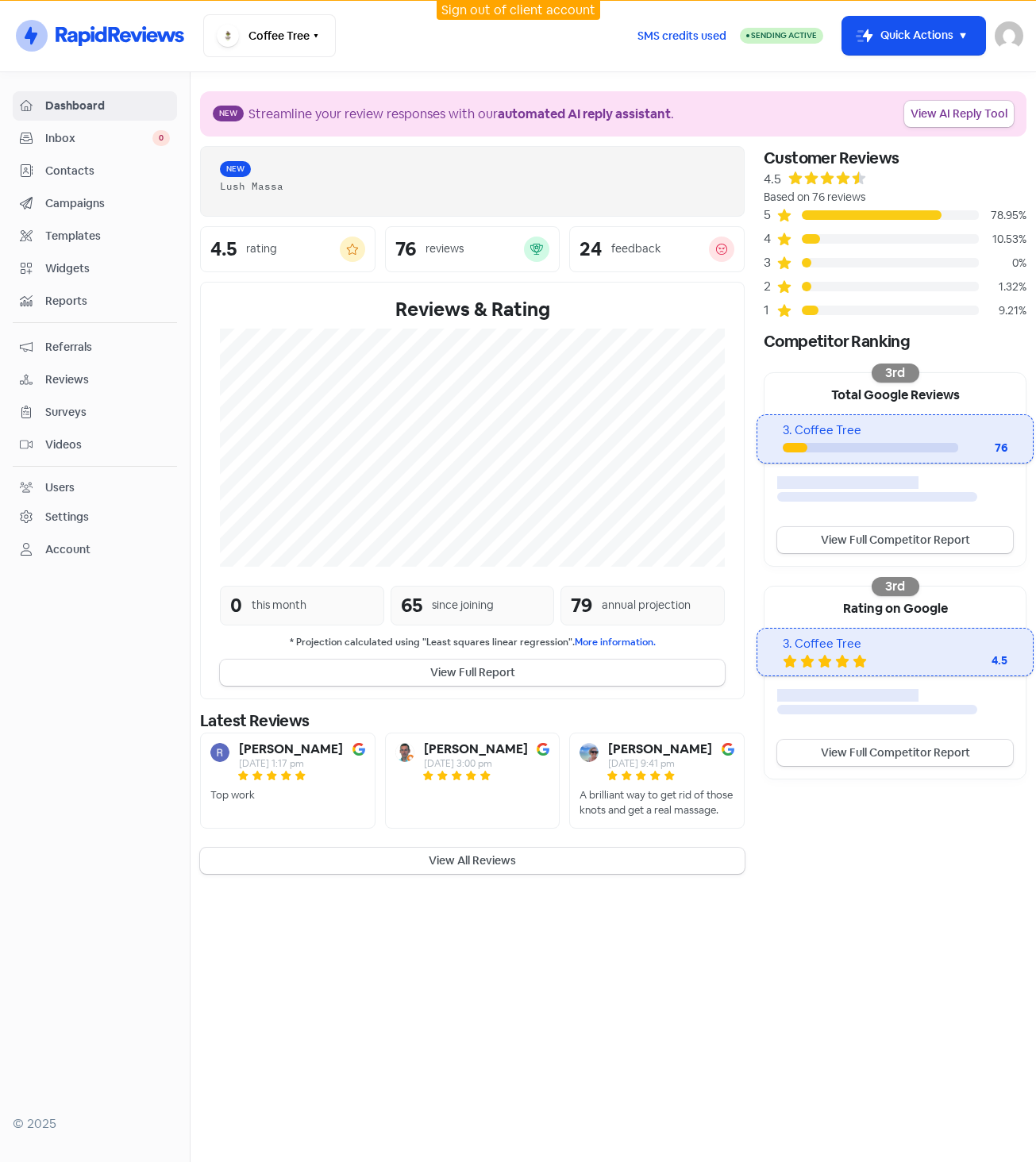
click at [105, 374] on span "Reviews" at bounding box center [108, 380] width 124 height 17
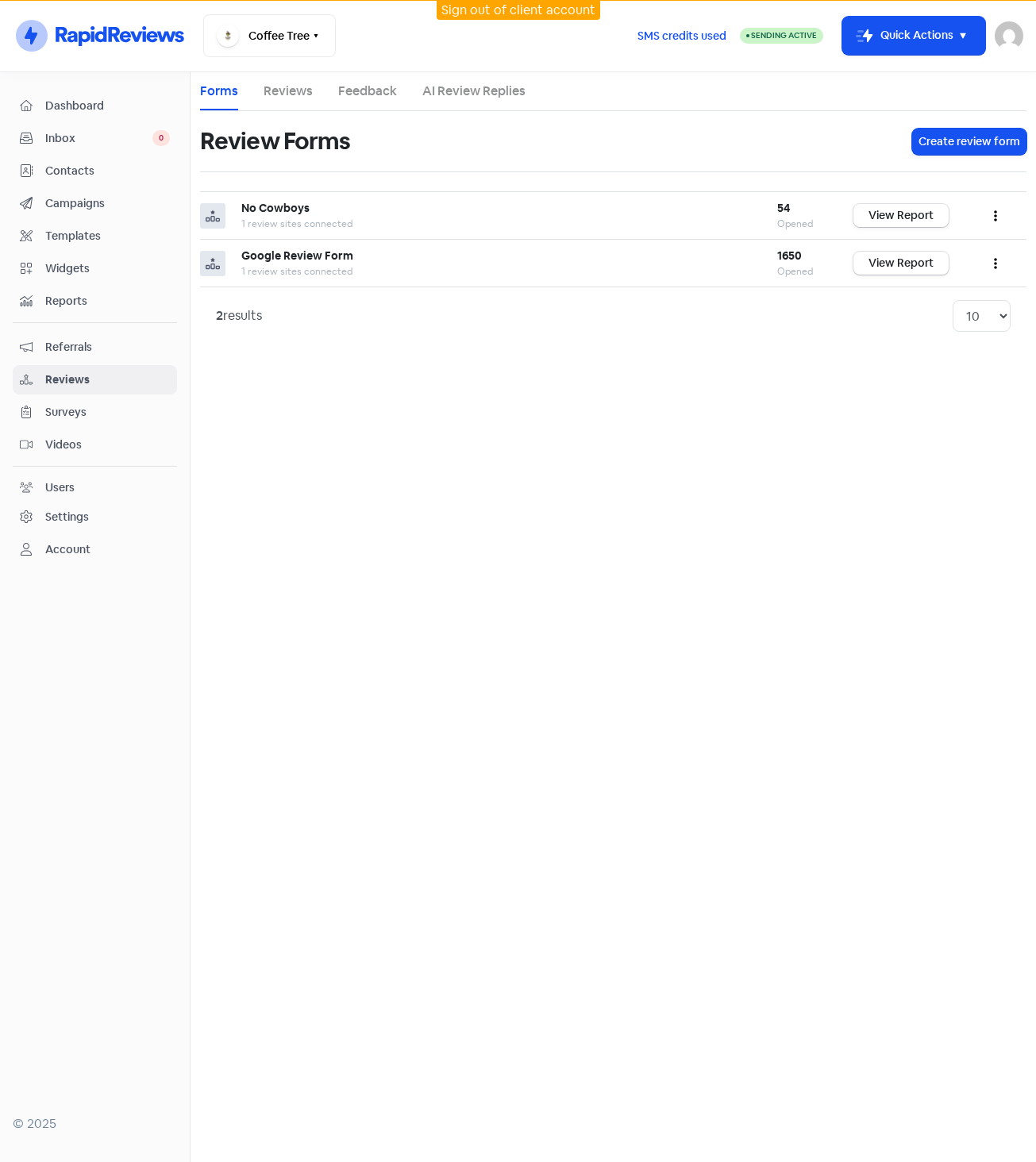
click at [299, 93] on link "Reviews" at bounding box center [288, 91] width 49 height 19
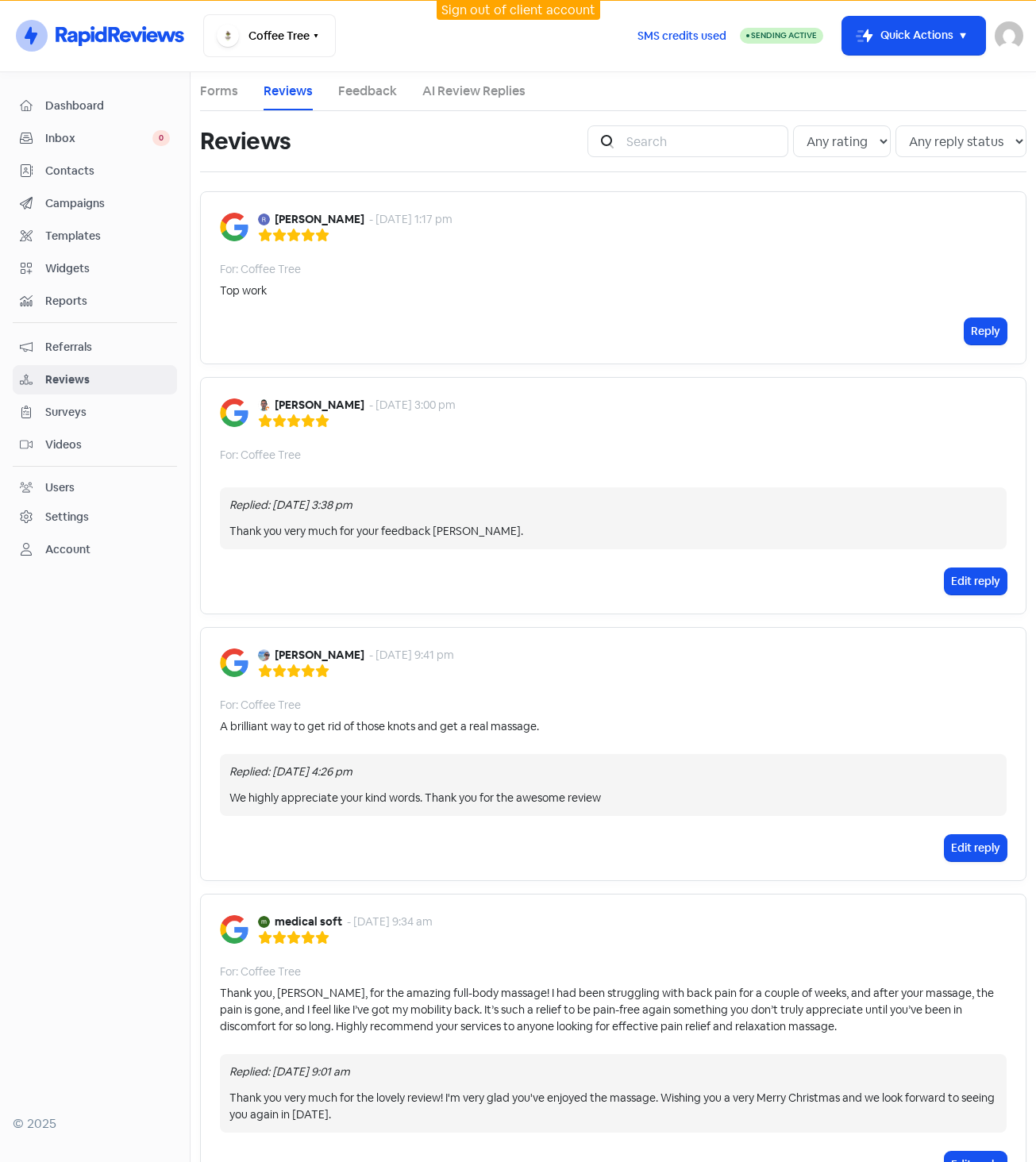
click at [490, 98] on link "AI Review Replies" at bounding box center [473, 91] width 103 height 19
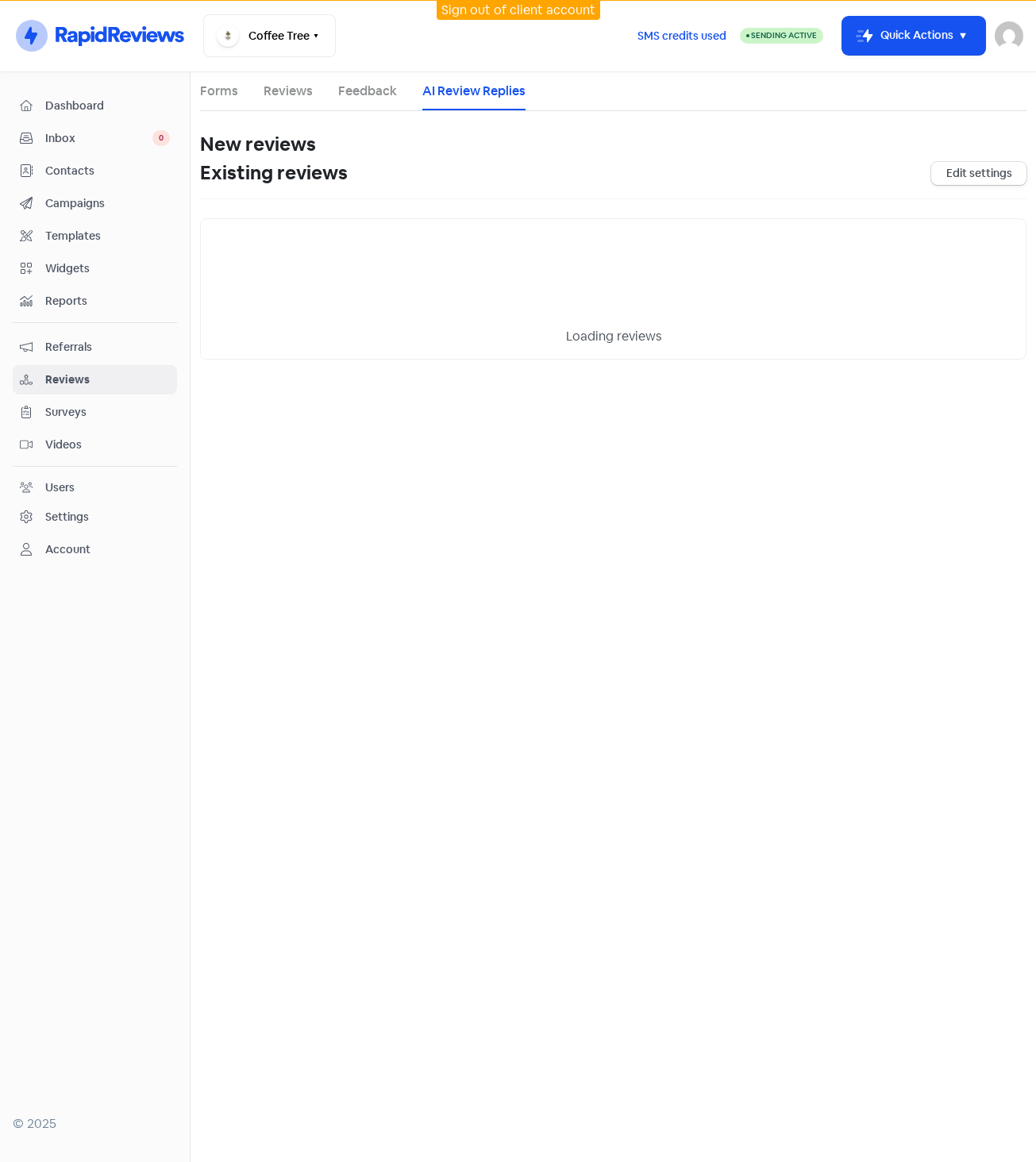
select select "30"
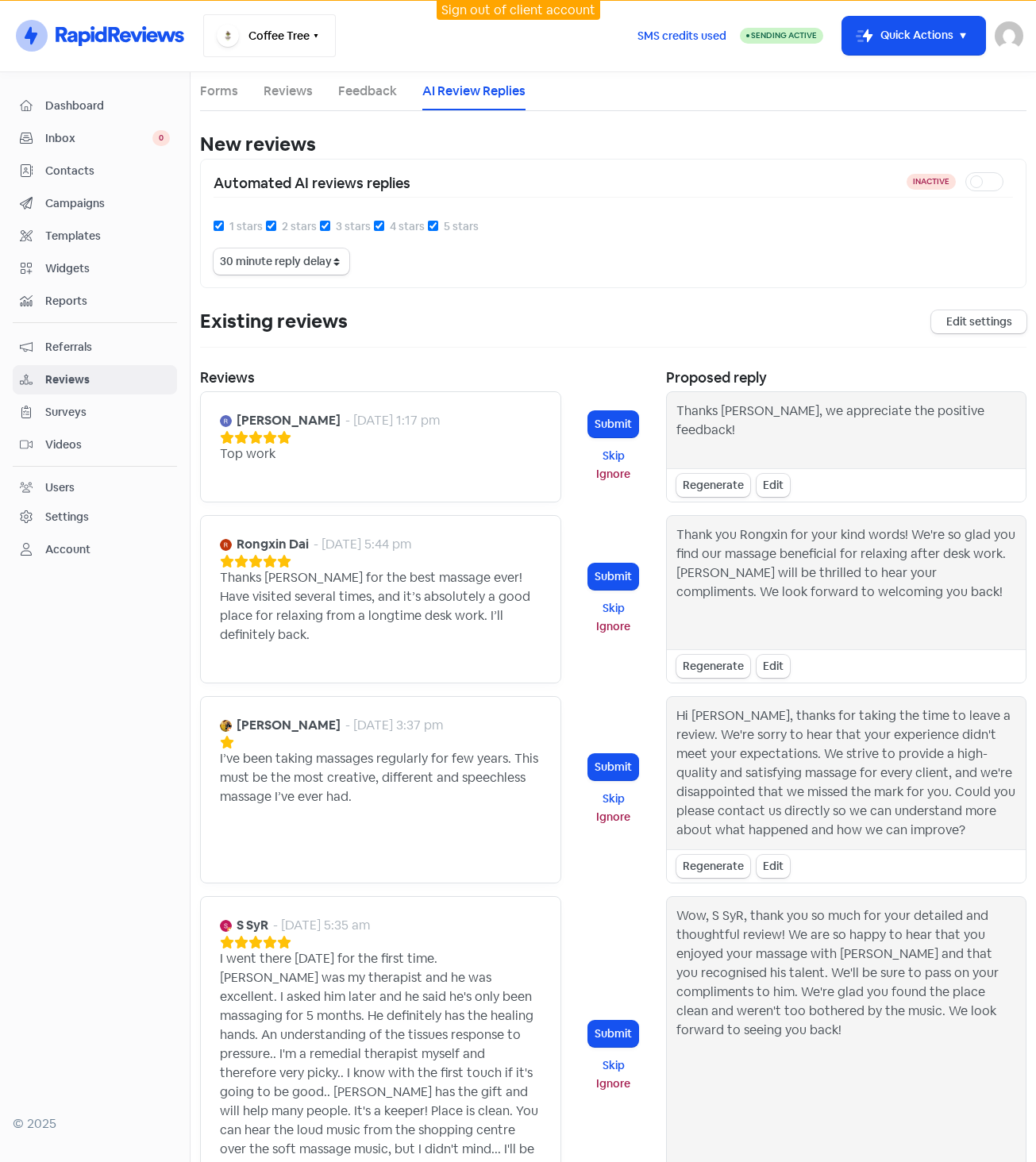
click at [296, 35] on button "Coffee Tree" at bounding box center [269, 35] width 133 height 43
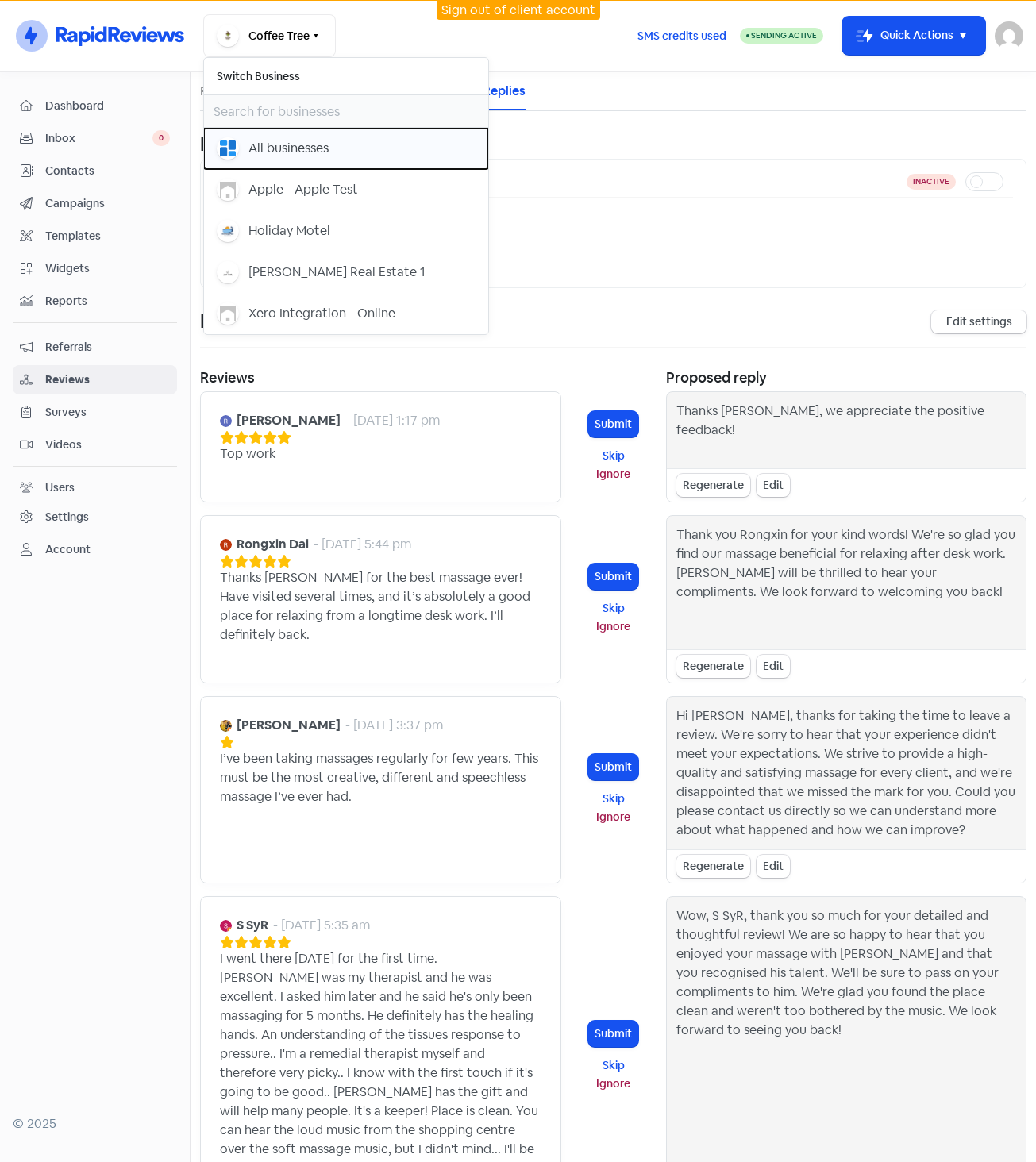
click at [341, 143] on div "All businesses" at bounding box center [346, 148] width 259 height 22
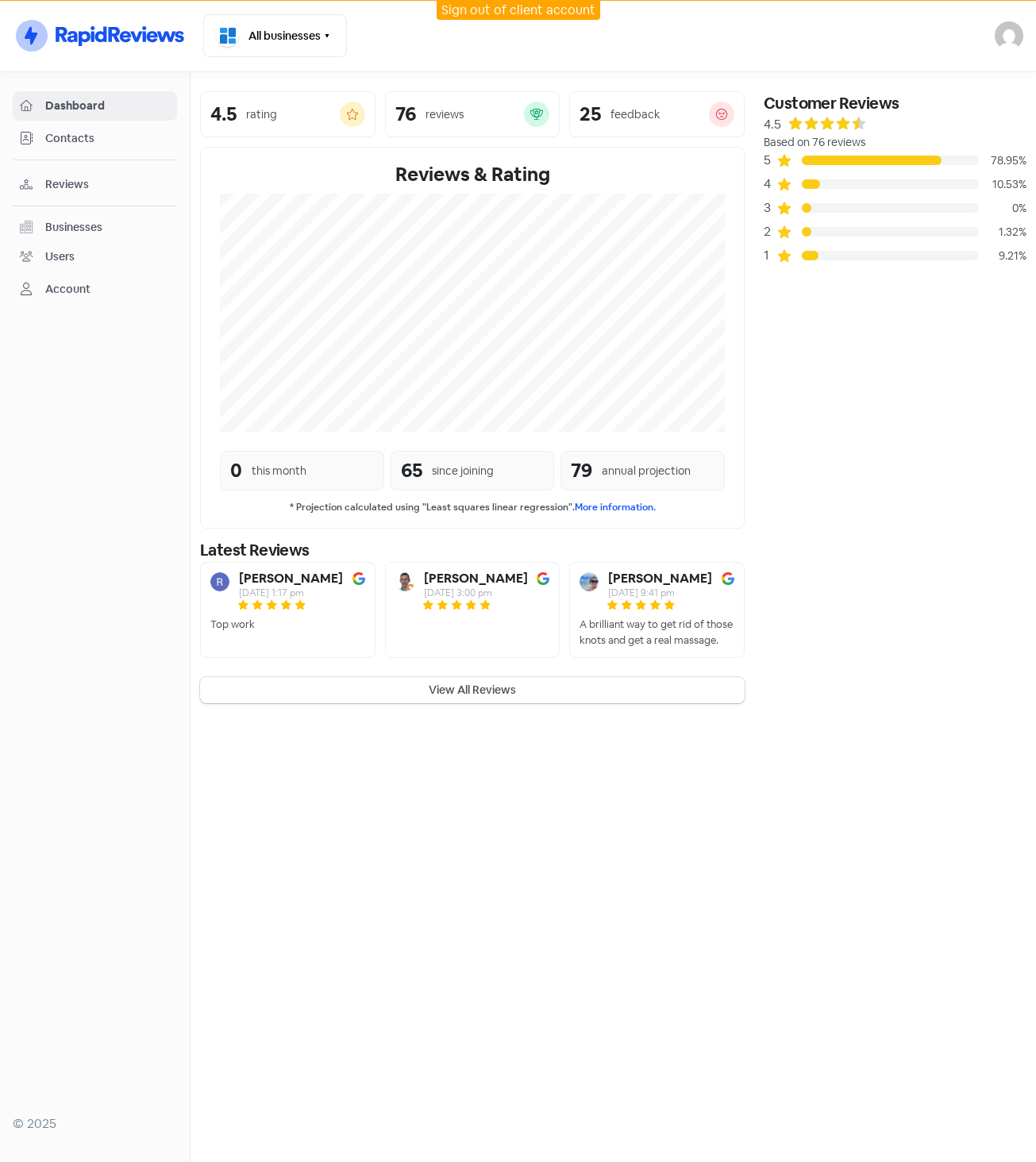
click at [99, 180] on span "Reviews" at bounding box center [108, 185] width 124 height 17
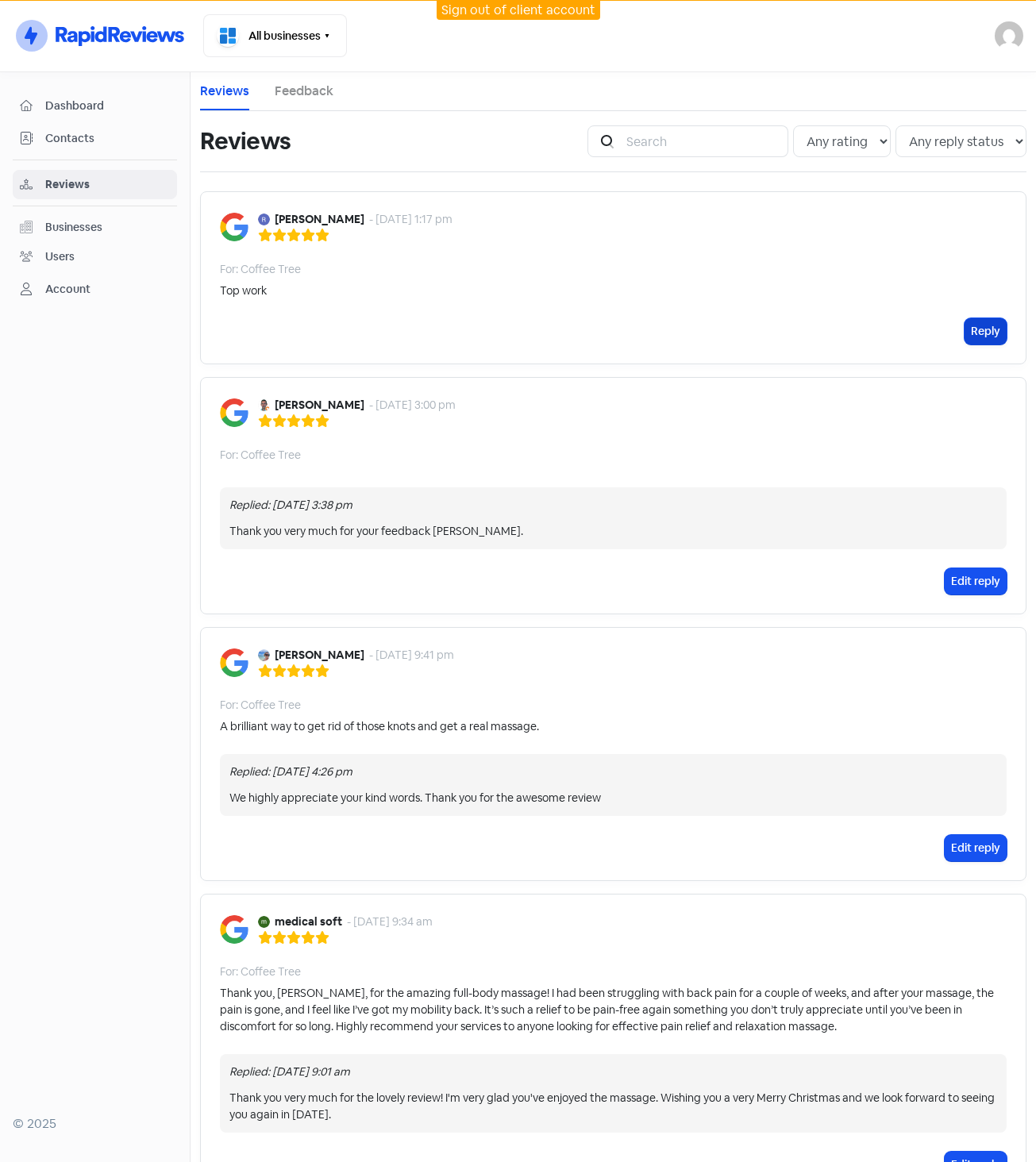
click at [965, 333] on button "Reply" at bounding box center [985, 331] width 42 height 26
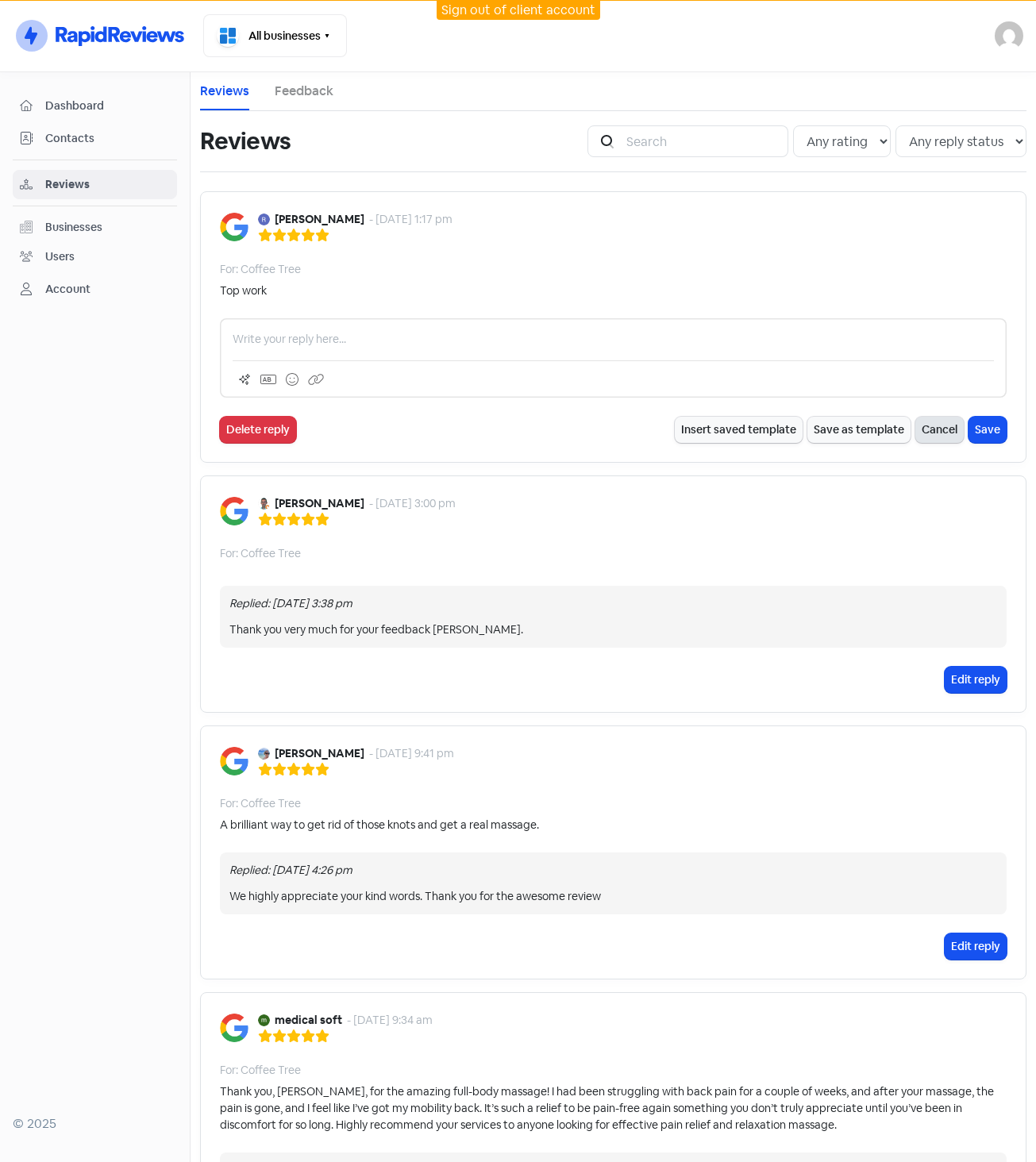
click at [936, 433] on button "Cancel" at bounding box center [939, 430] width 48 height 26
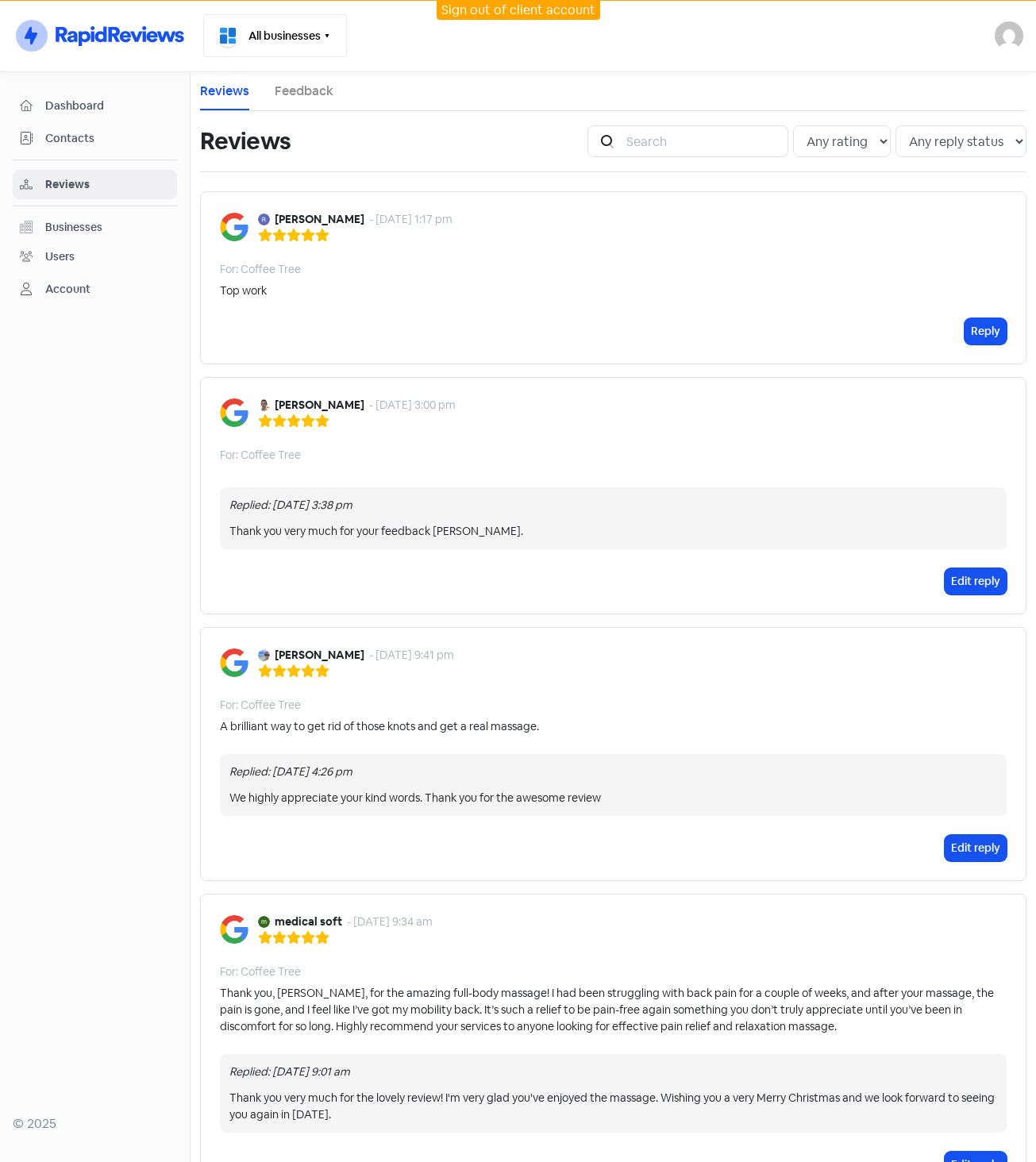
click at [273, 40] on button "All businesses" at bounding box center [275, 35] width 144 height 43
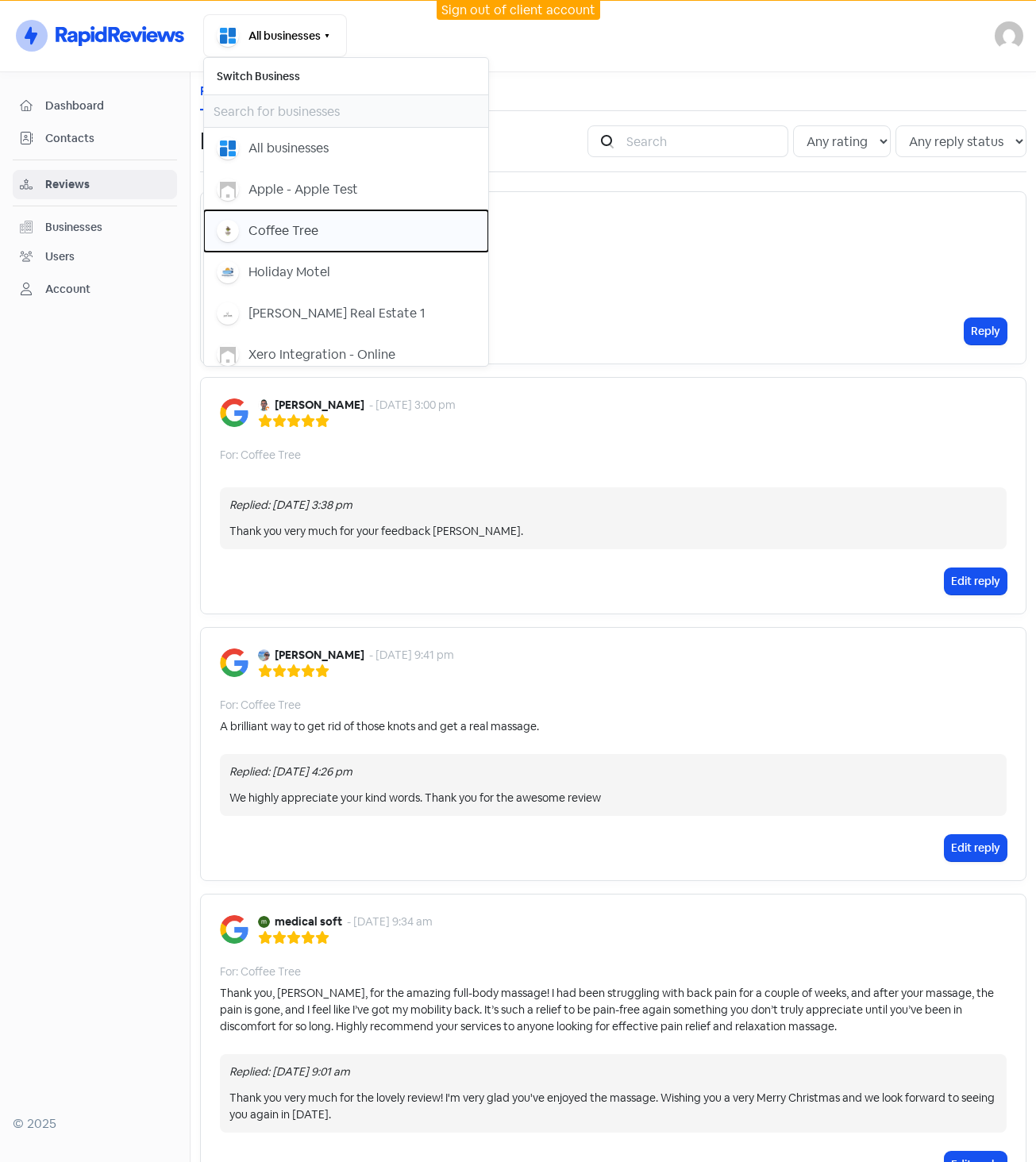
click at [272, 233] on div "Coffee Tree" at bounding box center [283, 231] width 70 height 19
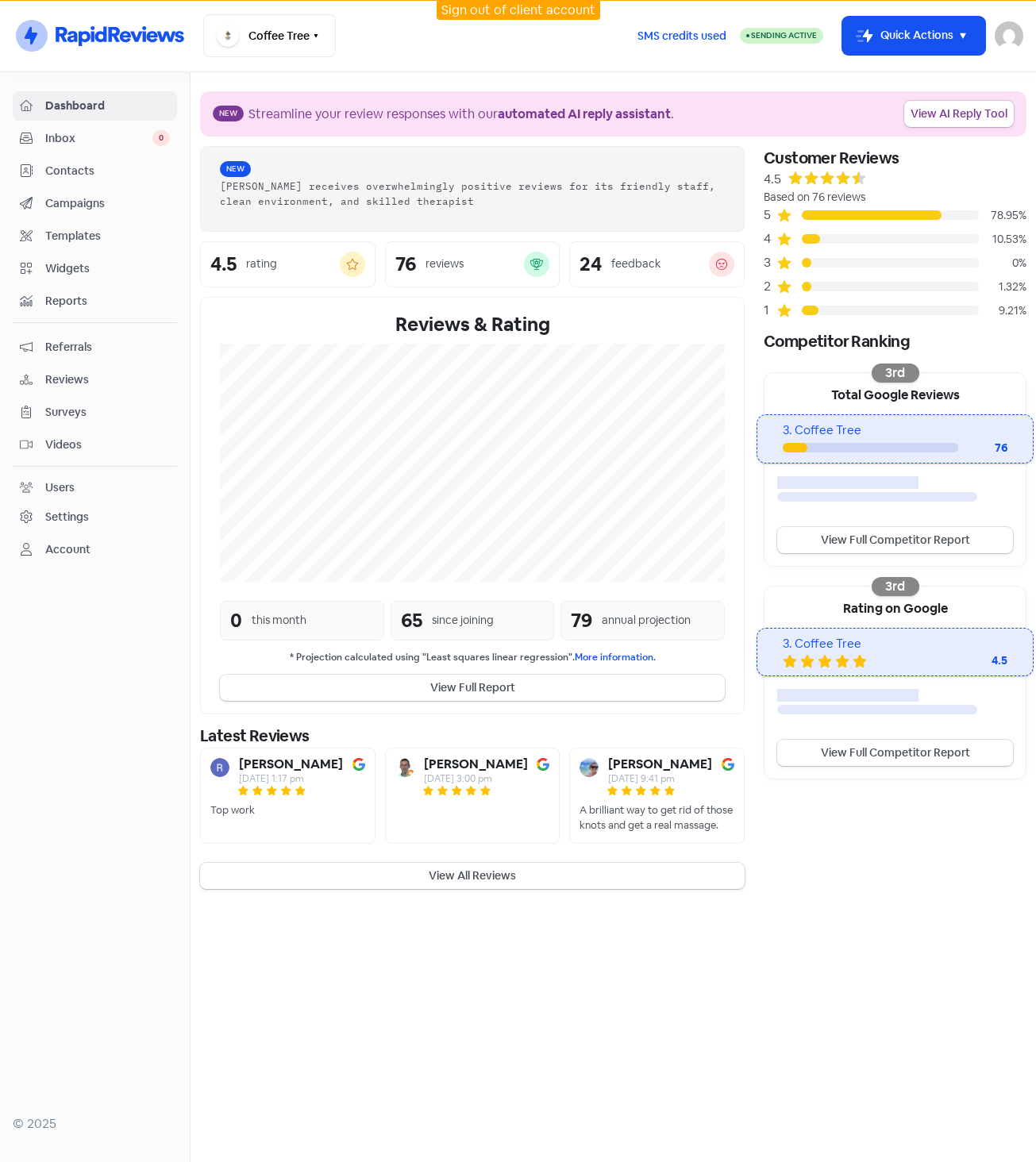
click at [73, 385] on span "Reviews" at bounding box center [108, 380] width 124 height 17
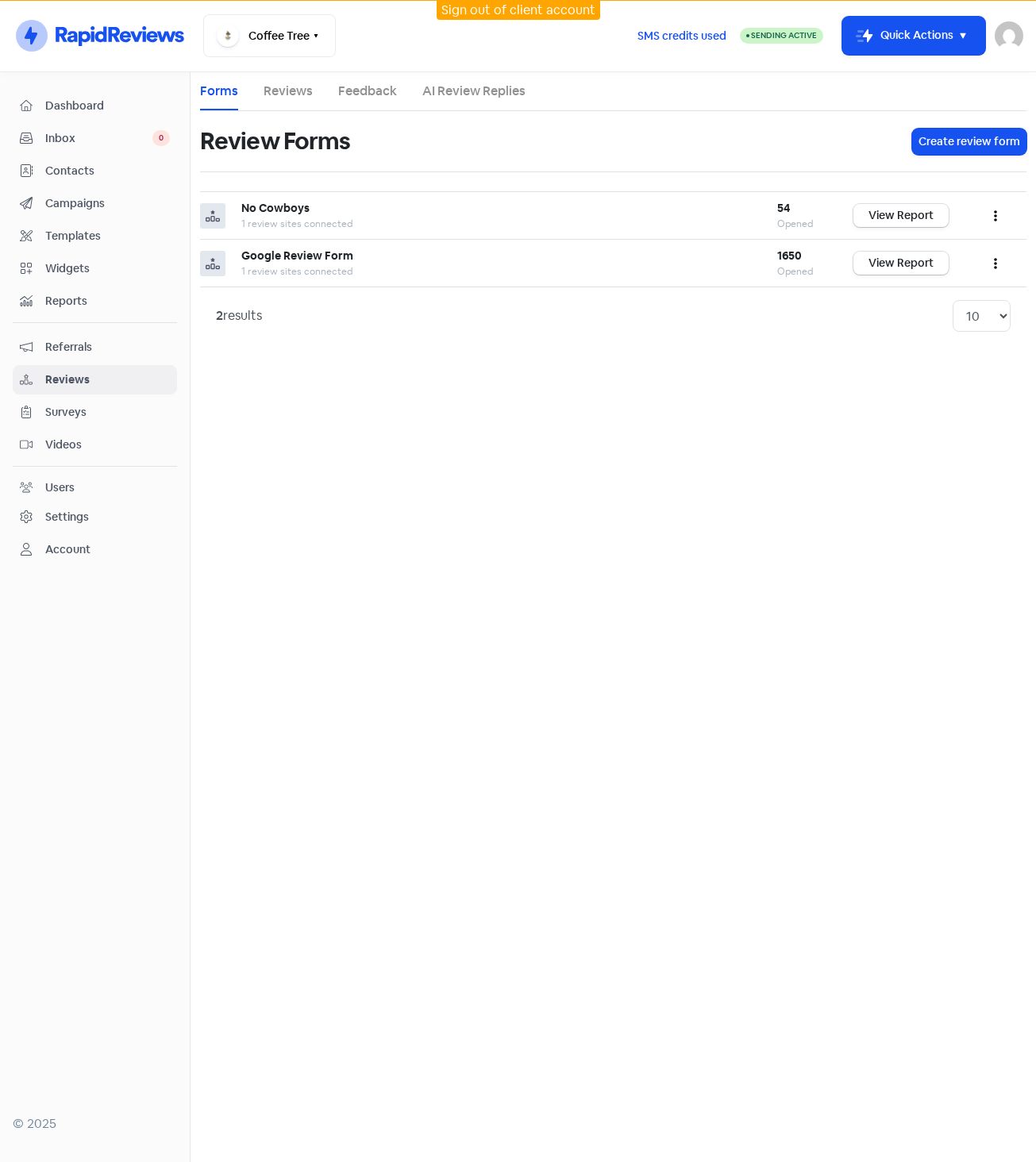
click at [488, 91] on link "AI Review Replies" at bounding box center [473, 91] width 103 height 19
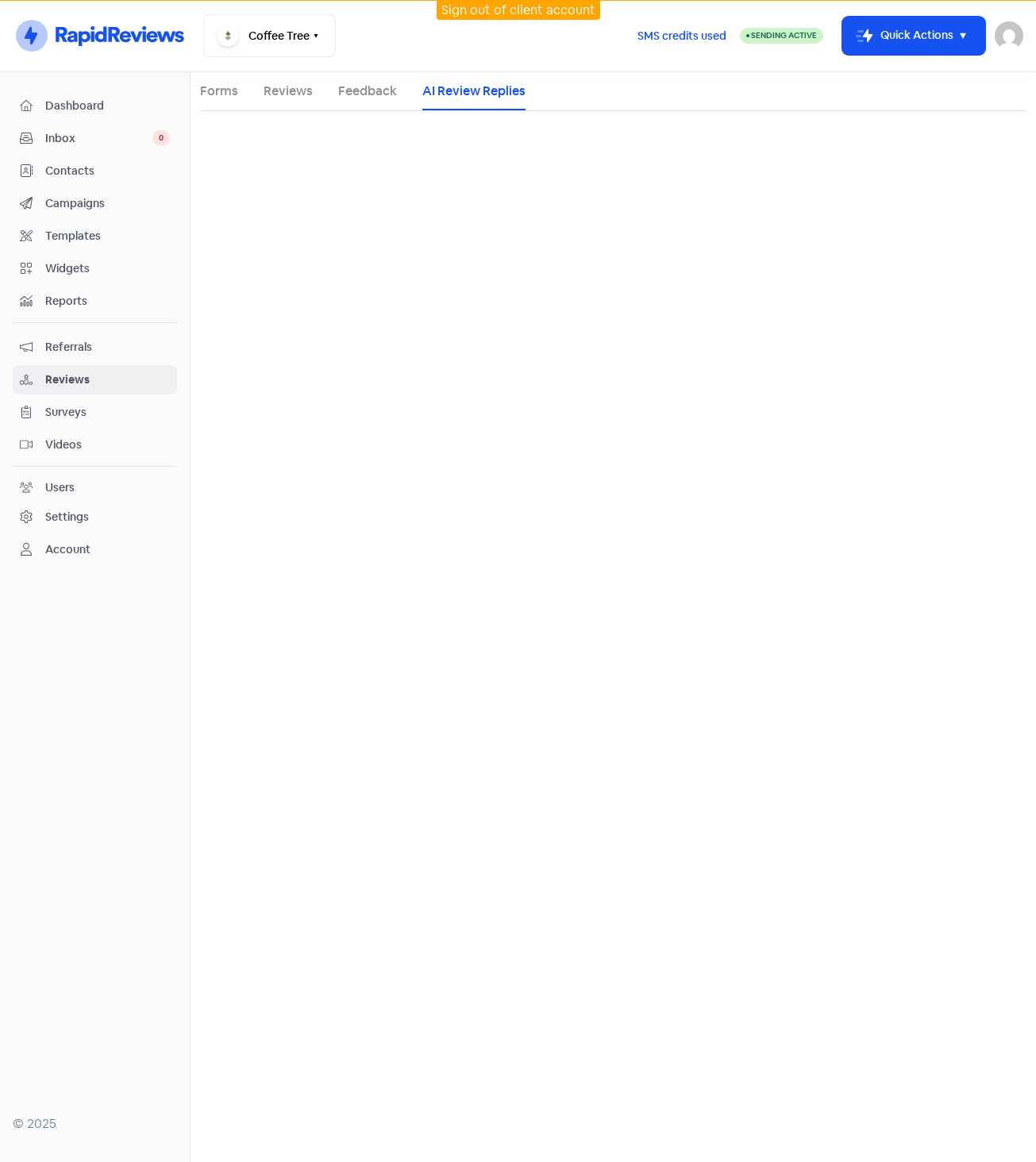
select select "30"
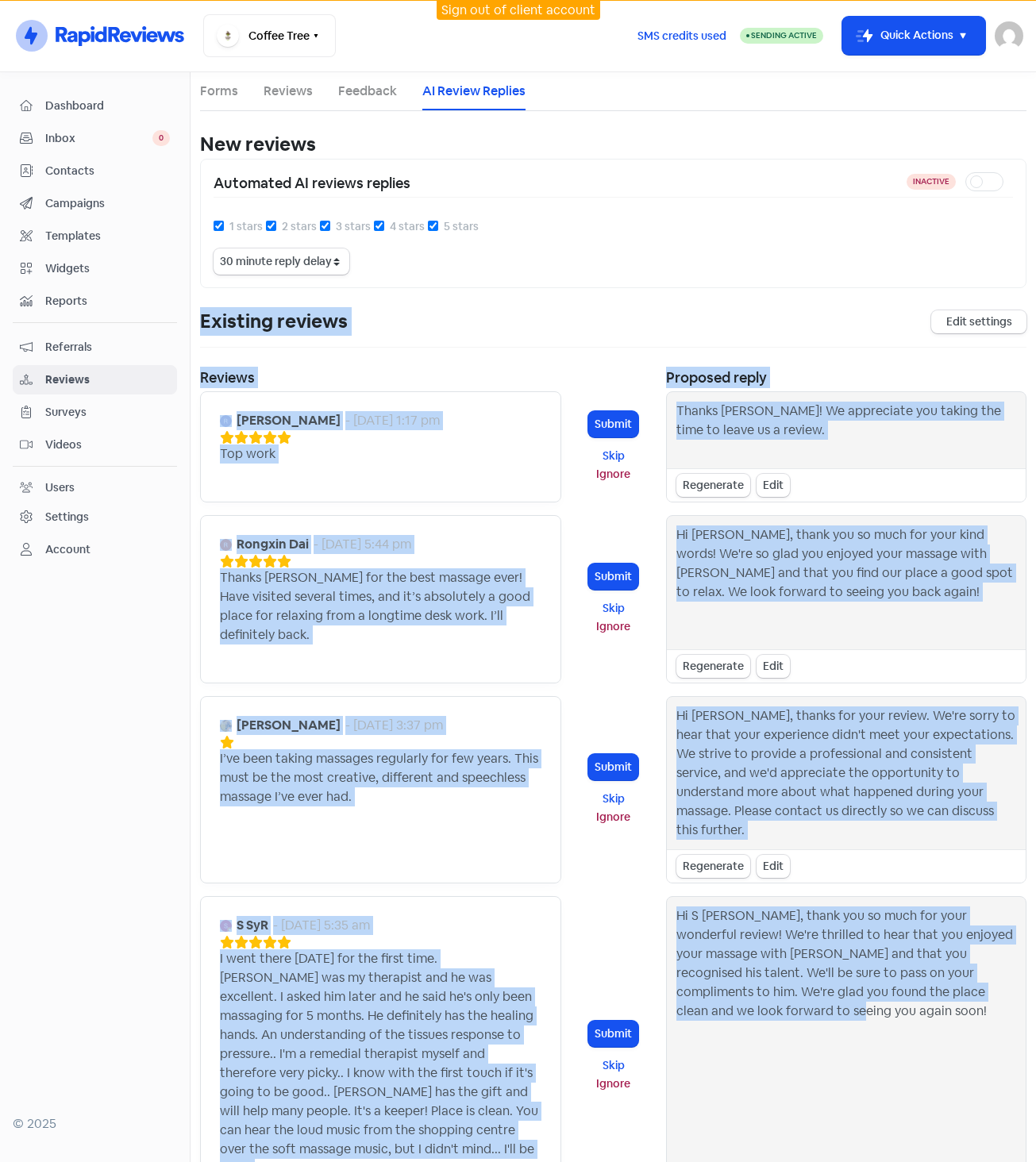
drag, startPoint x: 200, startPoint y: 316, endPoint x: 840, endPoint y: 1029, distance: 958.1
click at [841, 1029] on div "Forms Reviews Feedback AI Review Replies New reviews Enable AI Review Replies D…" at bounding box center [613, 1021] width 846 height 1897
click at [589, 327] on div "Existing reviews Edit settings" at bounding box center [614, 328] width 826 height 41
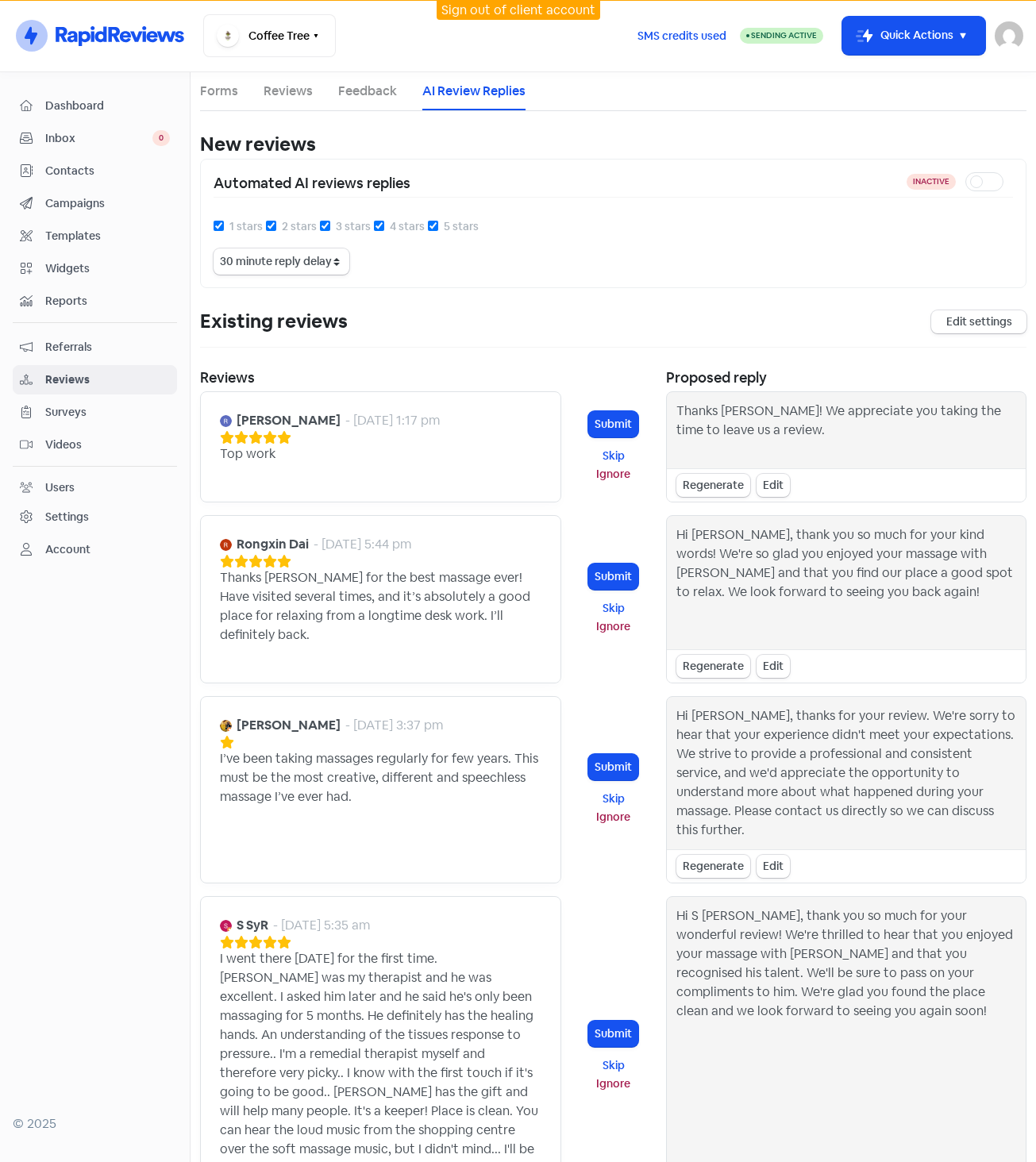
click at [569, 294] on div "New reviews Enable AI Review Replies Disclaimer: By enabling AI-generated respo…" at bounding box center [614, 1050] width 826 height 1840
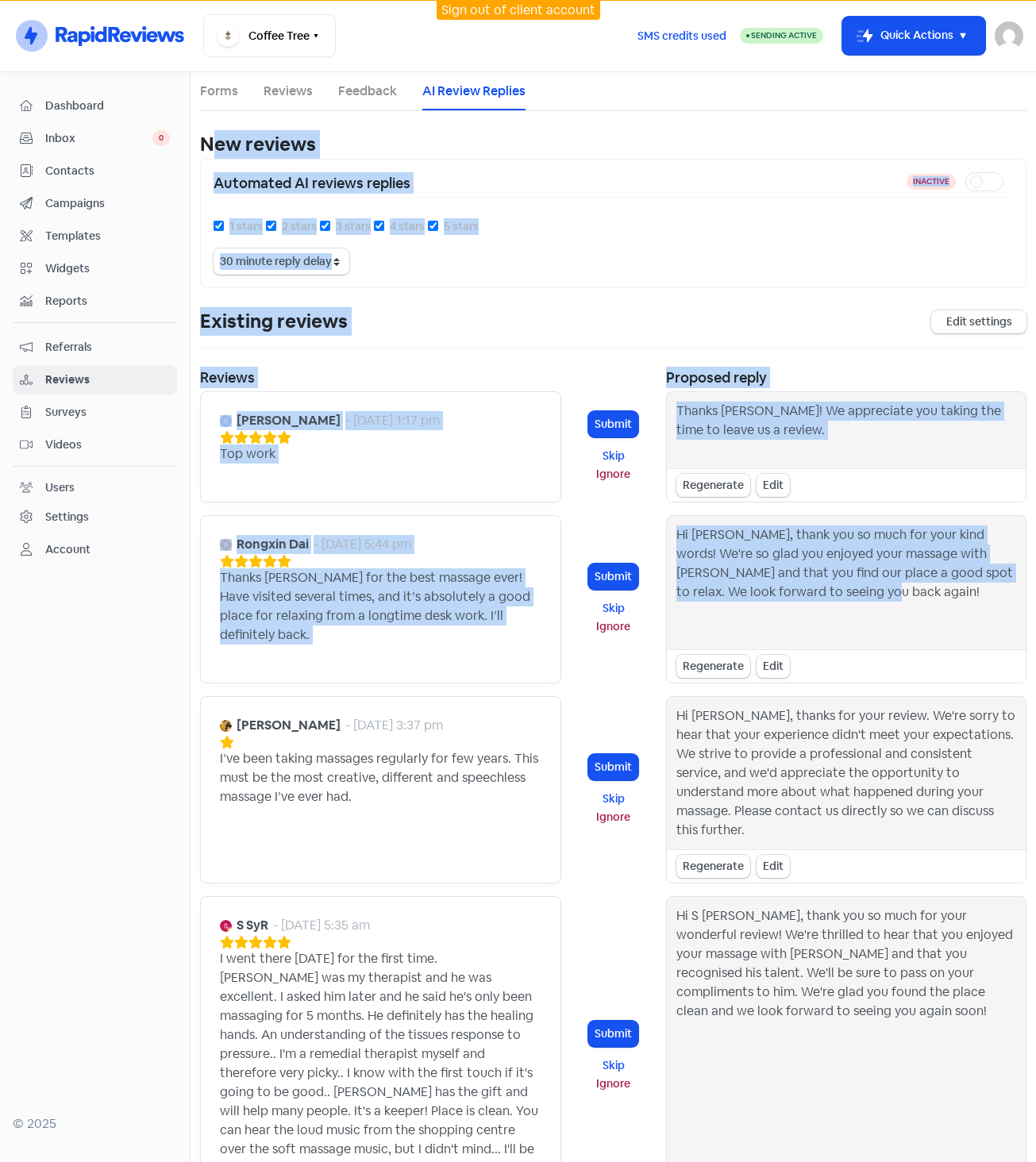
drag, startPoint x: 242, startPoint y: 151, endPoint x: 856, endPoint y: 597, distance: 758.9
click at [856, 597] on div "New reviews Enable AI Review Replies Disclaimer: By enabling AI-generated respo…" at bounding box center [614, 1050] width 826 height 1840
click at [856, 597] on div "Hi [PERSON_NAME], thank you so much for your kind words! We're so glad you enjo…" at bounding box center [847, 582] width 341 height 114
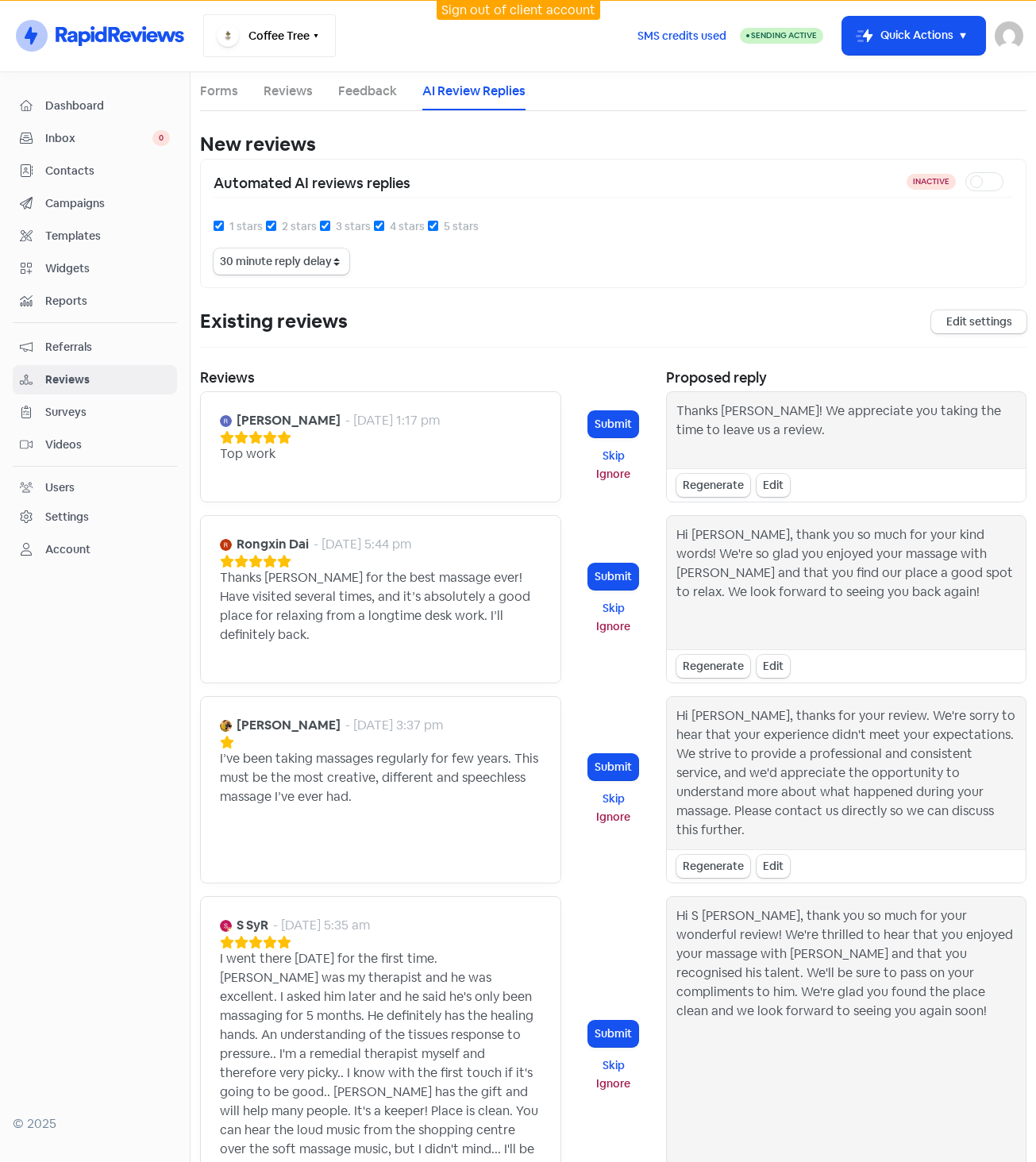
click at [329, 45] on button "Coffee Tree" at bounding box center [269, 35] width 133 height 43
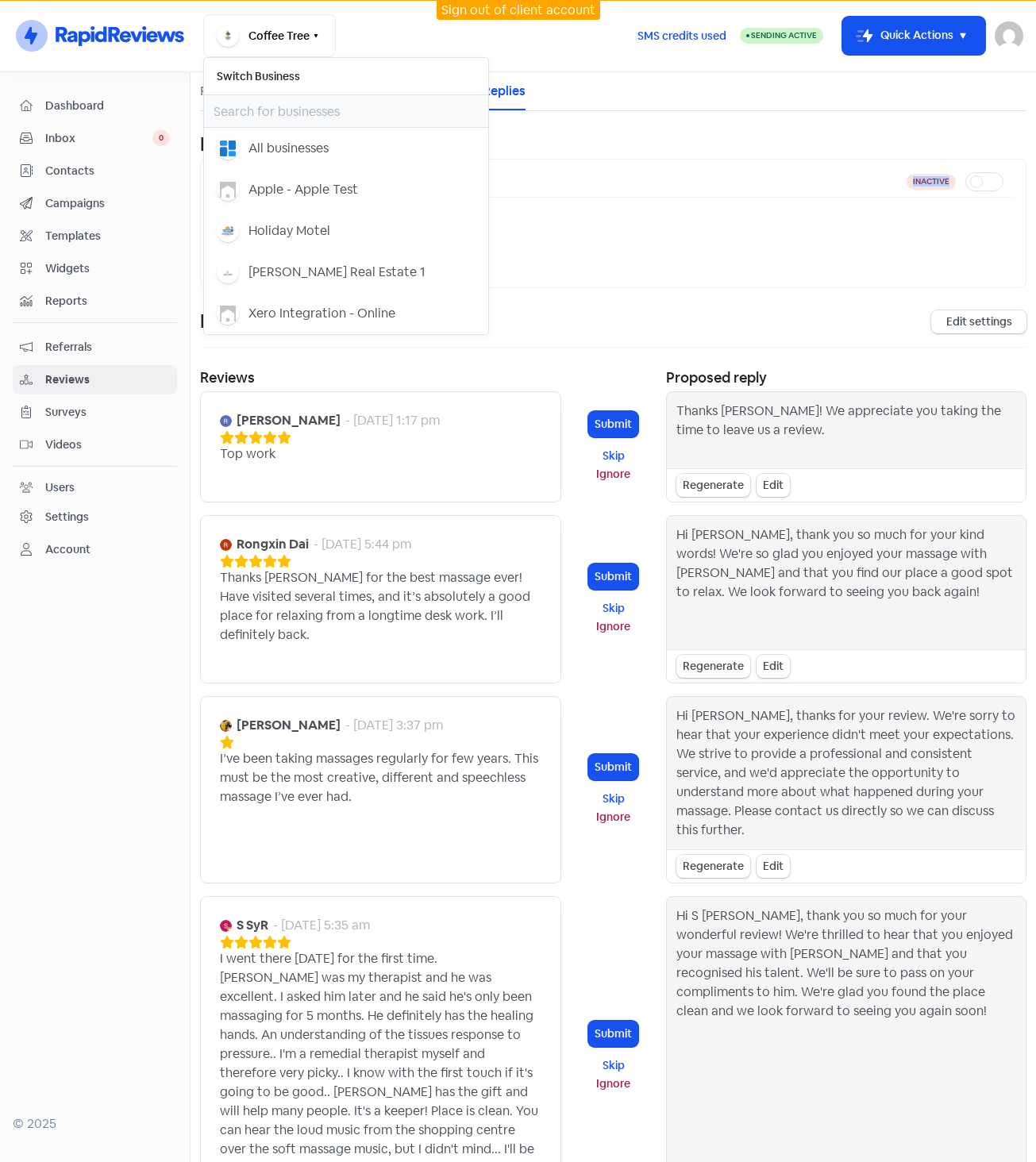
drag, startPoint x: 900, startPoint y: 183, endPoint x: 997, endPoint y: 184, distance: 97.0
click at [997, 184] on div "Automated AI reviews replies Inactive" at bounding box center [613, 185] width 799 height 25
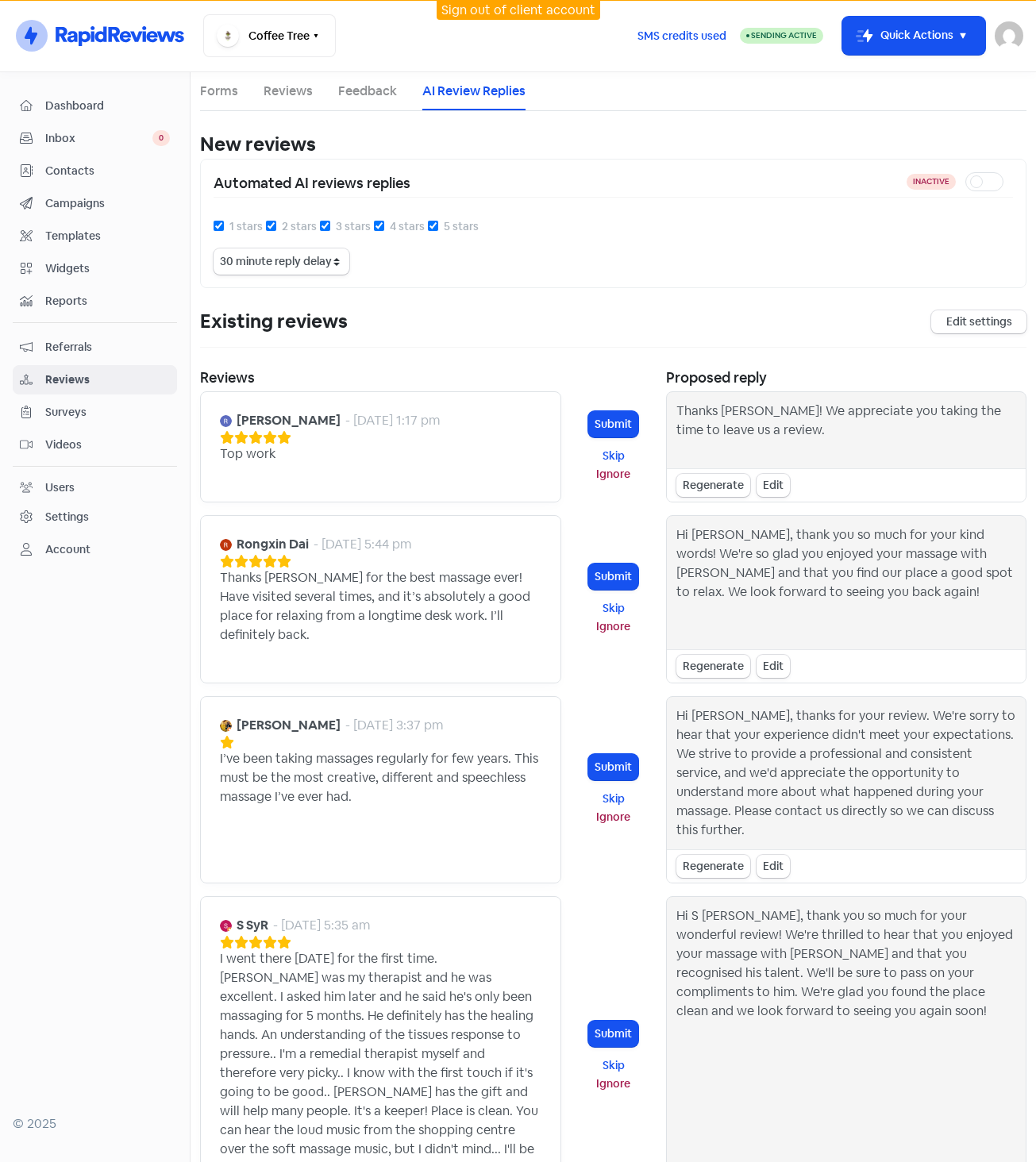
click at [843, 183] on div "Automated AI reviews replies" at bounding box center [560, 183] width 693 height 21
drag, startPoint x: 940, startPoint y: 192, endPoint x: 956, endPoint y: 195, distance: 16.3
click at [956, 195] on div "Automated AI reviews replies Inactive" at bounding box center [613, 185] width 799 height 25
click at [304, 22] on button "Coffee Tree" at bounding box center [269, 35] width 133 height 43
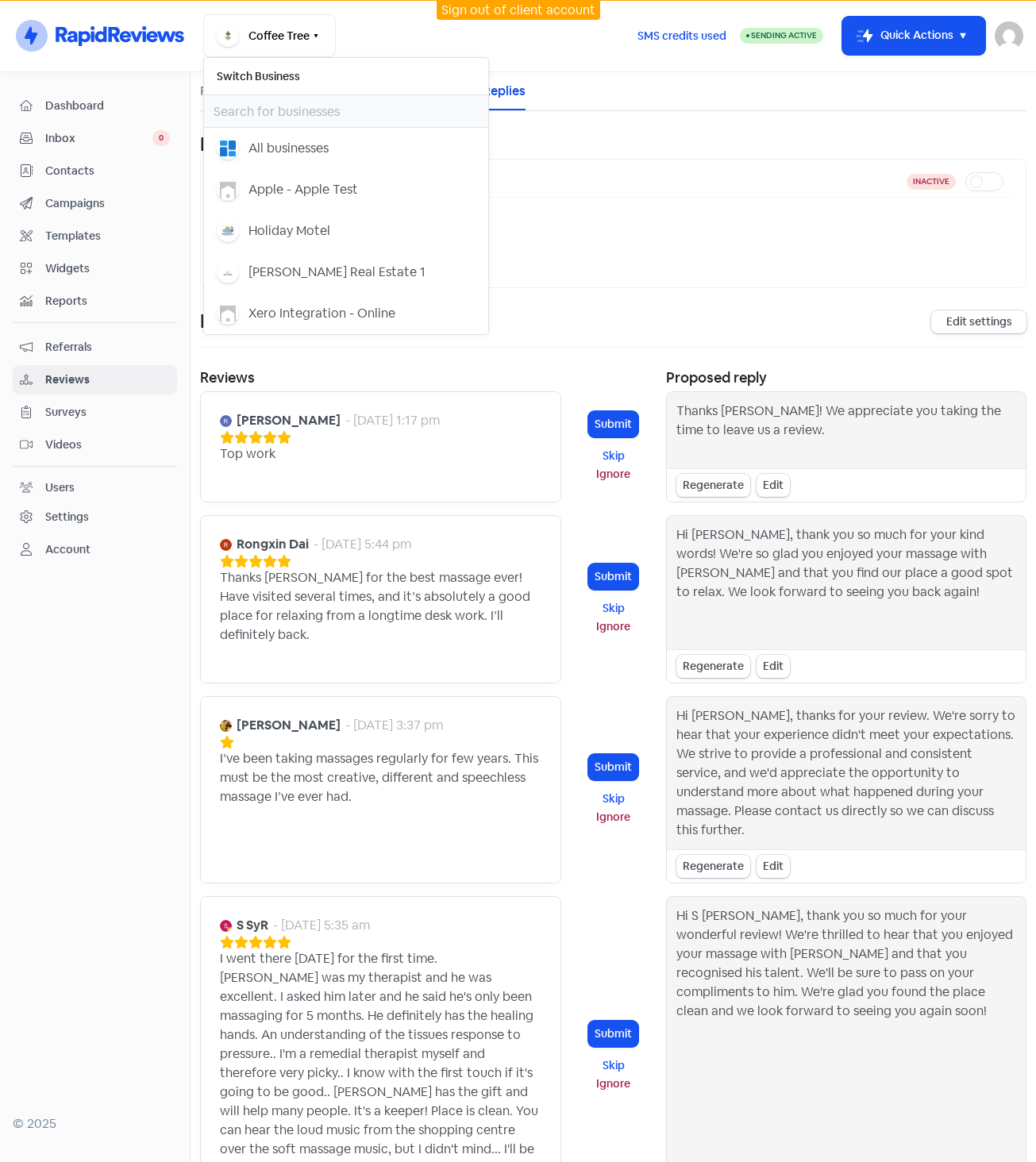
click at [867, 240] on div "1 stars 2 stars 3 stars 4 stars 5 stars" at bounding box center [613, 233] width 799 height 32
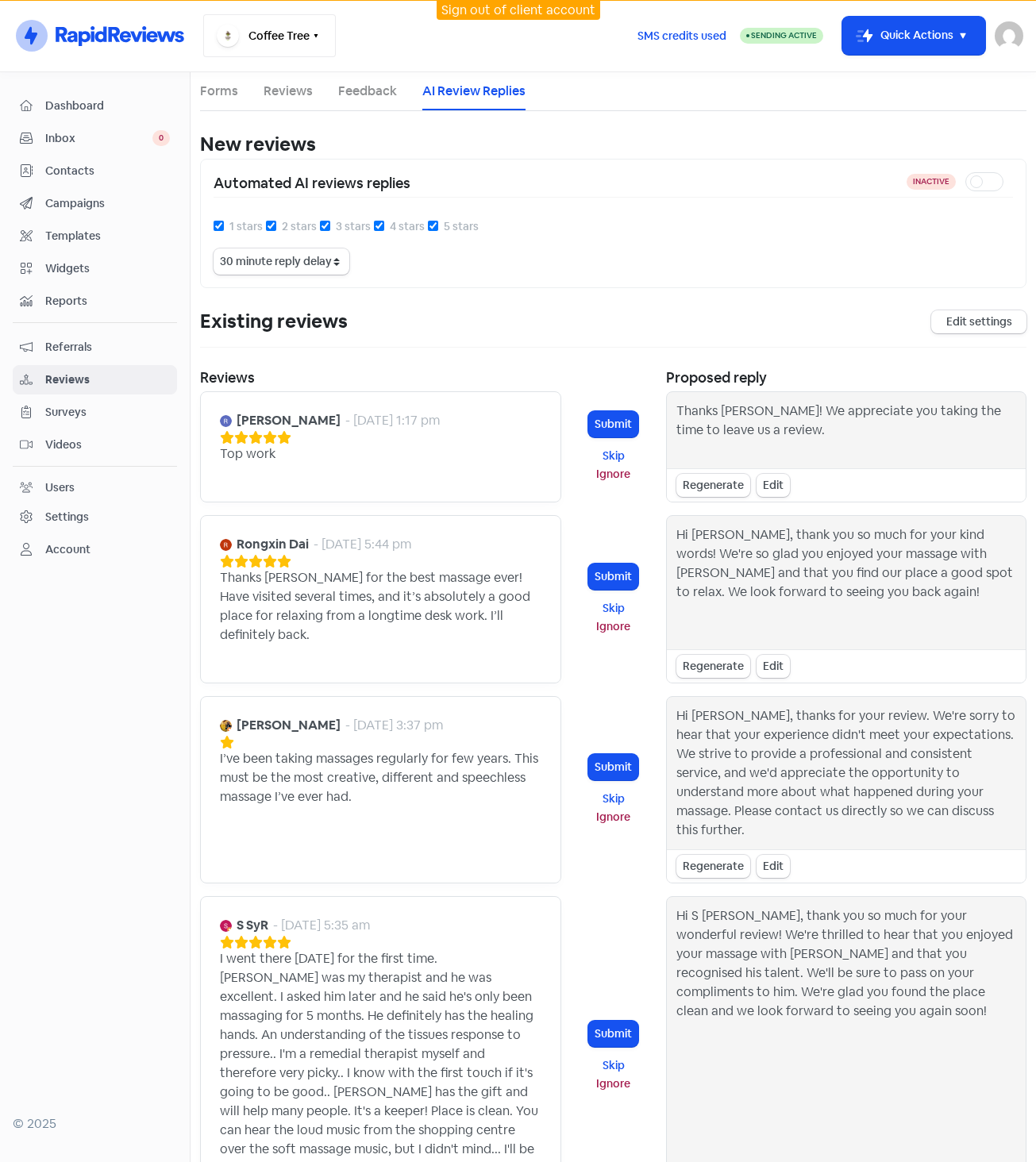
click at [293, 34] on button "Coffee Tree" at bounding box center [269, 35] width 133 height 43
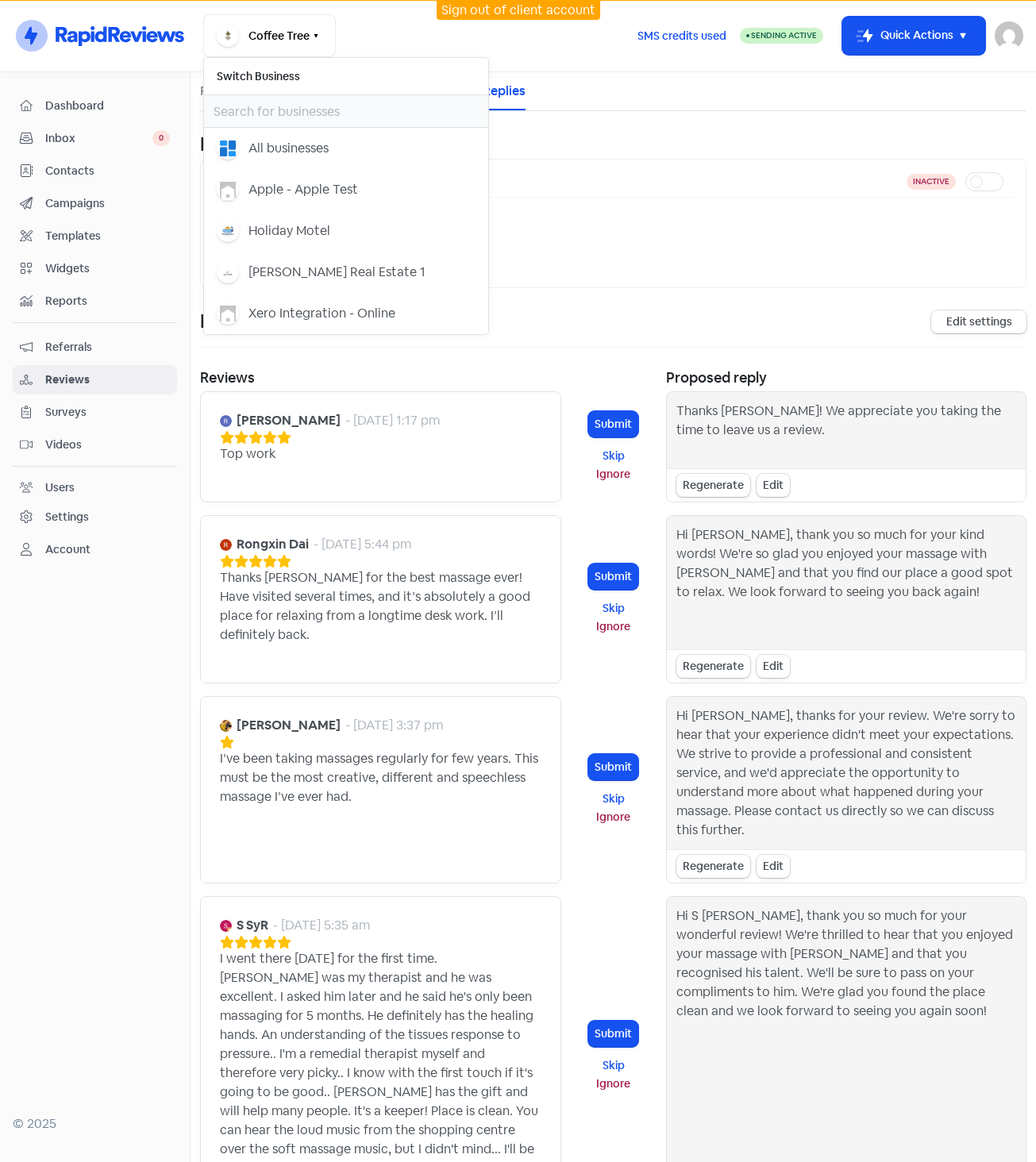
click at [642, 278] on div "Enable AI Review Replies Disclaimer: By enabling AI-generated responses, you ac…" at bounding box center [614, 223] width 826 height 129
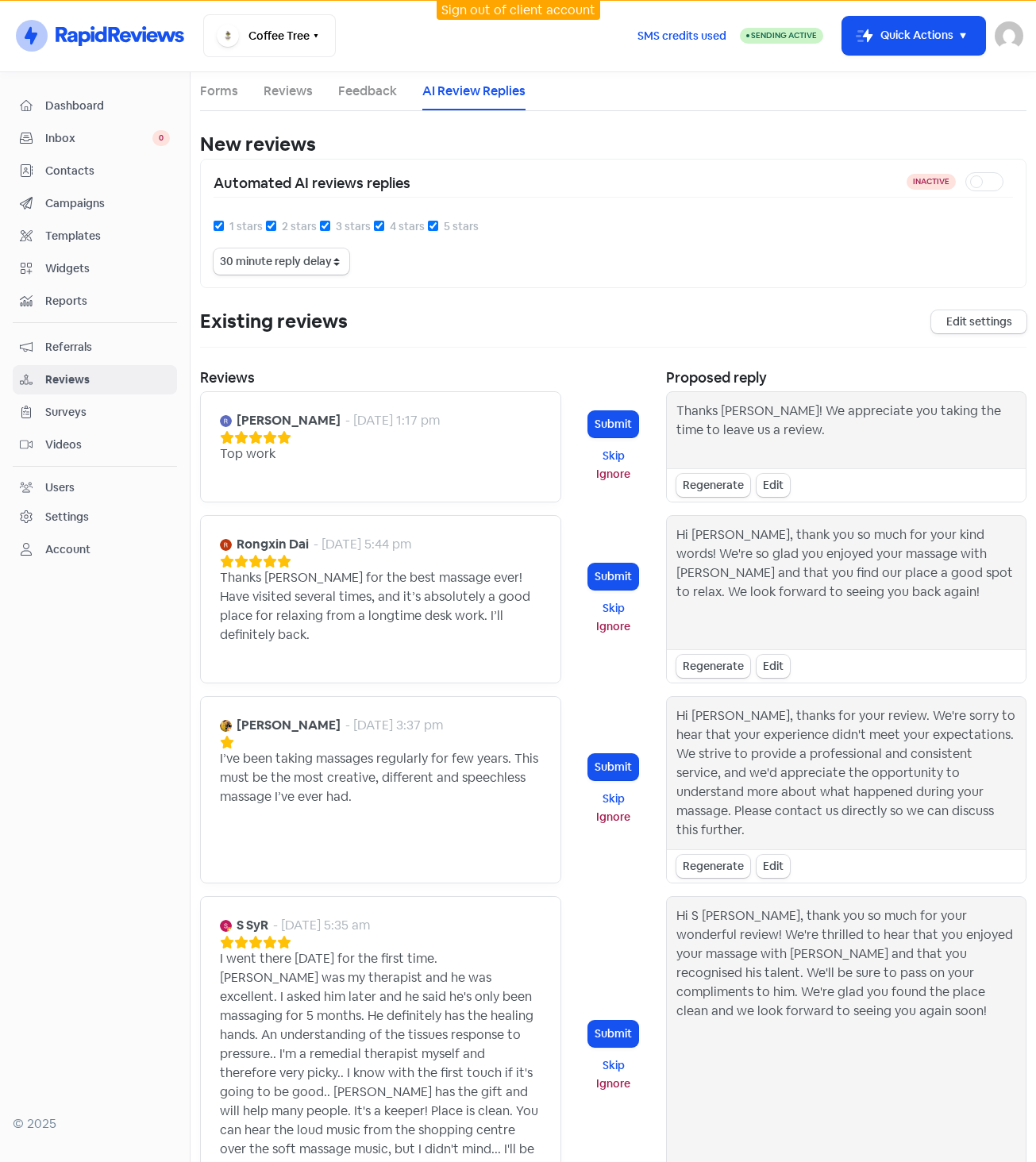
click at [293, 96] on link "Reviews" at bounding box center [288, 91] width 49 height 19
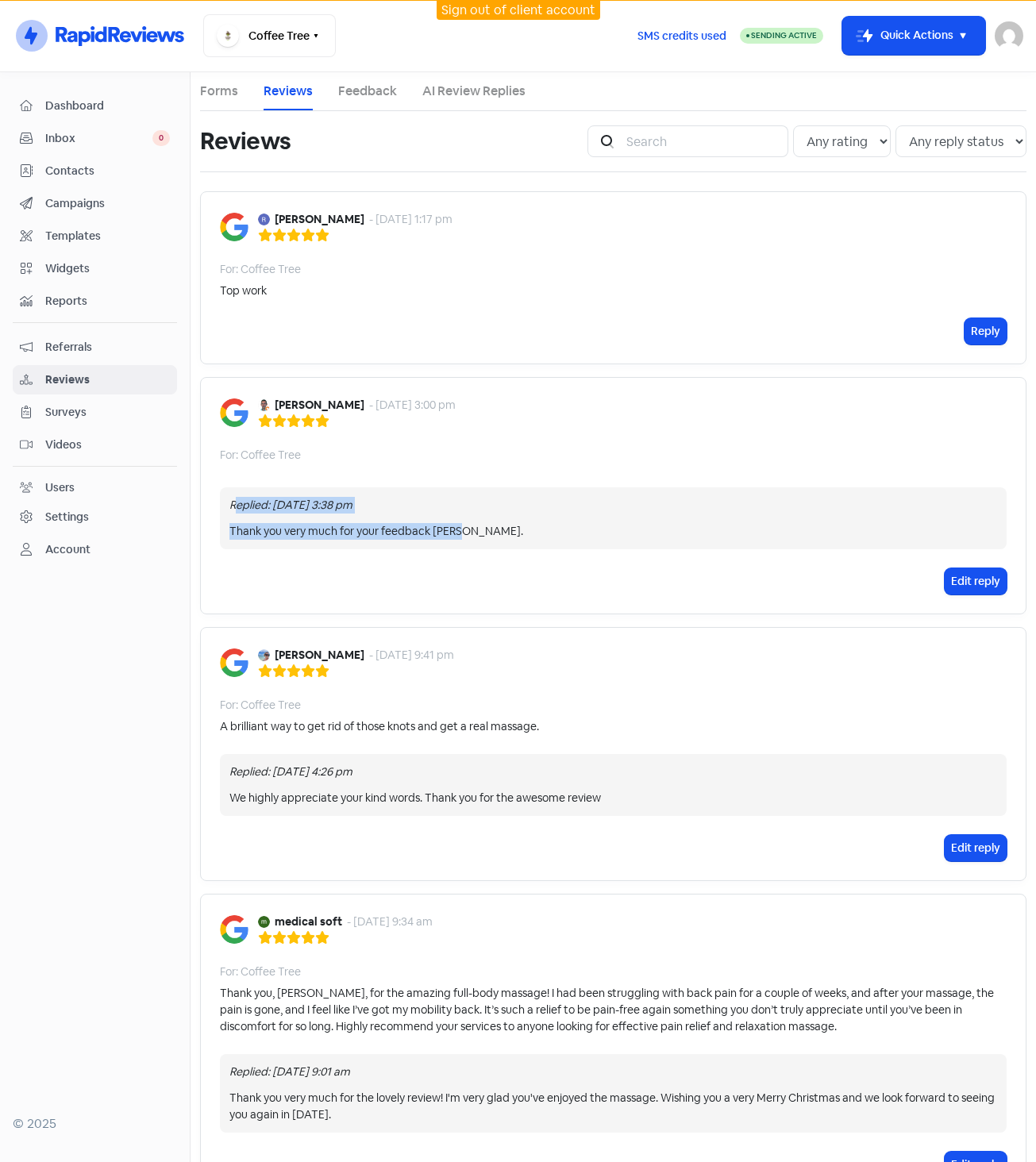
drag, startPoint x: 233, startPoint y: 504, endPoint x: 499, endPoint y: 547, distance: 269.5
click at [499, 547] on div "Replied: 27 Mar 2025, 3:38 pm Thank you very much for your feedback Igor." at bounding box center [614, 518] width 787 height 62
click at [450, 88] on link "AI Review Replies" at bounding box center [473, 91] width 103 height 19
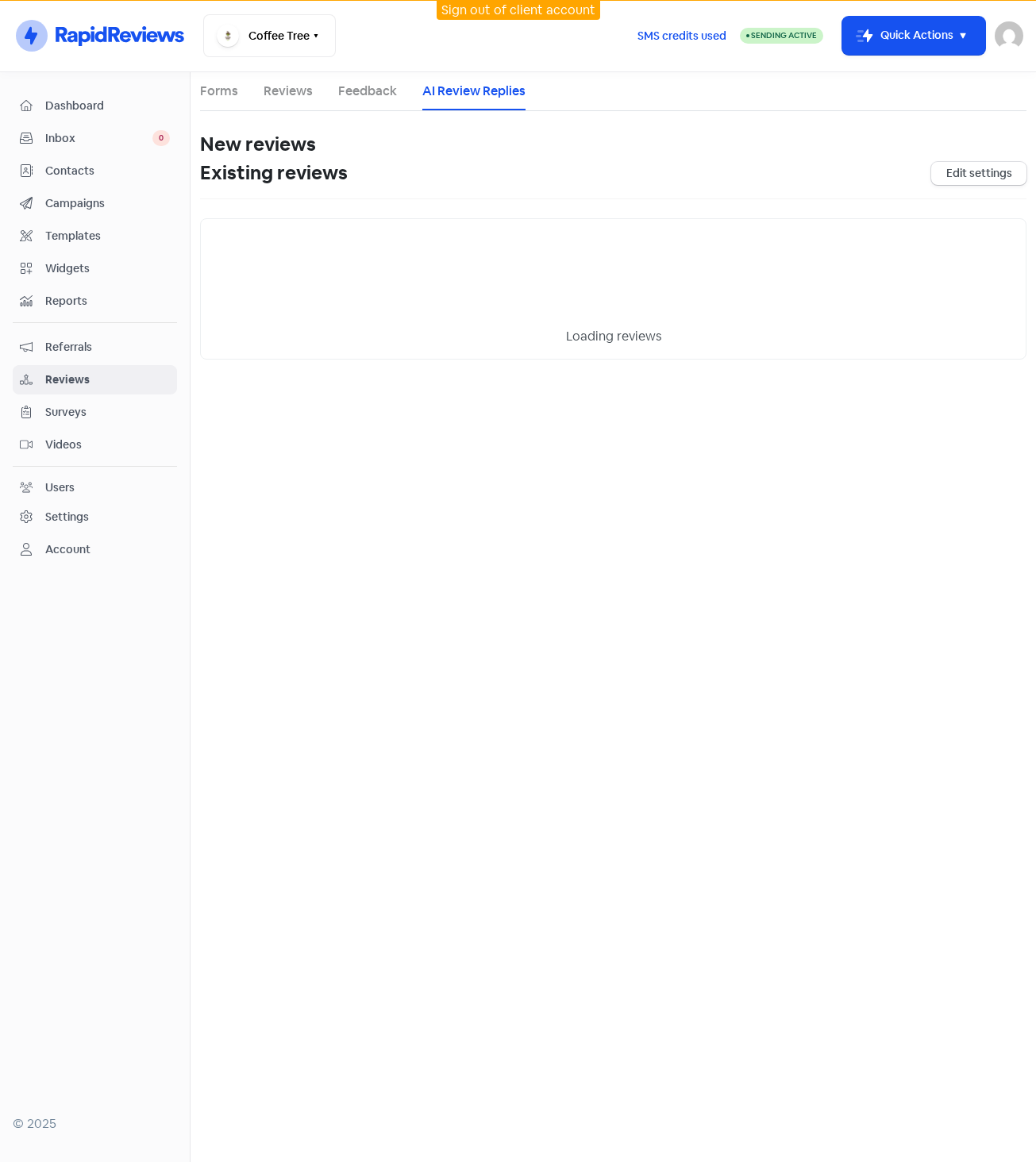
select select "30"
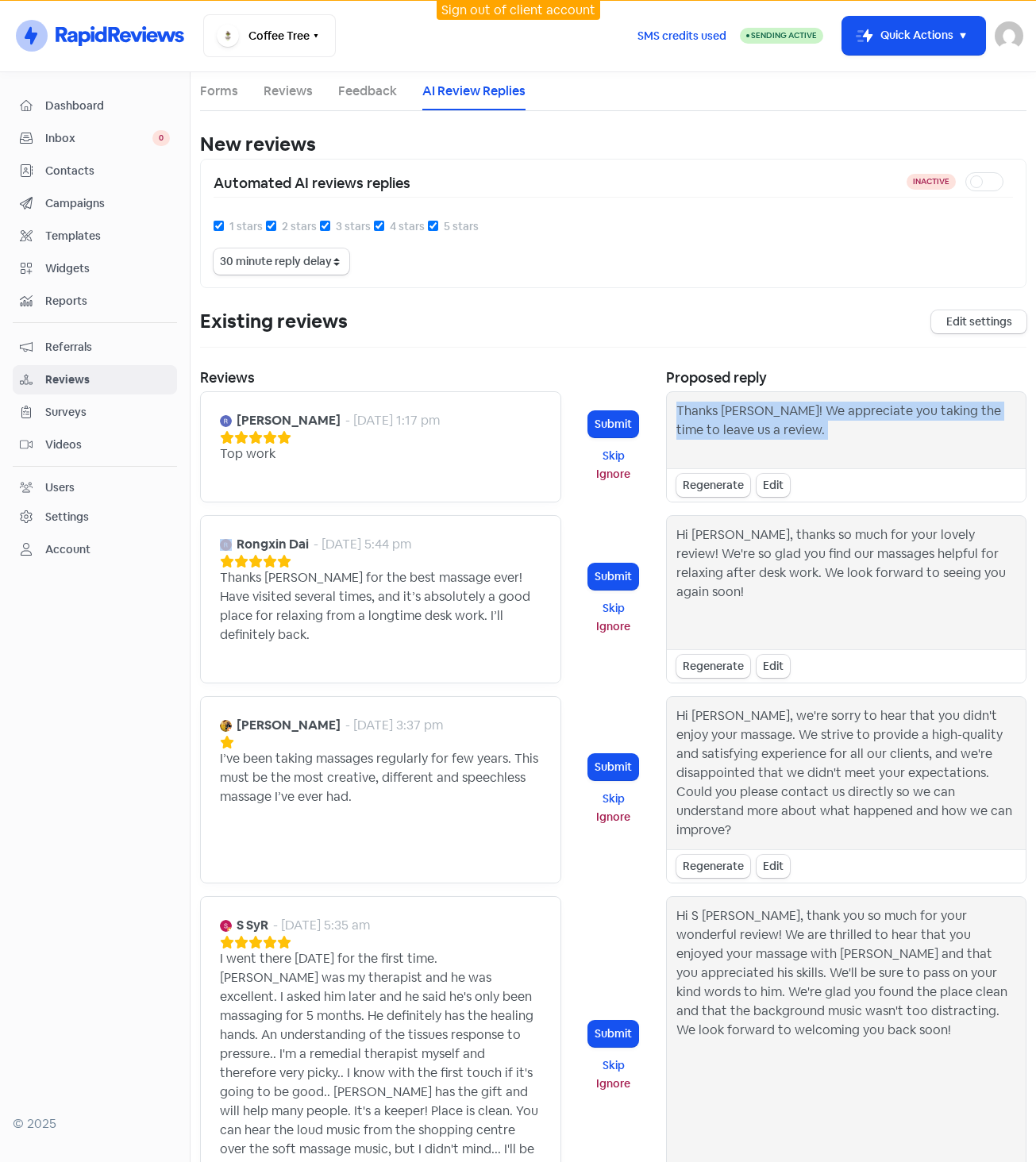
drag, startPoint x: 667, startPoint y: 405, endPoint x: 828, endPoint y: 497, distance: 185.4
click at [828, 497] on div "Thanks Royden! We appreciate you taking the time to leave us a review. Regenera…" at bounding box center [847, 447] width 361 height 111
click at [828, 497] on div "Regenerate Edit" at bounding box center [847, 485] width 359 height 33
click at [284, 83] on link "Reviews" at bounding box center [288, 91] width 49 height 19
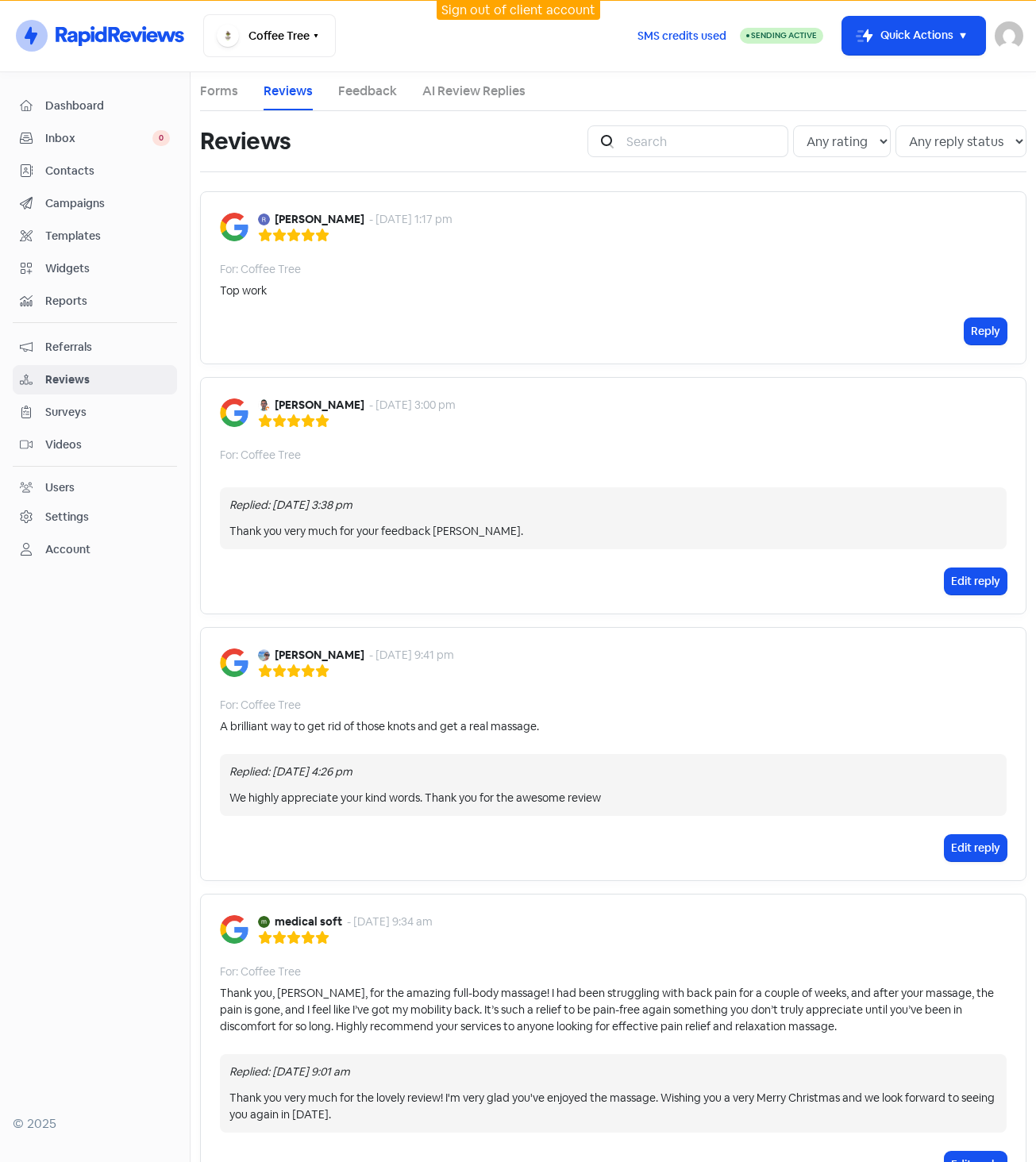
click at [856, 310] on div "Royden Parker - 27 Jun 2025, 1:17 pm For: Coffee Tree Top work Reply" at bounding box center [614, 278] width 826 height 173
click at [975, 329] on button "Reply" at bounding box center [985, 331] width 42 height 26
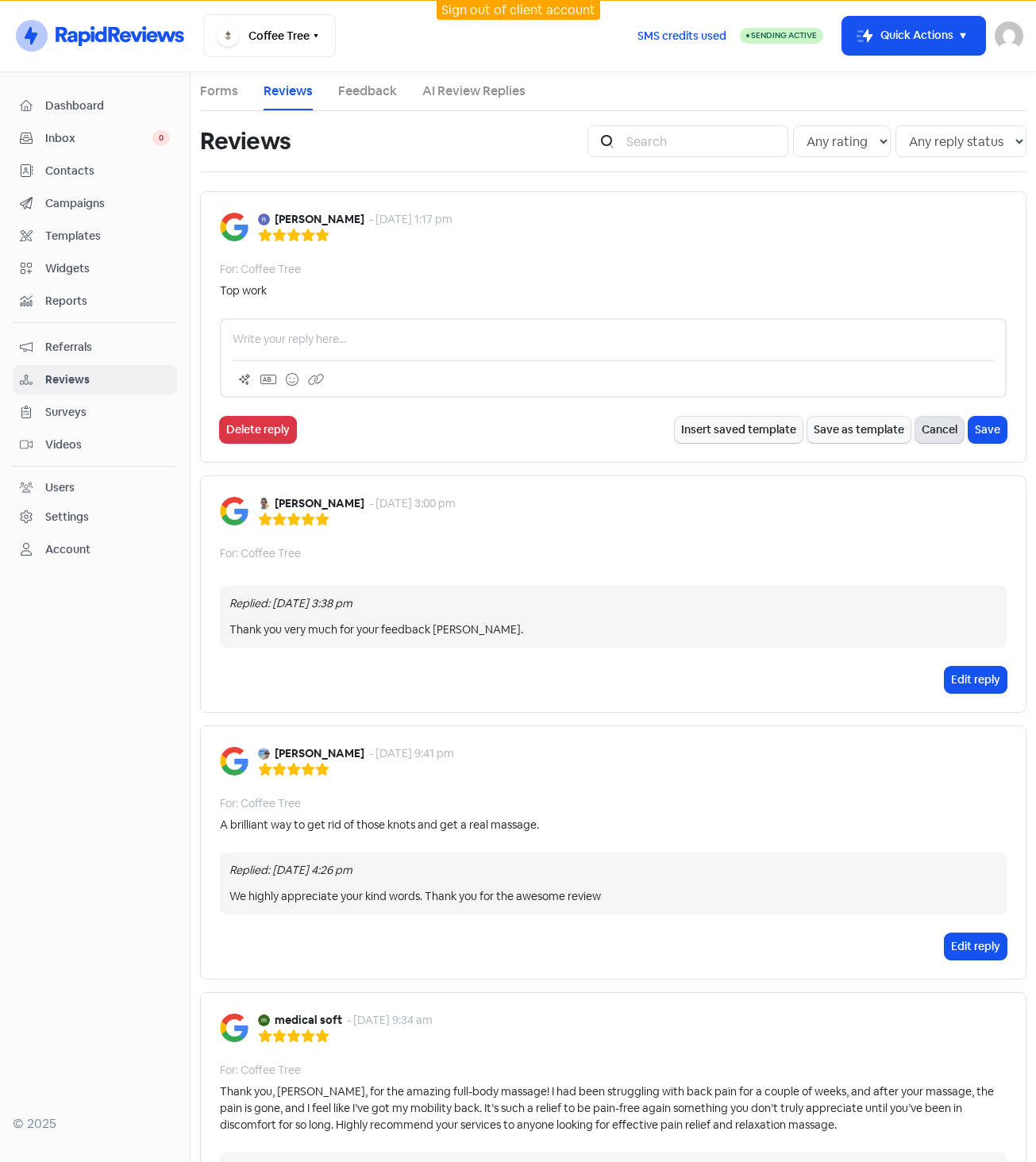
click at [935, 436] on button "Cancel" at bounding box center [939, 430] width 48 height 26
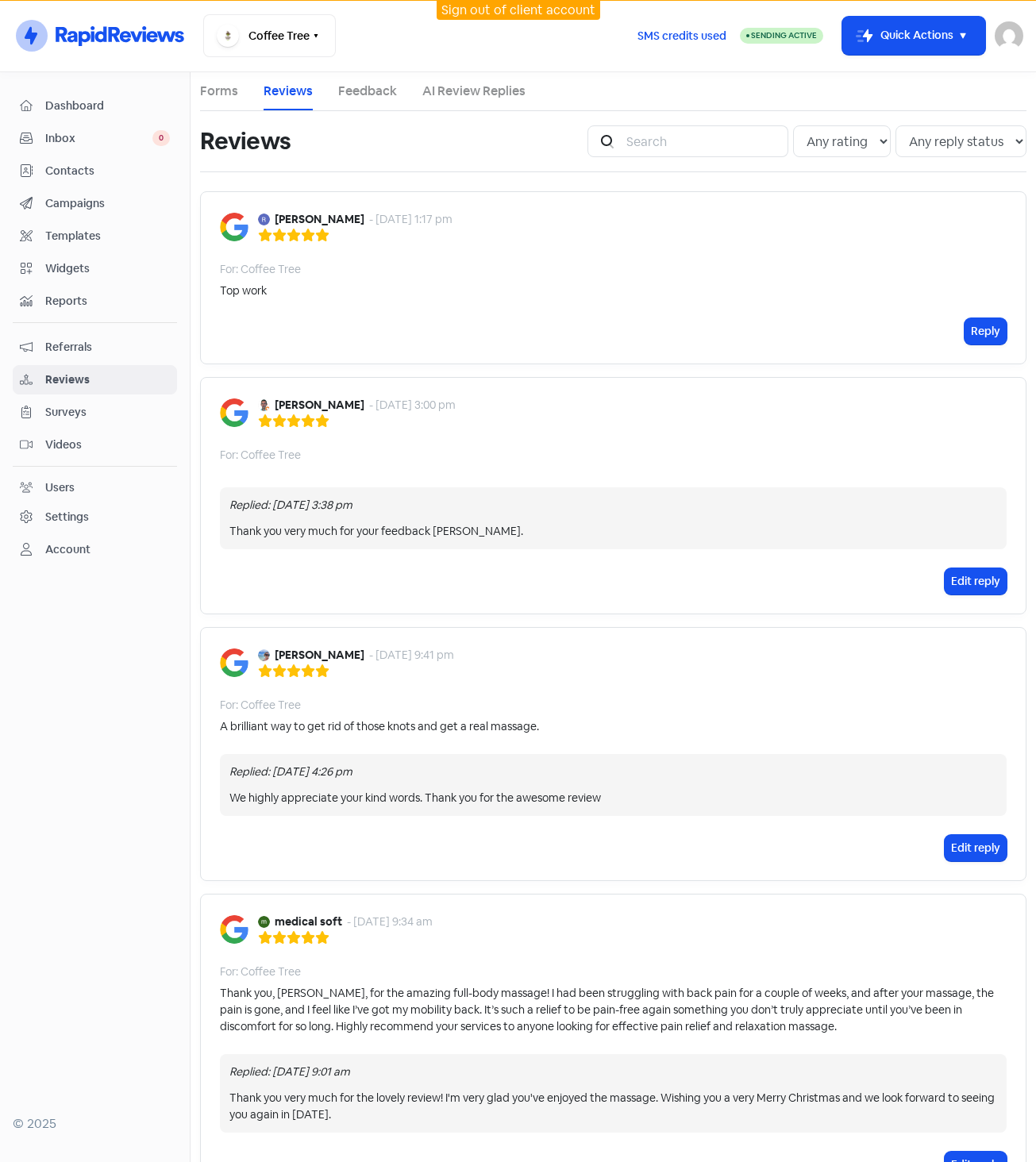
click at [460, 83] on link "AI Review Replies" at bounding box center [473, 91] width 103 height 19
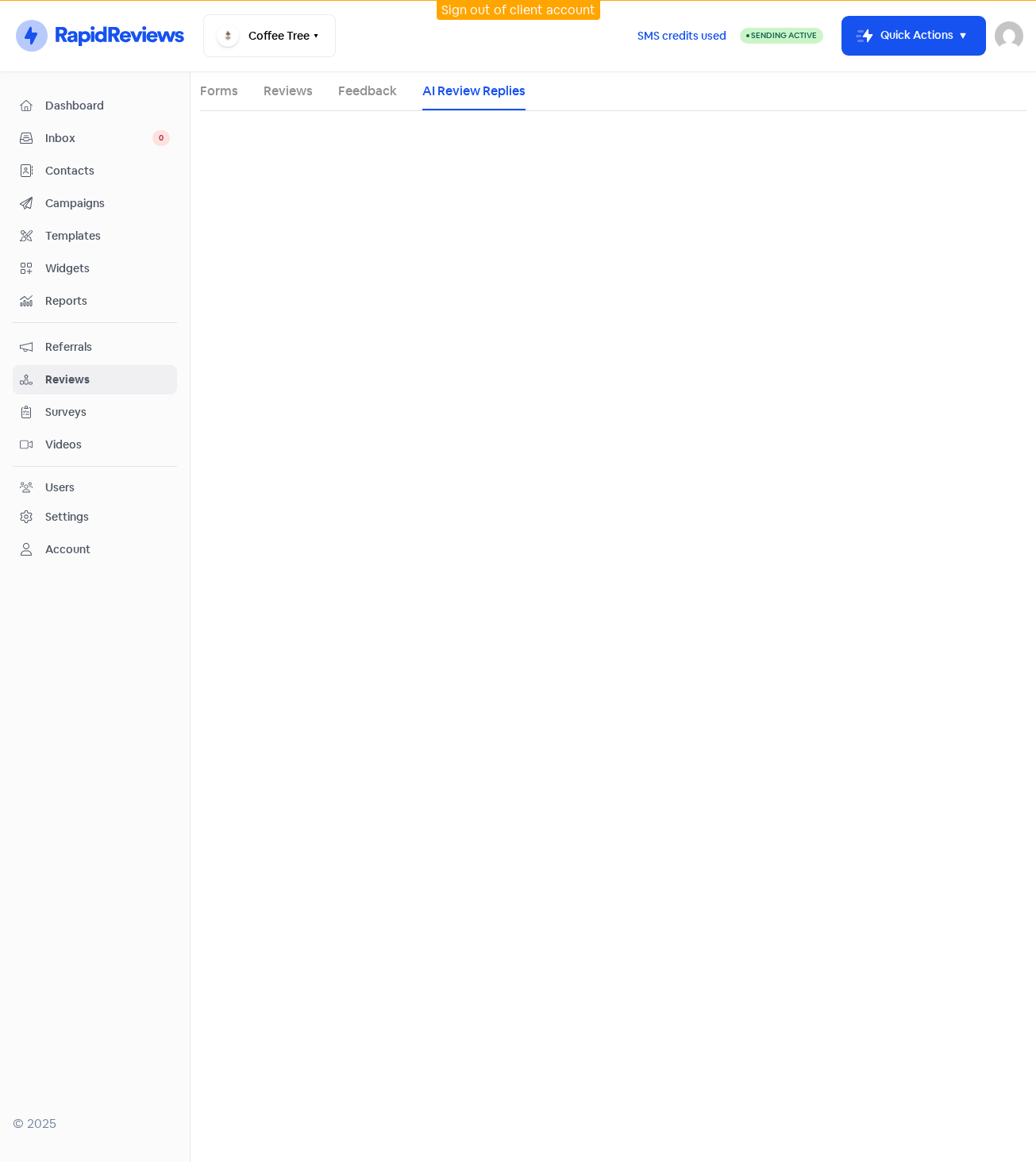
select select "30"
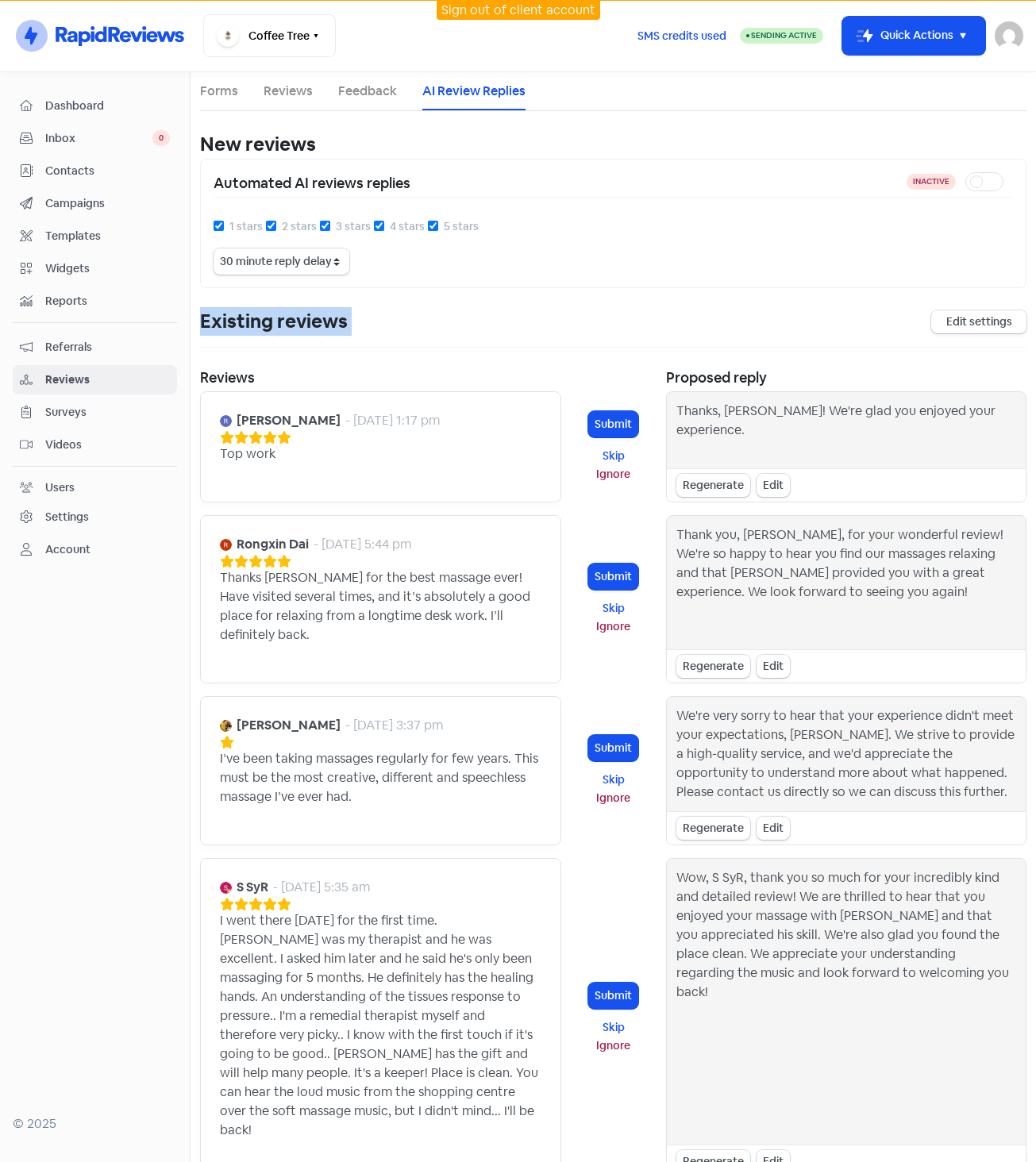
drag, startPoint x: 202, startPoint y: 321, endPoint x: 663, endPoint y: 337, distance: 461.3
click at [663, 337] on div "Existing reviews Edit settings" at bounding box center [614, 328] width 826 height 41
click at [646, 319] on div "Existing reviews Edit settings" at bounding box center [614, 328] width 826 height 41
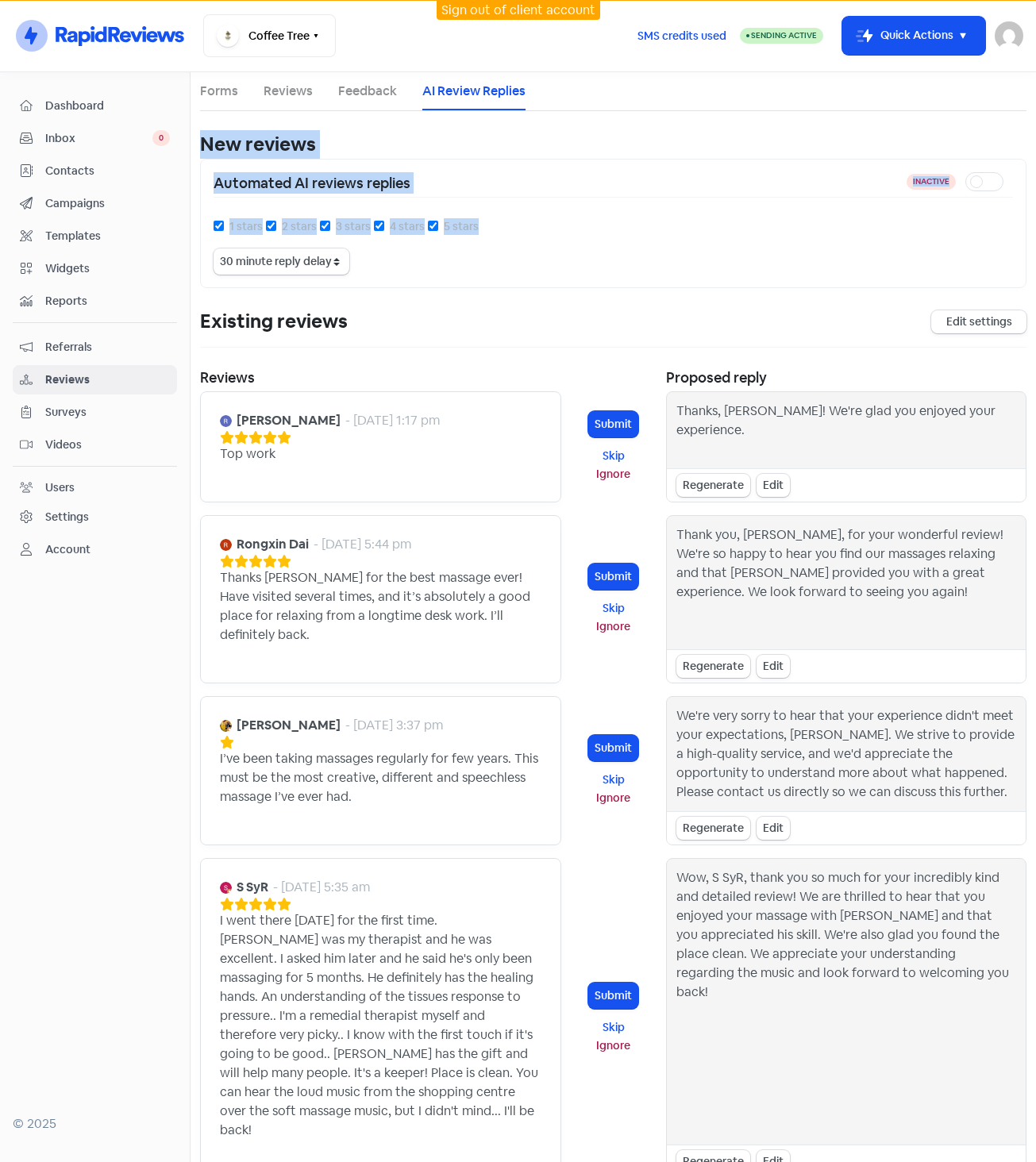
drag, startPoint x: 202, startPoint y: 156, endPoint x: 487, endPoint y: 261, distance: 303.7
click at [487, 261] on div "New reviews Enable AI Review Replies Disclaimer: By enabling AI-generated respo…" at bounding box center [614, 209] width 826 height 158
click at [487, 261] on div "1 stars 2 stars 3 stars 4 stars 5 stars 15 minute reply delay 30 minute reply d…" at bounding box center [613, 246] width 799 height 58
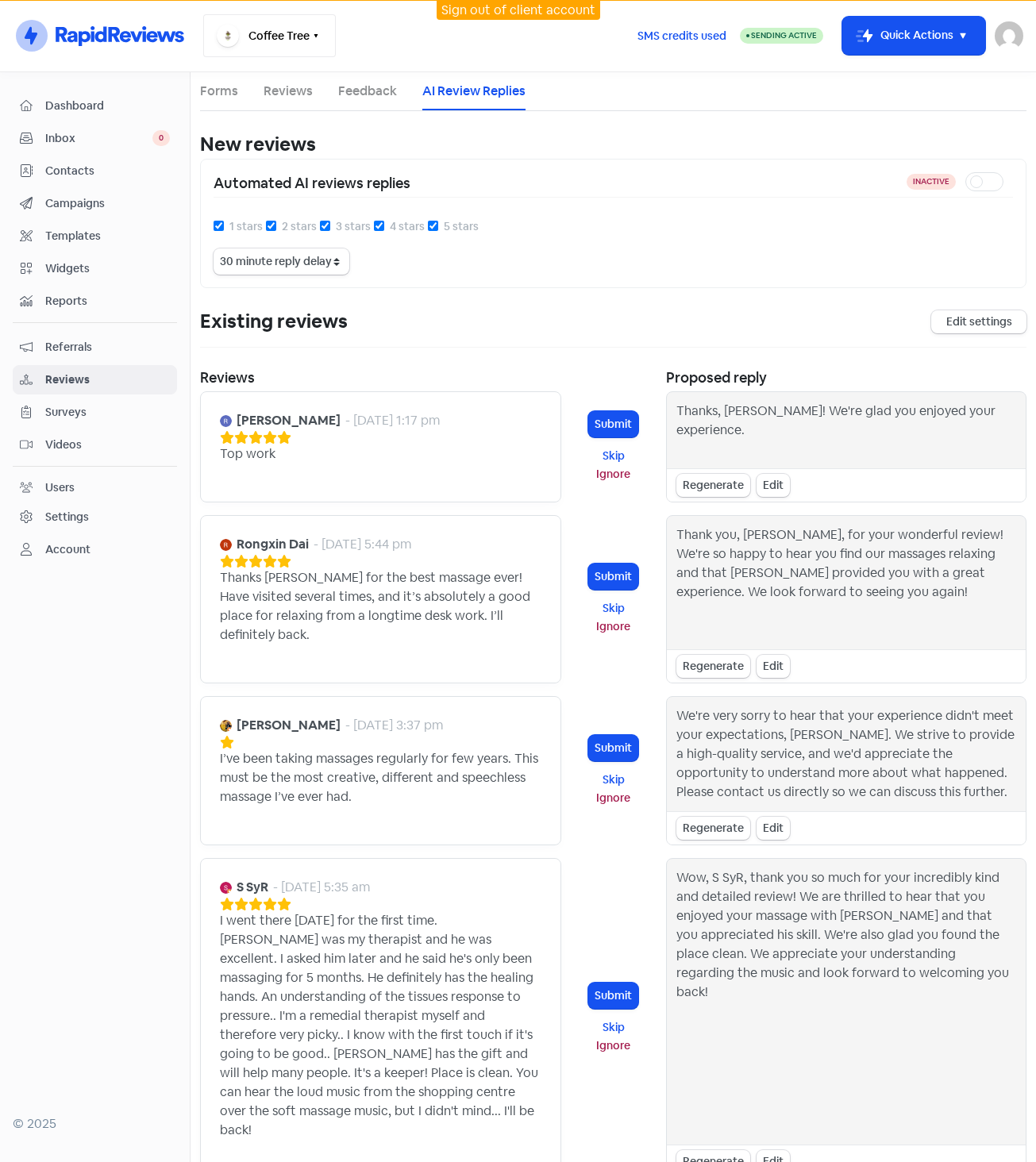
click at [312, 36] on icon "button" at bounding box center [317, 36] width 13 height 13
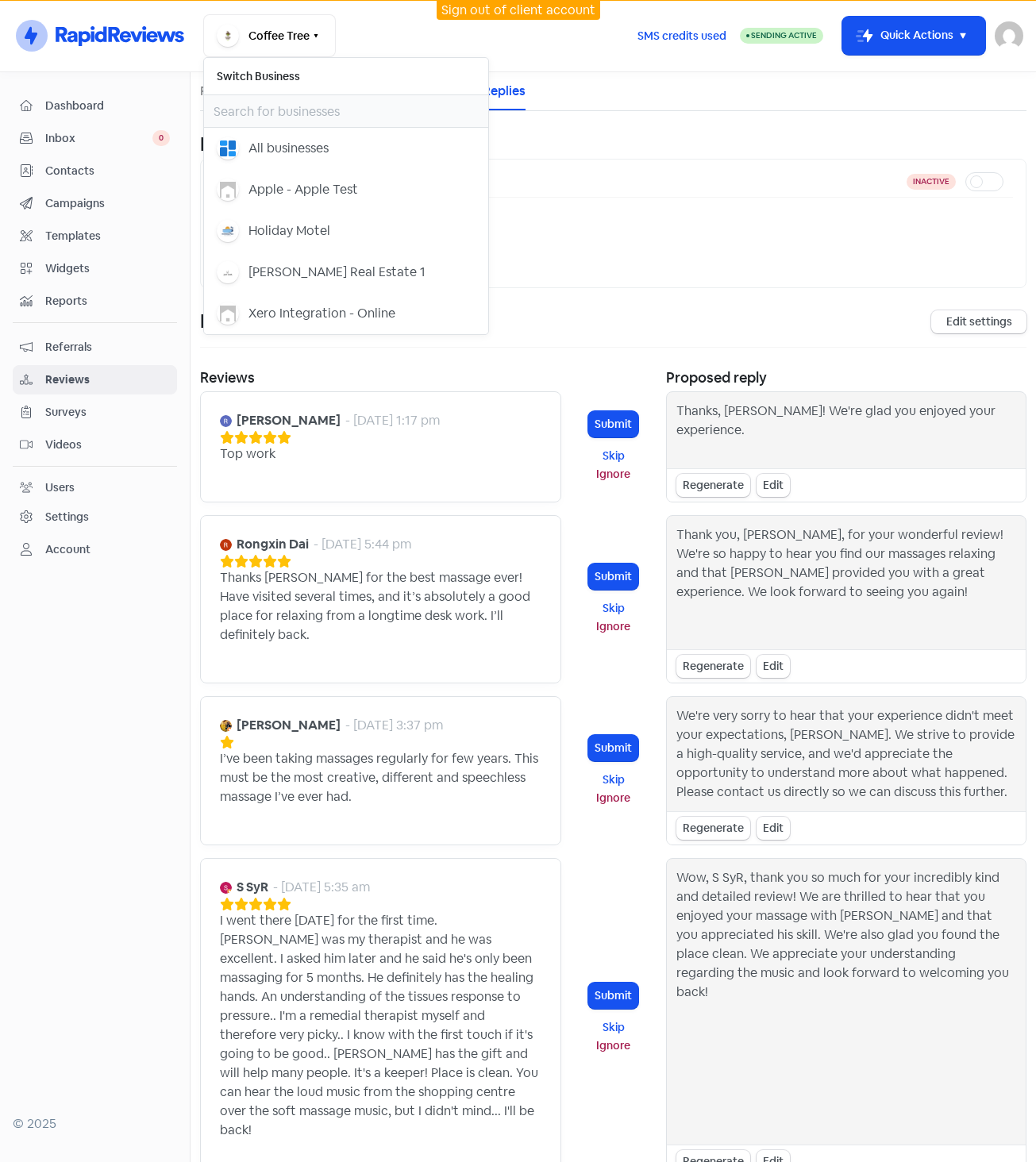
click at [601, 345] on div "Existing reviews Edit settings" at bounding box center [614, 328] width 826 height 41
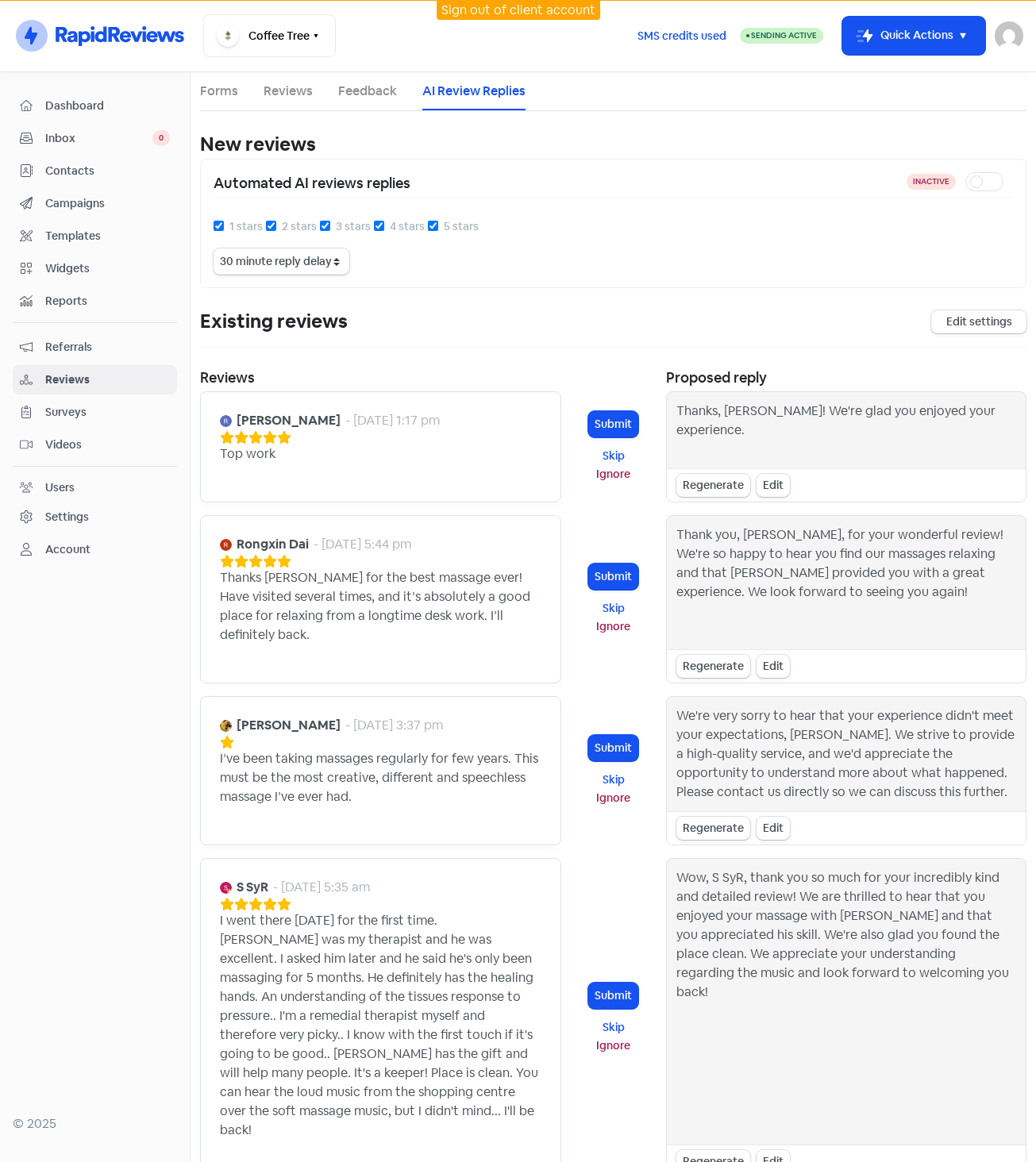
click at [958, 309] on div "Existing reviews Edit settings" at bounding box center [614, 328] width 826 height 41
click at [958, 312] on link "Edit settings" at bounding box center [978, 321] width 96 height 23
select select "en-AU"
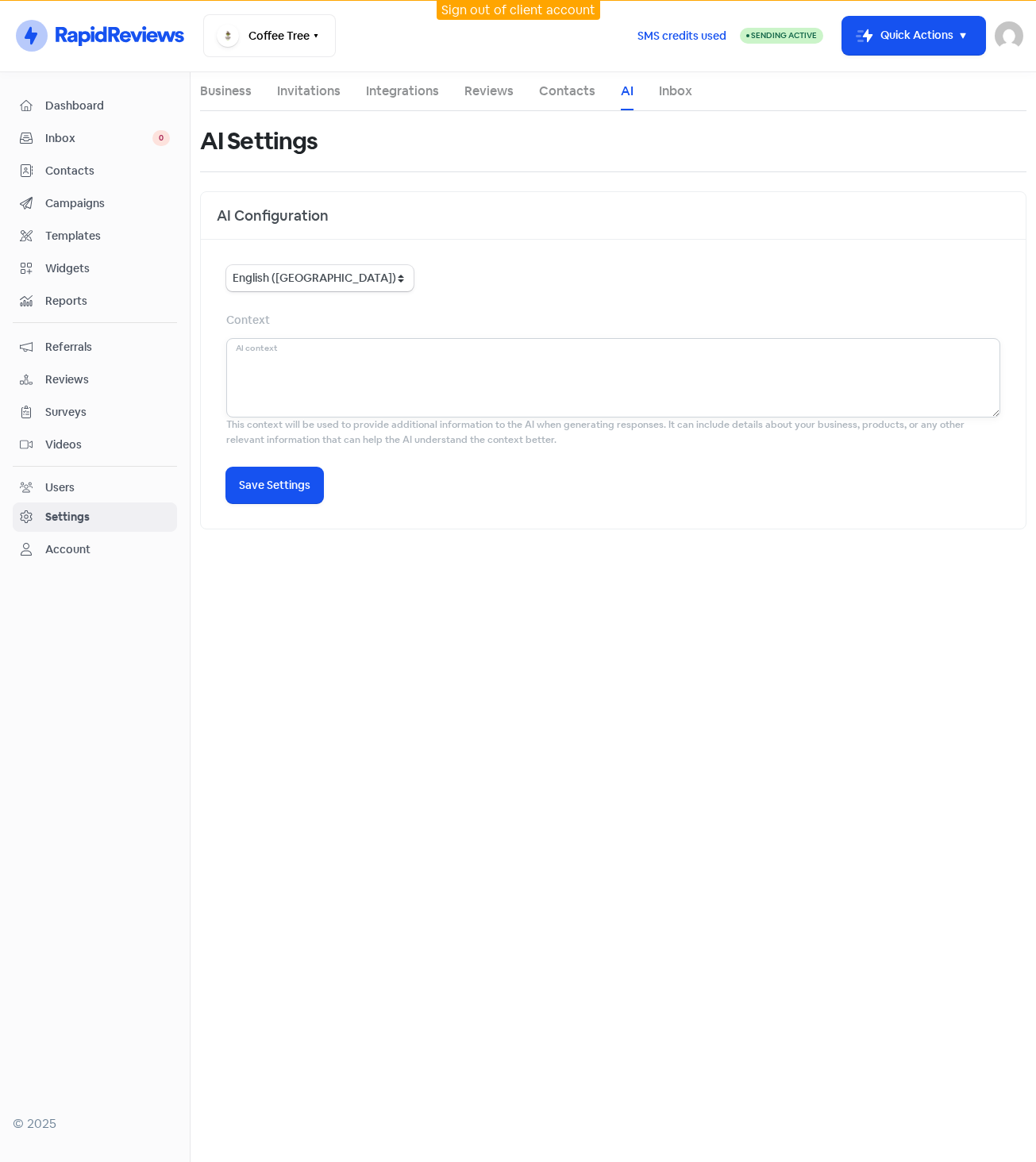
click at [362, 374] on textarea at bounding box center [614, 378] width 774 height 80
click at [463, 199] on div "AI Configuration" at bounding box center [613, 215] width 825 height 47
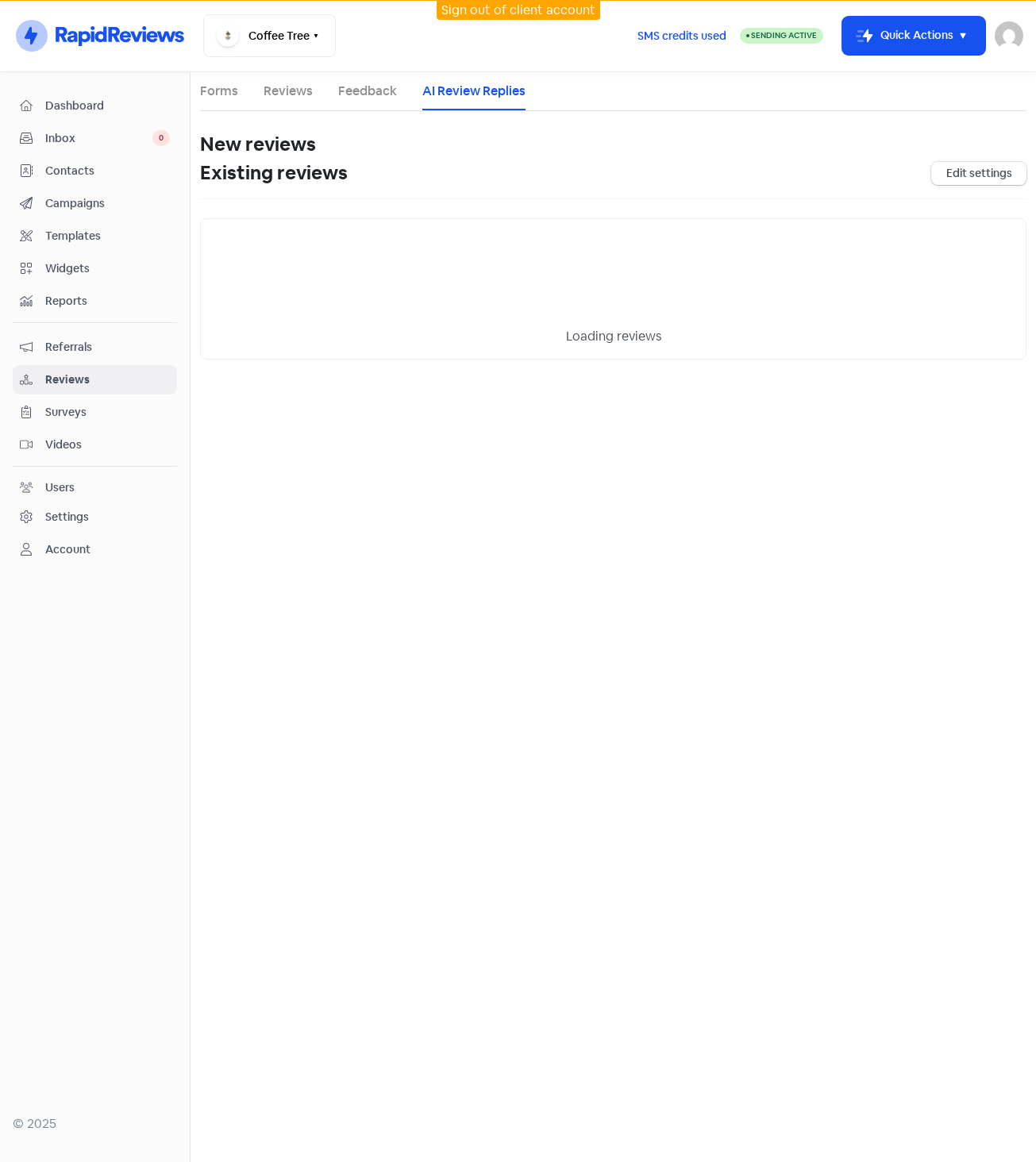
select select "30"
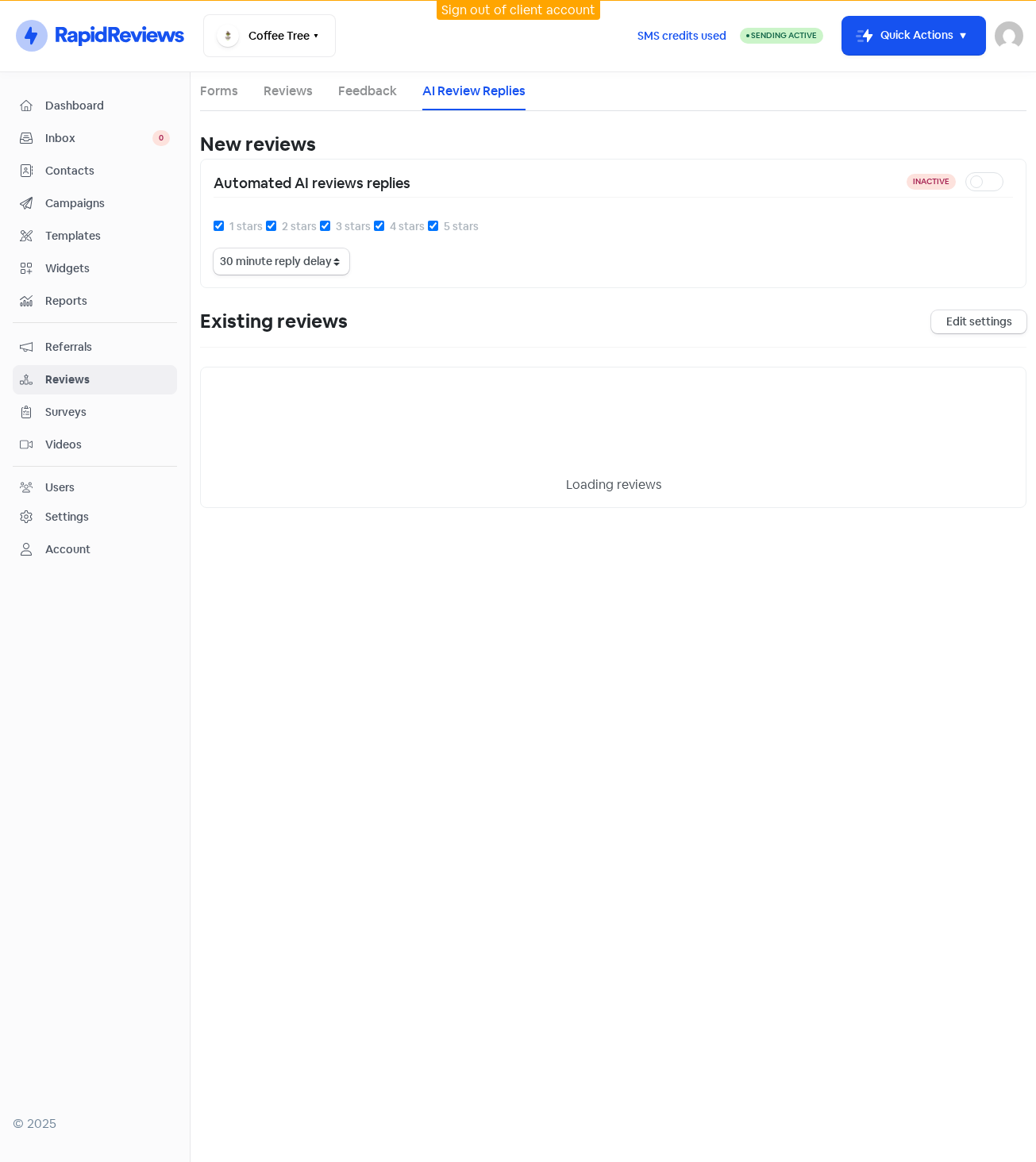
click at [549, 322] on div "Existing reviews Edit settings" at bounding box center [614, 328] width 826 height 41
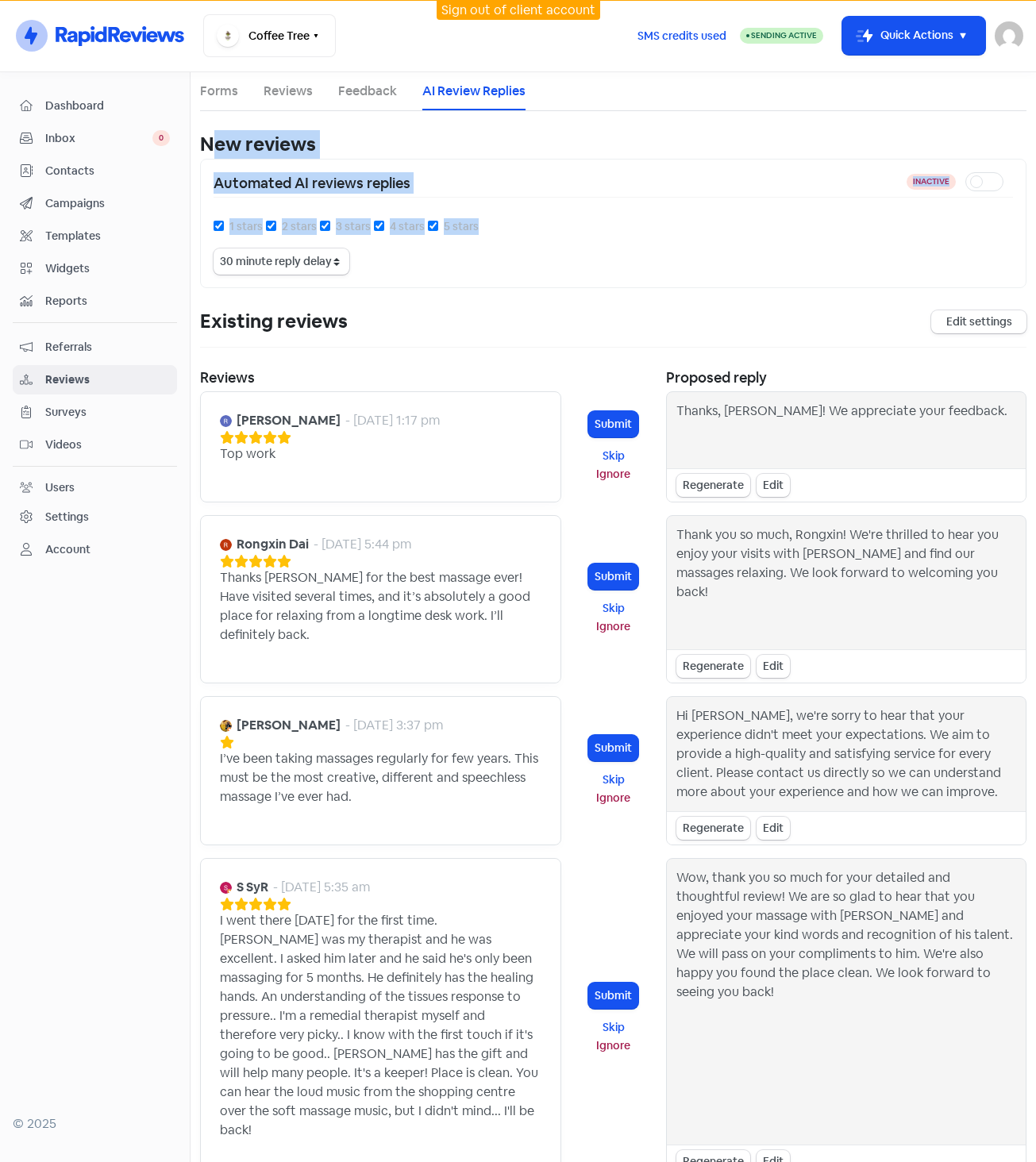
drag, startPoint x: 207, startPoint y: 146, endPoint x: 476, endPoint y: 264, distance: 293.7
click at [476, 264] on div "New reviews Enable AI Review Replies Disclaimer: By enabling AI-generated respo…" at bounding box center [614, 209] width 826 height 158
click at [476, 264] on div "1 stars 2 stars 3 stars 4 stars 5 stars 15 minute reply delay 30 minute reply d…" at bounding box center [613, 246] width 799 height 58
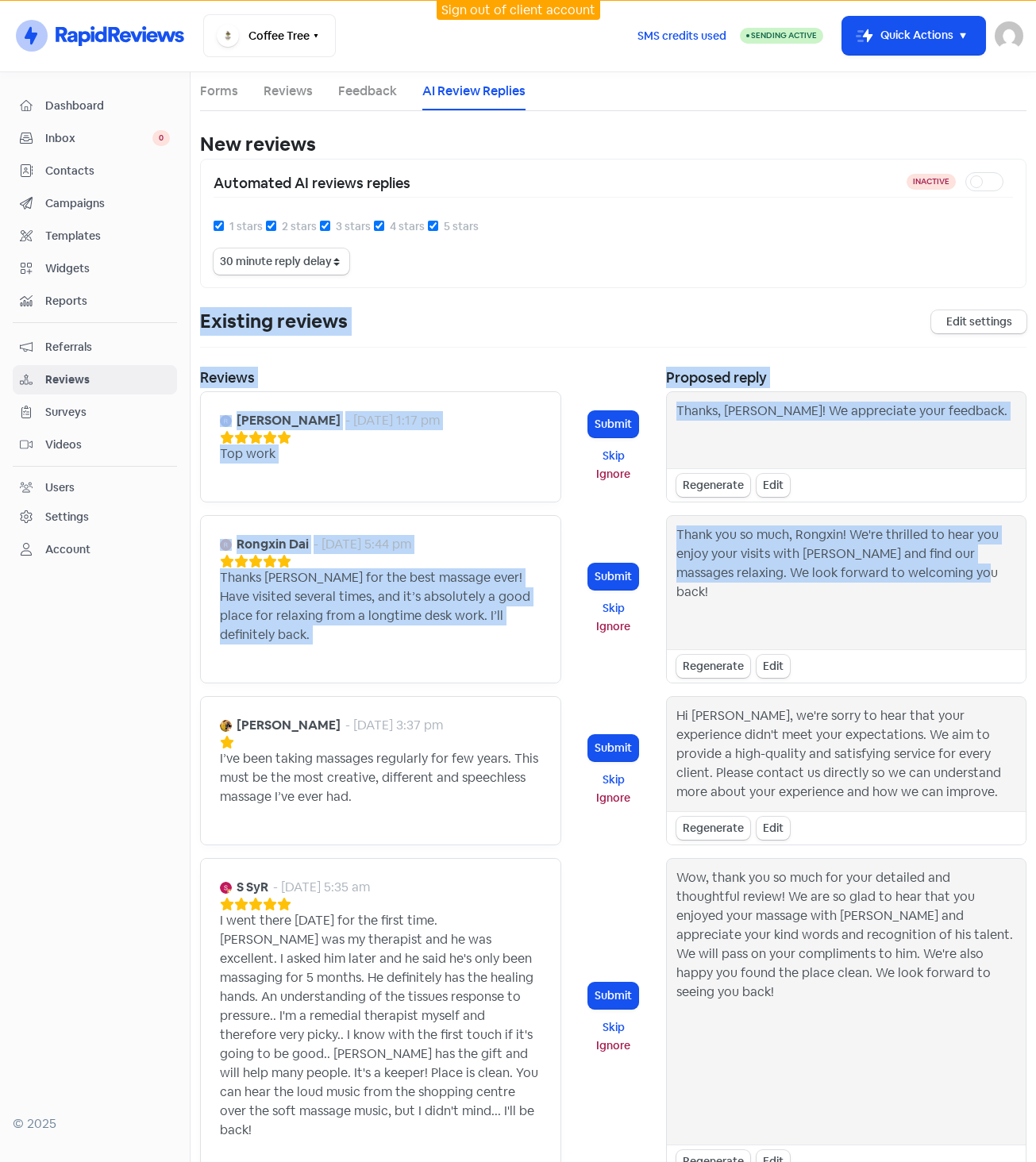
drag, startPoint x: 204, startPoint y: 322, endPoint x: 975, endPoint y: 613, distance: 824.1
click at [975, 613] on div "New reviews Enable AI Review Replies Disclaimer: By enabling AI-generated respo…" at bounding box center [614, 1030] width 826 height 1801
click at [973, 613] on div "Thank you so much, Rongxin! We're thrilled to hear you enjoy your visits with C…" at bounding box center [847, 582] width 341 height 114
drag, startPoint x: 973, startPoint y: 613, endPoint x: 204, endPoint y: 316, distance: 824.4
click at [204, 316] on div "New reviews Enable AI Review Replies Disclaimer: By enabling AI-generated respo…" at bounding box center [614, 1030] width 826 height 1801
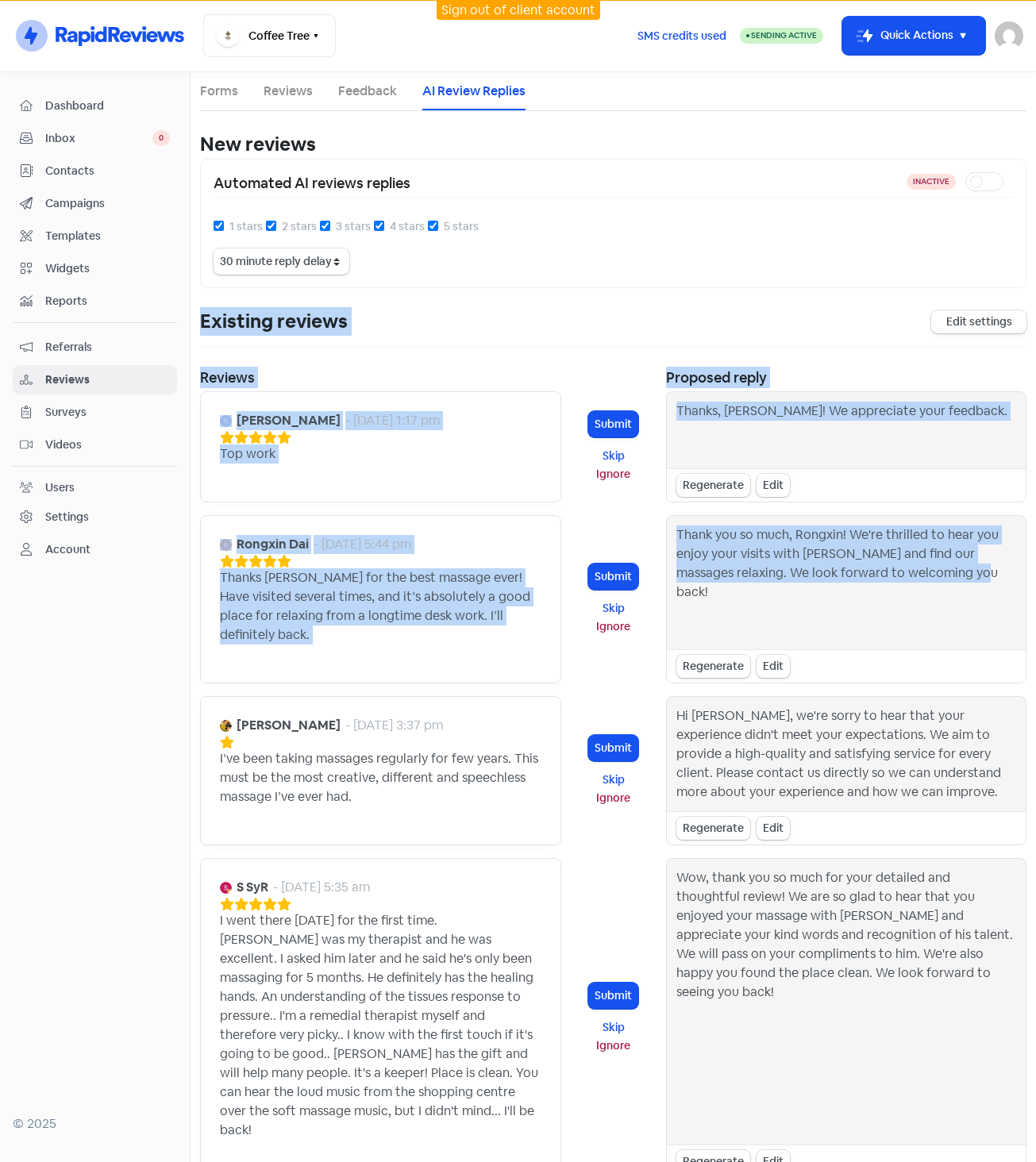
click at [455, 322] on div "Existing reviews Edit settings" at bounding box center [614, 328] width 826 height 41
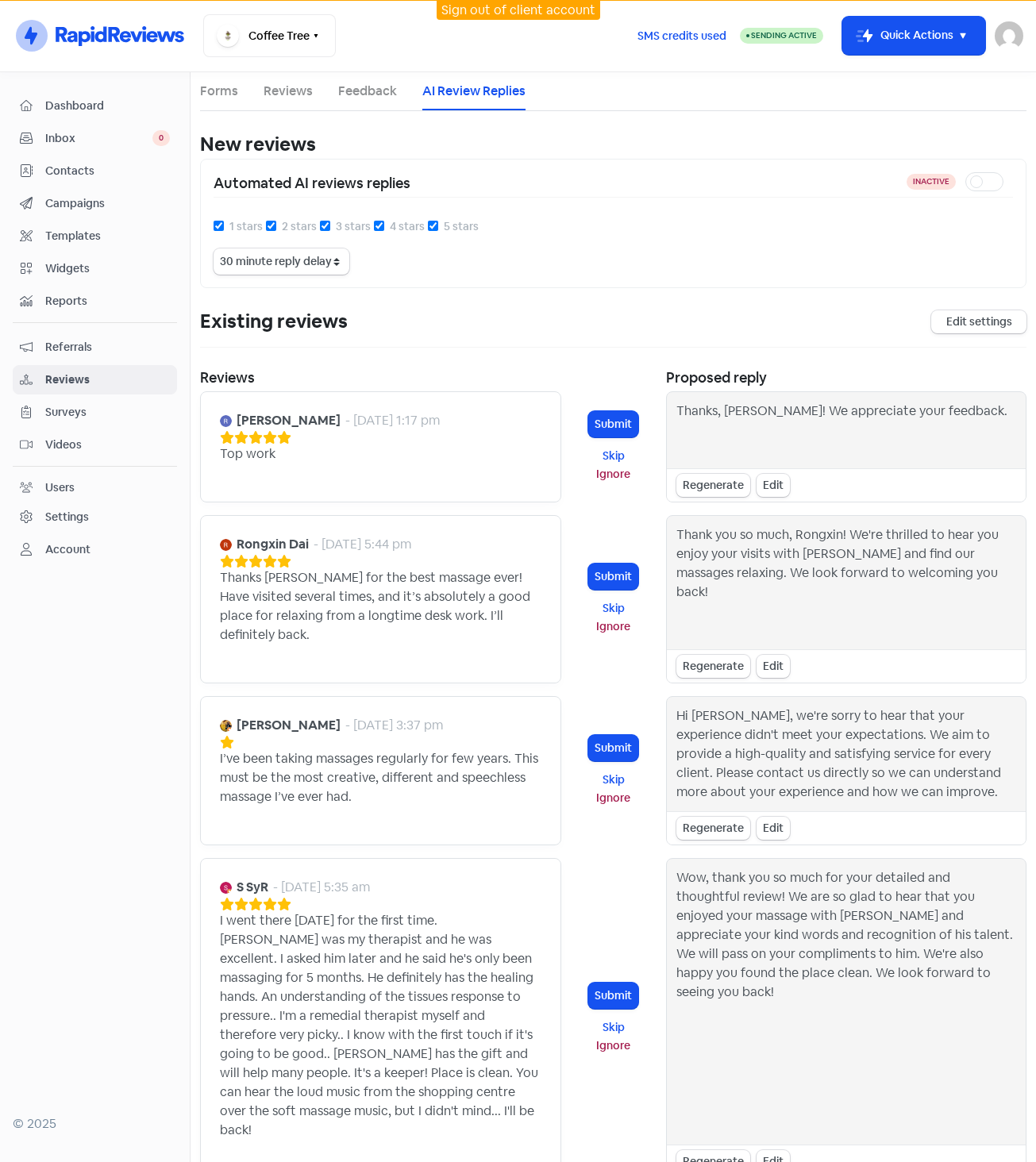
click at [293, 87] on link "Reviews" at bounding box center [288, 91] width 49 height 19
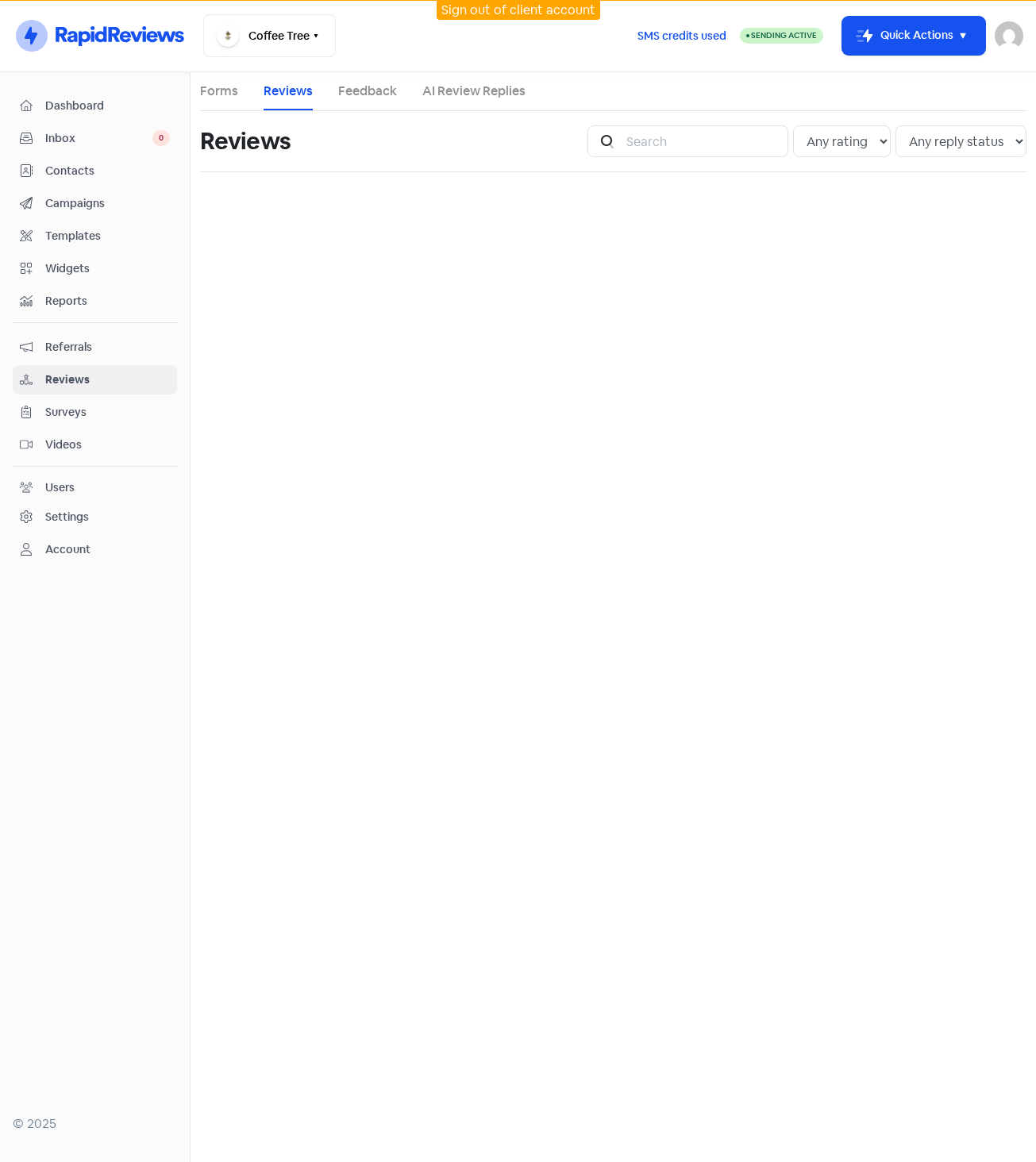
click at [443, 96] on link "AI Review Replies" at bounding box center [473, 91] width 103 height 19
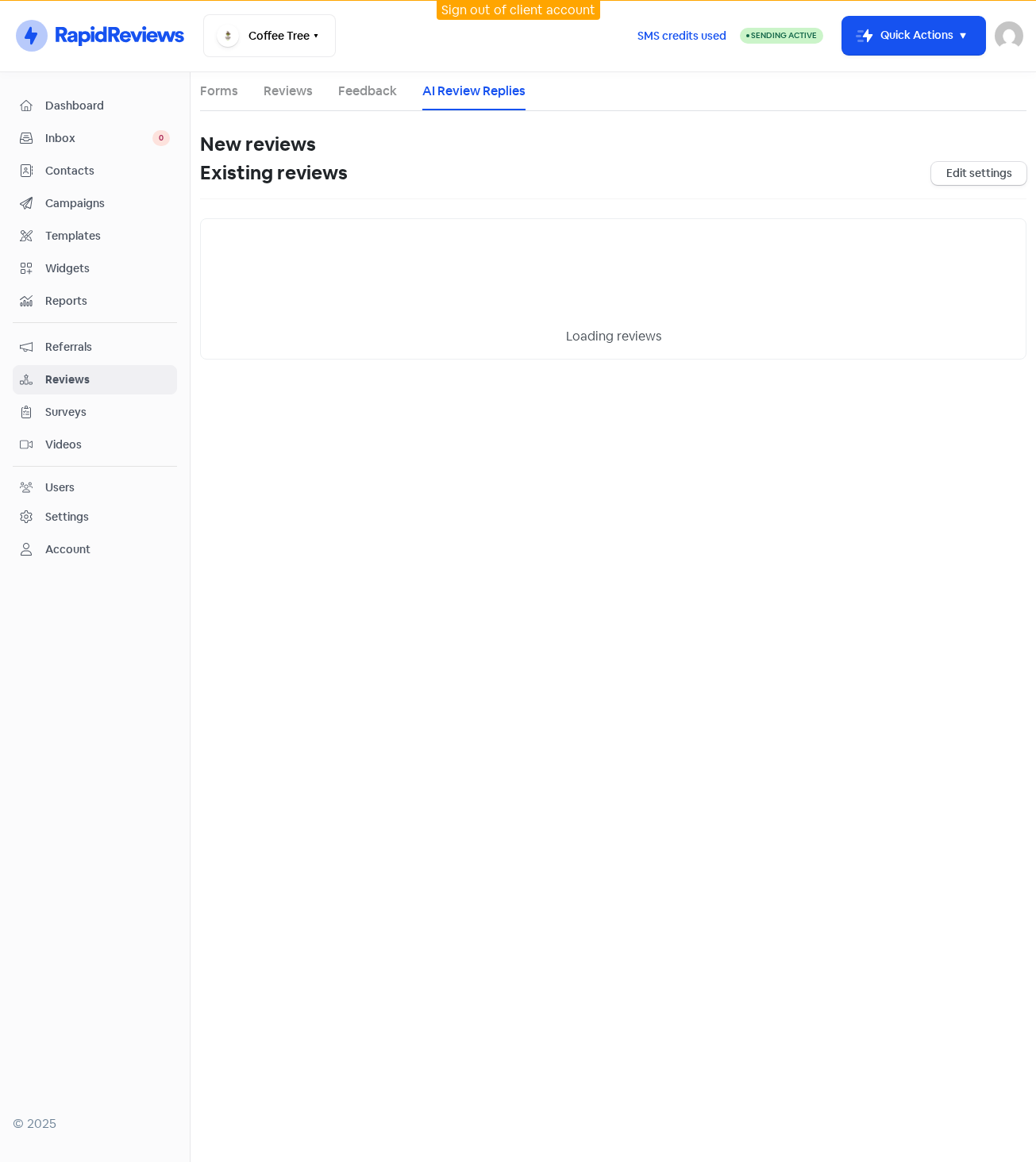
select select "30"
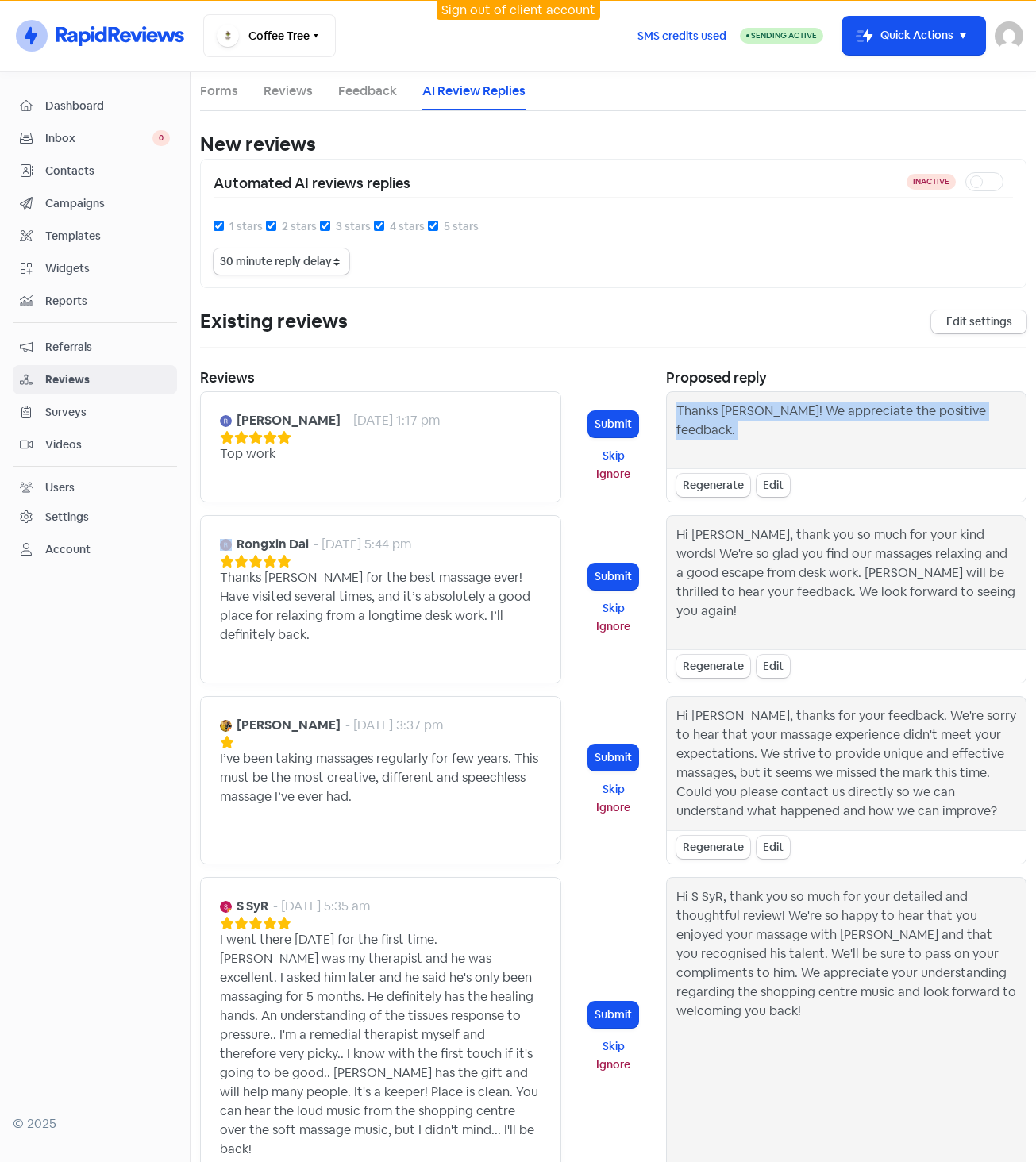
drag, startPoint x: 667, startPoint y: 401, endPoint x: 843, endPoint y: 495, distance: 199.5
click at [843, 495] on div "Thanks Royden! We appreciate the positive feedback. Regenerate Edit" at bounding box center [847, 447] width 361 height 111
click at [304, 94] on link "Reviews" at bounding box center [288, 91] width 49 height 19
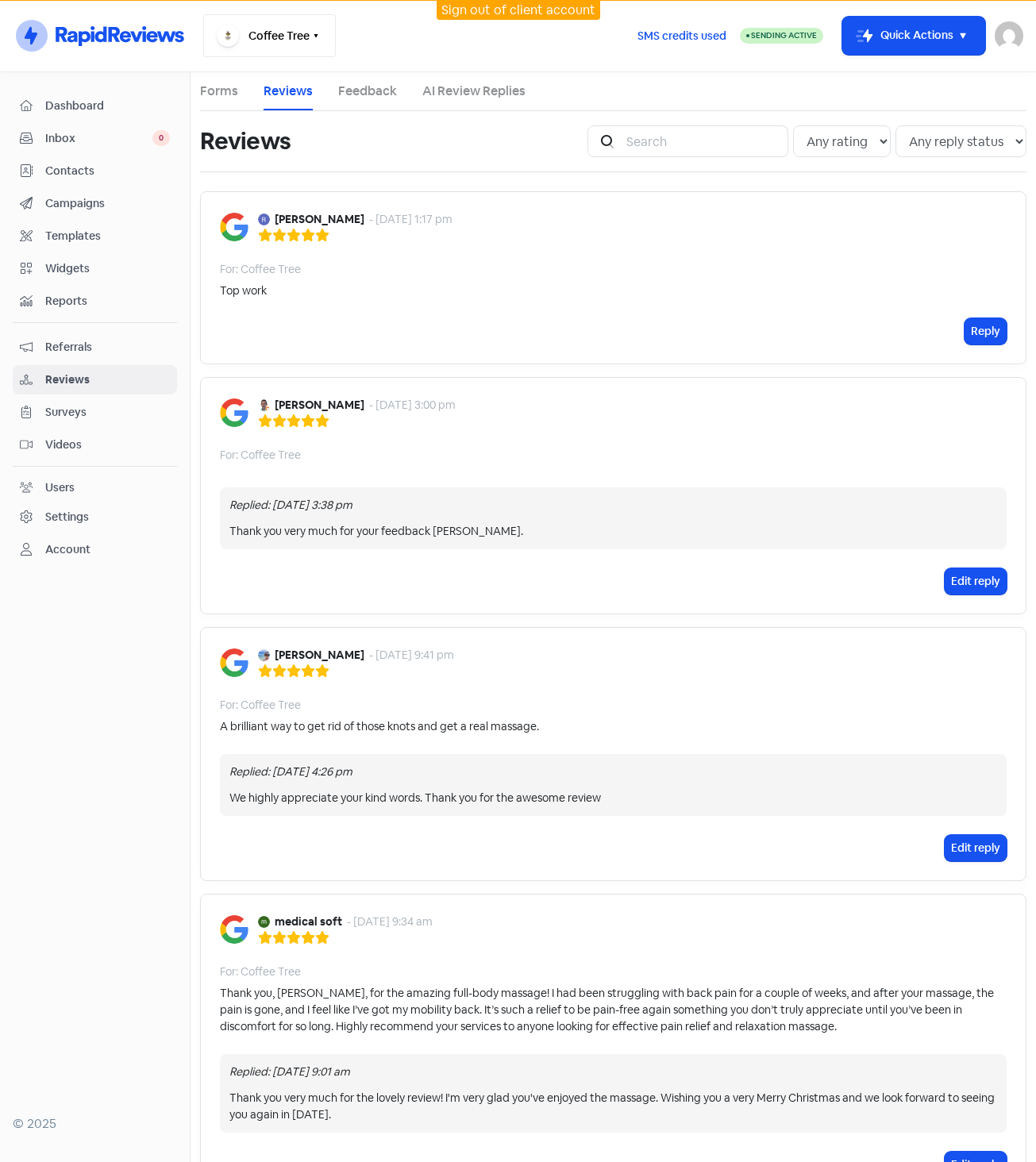
click at [289, 39] on button "Coffee Tree" at bounding box center [269, 35] width 133 height 43
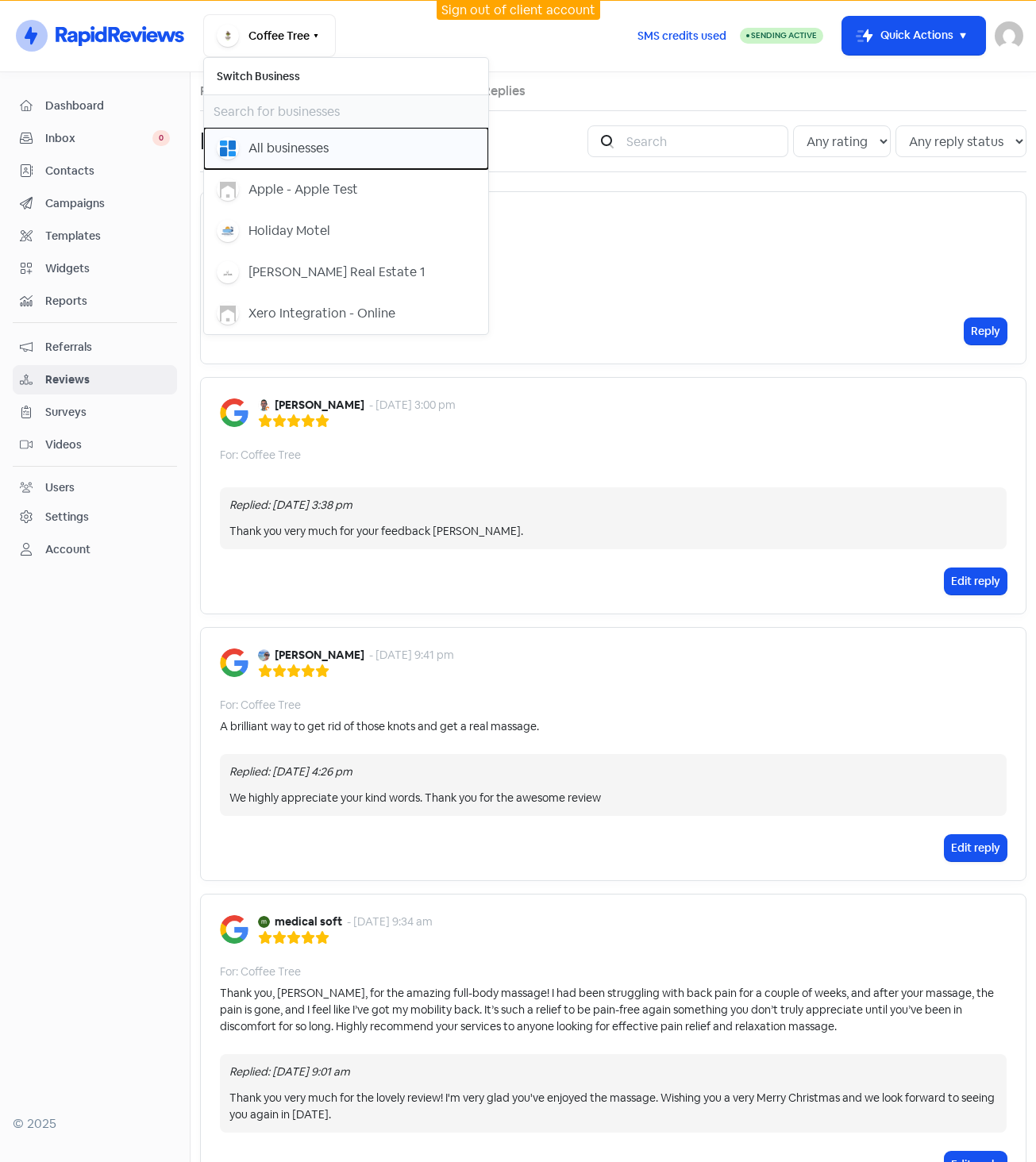
click at [278, 142] on div "All businesses" at bounding box center [289, 148] width 80 height 19
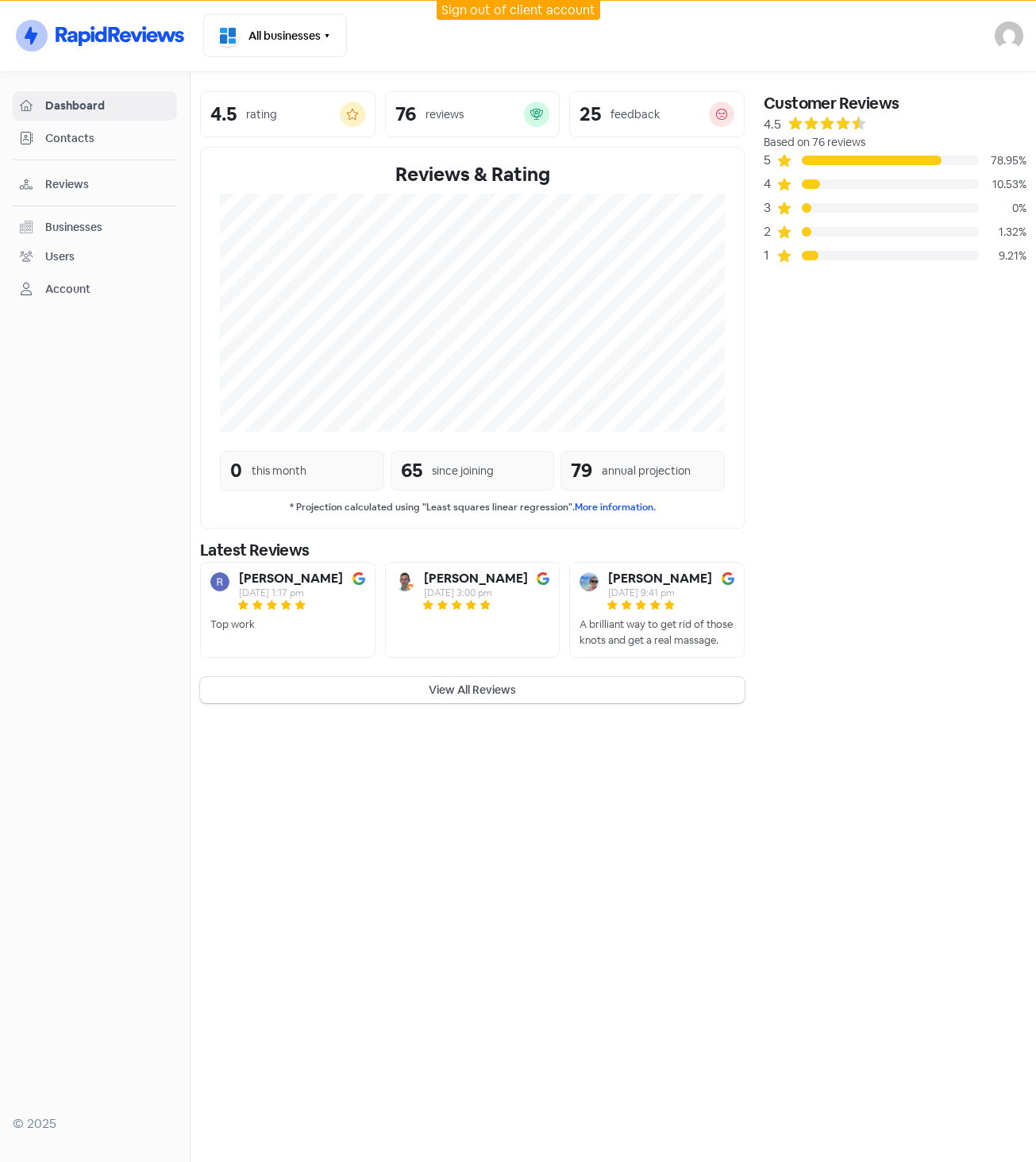
click at [110, 189] on span "Reviews" at bounding box center [108, 185] width 124 height 17
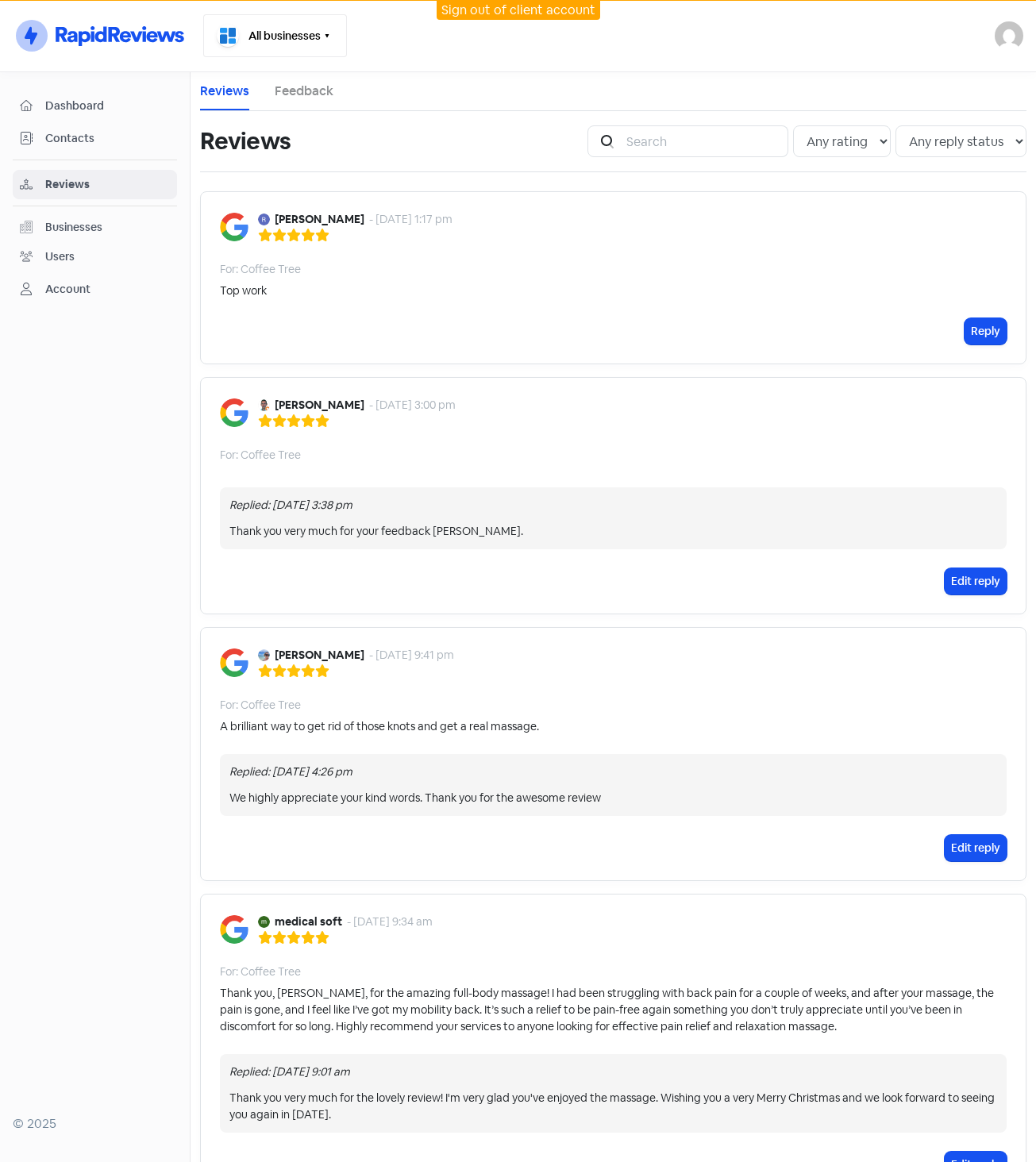
click at [289, 24] on button "All businesses" at bounding box center [275, 35] width 144 height 43
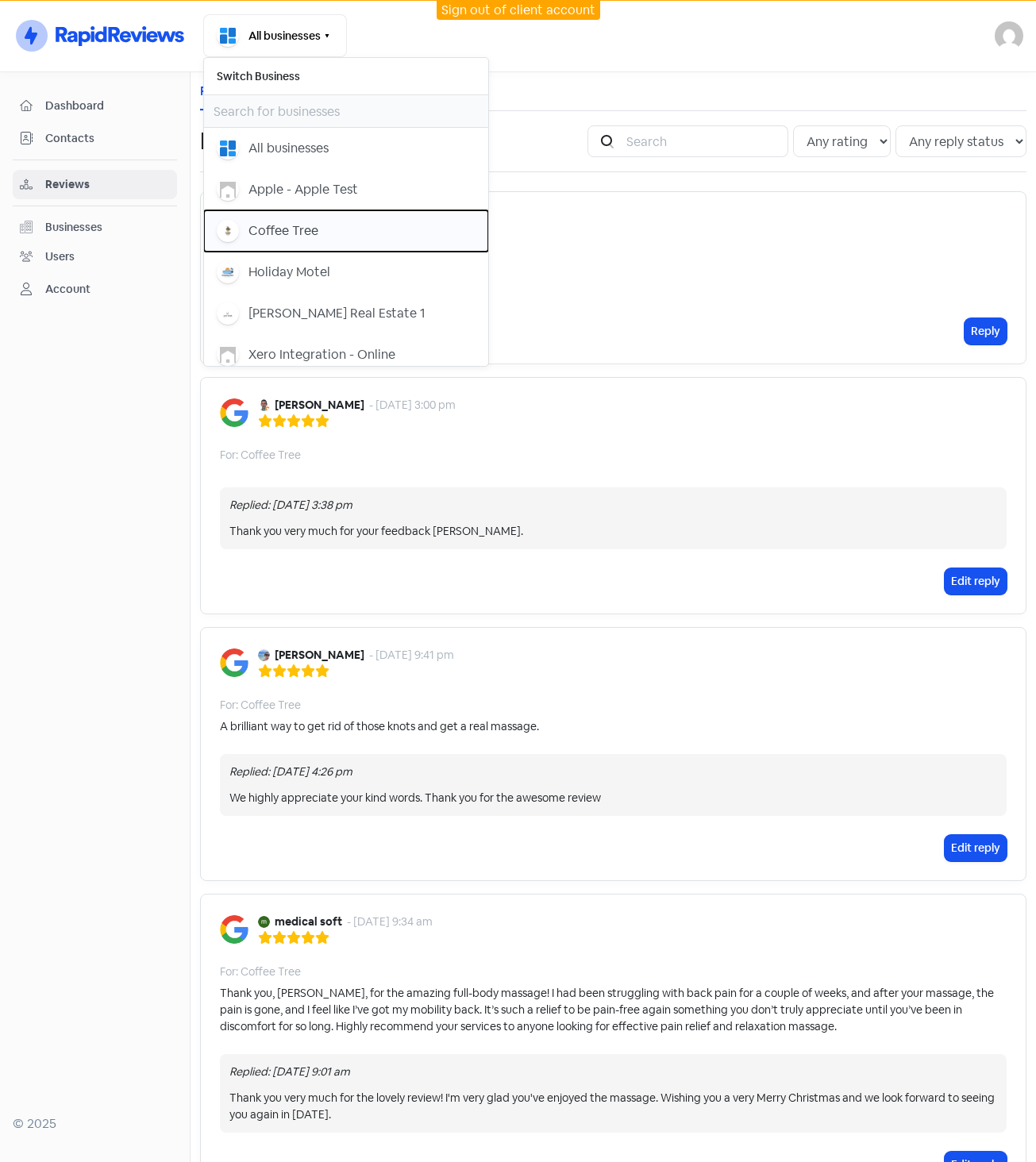
click at [330, 227] on div "Coffee Tree" at bounding box center [346, 231] width 259 height 22
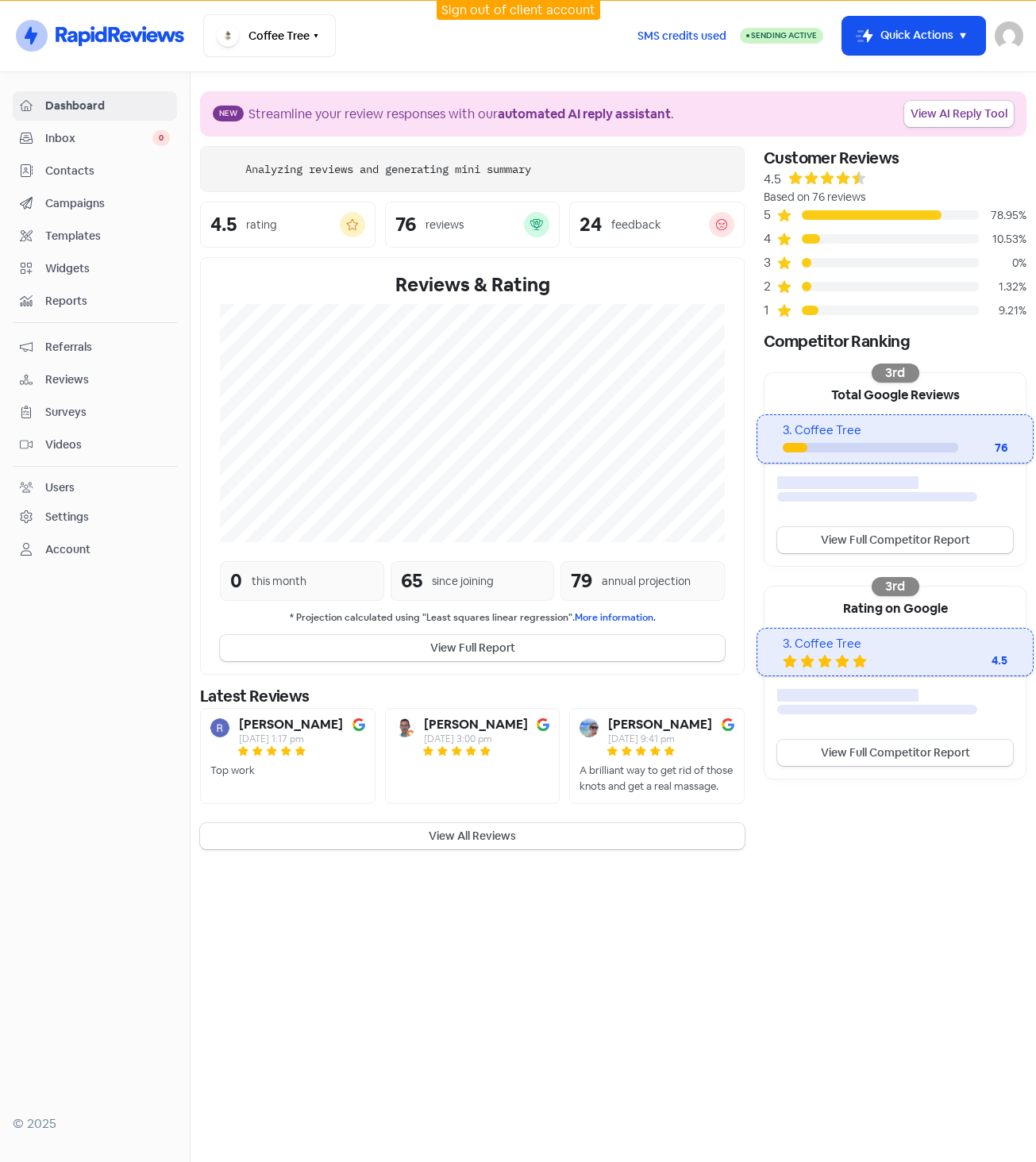
click at [110, 366] on link "Reviews" at bounding box center [95, 380] width 164 height 30
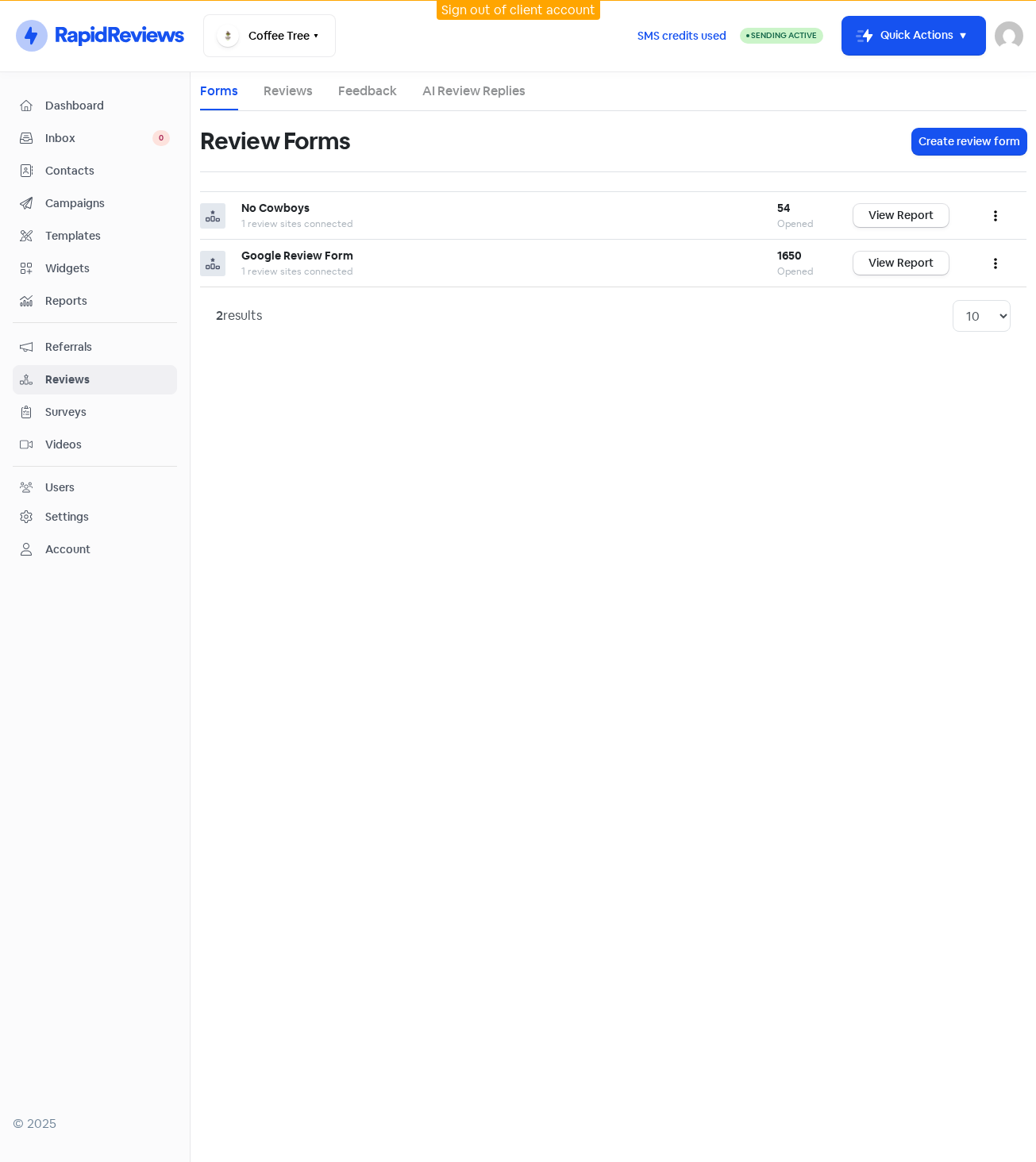
click at [461, 90] on link "AI Review Replies" at bounding box center [473, 91] width 103 height 19
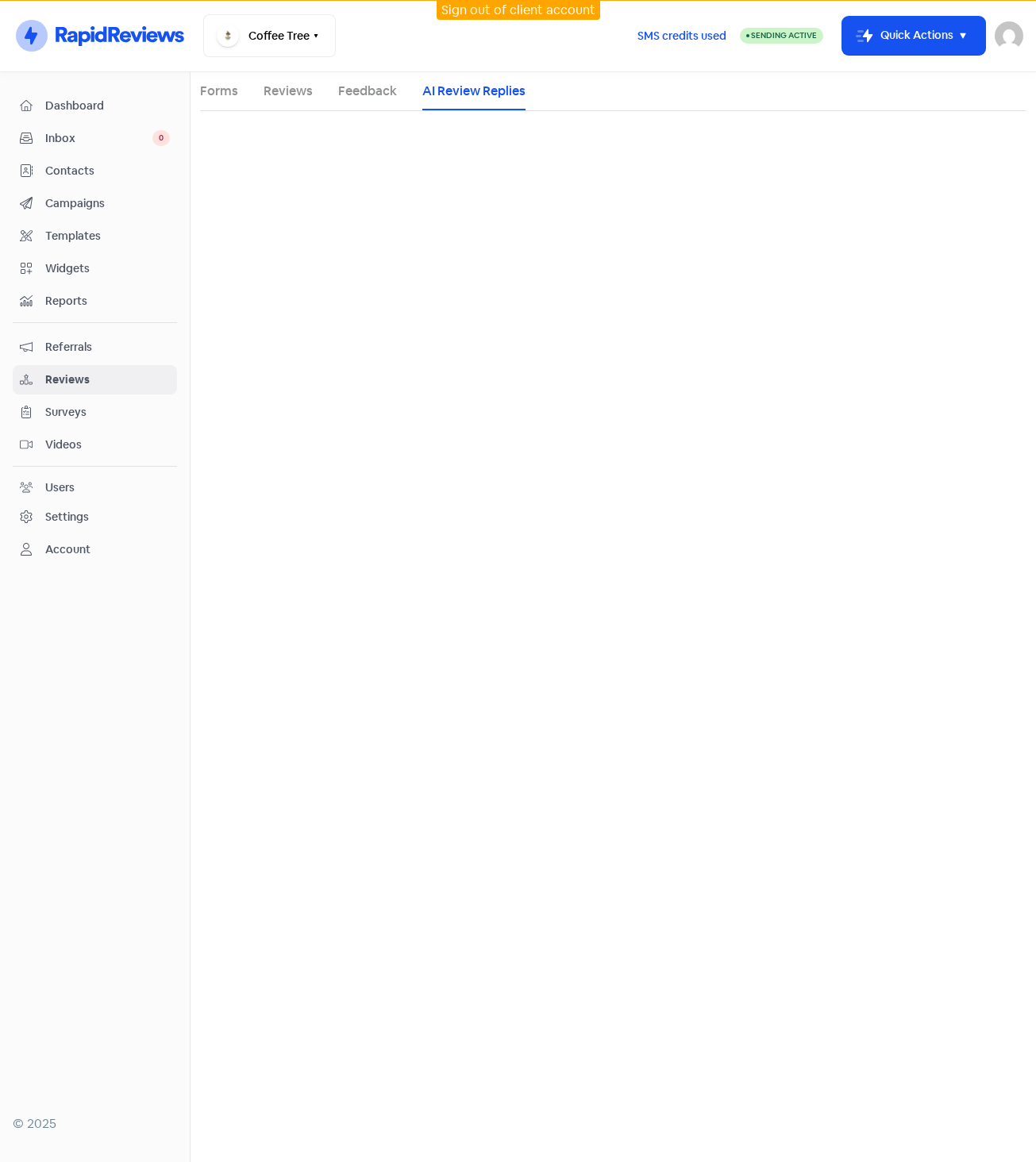
select select "30"
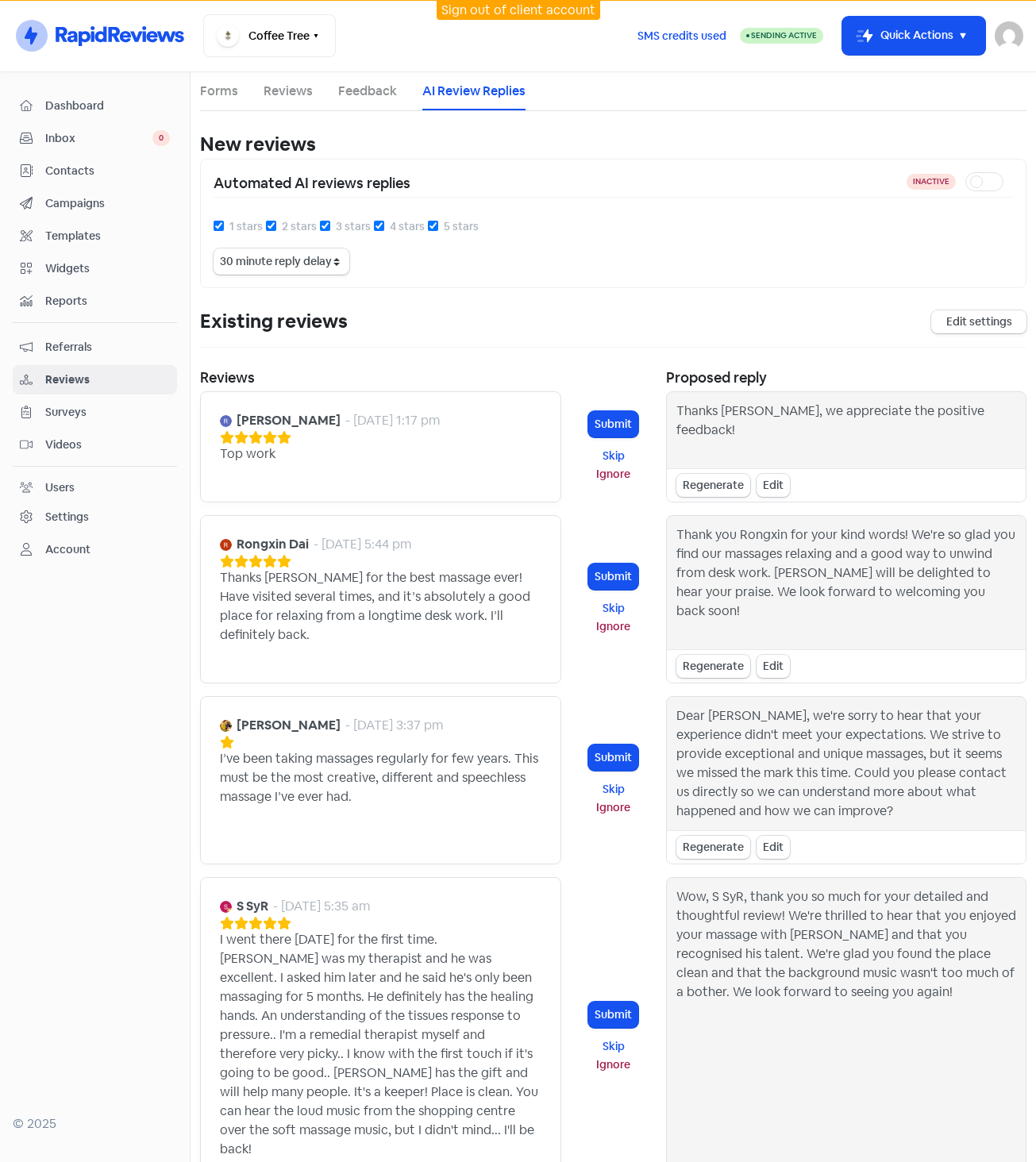
click at [541, 339] on div "Existing reviews Edit settings" at bounding box center [614, 328] width 826 height 41
click at [289, 100] on link "Reviews" at bounding box center [288, 91] width 49 height 19
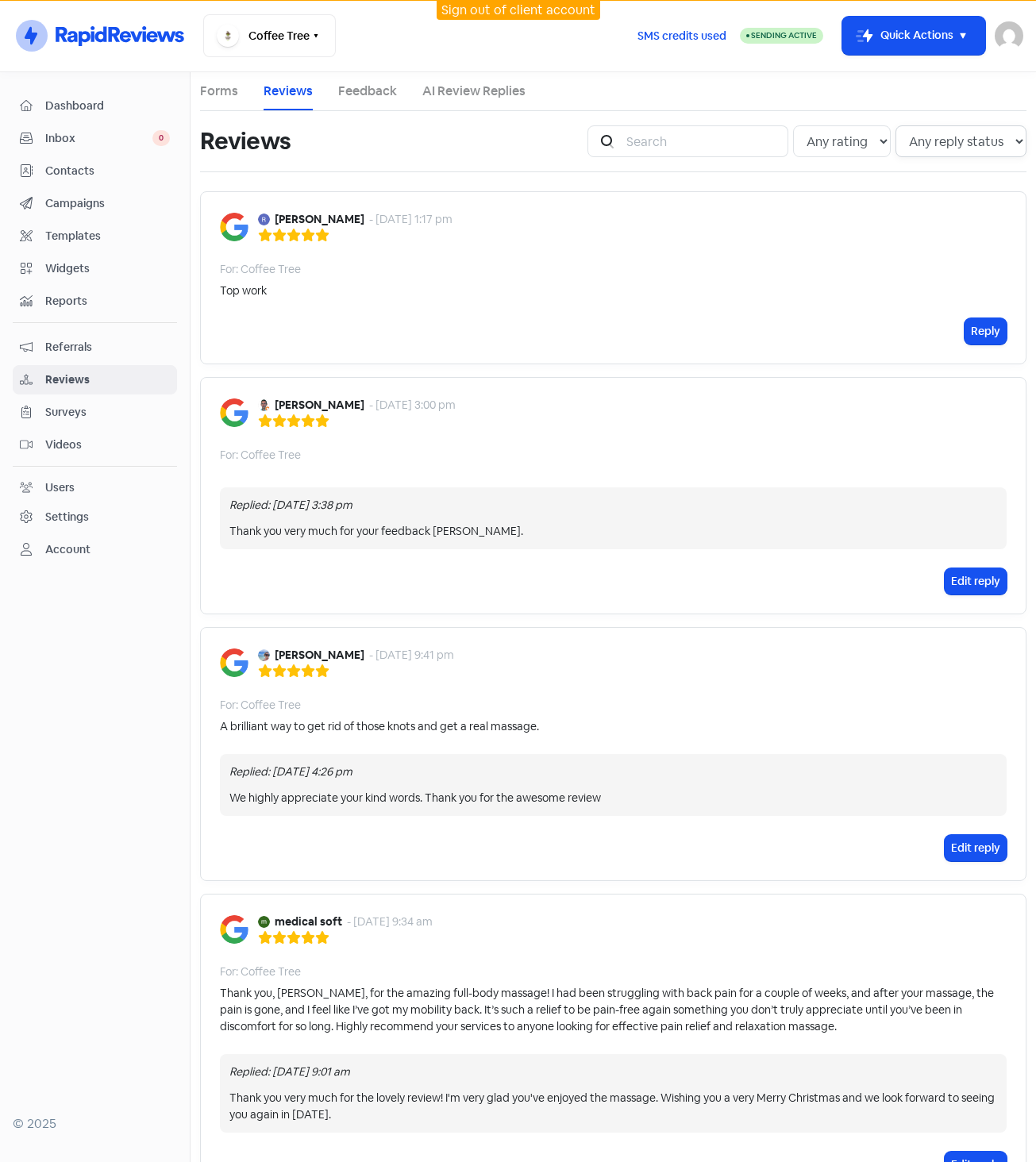
click at [936, 143] on select "Any reply status Has reply No reply" at bounding box center [961, 141] width 131 height 32
select select "false"
click at [896, 125] on select "Any reply status Has reply No reply" at bounding box center [961, 141] width 131 height 32
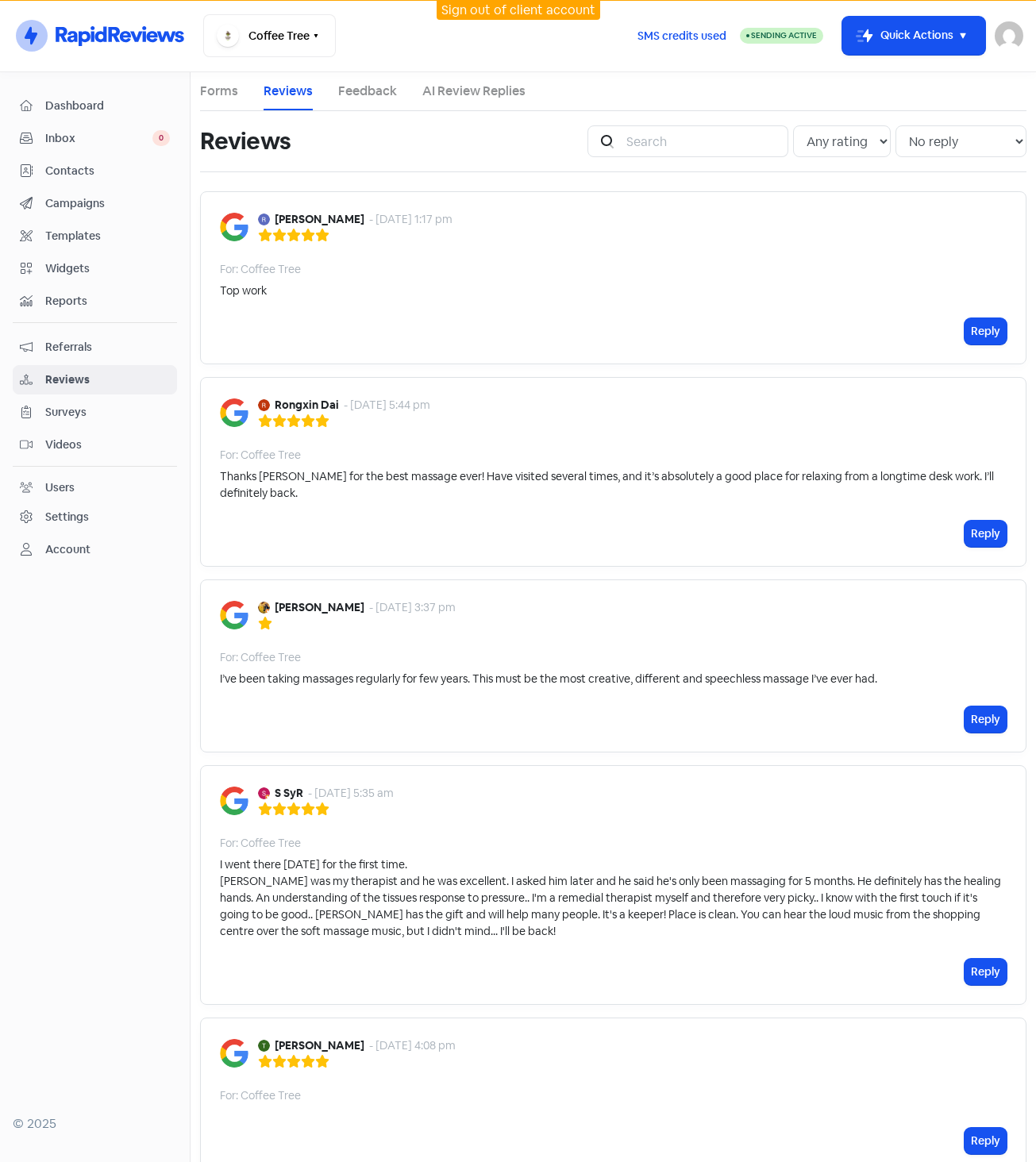
click at [460, 108] on li "AI Review Replies" at bounding box center [473, 91] width 103 height 38
click at [465, 91] on link "AI Review Replies" at bounding box center [473, 91] width 103 height 19
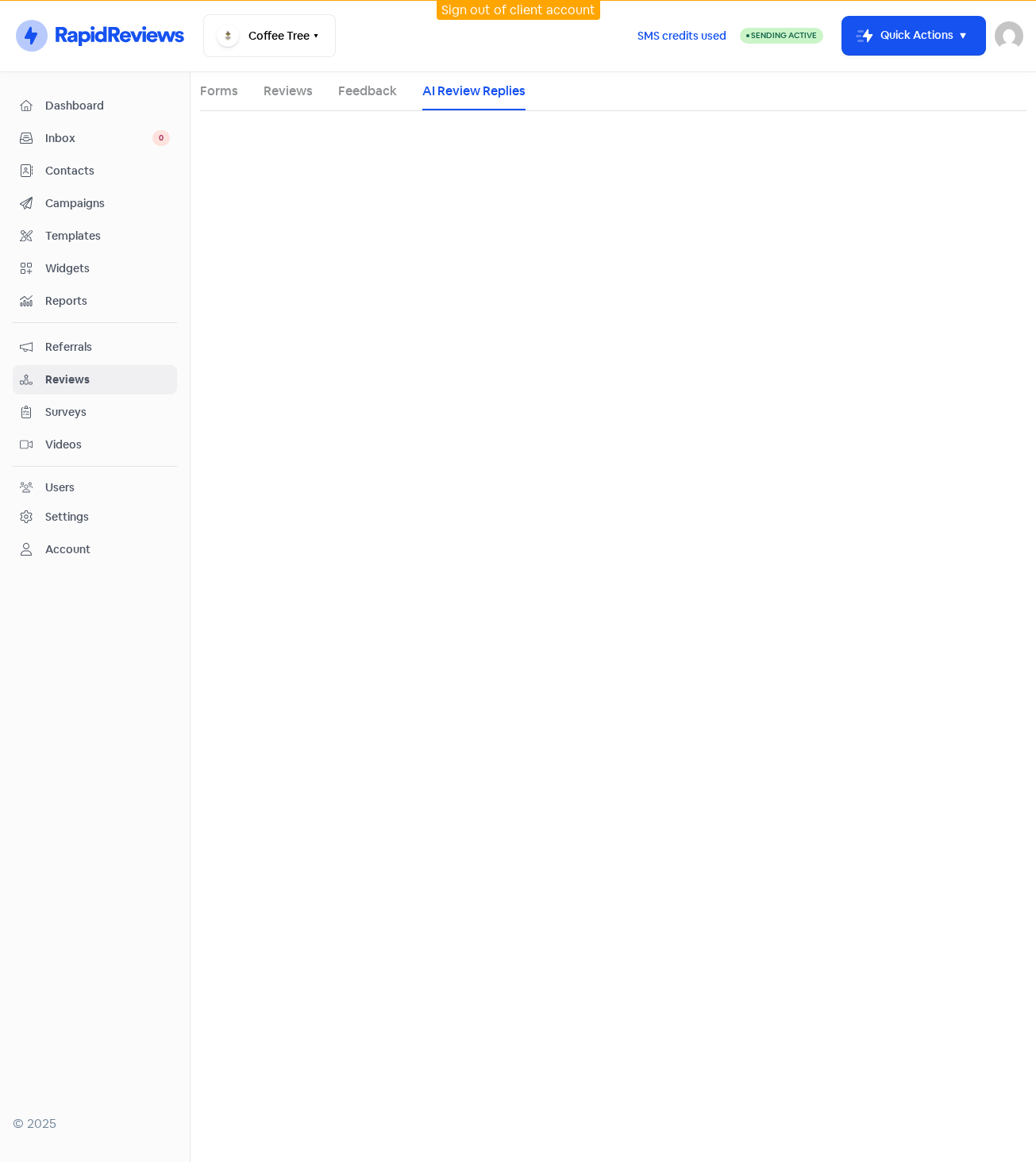
select select "30"
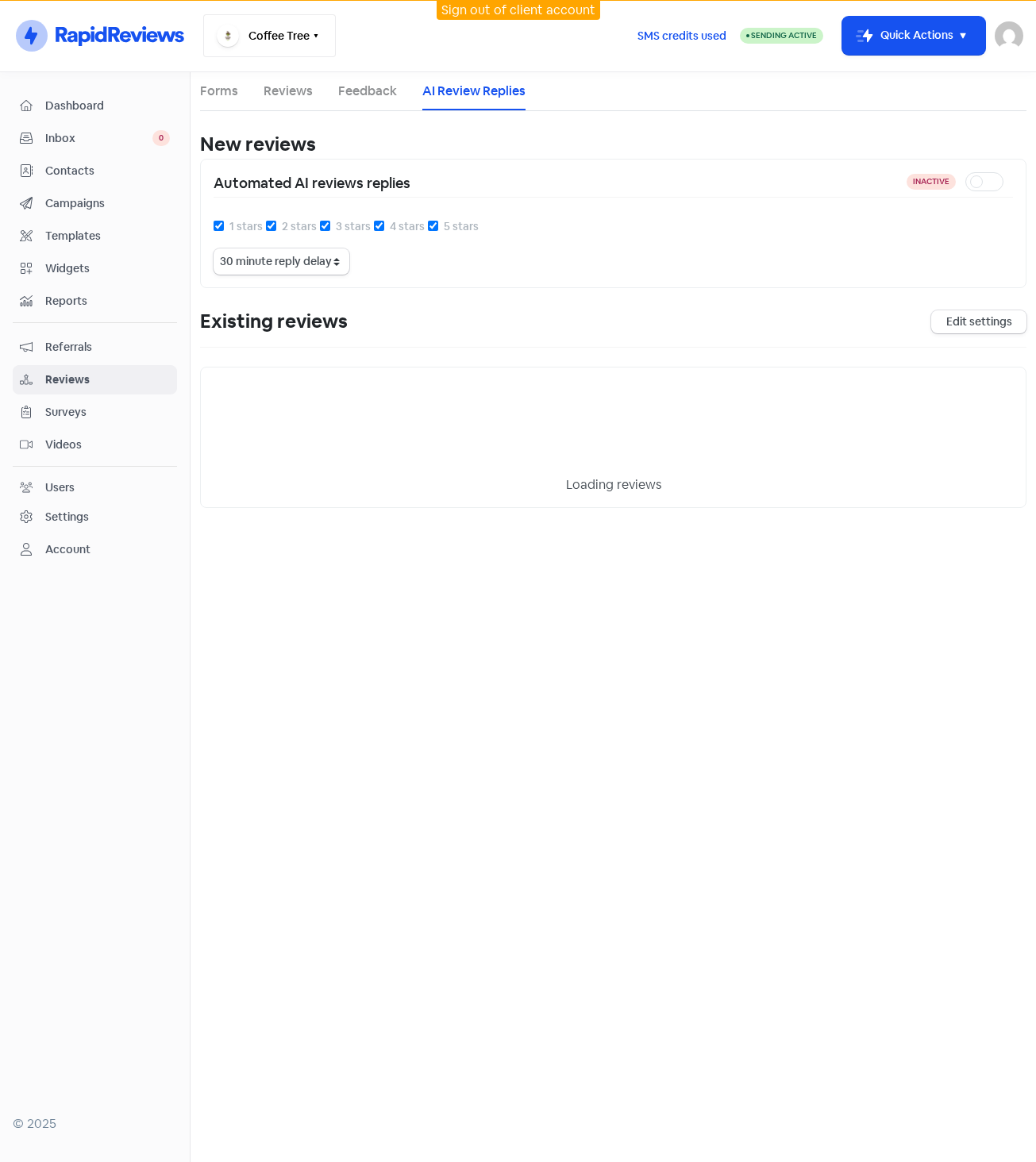
click at [259, 25] on button "Coffee Tree" at bounding box center [269, 35] width 133 height 43
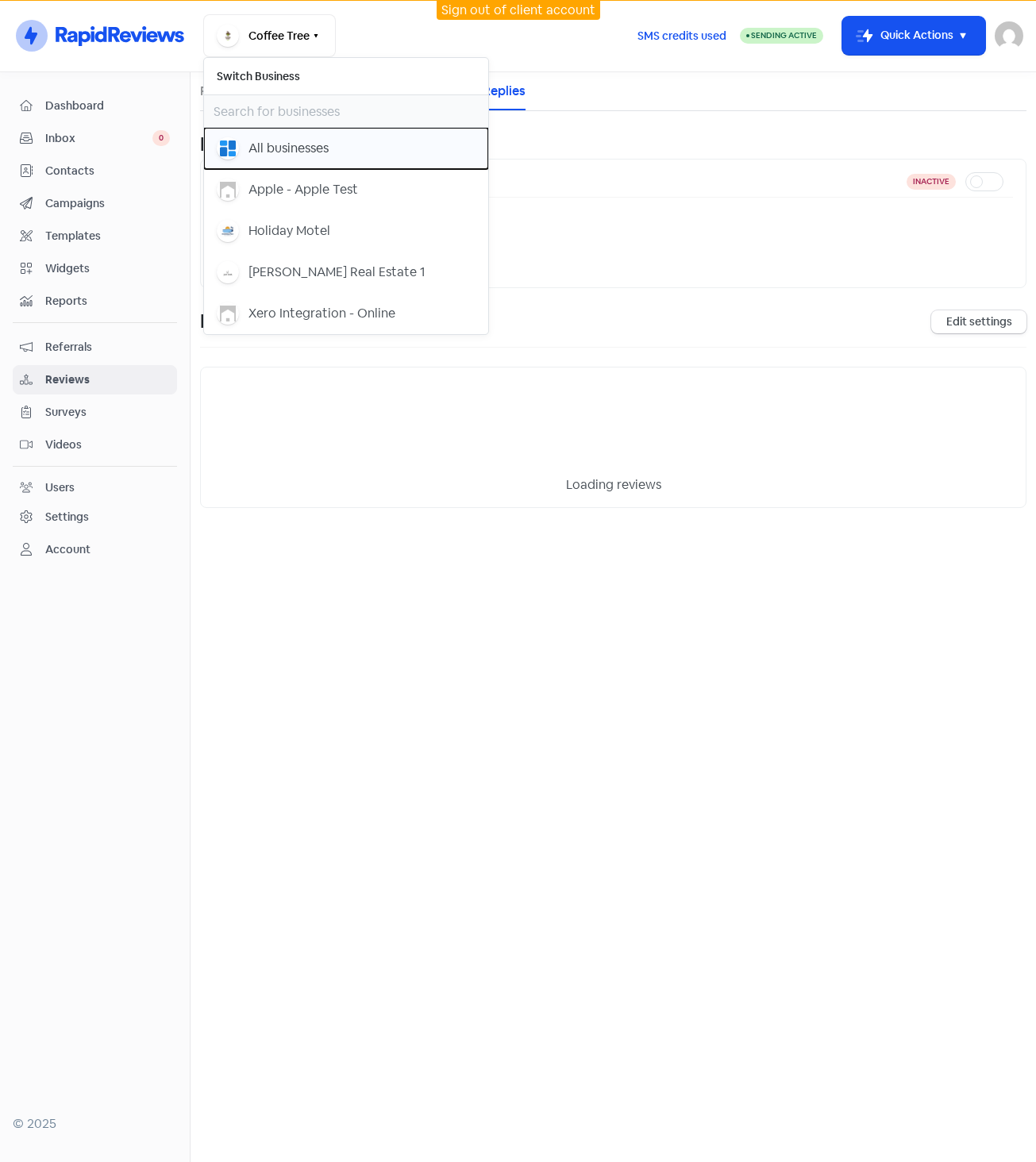
click at [301, 139] on div "All businesses" at bounding box center [289, 148] width 80 height 19
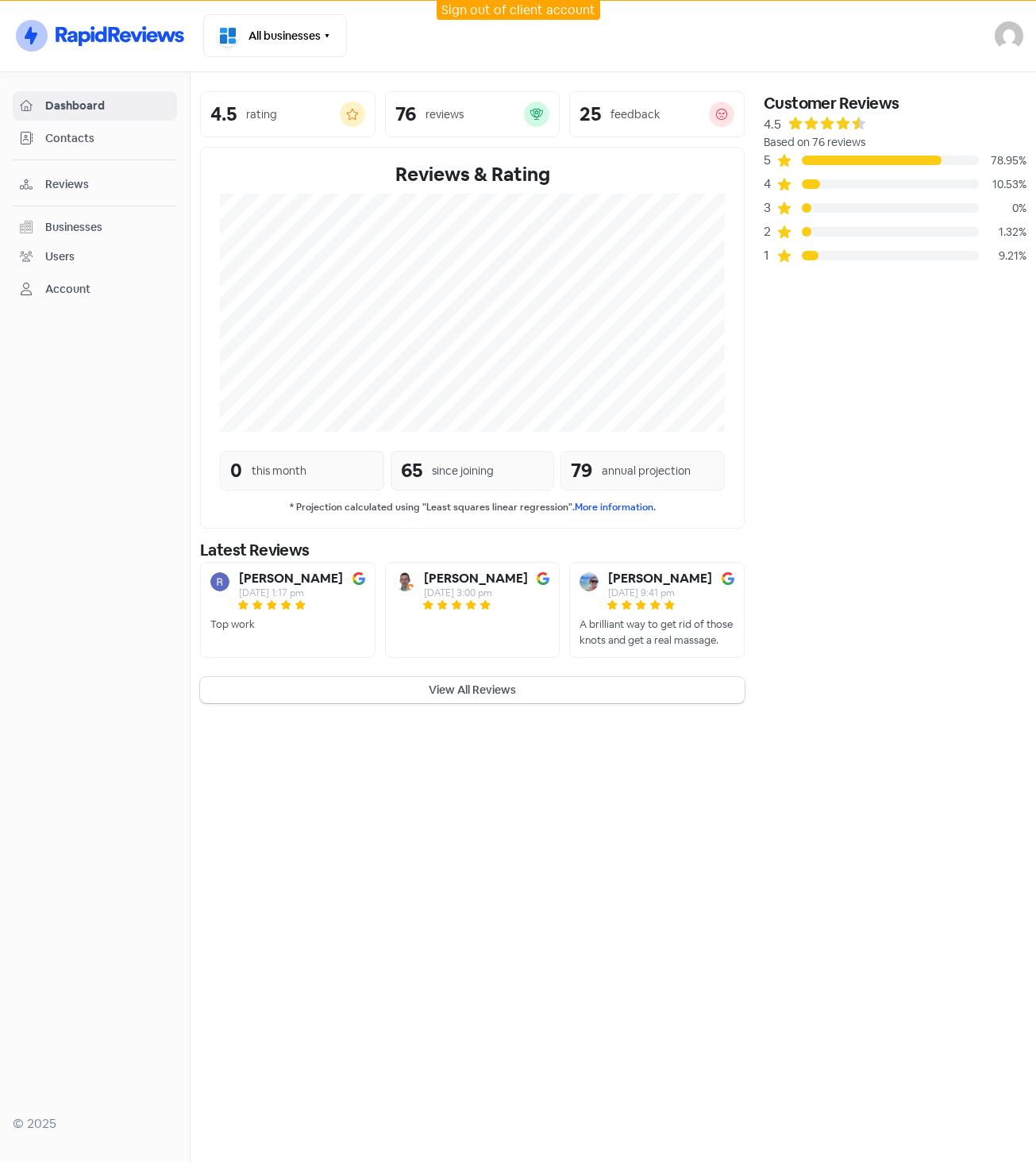
click at [110, 188] on span "Reviews" at bounding box center [108, 185] width 124 height 17
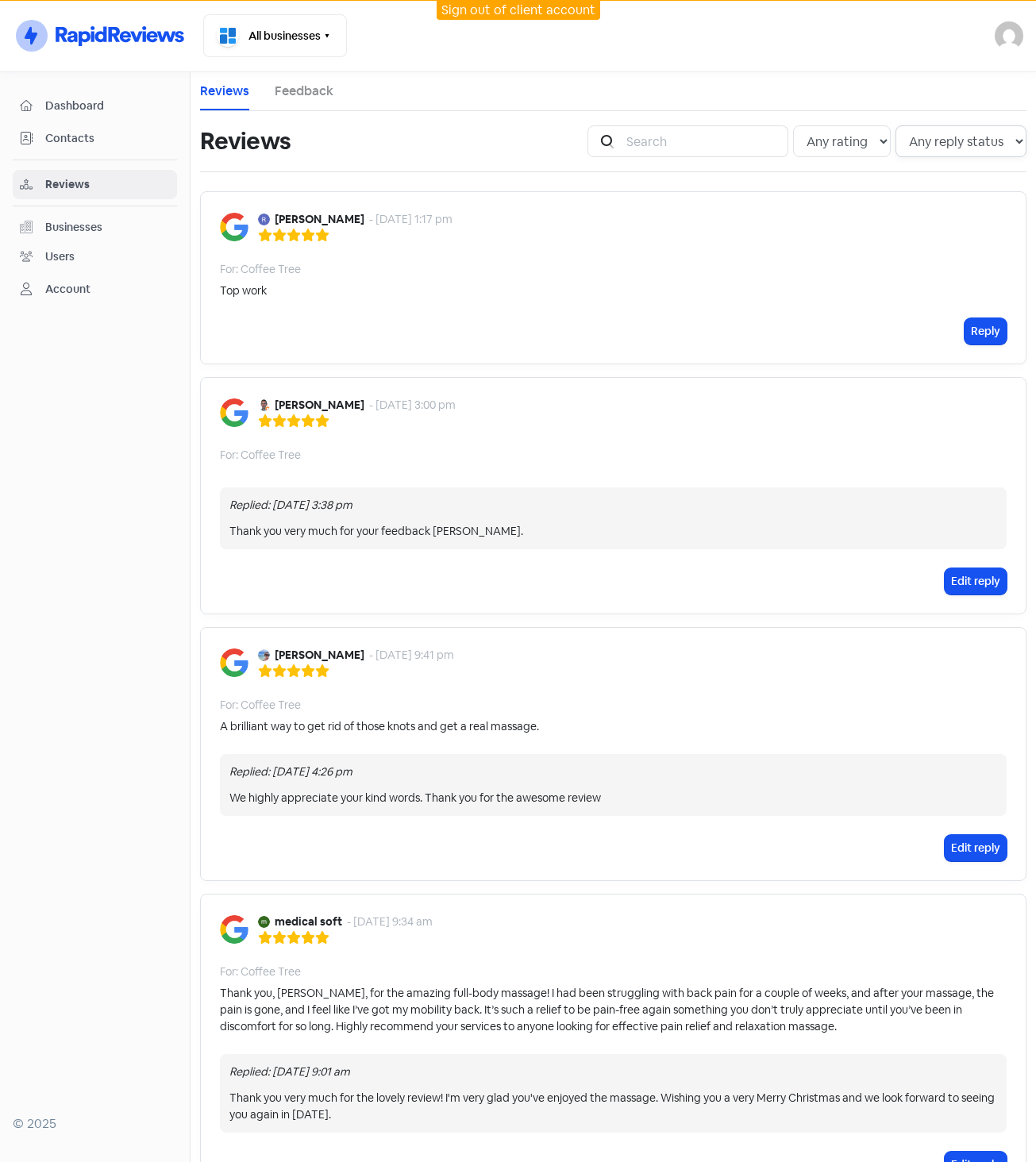
click at [964, 135] on select "Any reply status Has reply No reply" at bounding box center [961, 141] width 131 height 32
click at [677, 257] on div "[PERSON_NAME] - [DATE] 1:17 pm For: Coffee Tree Top work Reply" at bounding box center [614, 278] width 826 height 173
click at [69, 229] on div "Businesses" at bounding box center [74, 227] width 58 height 17
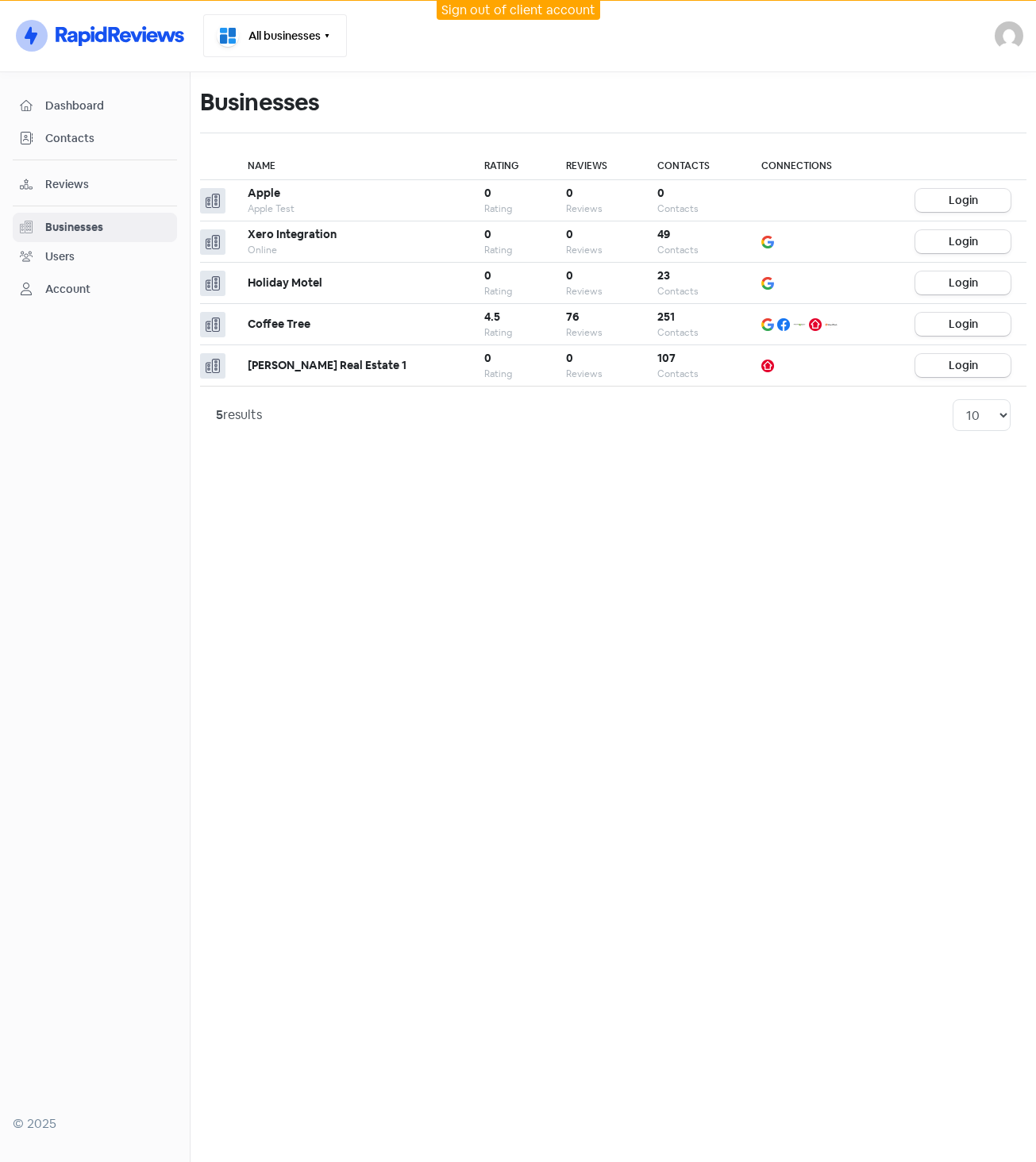
click at [257, 31] on button "All businesses" at bounding box center [275, 35] width 144 height 43
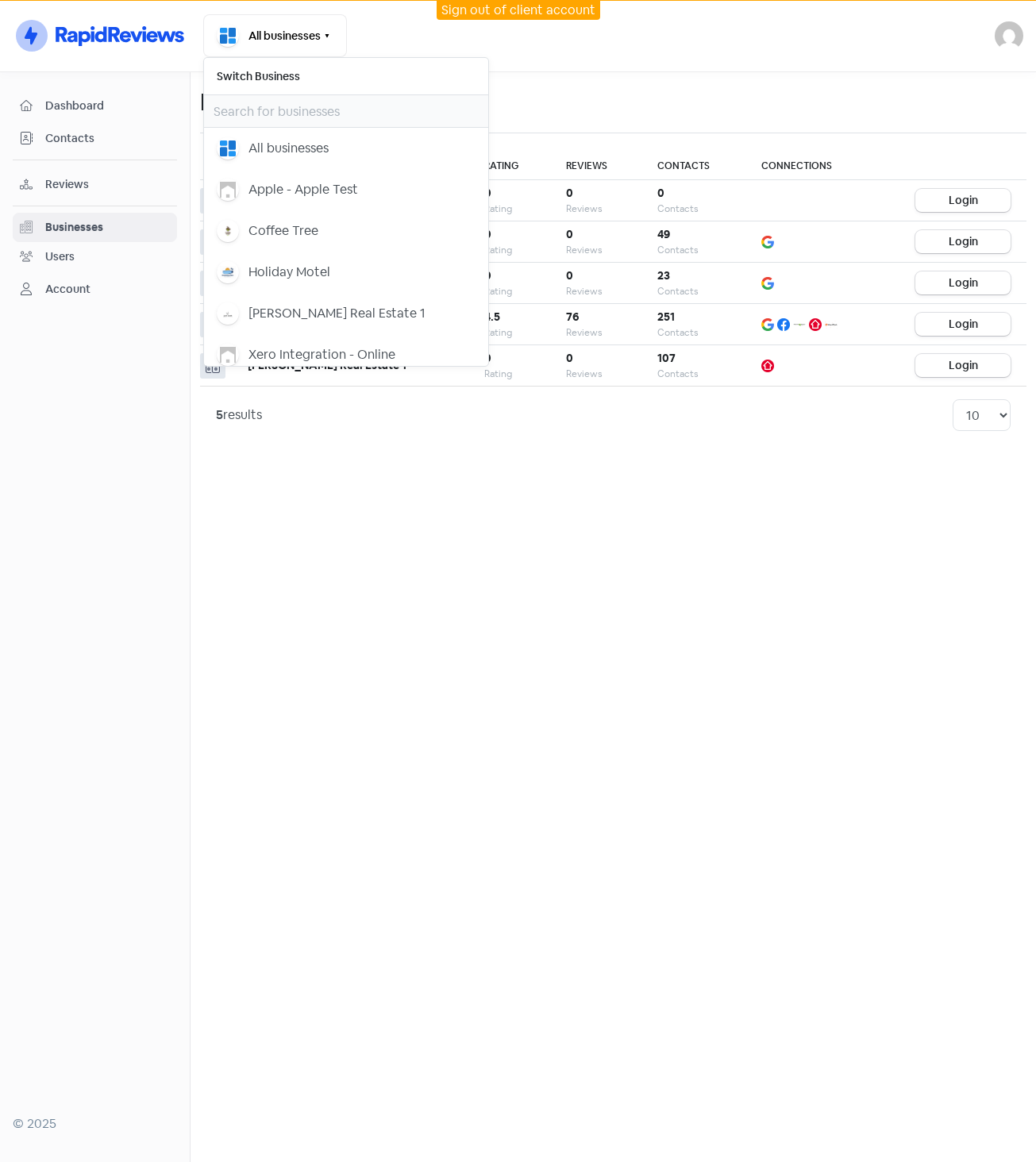
click at [460, 534] on main "Businesses Name Rating Reviews Contacts Connections Apple Apple Test 0 Rating 0…" at bounding box center [613, 617] width 846 height 1090
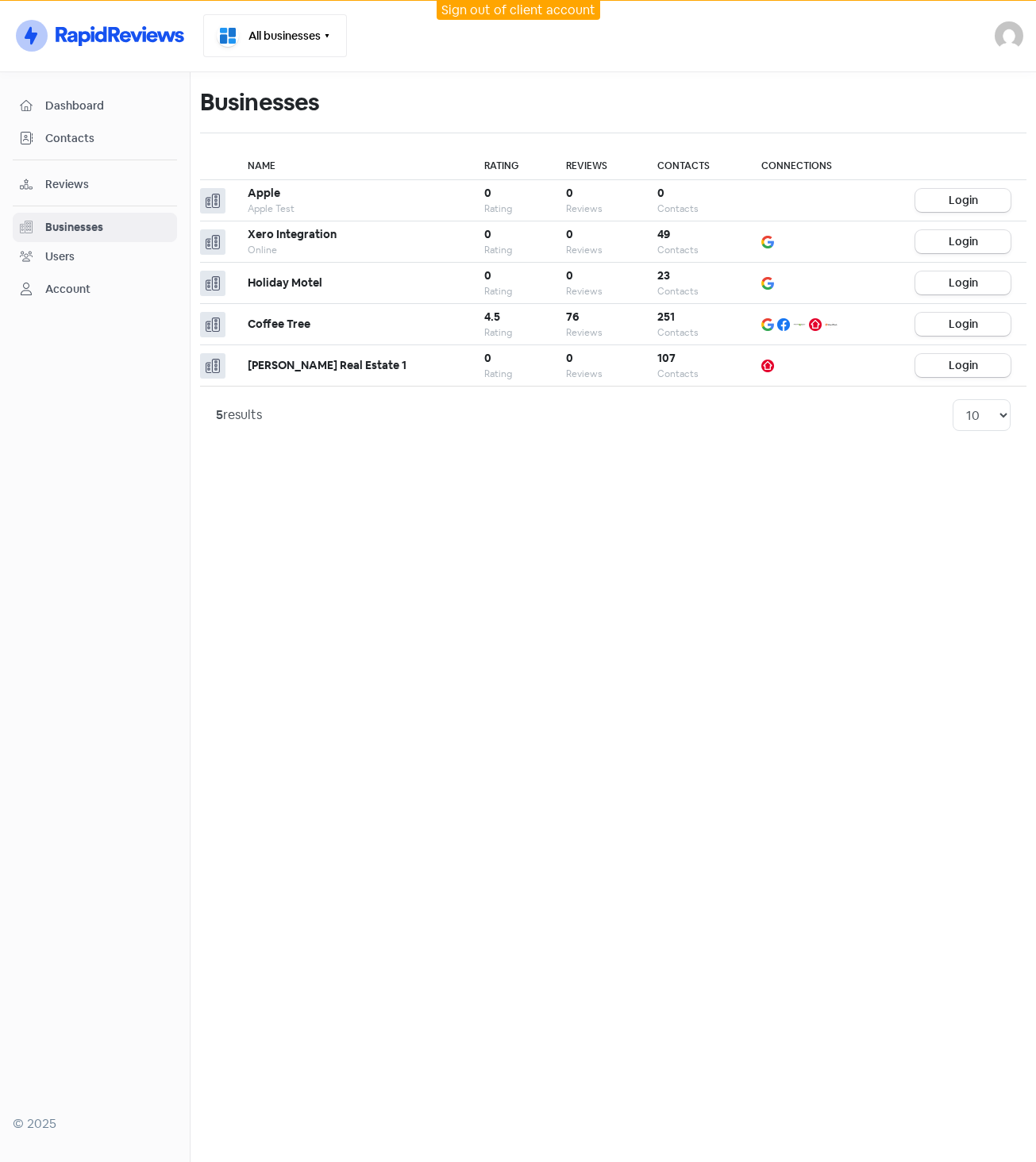
click at [297, 29] on button "All businesses" at bounding box center [275, 35] width 144 height 43
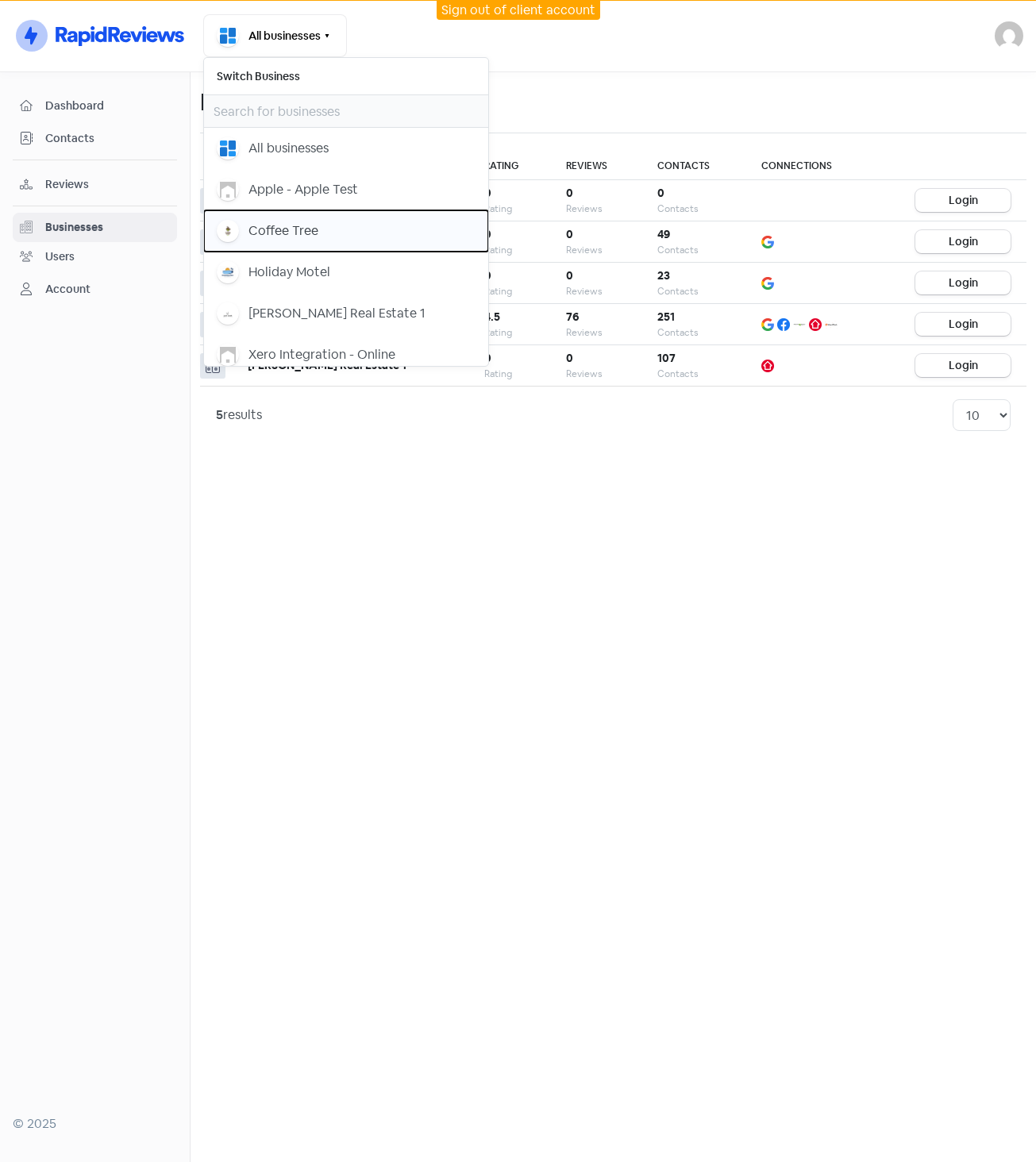
click at [259, 233] on div "Coffee Tree" at bounding box center [283, 231] width 70 height 19
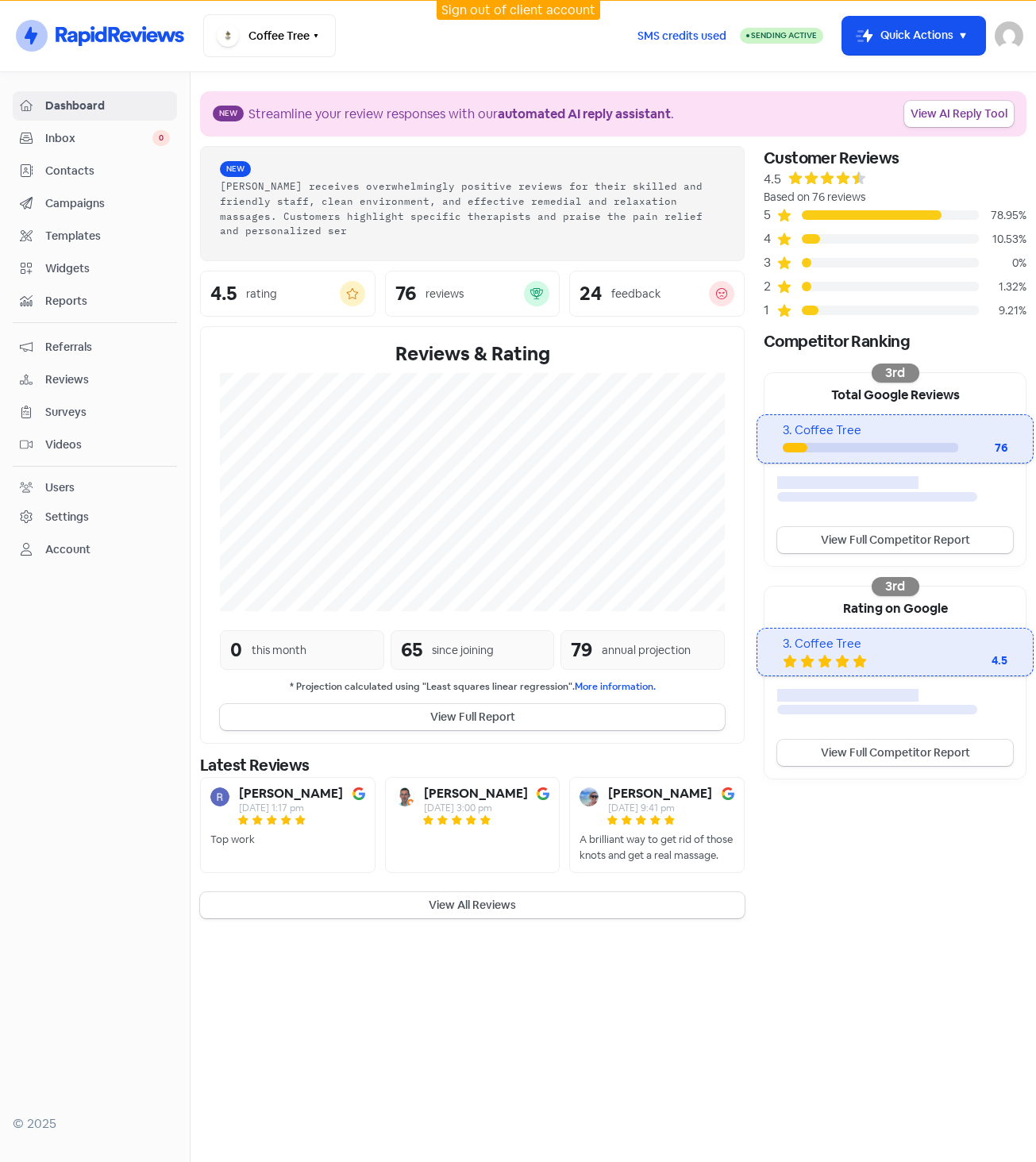
click at [74, 299] on span "Reports" at bounding box center [108, 302] width 124 height 17
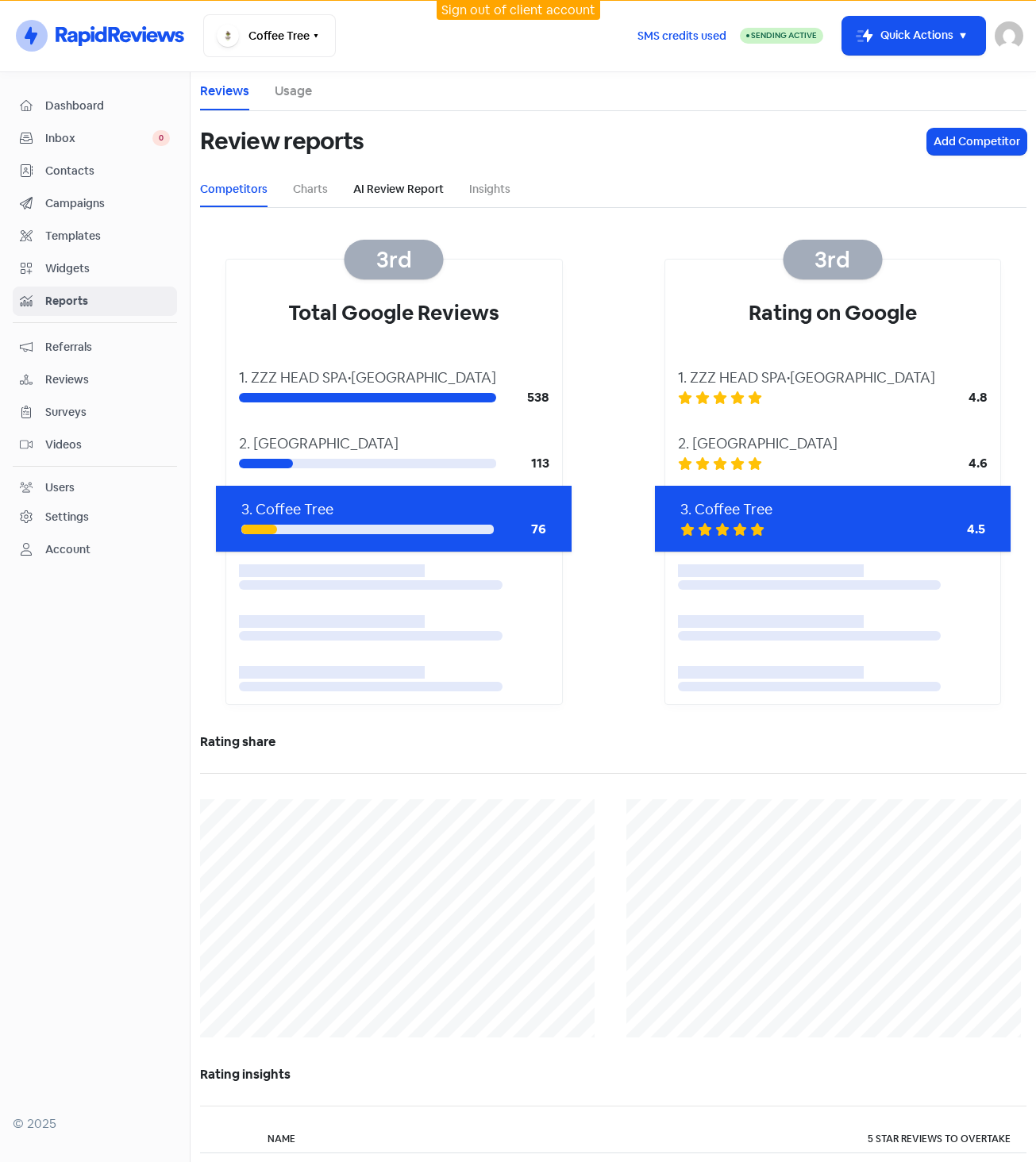
click at [395, 188] on link "AI Review Report" at bounding box center [399, 189] width 91 height 17
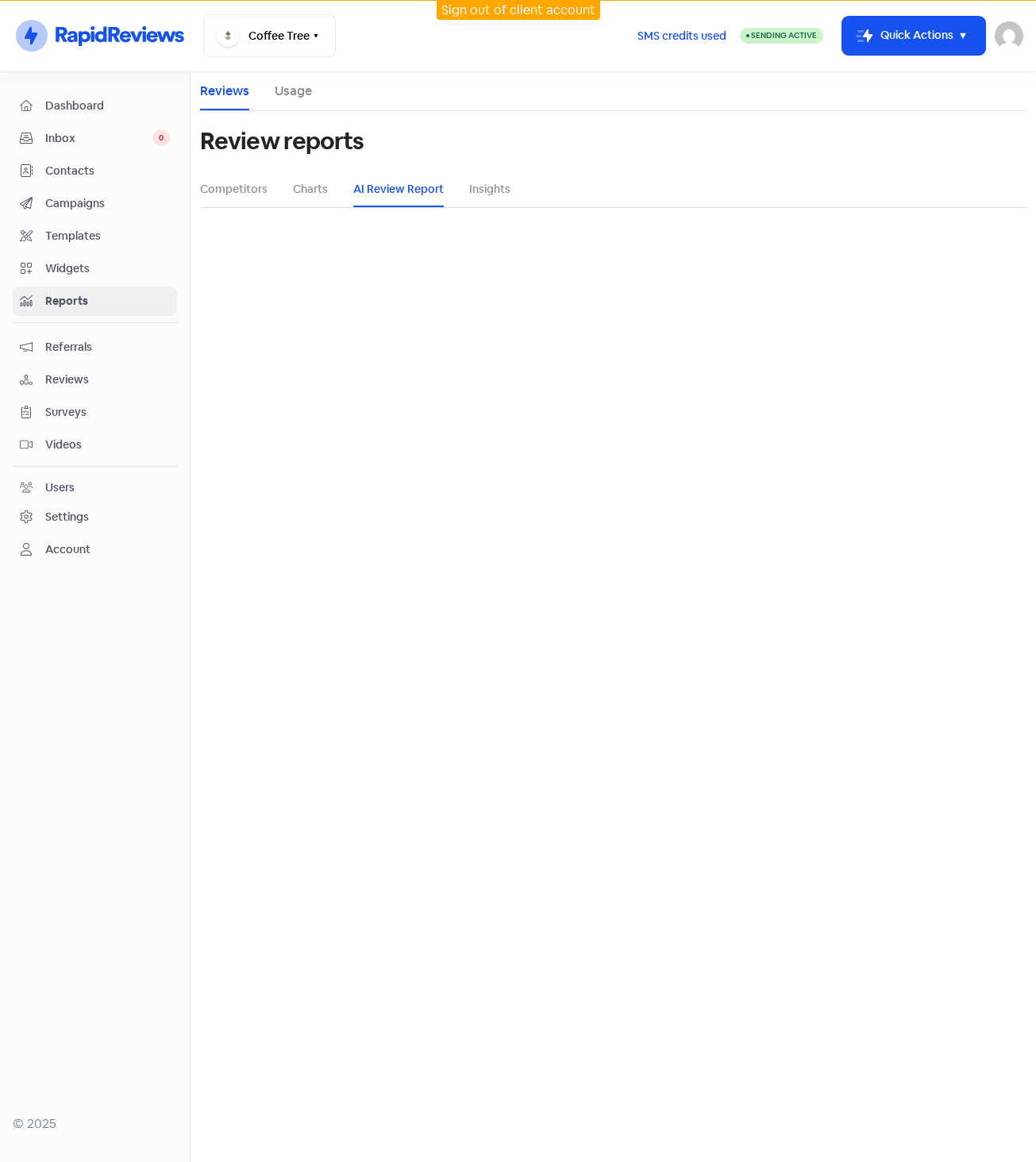
select select "12_months"
click at [272, 39] on button "Coffee Tree" at bounding box center [269, 35] width 133 height 43
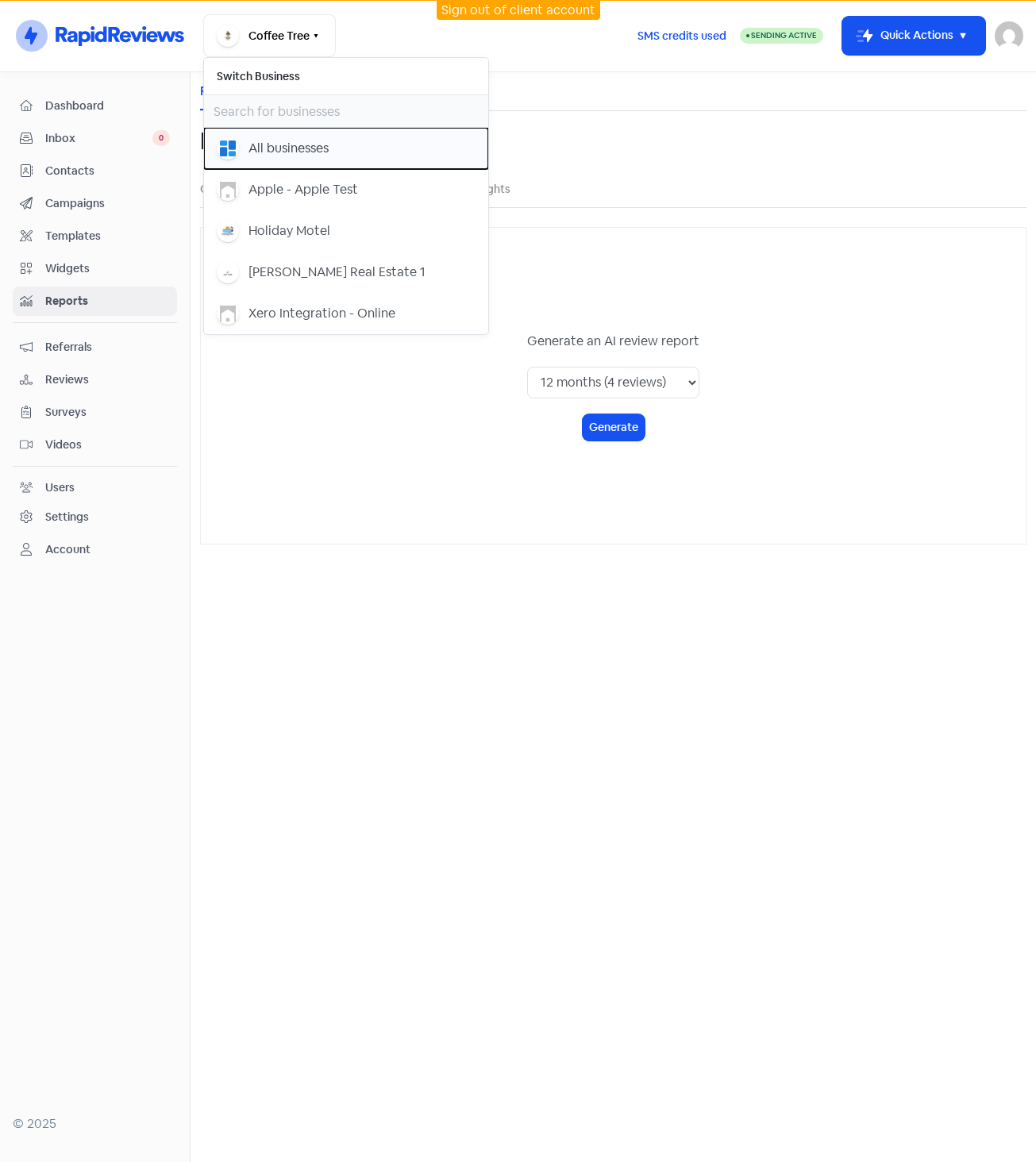
click at [279, 143] on div "All businesses" at bounding box center [289, 148] width 80 height 19
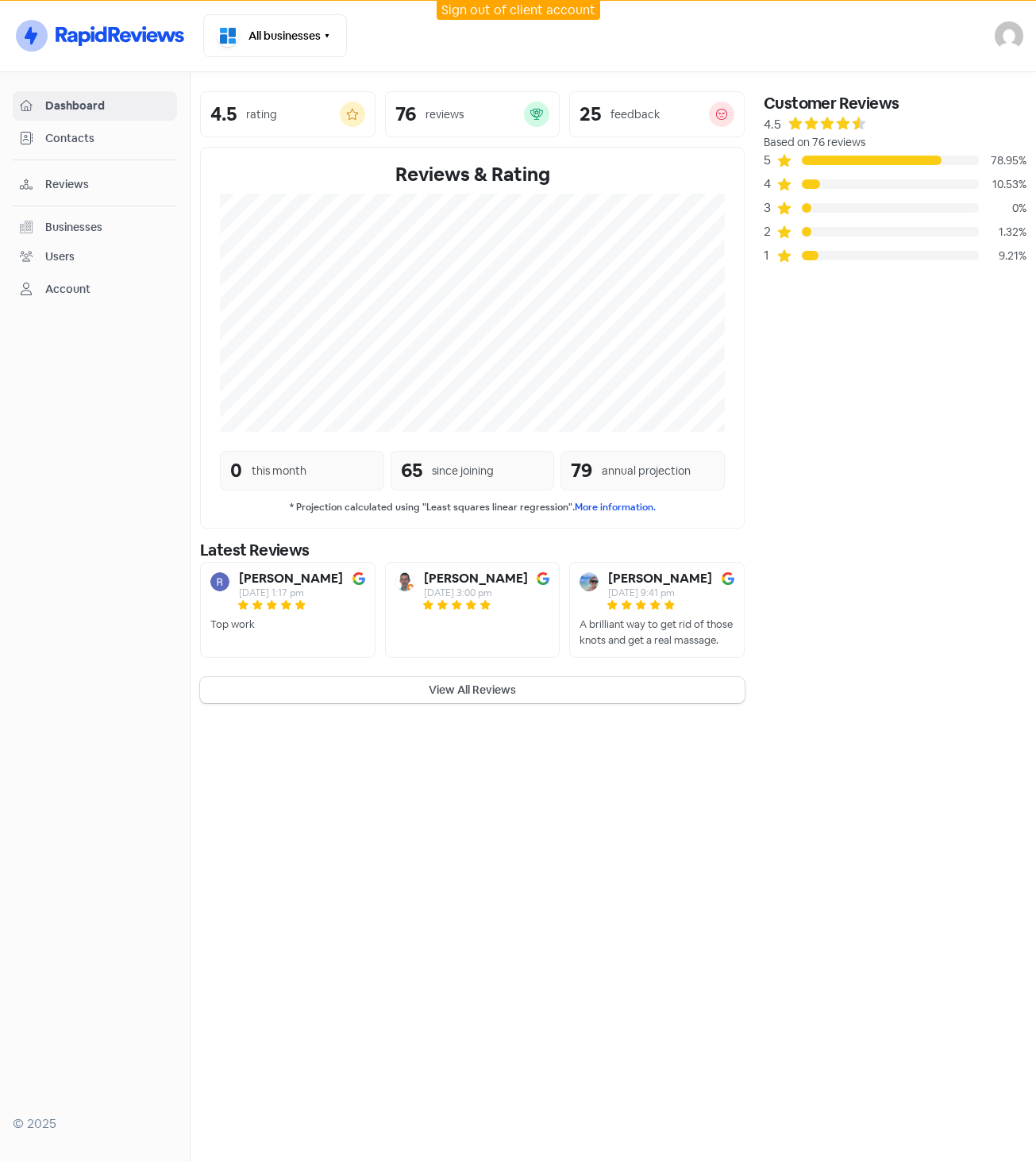
click at [101, 226] on div "Businesses" at bounding box center [74, 227] width 58 height 17
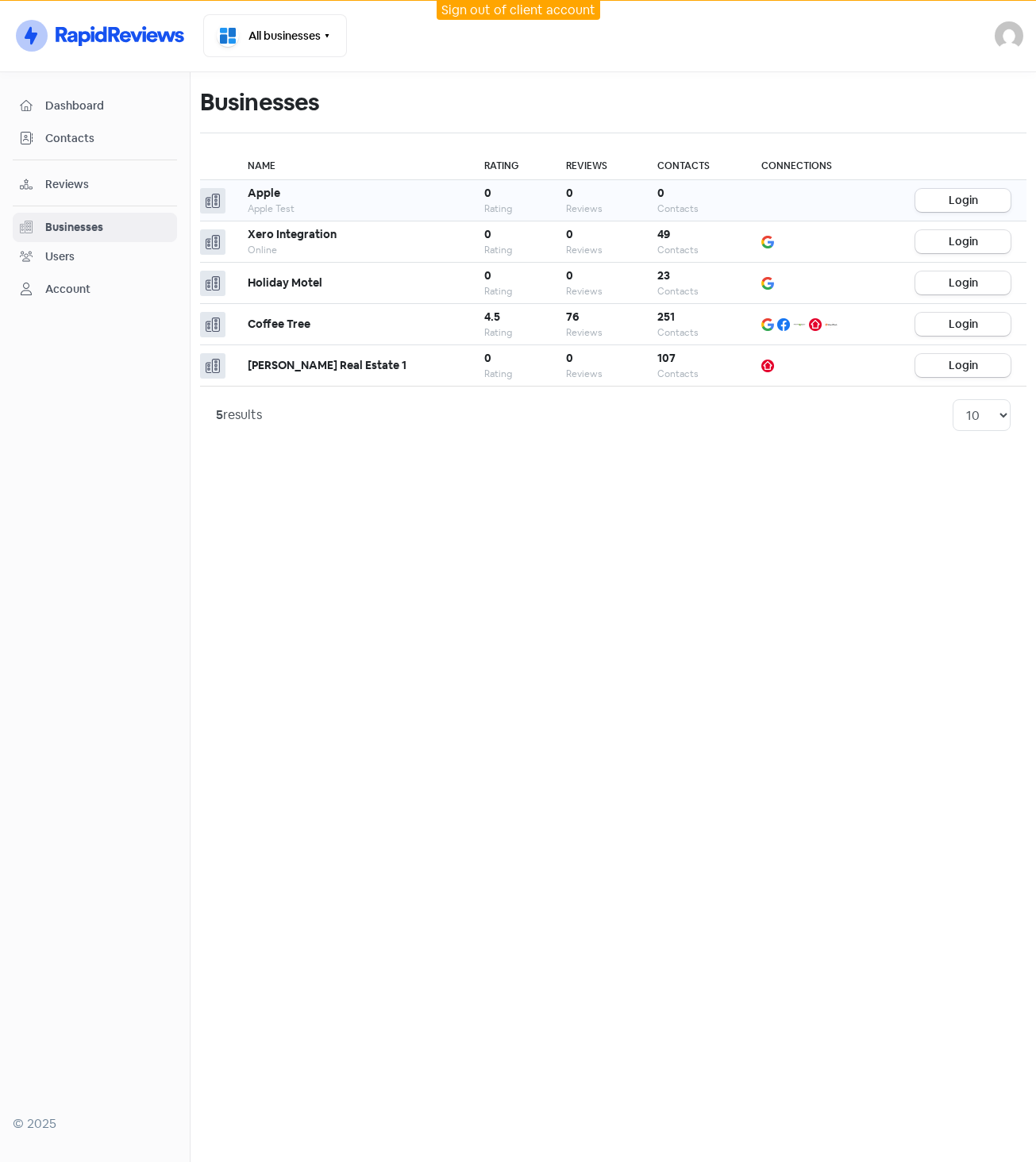
click at [849, 200] on td at bounding box center [822, 200] width 154 height 41
click at [713, 199] on div "0" at bounding box center [693, 193] width 73 height 17
click at [618, 190] on td "0 Reviews" at bounding box center [596, 200] width 91 height 41
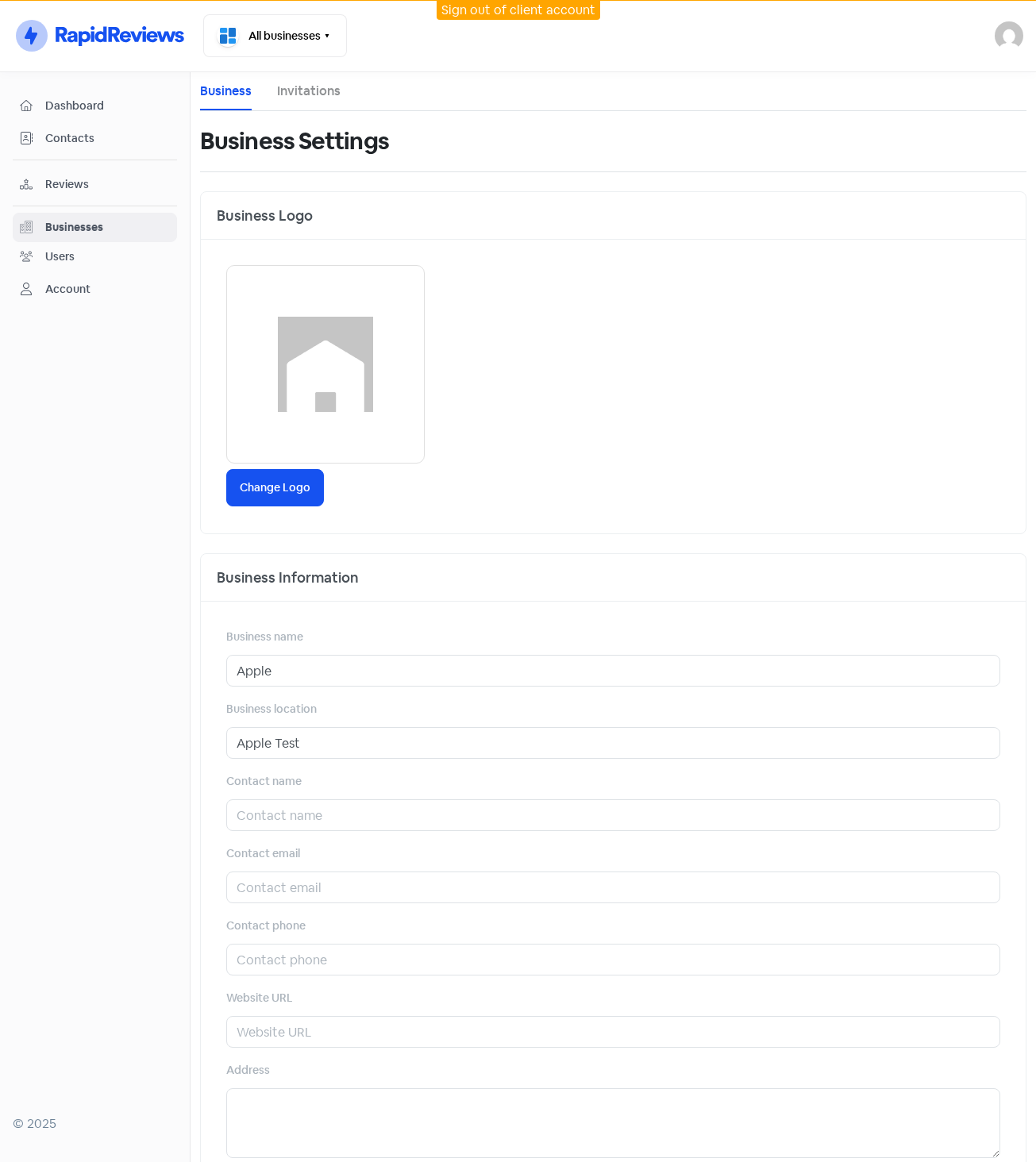
click at [349, 98] on ul "Business Invitations" at bounding box center [614, 92] width 826 height 39
click at [317, 85] on link "Invitations" at bounding box center [309, 91] width 63 height 19
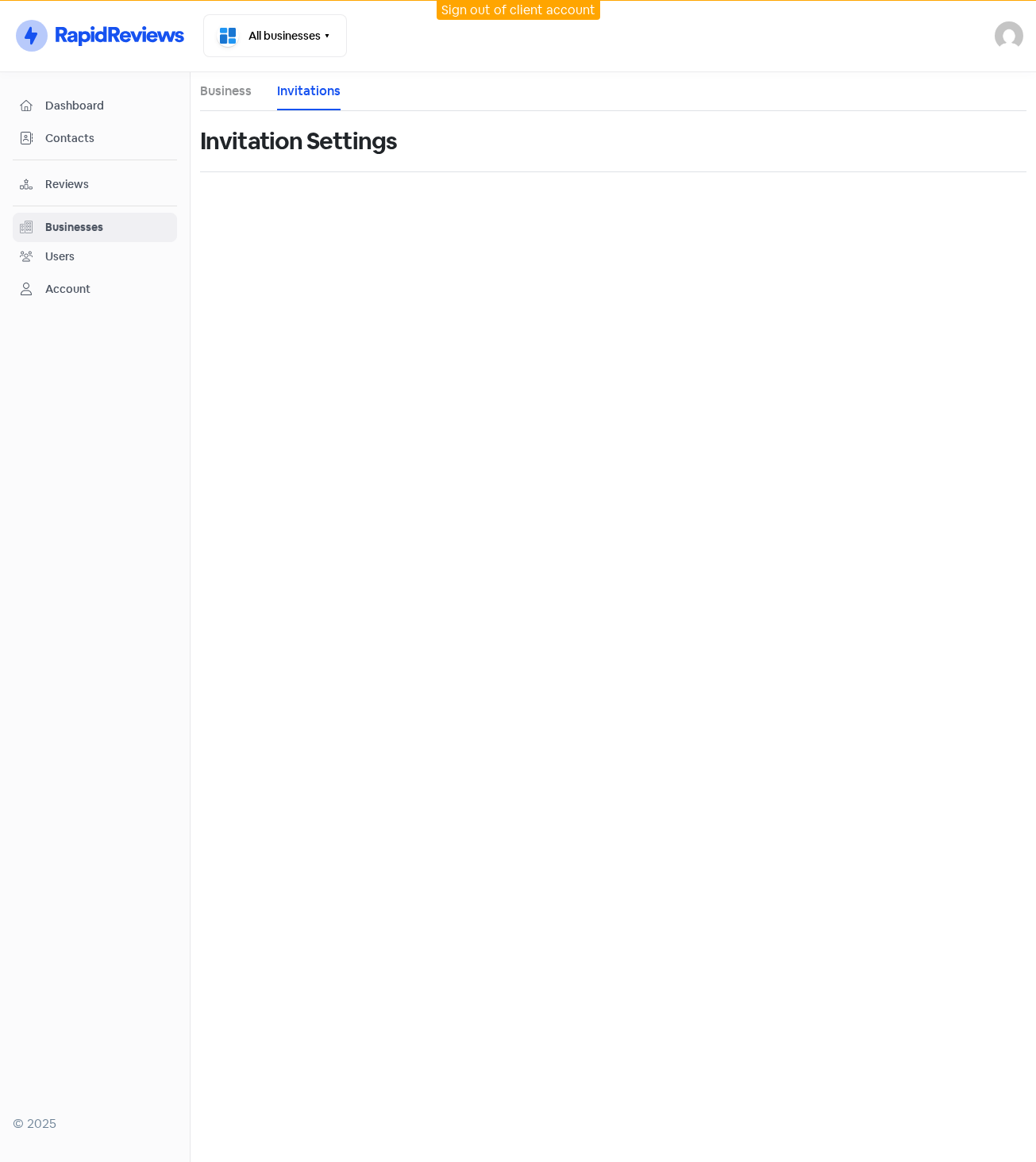
select select "Australia/Brisbane"
select select "AU"
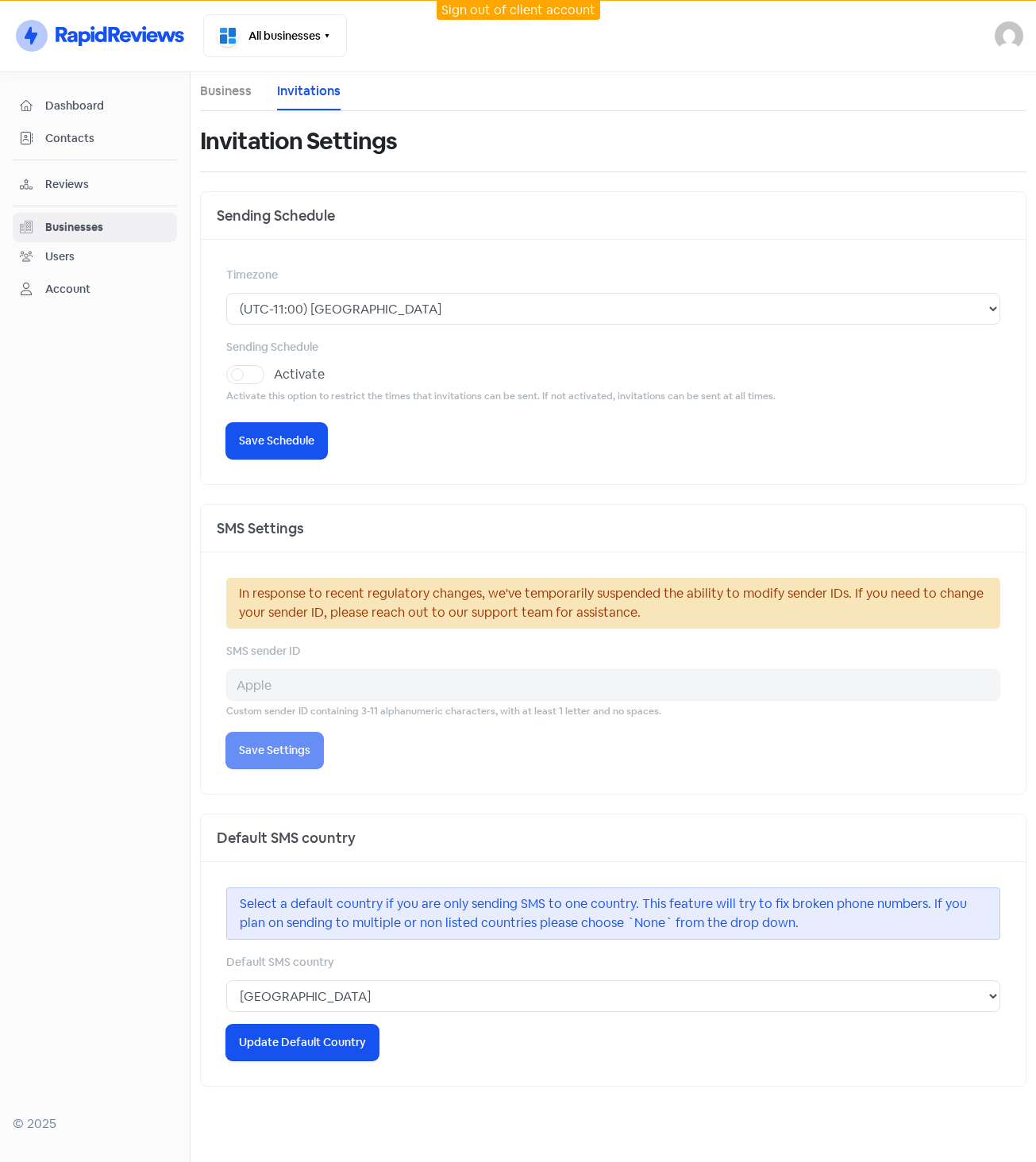
click at [222, 83] on link "Business" at bounding box center [227, 91] width 52 height 19
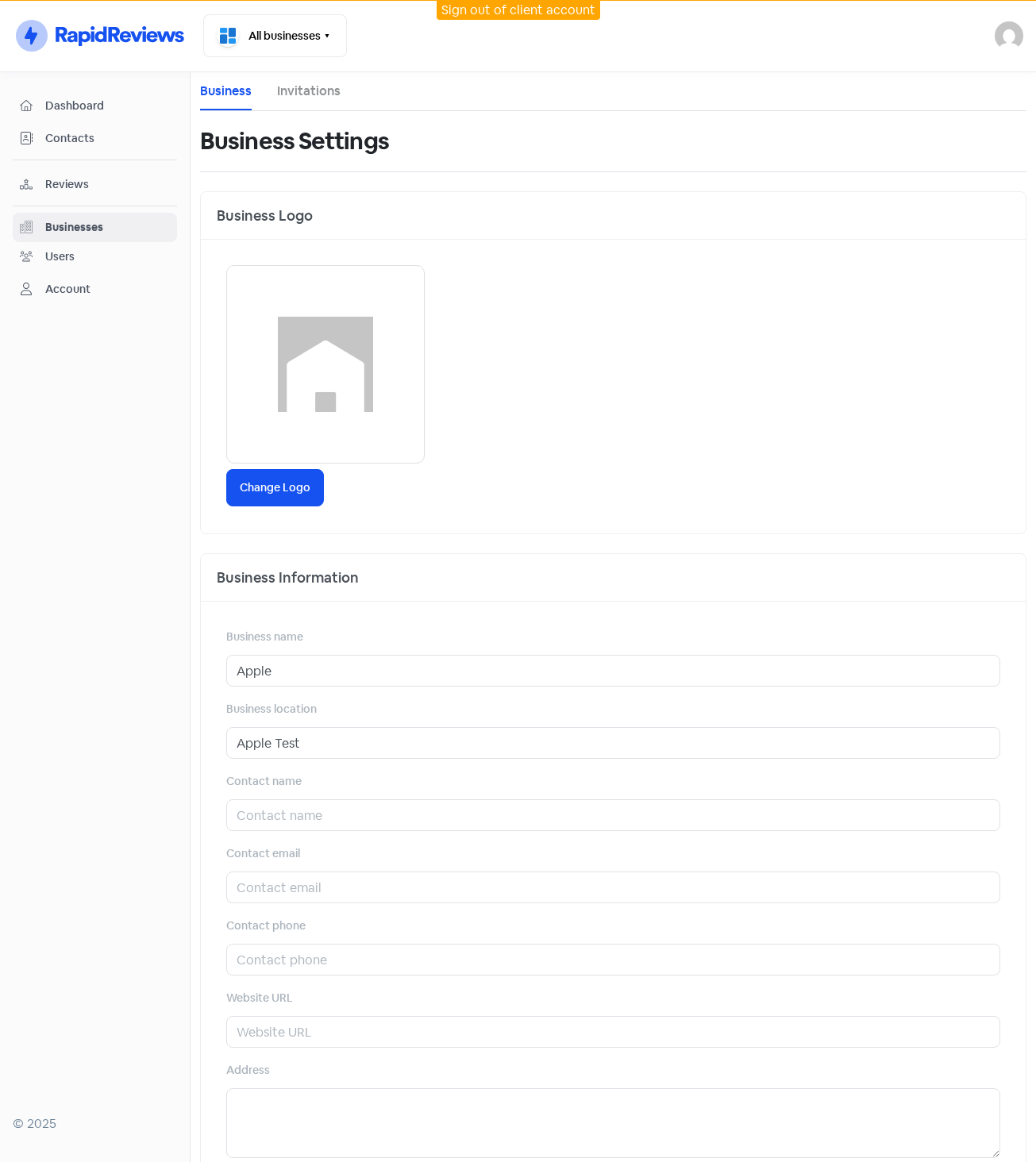
drag, startPoint x: 295, startPoint y: 165, endPoint x: 295, endPoint y: 152, distance: 13.0
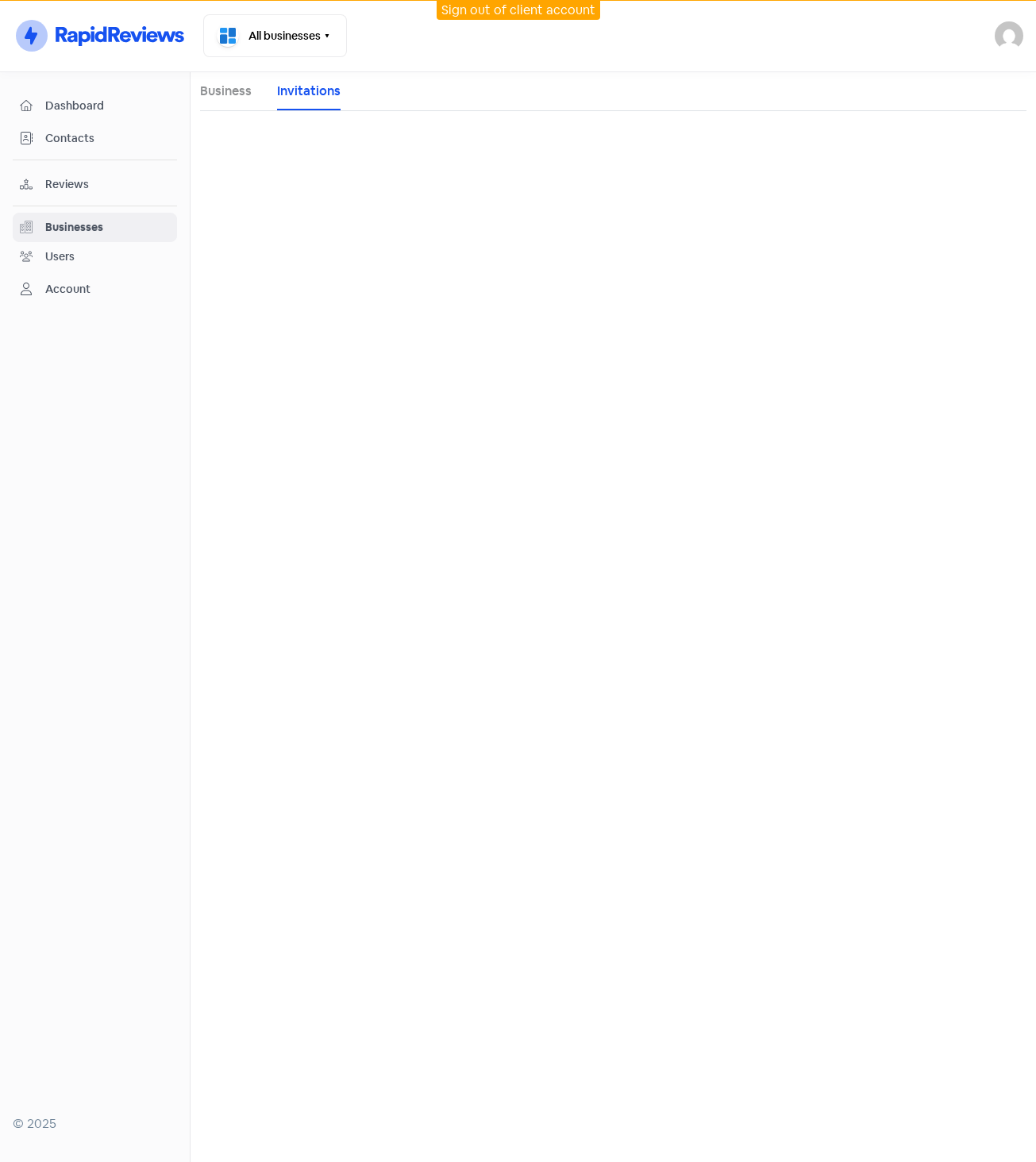
select select "Australia/Brisbane"
select select "AU"
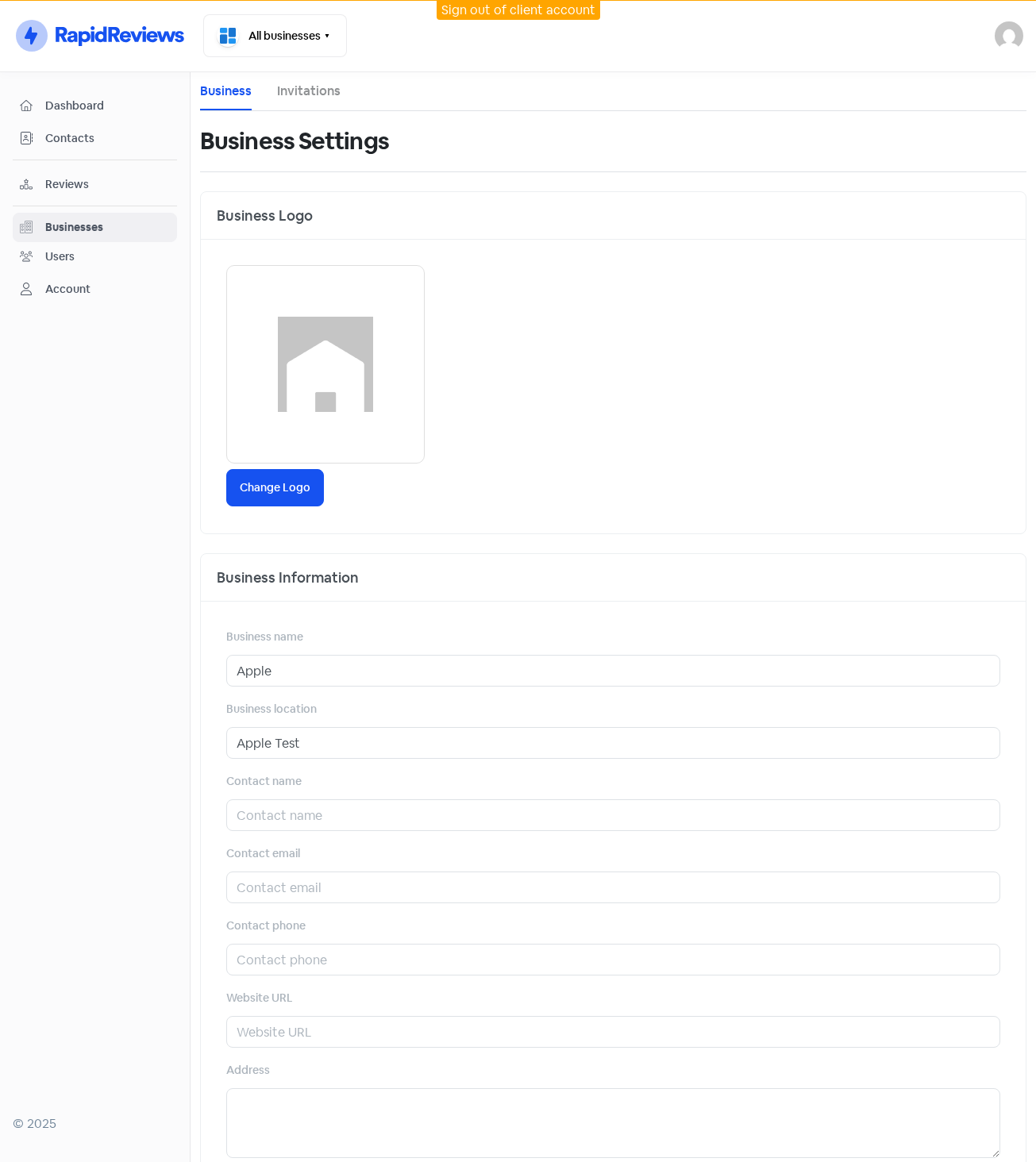
drag, startPoint x: 355, startPoint y: 122, endPoint x: 360, endPoint y: 112, distance: 11.2
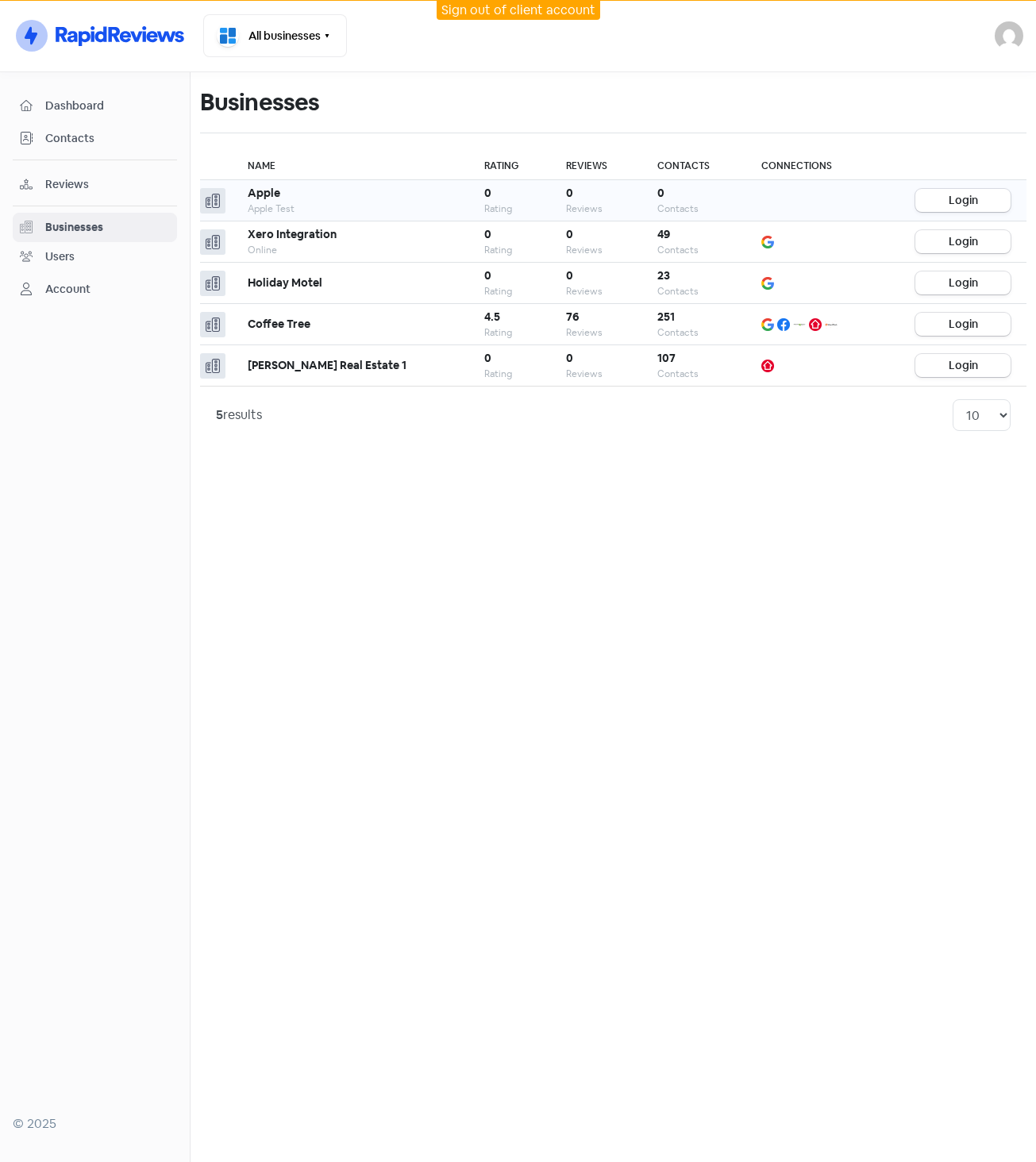
click at [818, 196] on td at bounding box center [822, 200] width 154 height 41
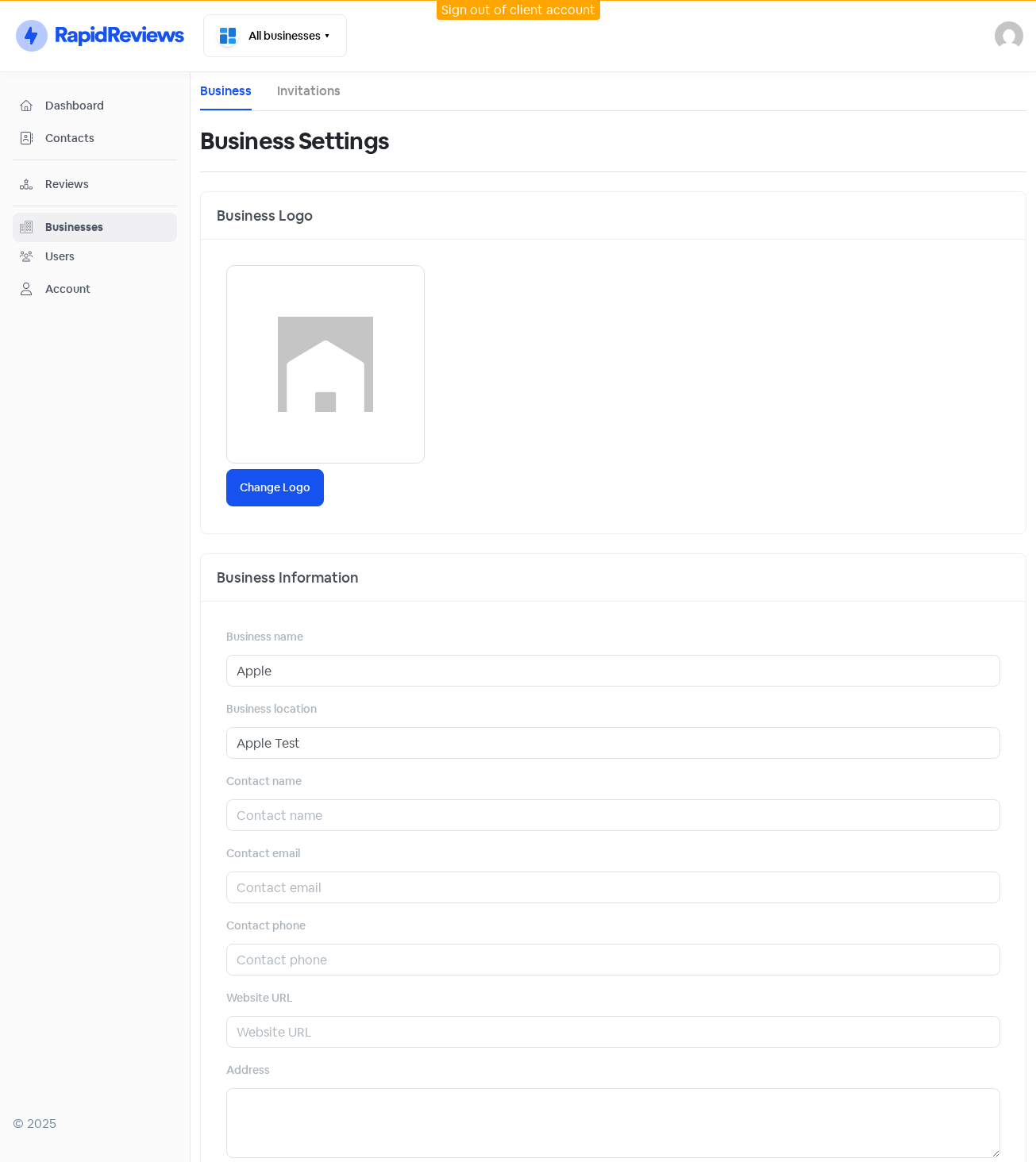
click at [303, 85] on link "Invitations" at bounding box center [309, 91] width 63 height 19
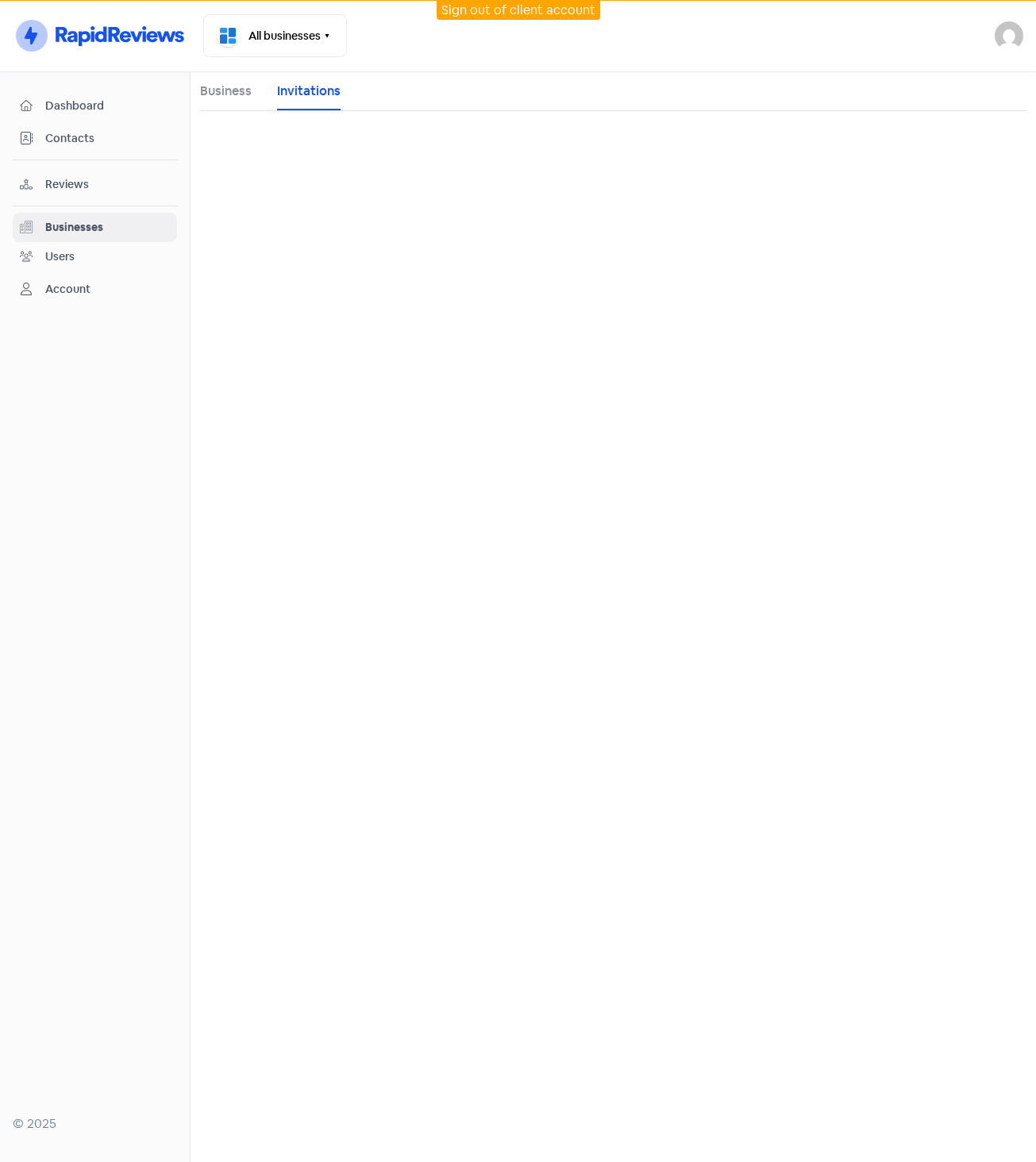
select select "Australia/Brisbane"
select select "AU"
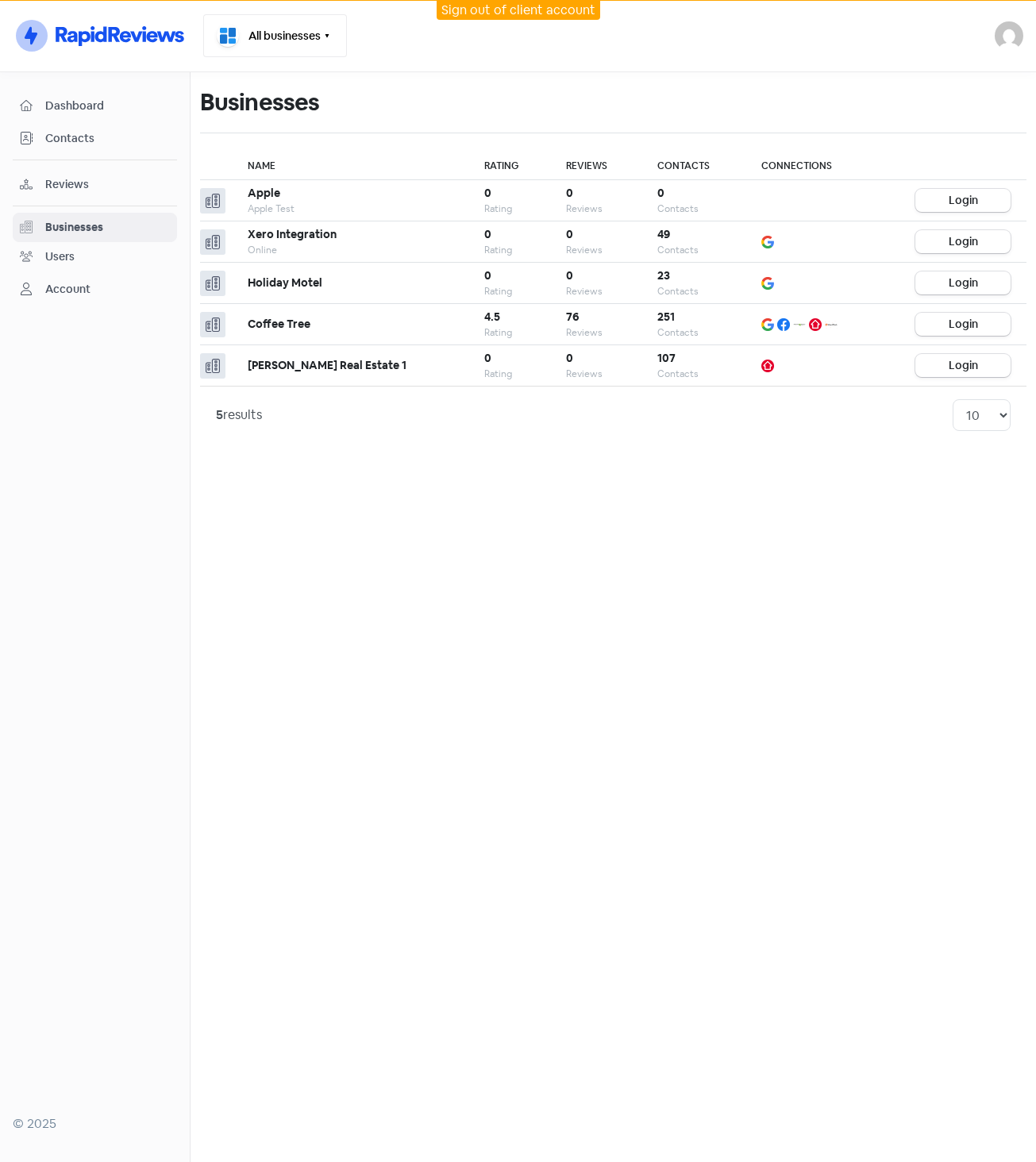
click at [297, 32] on button "All businesses" at bounding box center [275, 35] width 144 height 43
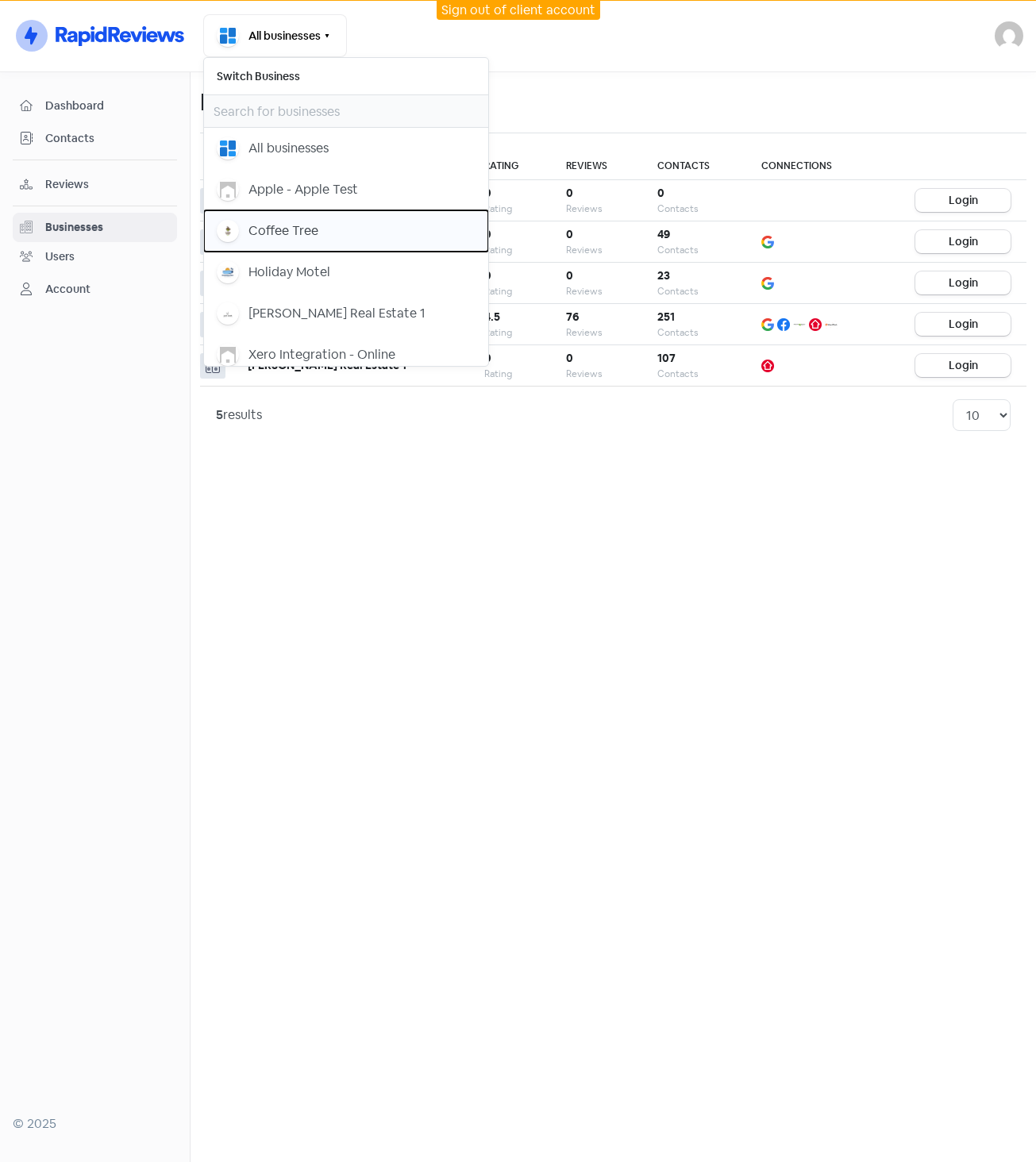
click at [291, 222] on div "Coffee Tree" at bounding box center [283, 231] width 70 height 19
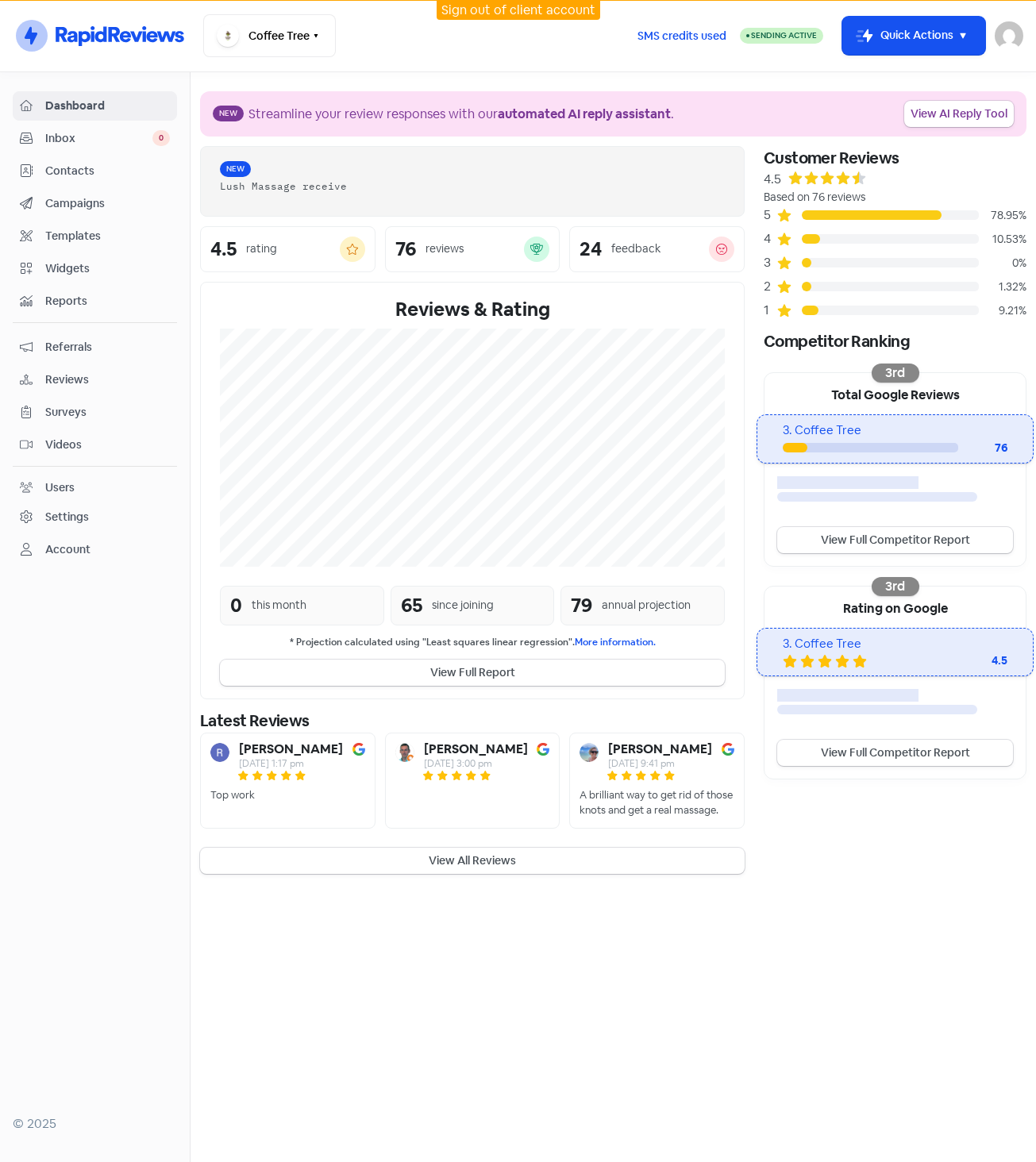
click at [90, 368] on link "Reviews" at bounding box center [95, 380] width 164 height 30
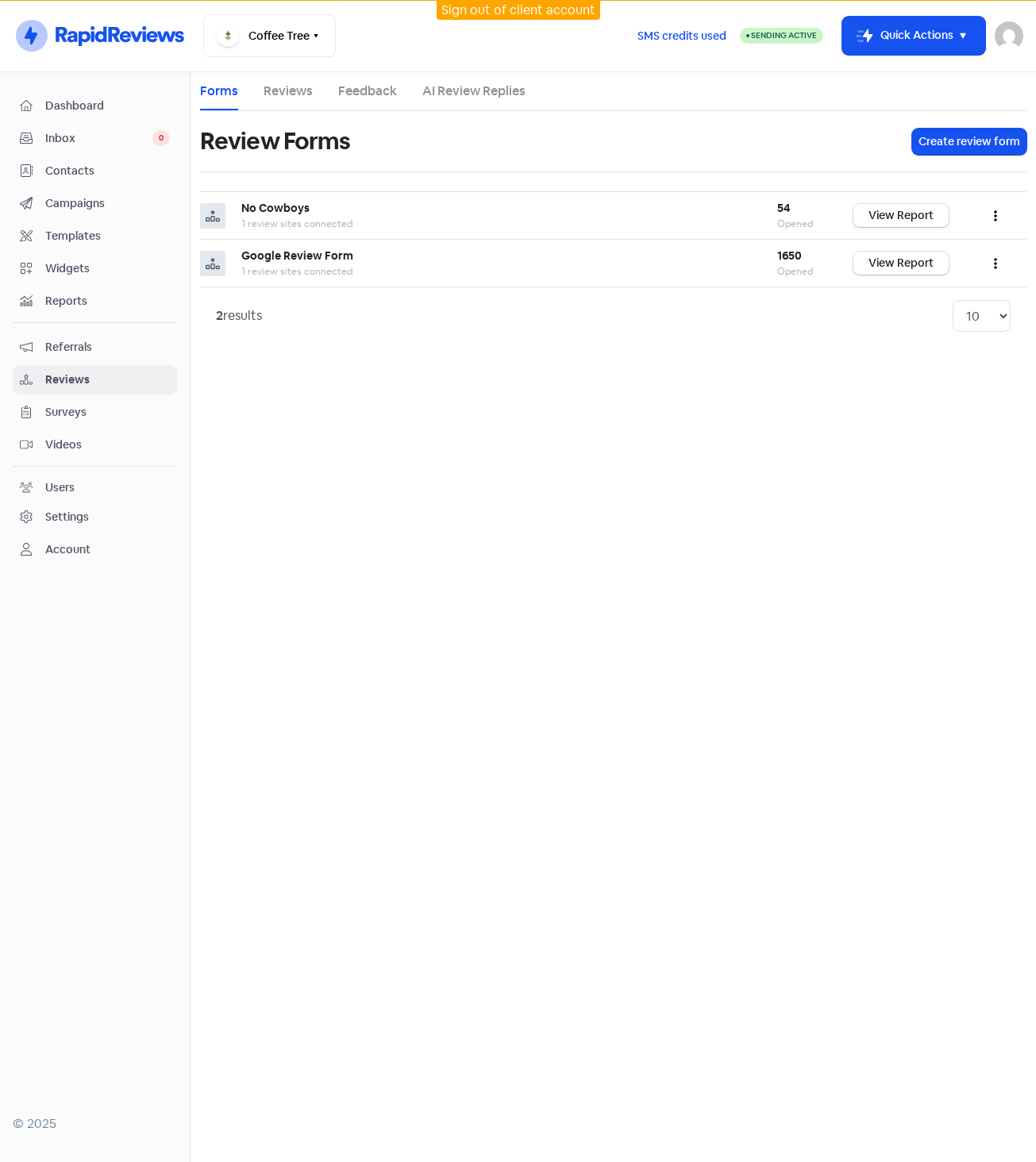
click at [94, 514] on div "Settings" at bounding box center [95, 517] width 150 height 19
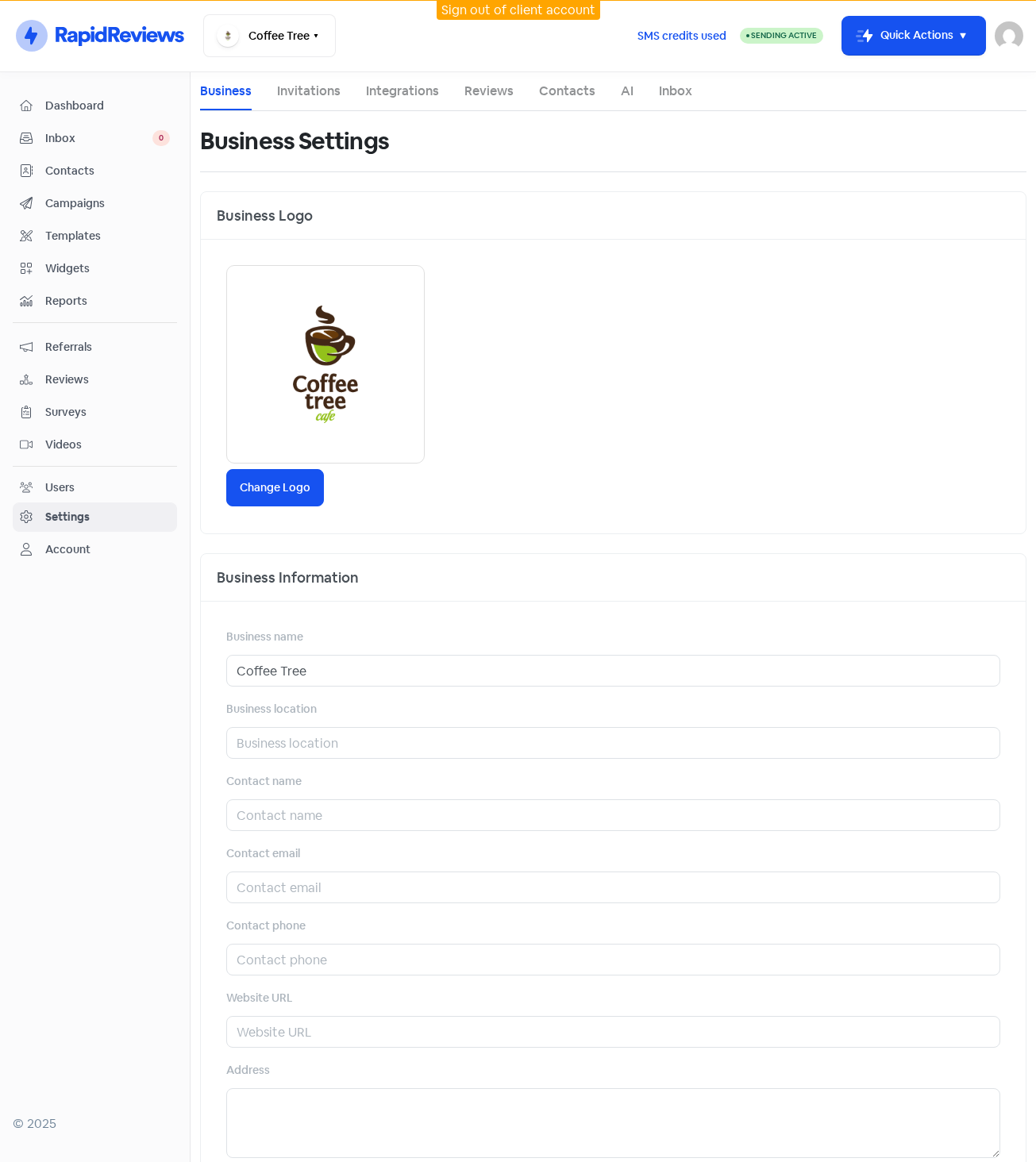
click at [628, 94] on link "AI" at bounding box center [628, 91] width 13 height 19
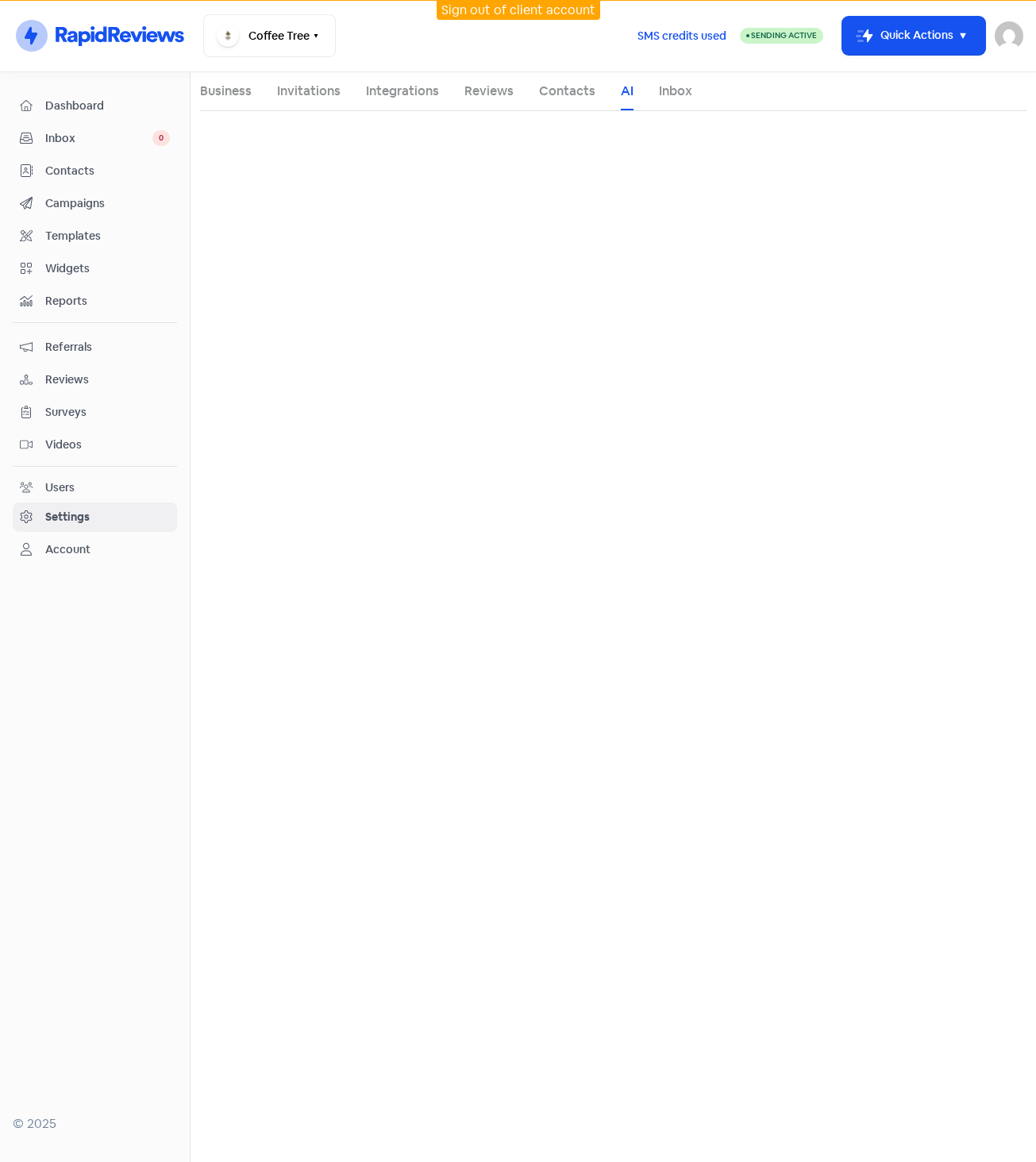
select select "en-AU"
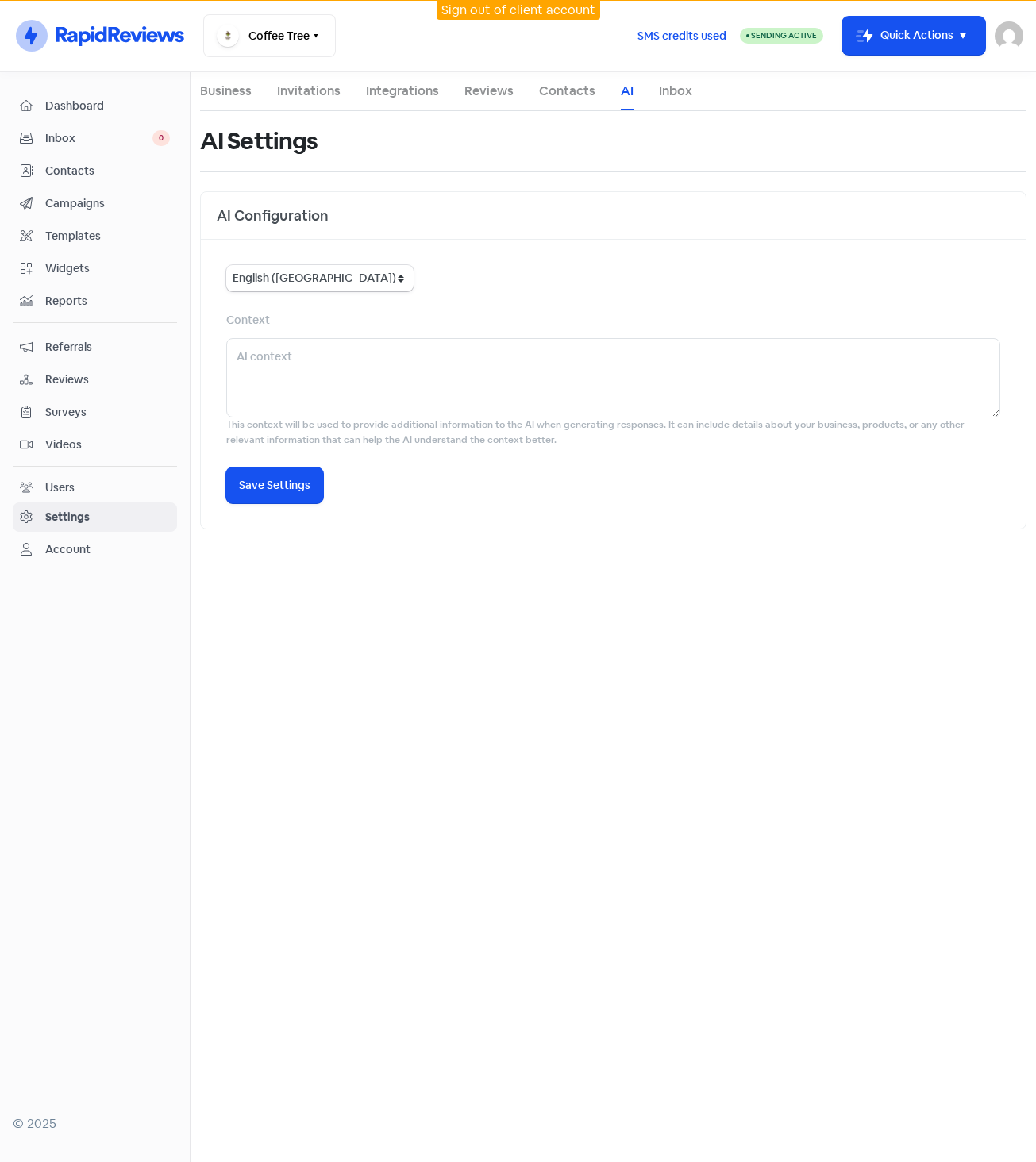
click at [91, 298] on span "Reports" at bounding box center [108, 302] width 124 height 17
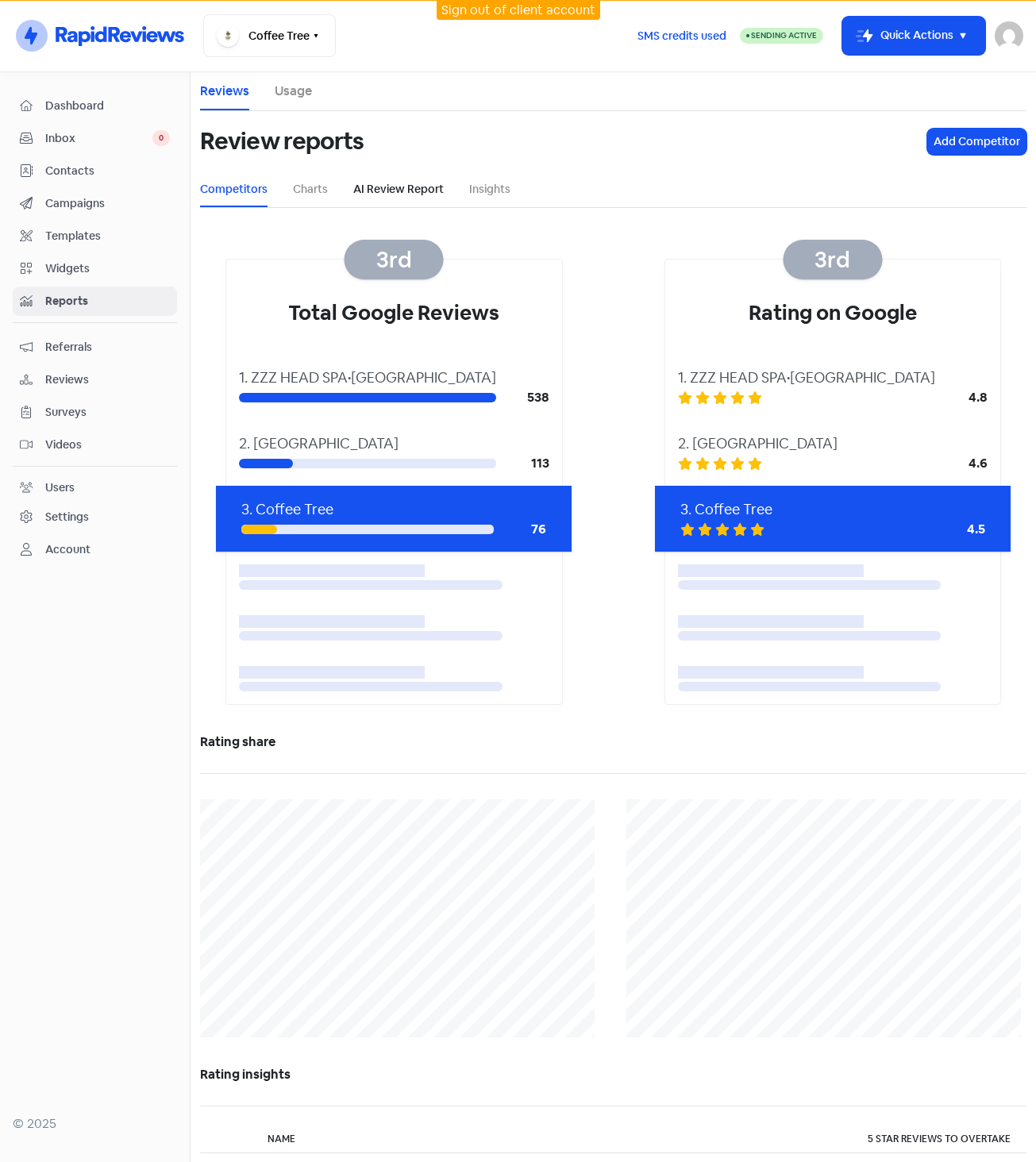
click at [423, 185] on link "AI Review Report" at bounding box center [399, 189] width 91 height 17
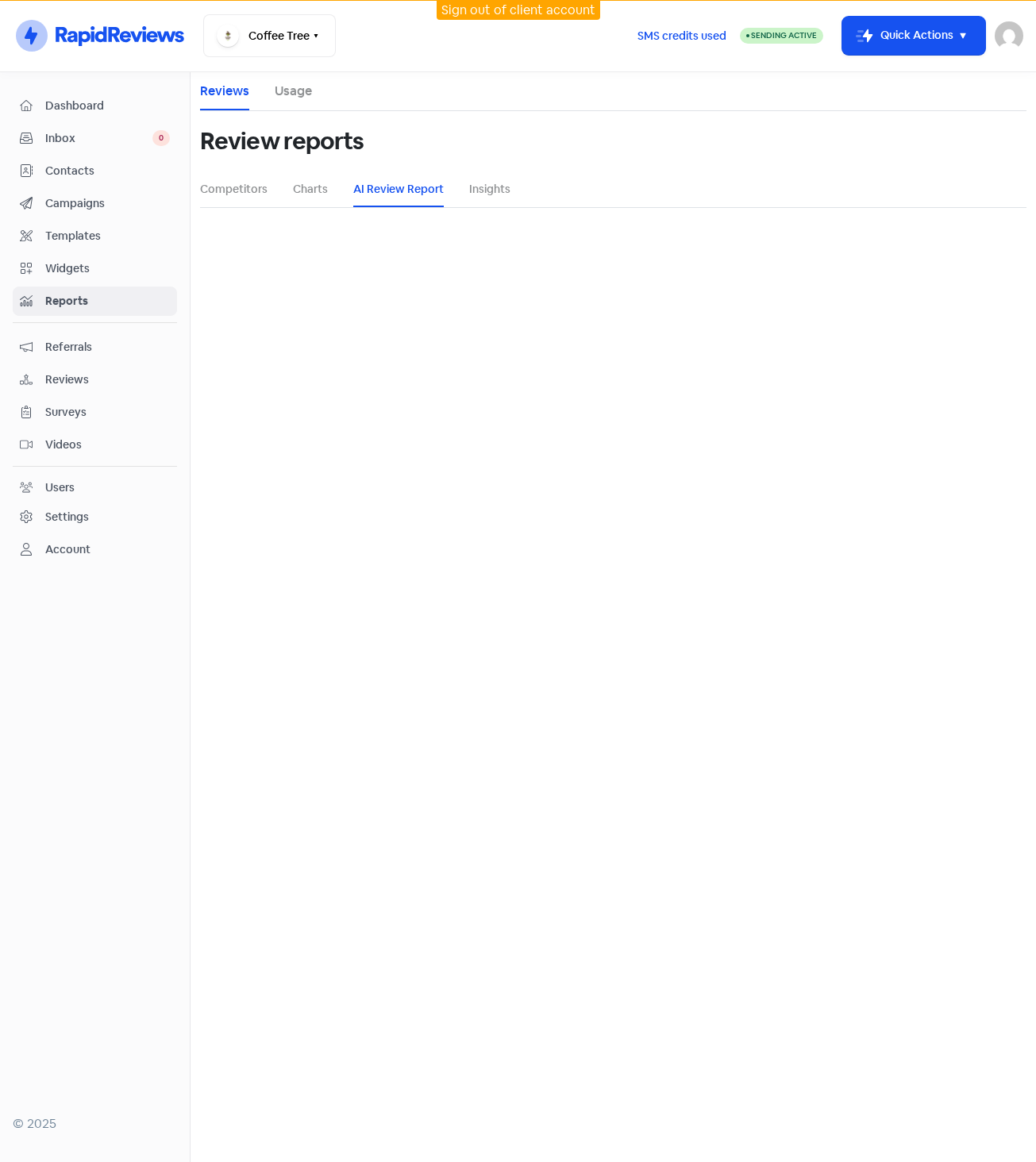
select select "12_months"
click at [607, 425] on button "Generate" at bounding box center [614, 428] width 62 height 26
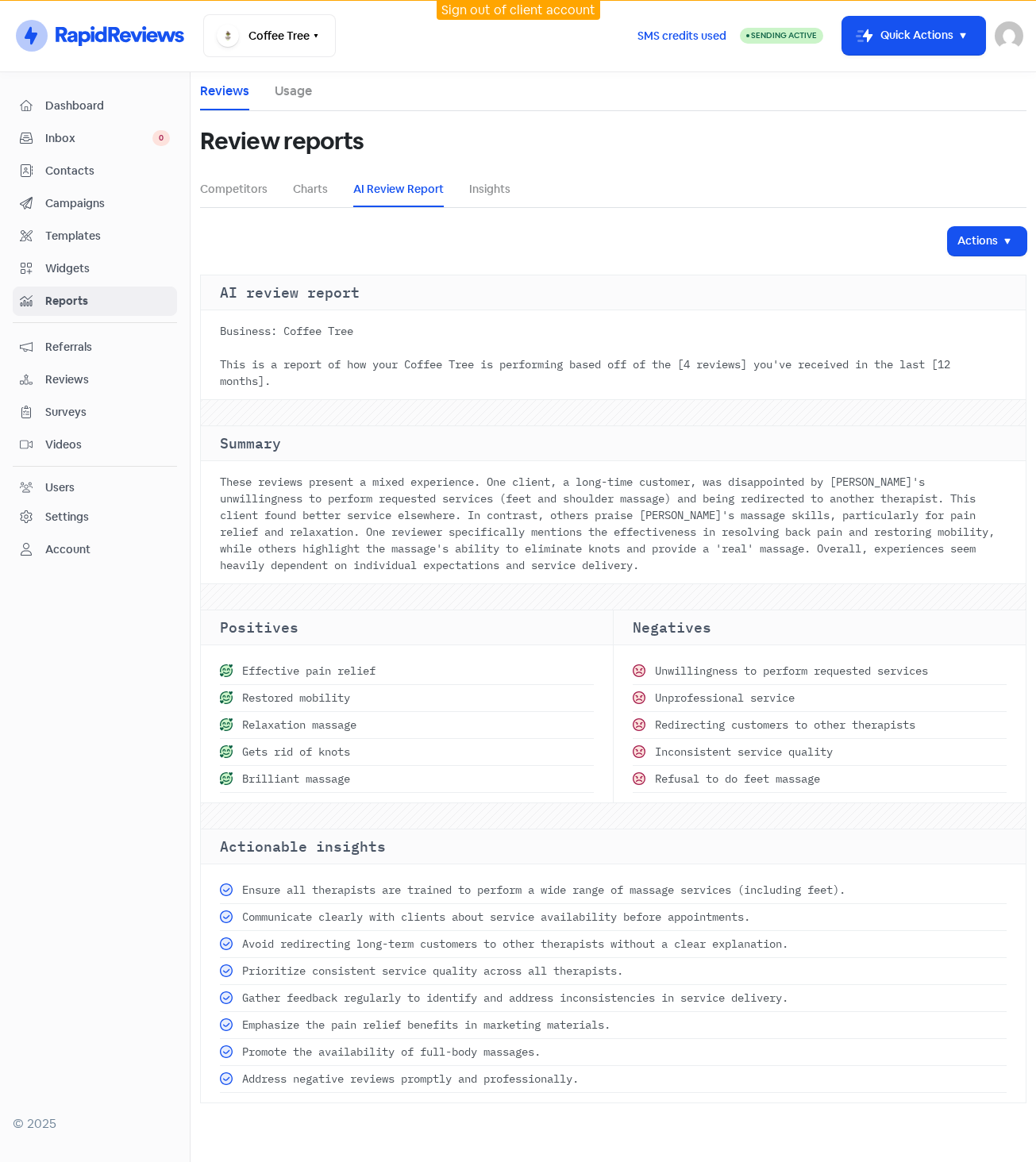
click at [70, 374] on span "Reviews" at bounding box center [108, 380] width 124 height 17
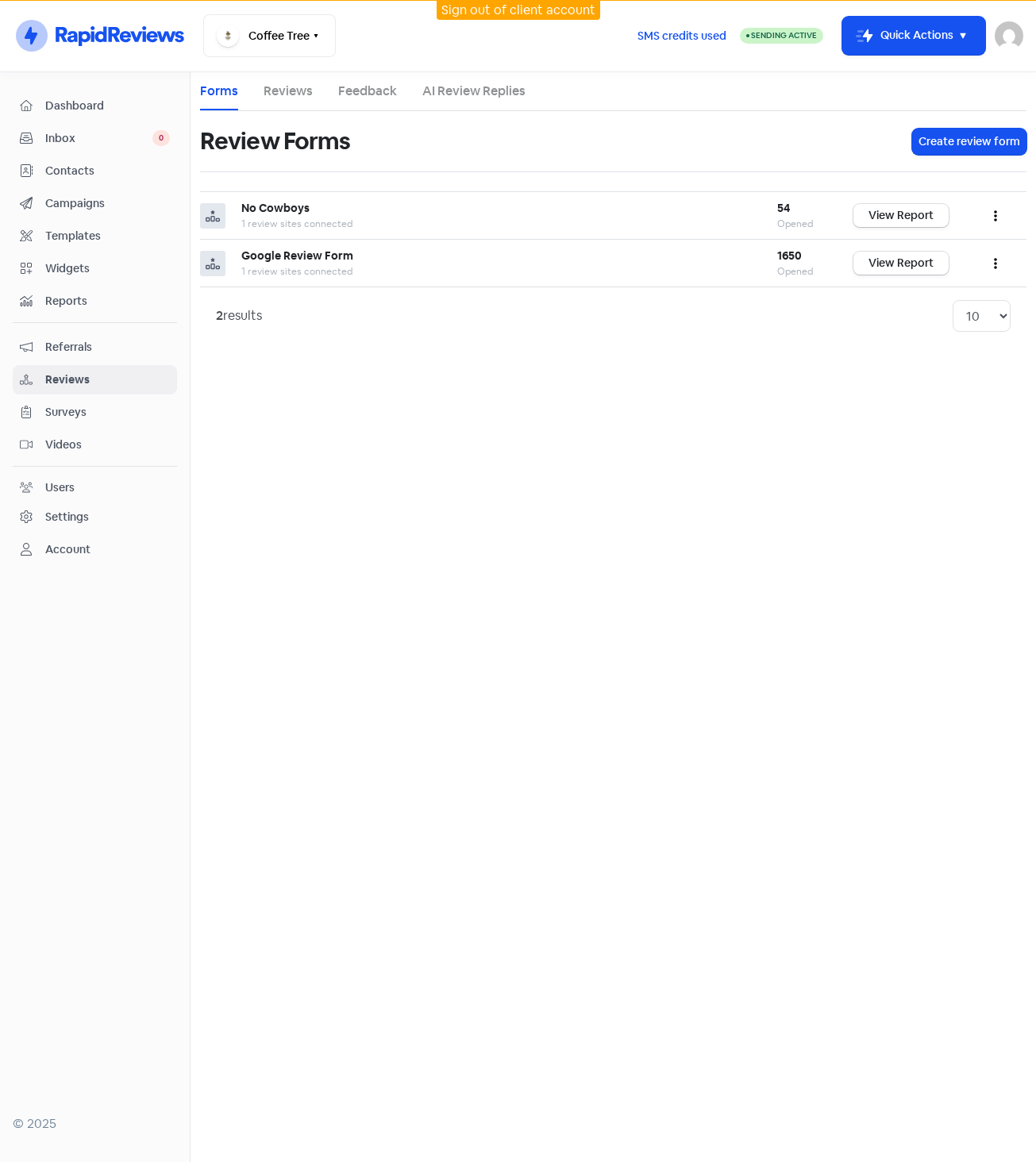
click at [453, 91] on link "AI Review Replies" at bounding box center [473, 91] width 103 height 19
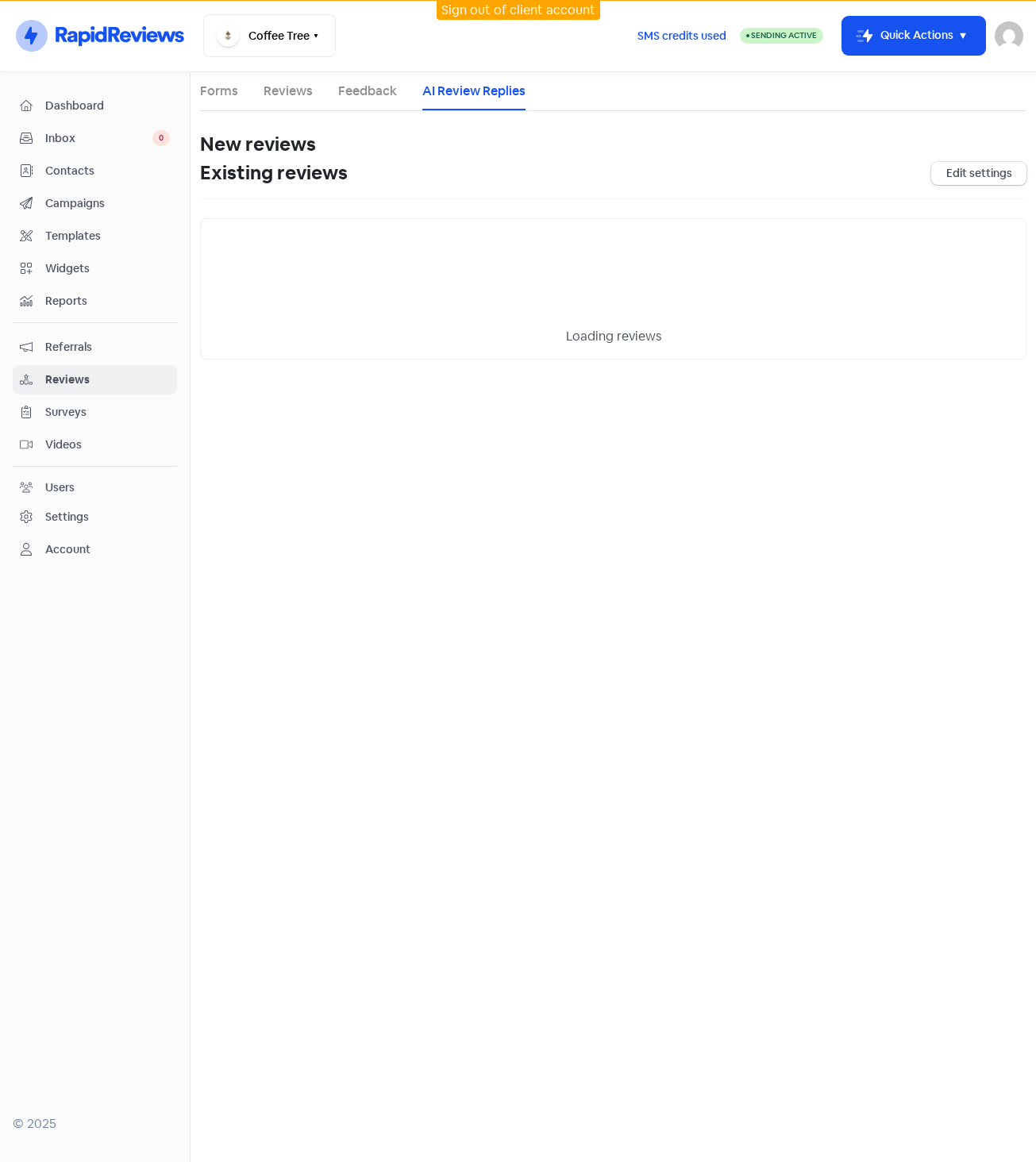
select select "30"
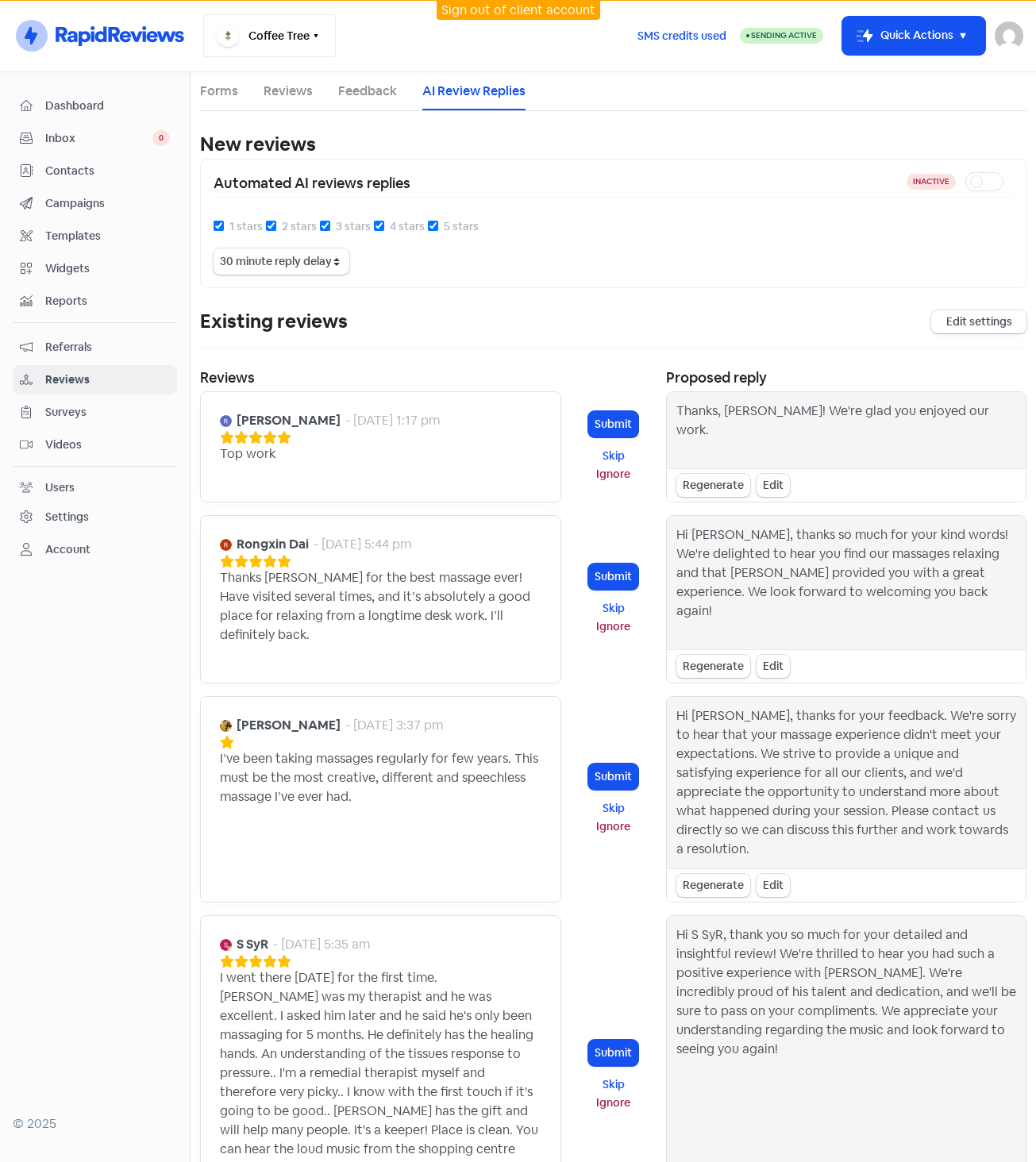
click at [308, 32] on button "Coffee Tree" at bounding box center [269, 35] width 133 height 43
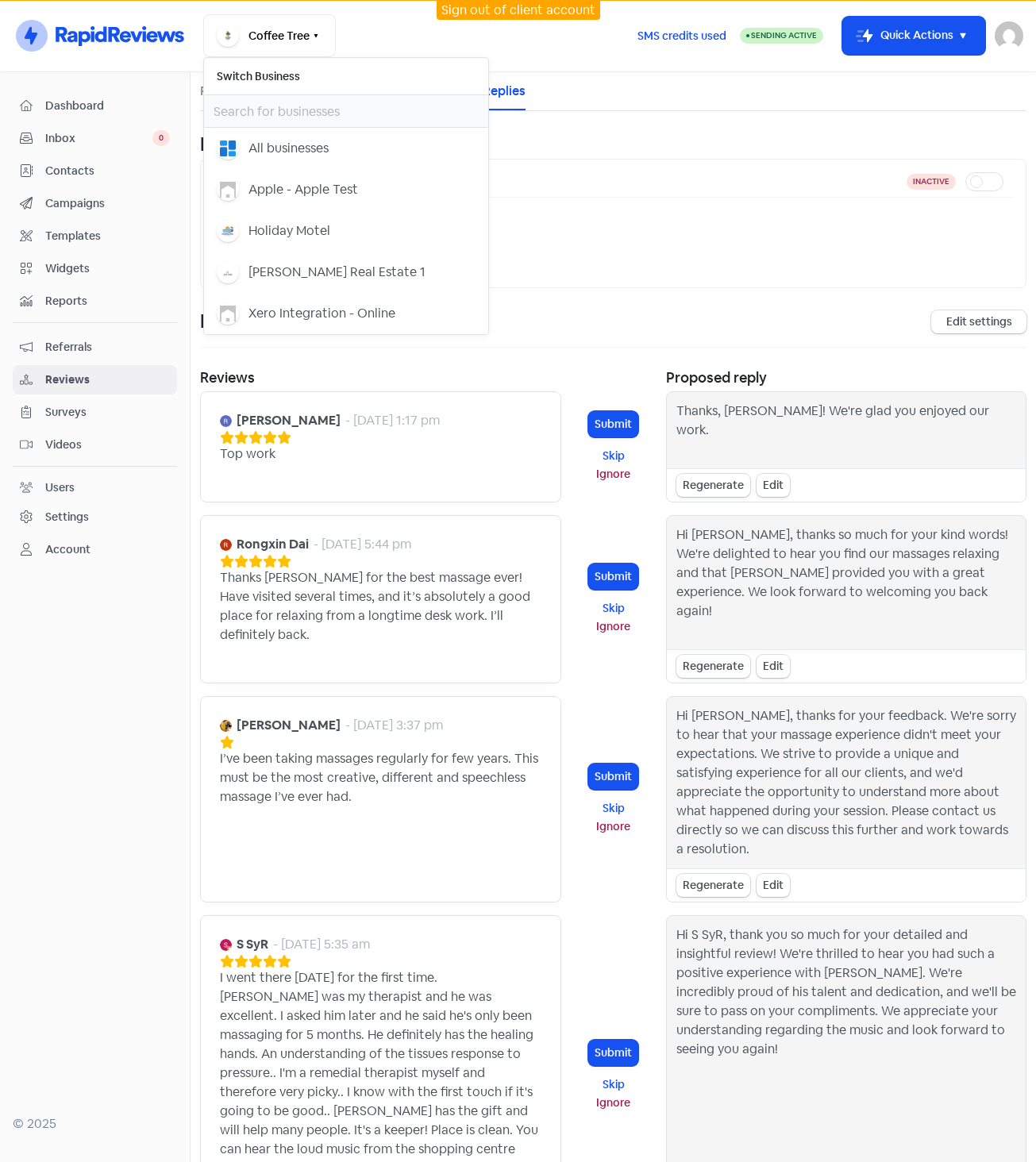
click at [566, 227] on div "1 stars 2 stars 3 stars 4 stars 5 stars" at bounding box center [613, 233] width 799 height 32
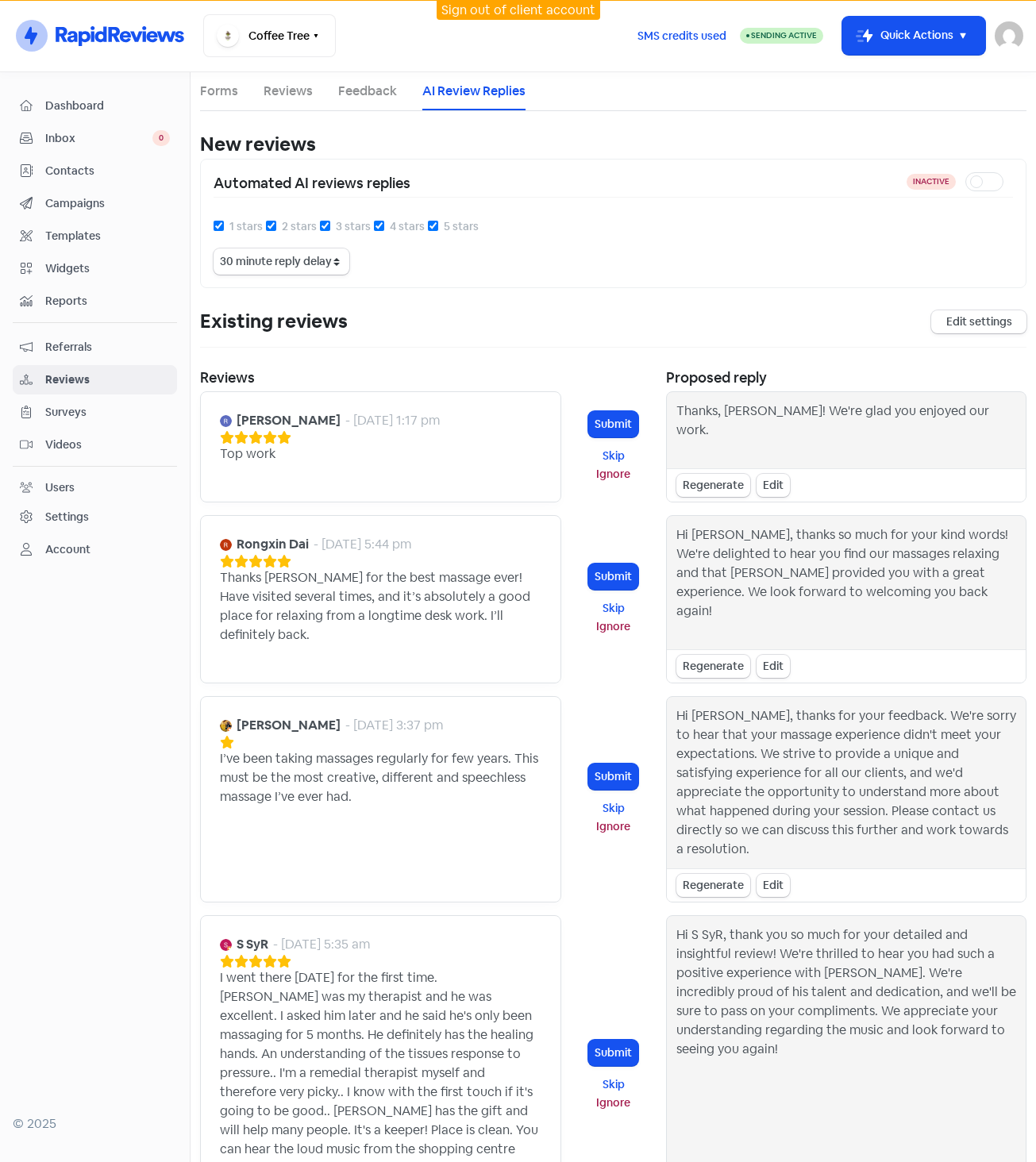
click at [378, 82] on link "Feedback" at bounding box center [367, 91] width 58 height 19
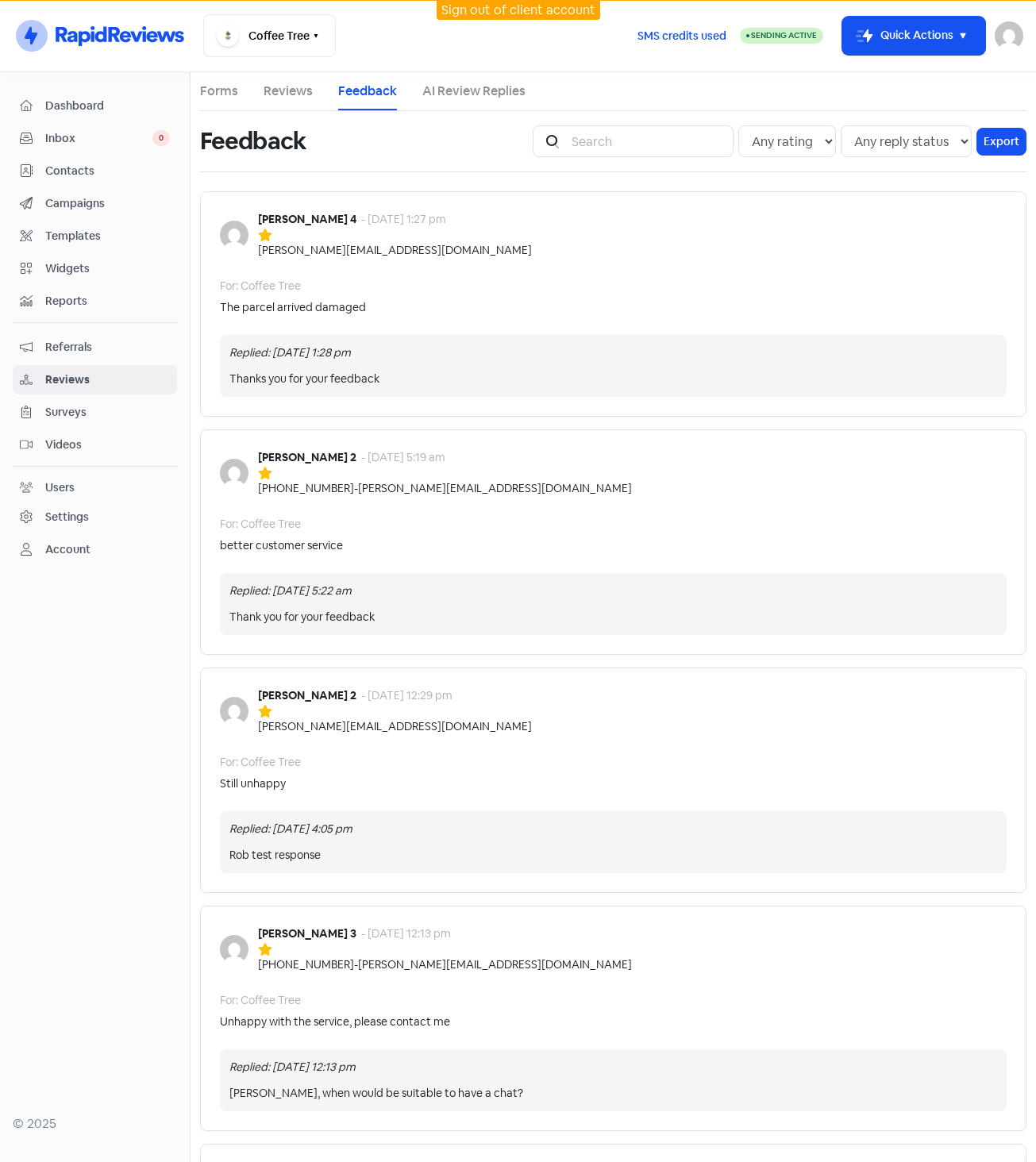
click at [462, 87] on link "AI Review Replies" at bounding box center [473, 91] width 103 height 19
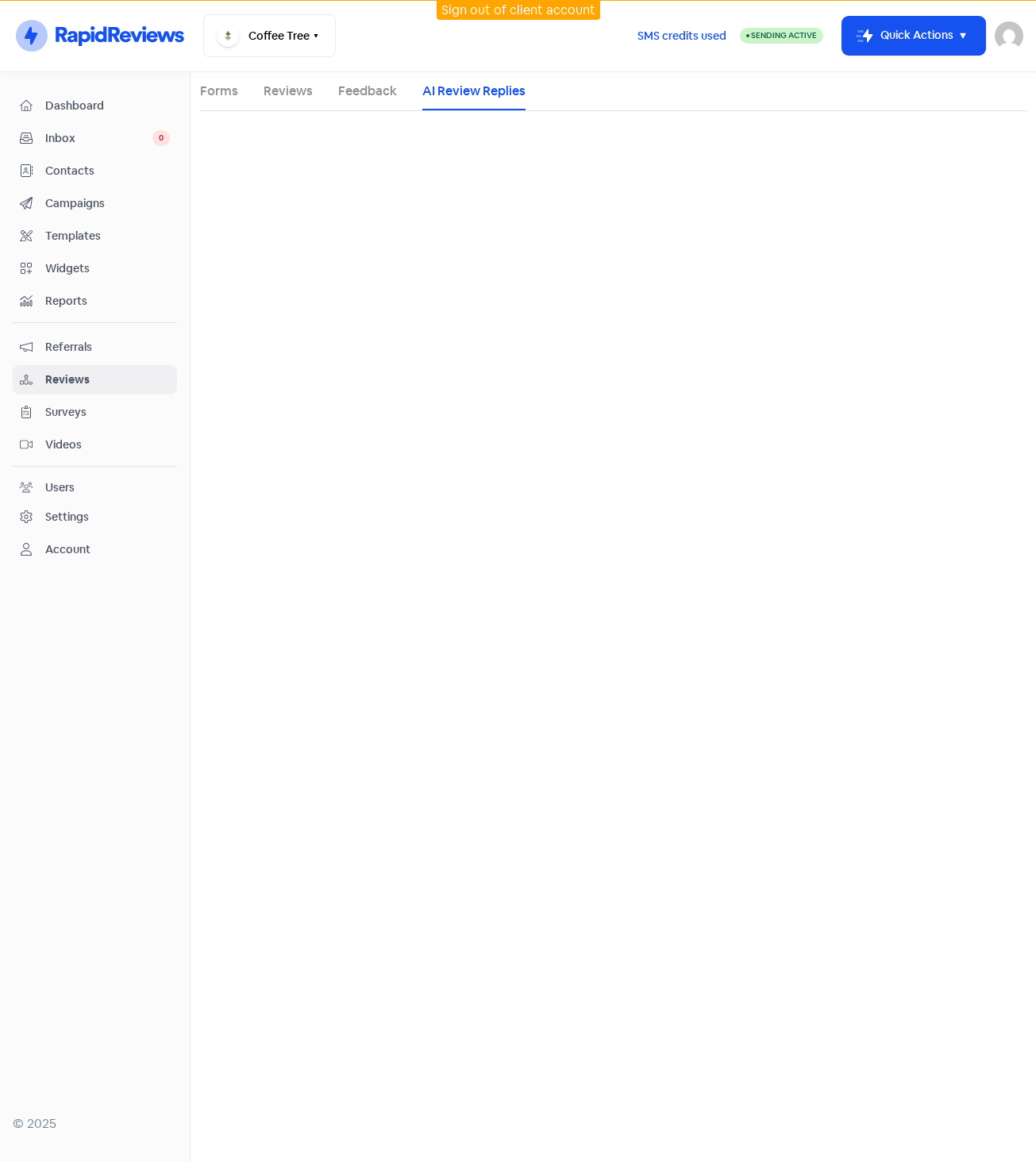
select select "30"
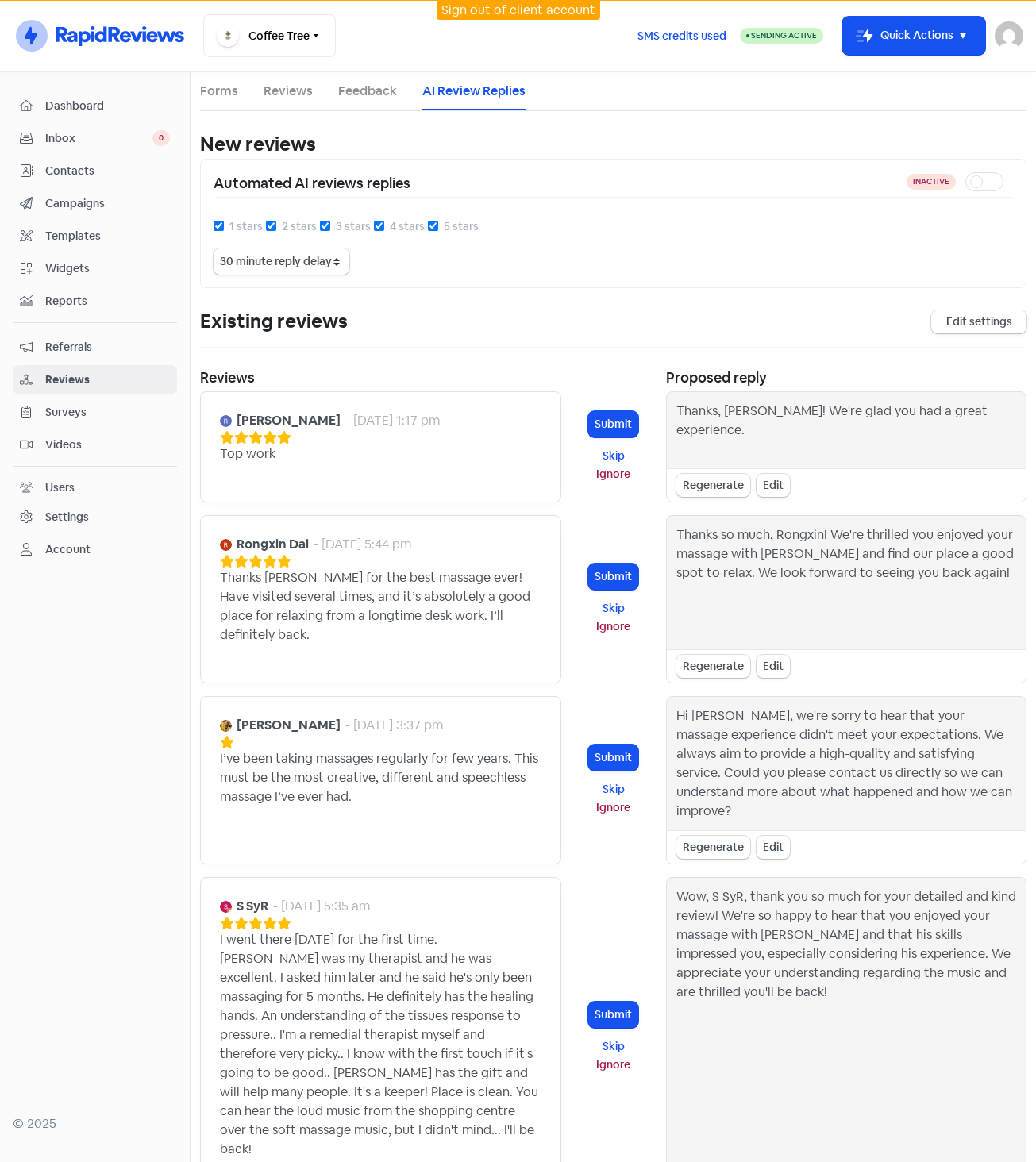
click at [652, 284] on div "Enable AI Review Replies Disclaimer: By enabling AI-generated responses, you ac…" at bounding box center [614, 223] width 826 height 129
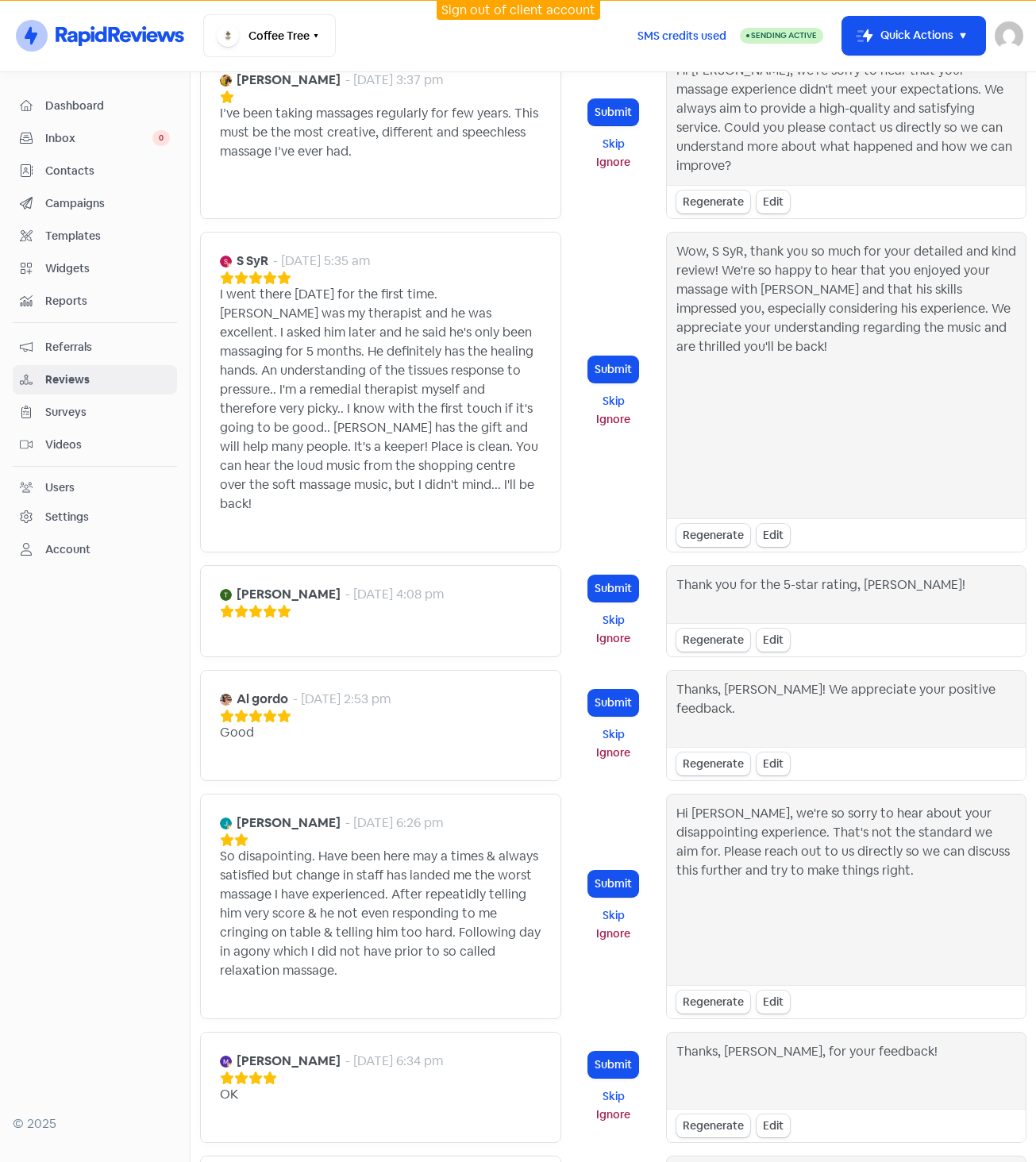
scroll to position [788, 0]
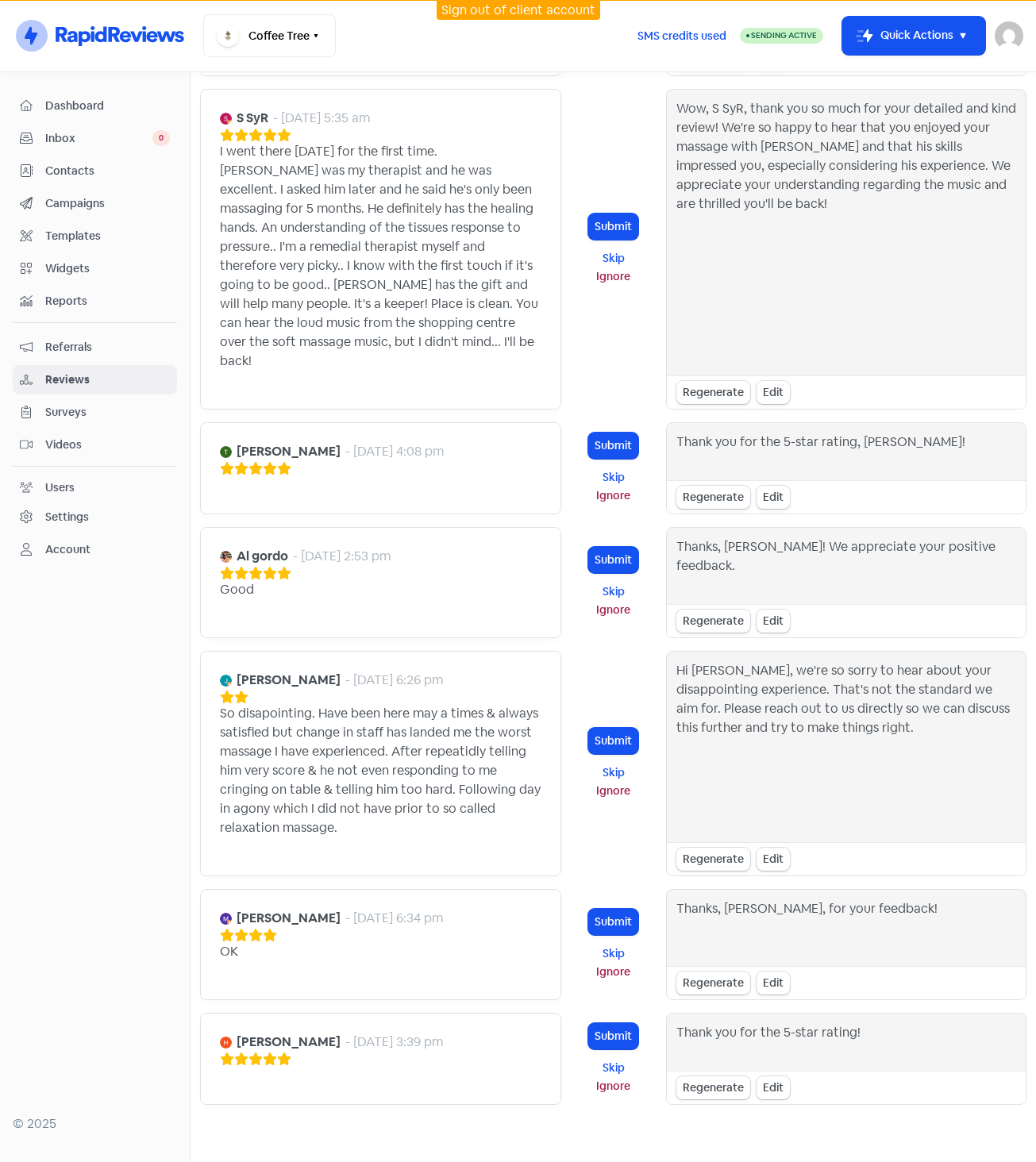
drag, startPoint x: 442, startPoint y: 459, endPoint x: 453, endPoint y: 458, distance: 11.0
click at [442, 459] on div "[PERSON_NAME] - [DATE] 1:17 pm Top work Submit Skip Ignore Thanks, [PERSON_NAME…" at bounding box center [614, 354] width 826 height 1502
click at [434, 690] on div at bounding box center [331, 696] width 223 height 14
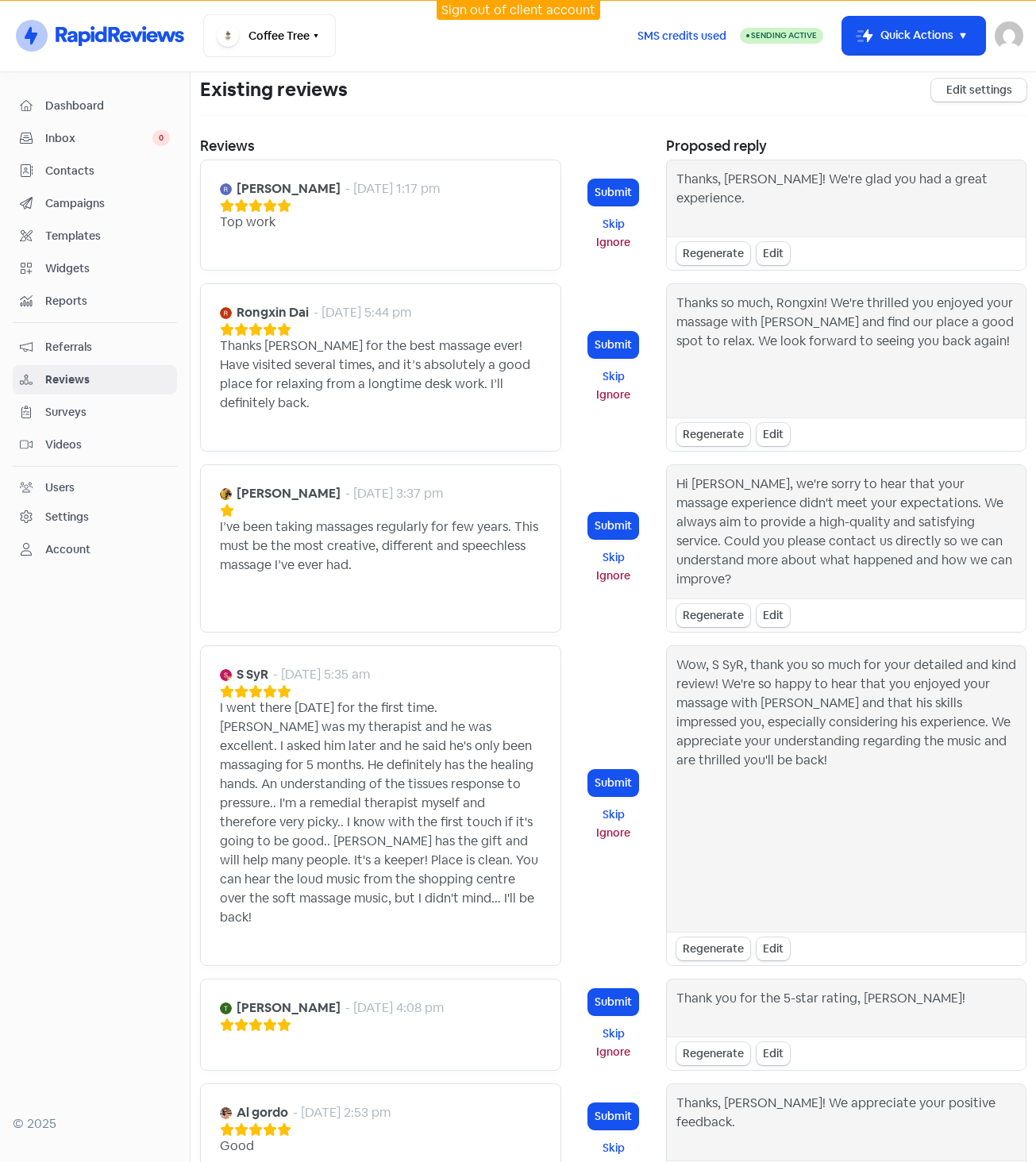
scroll to position [0, 0]
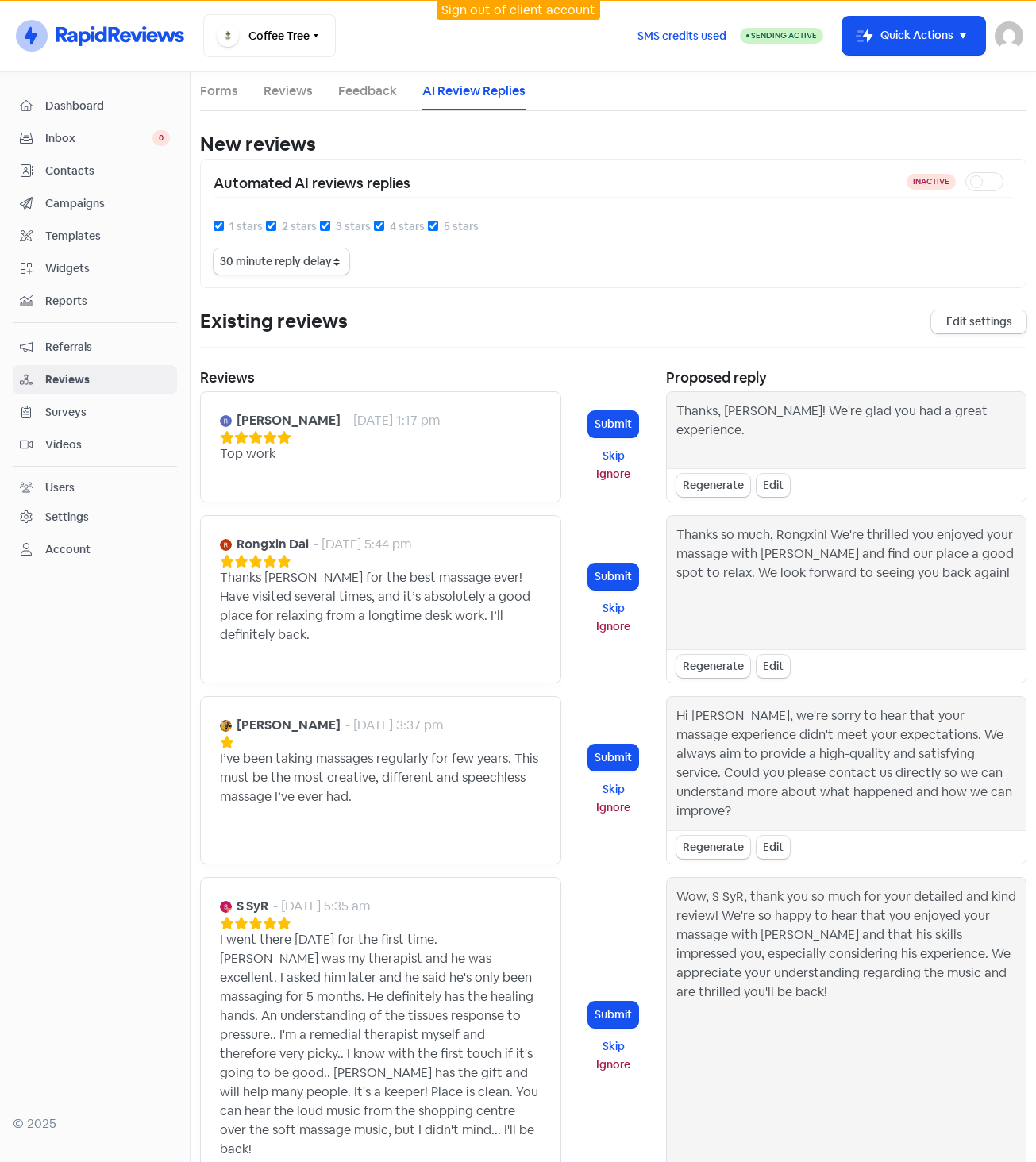
click at [279, 93] on link "Reviews" at bounding box center [288, 91] width 49 height 19
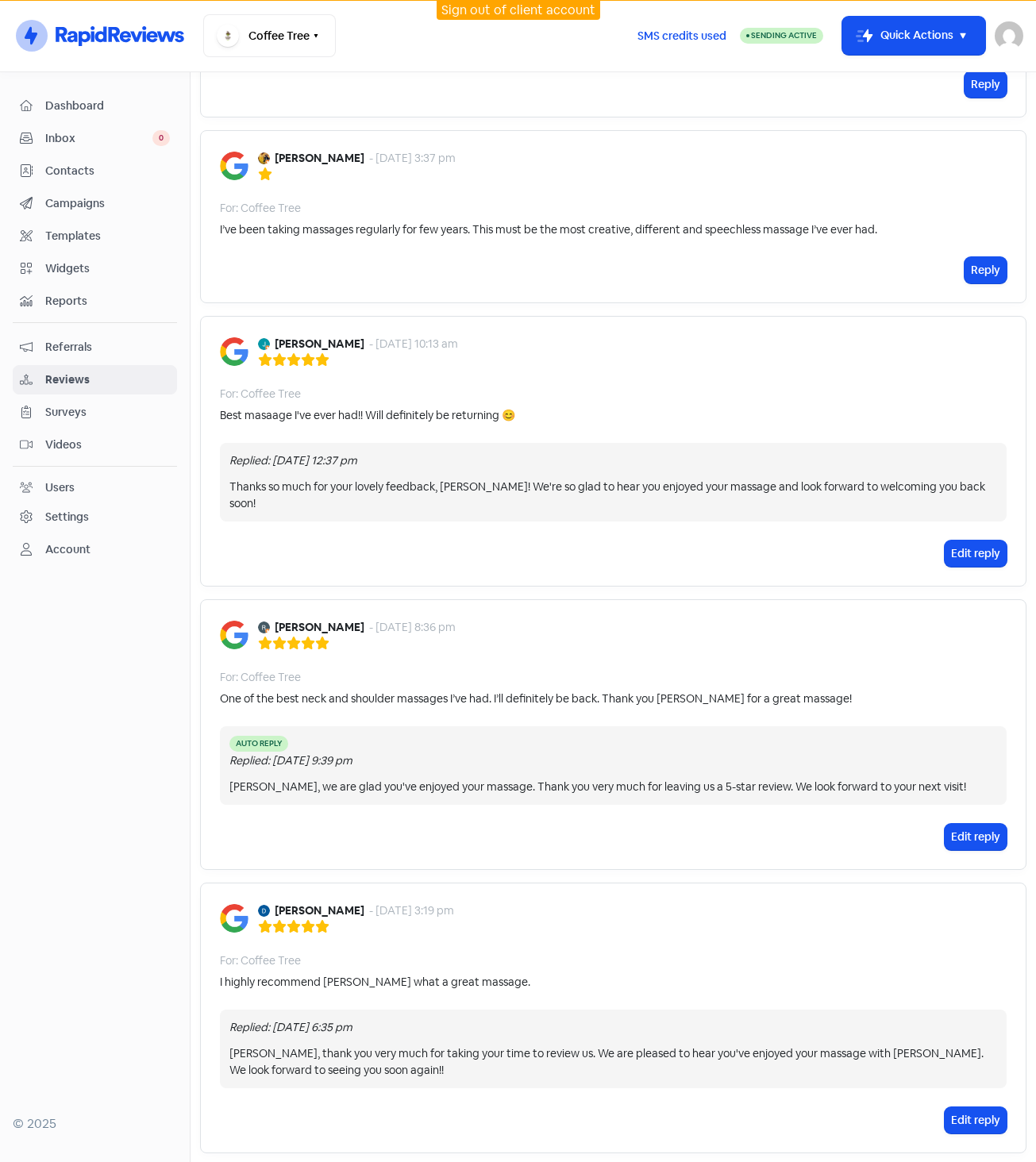
scroll to position [1681, 0]
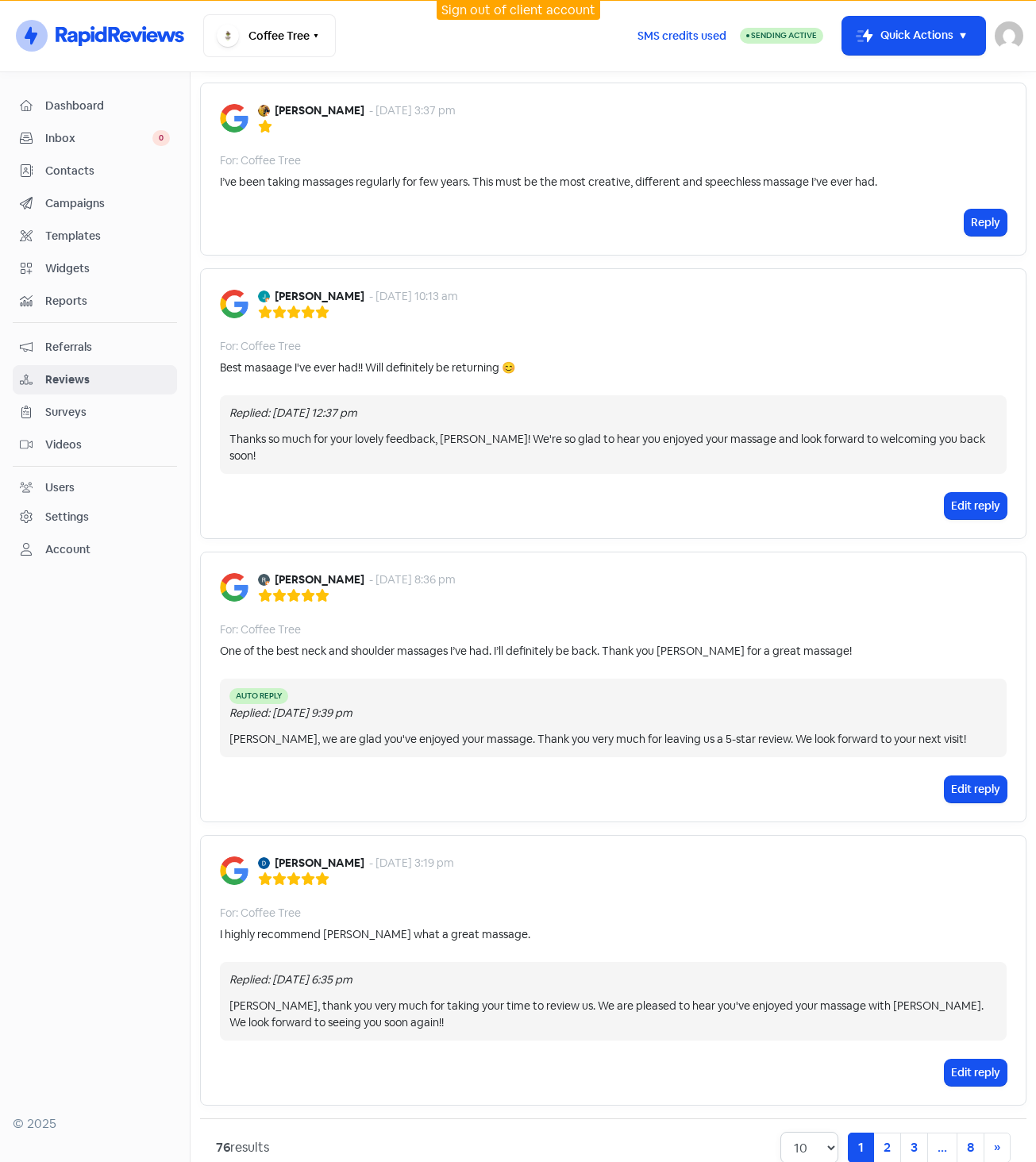
click at [822, 1132] on select "10 20 30 50 100" at bounding box center [809, 1148] width 58 height 32
click at [733, 1132] on div "76 results 10 20 30 50 100 1 (current) 2 3 ... 8 » Next" at bounding box center [614, 1148] width 795 height 32
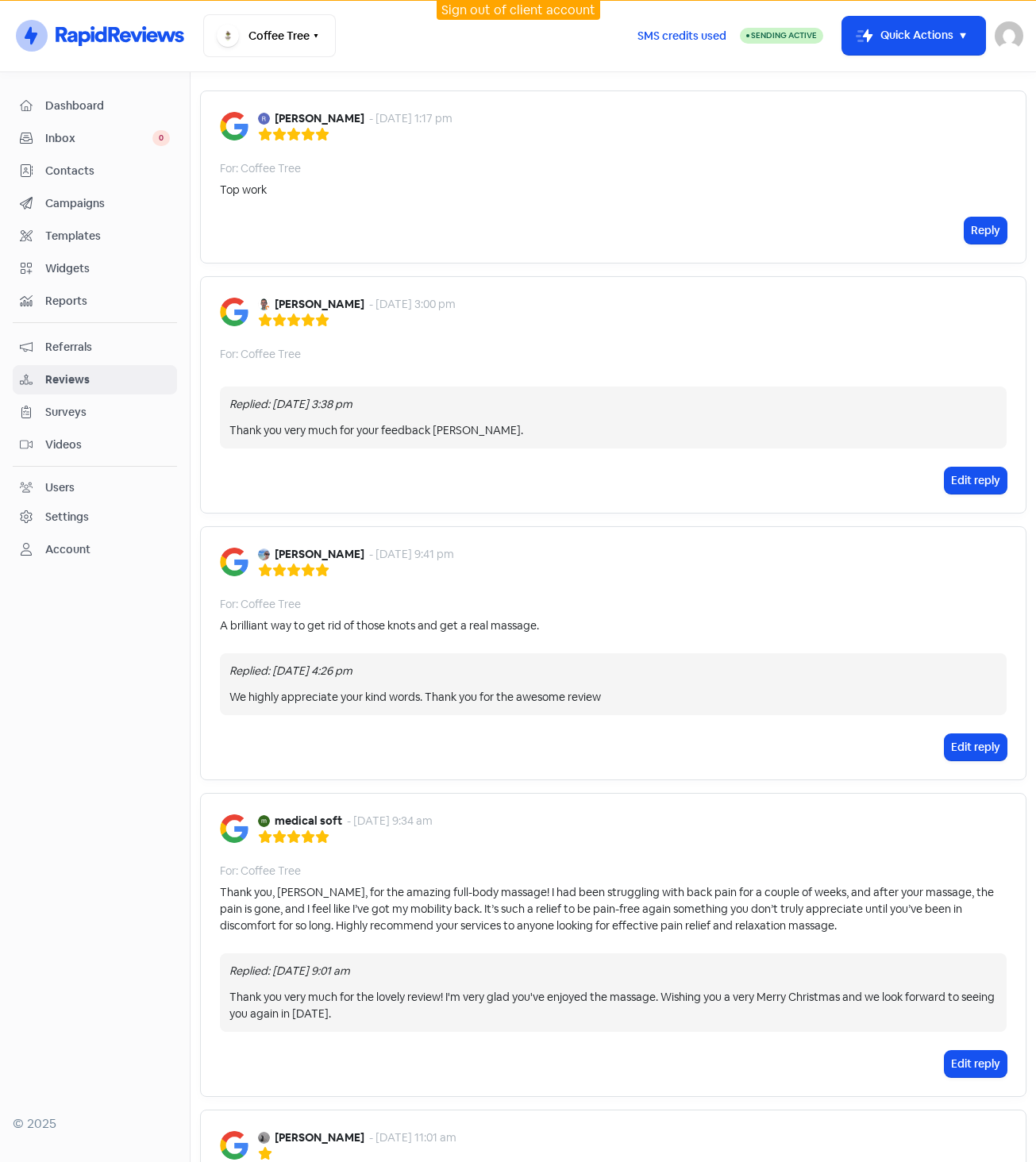
scroll to position [0, 0]
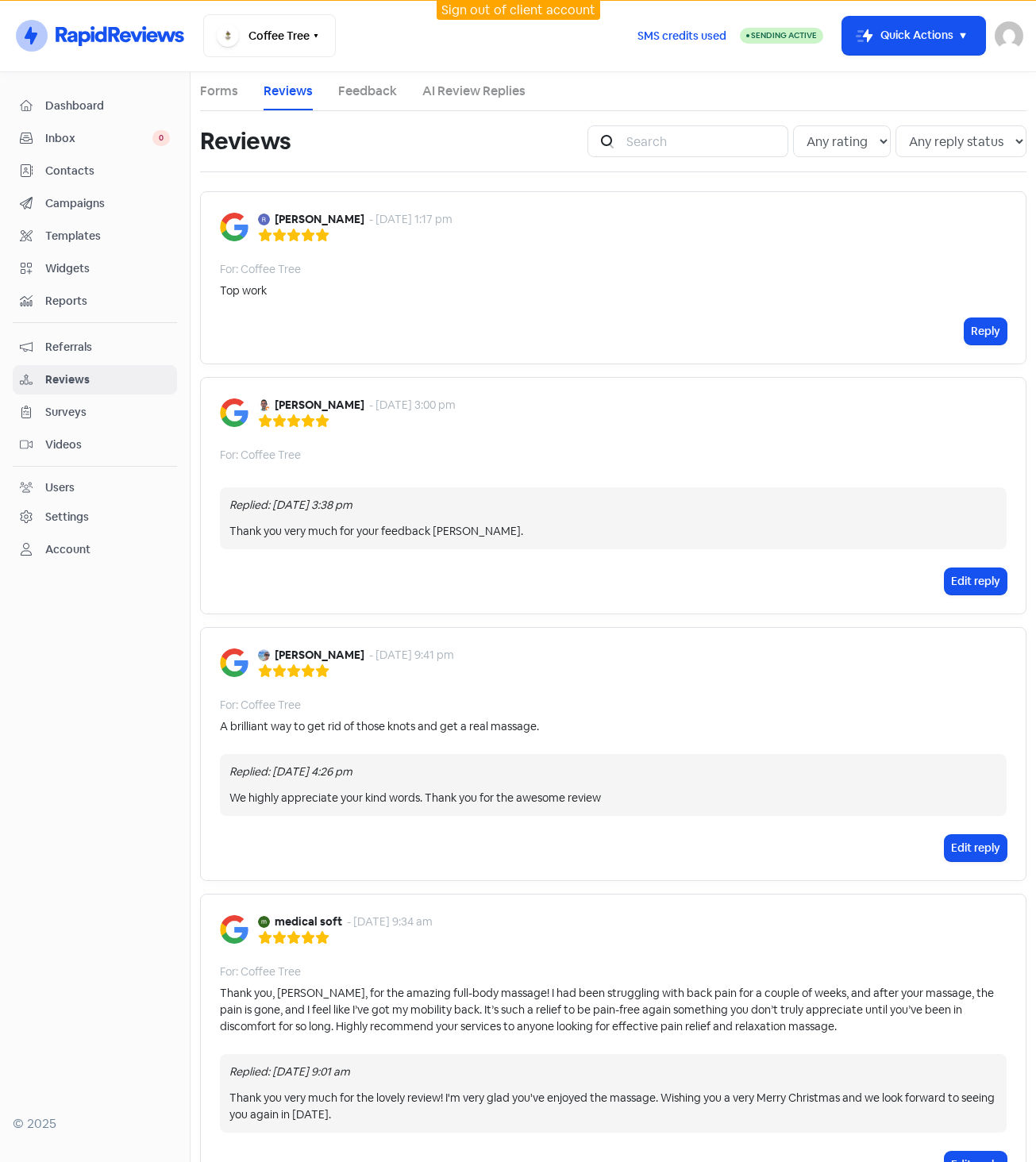
click at [291, 587] on div "Edit reply" at bounding box center [614, 581] width 787 height 26
